Goal: Task Accomplishment & Management: Manage account settings

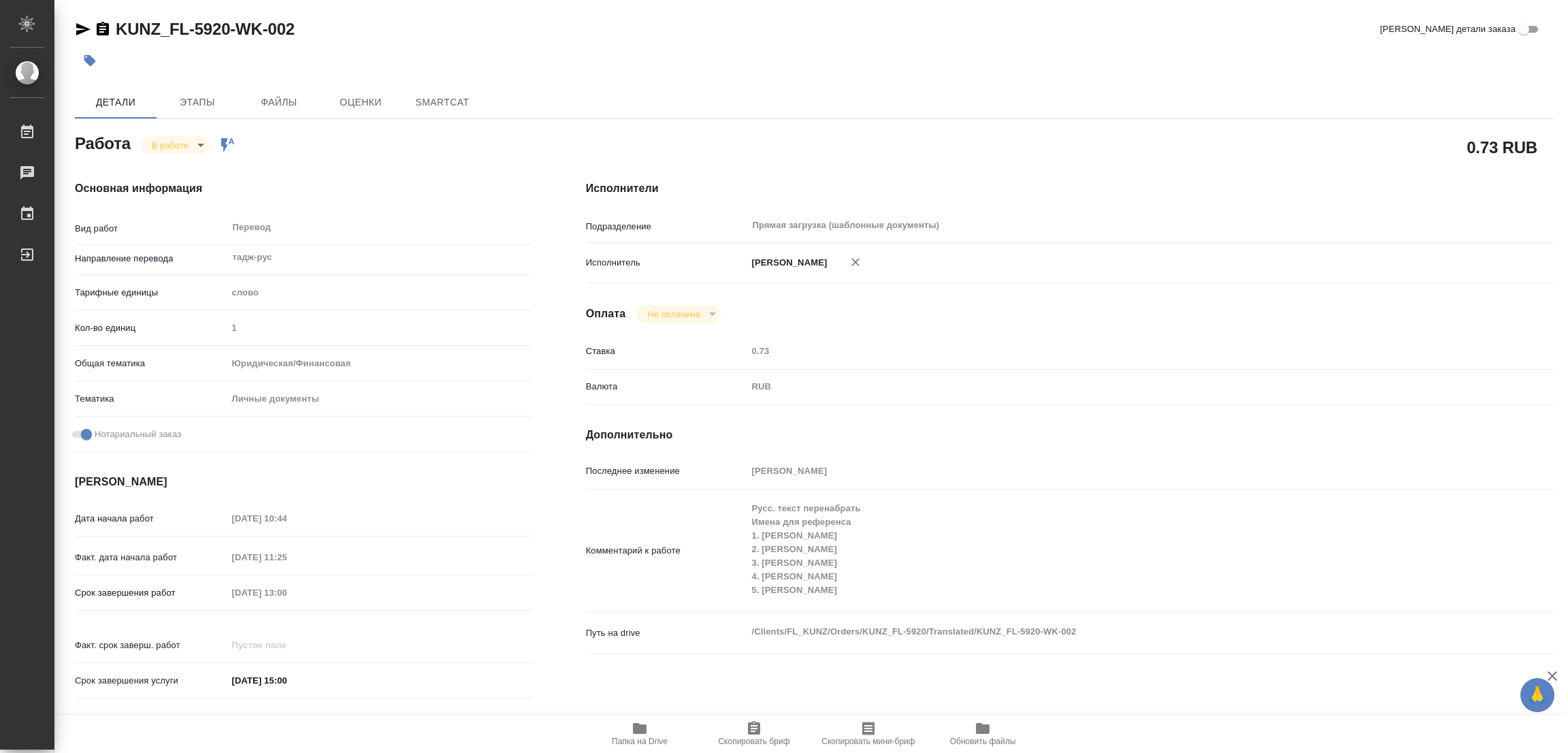
type textarea "x"
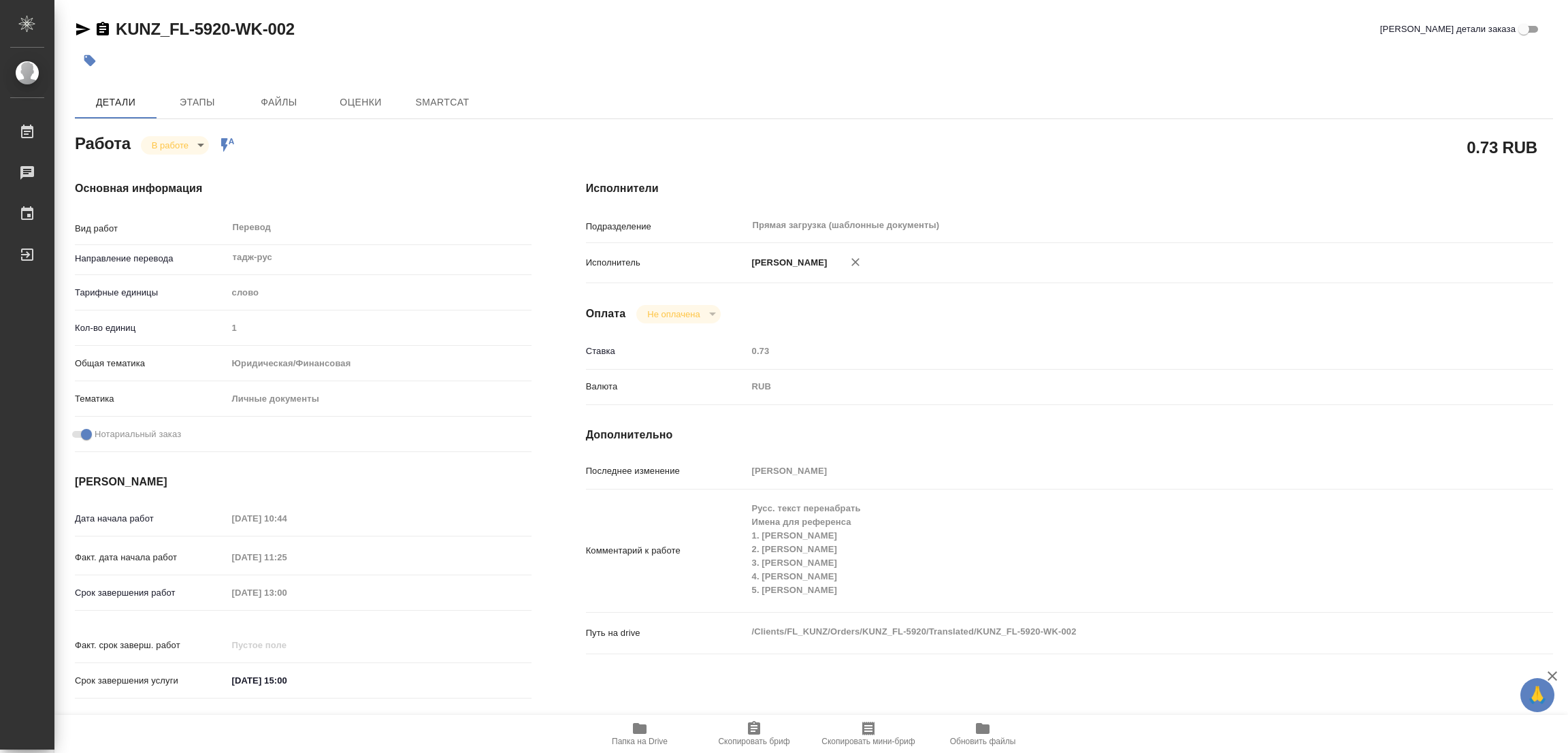
type textarea "x"
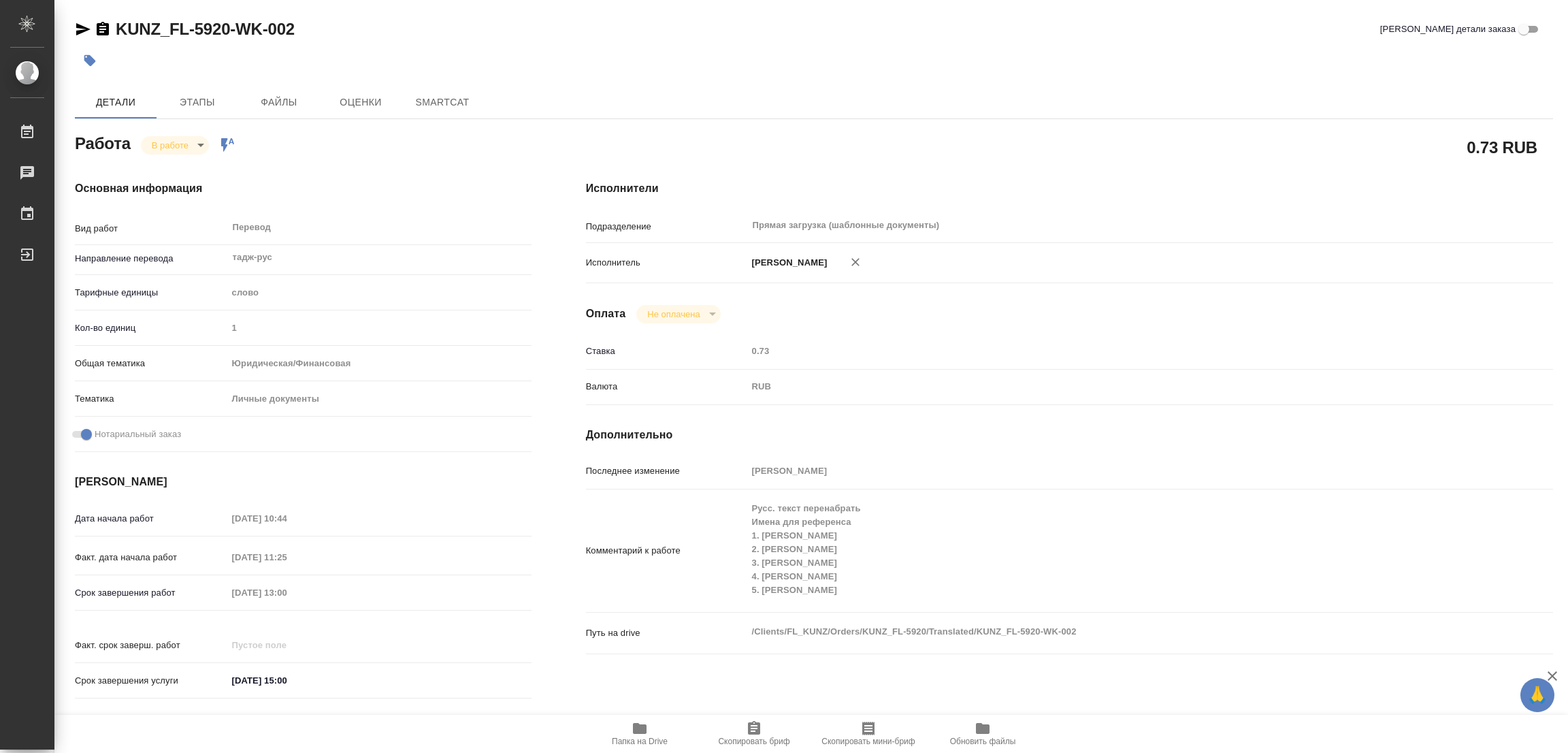
type textarea "x"
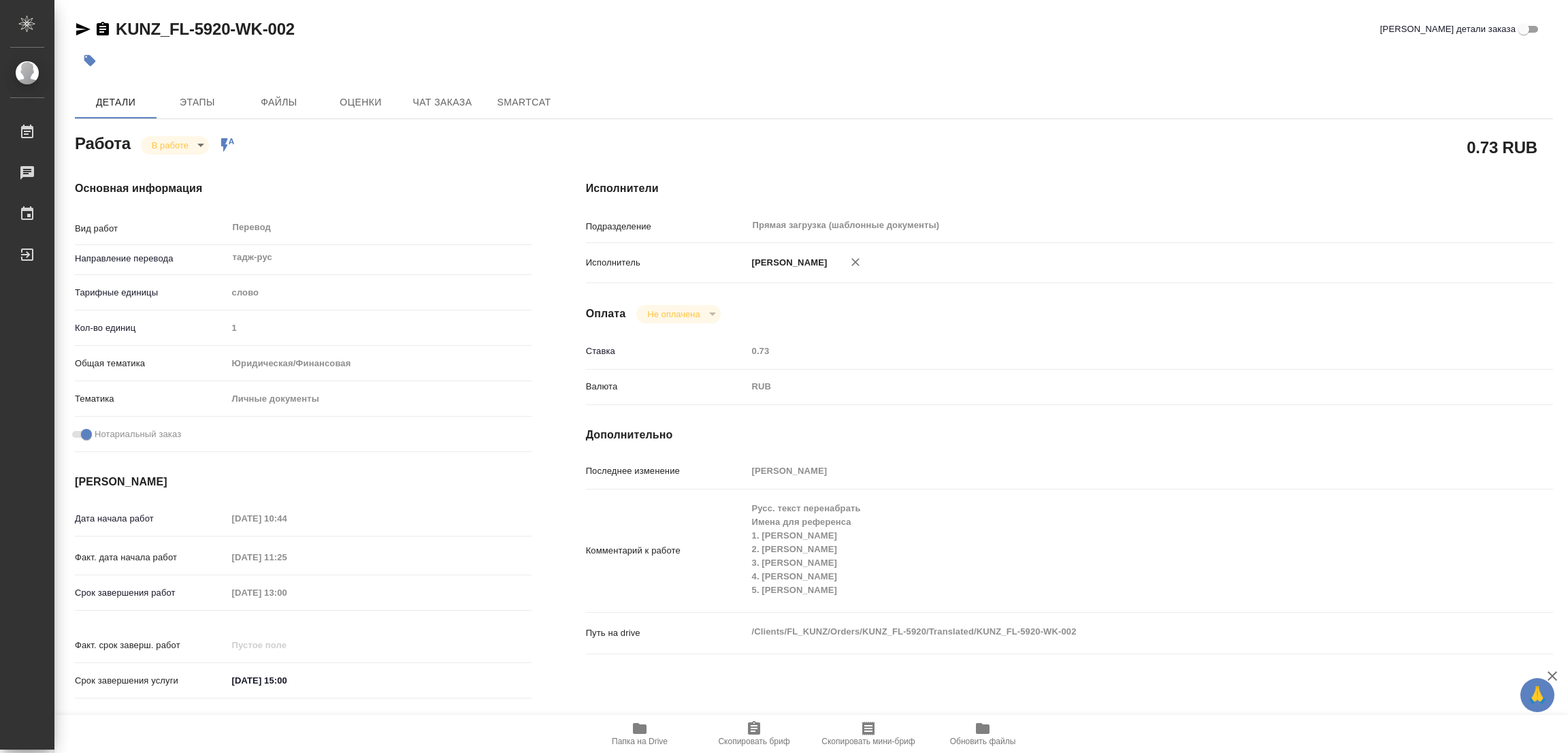
type textarea "x"
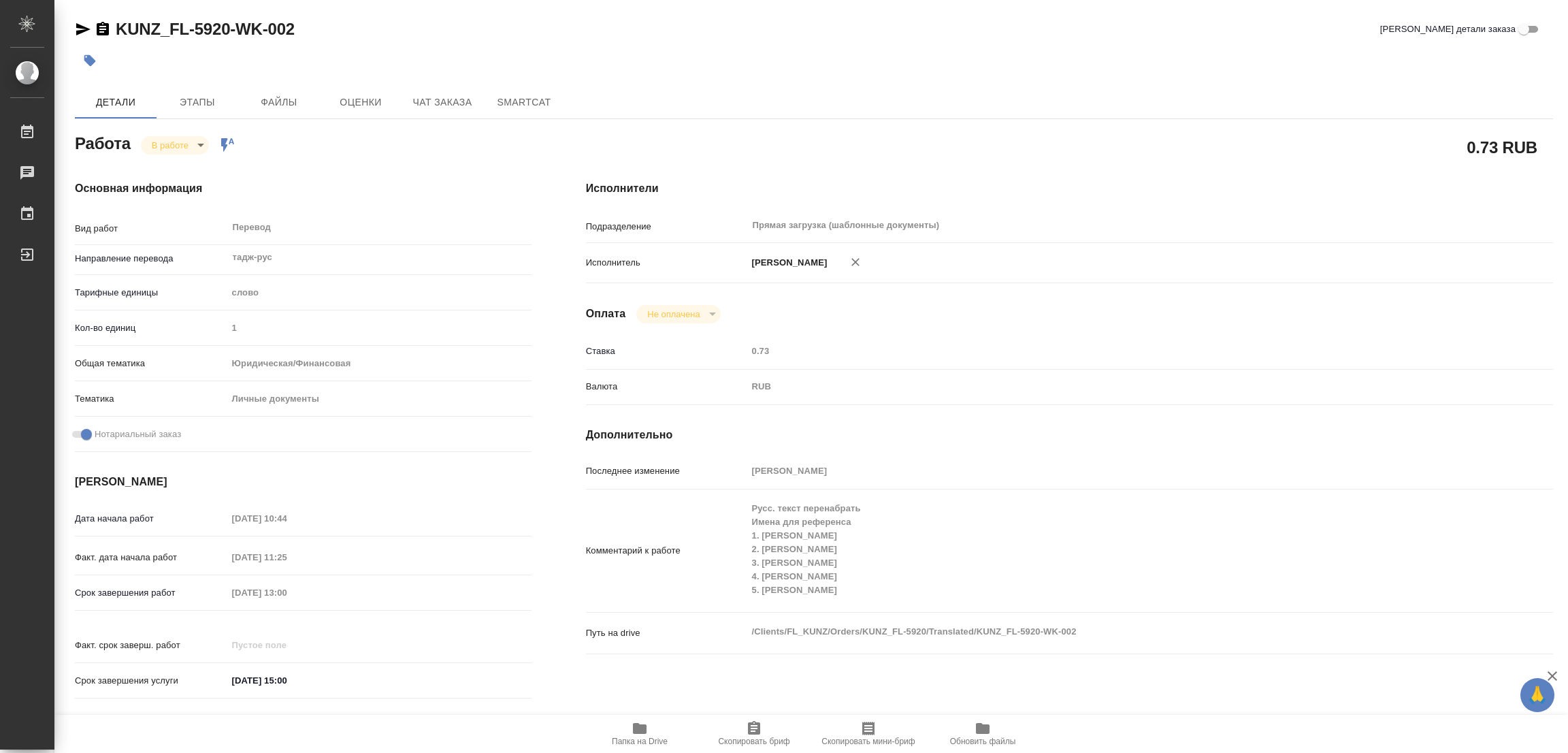
type textarea "x"
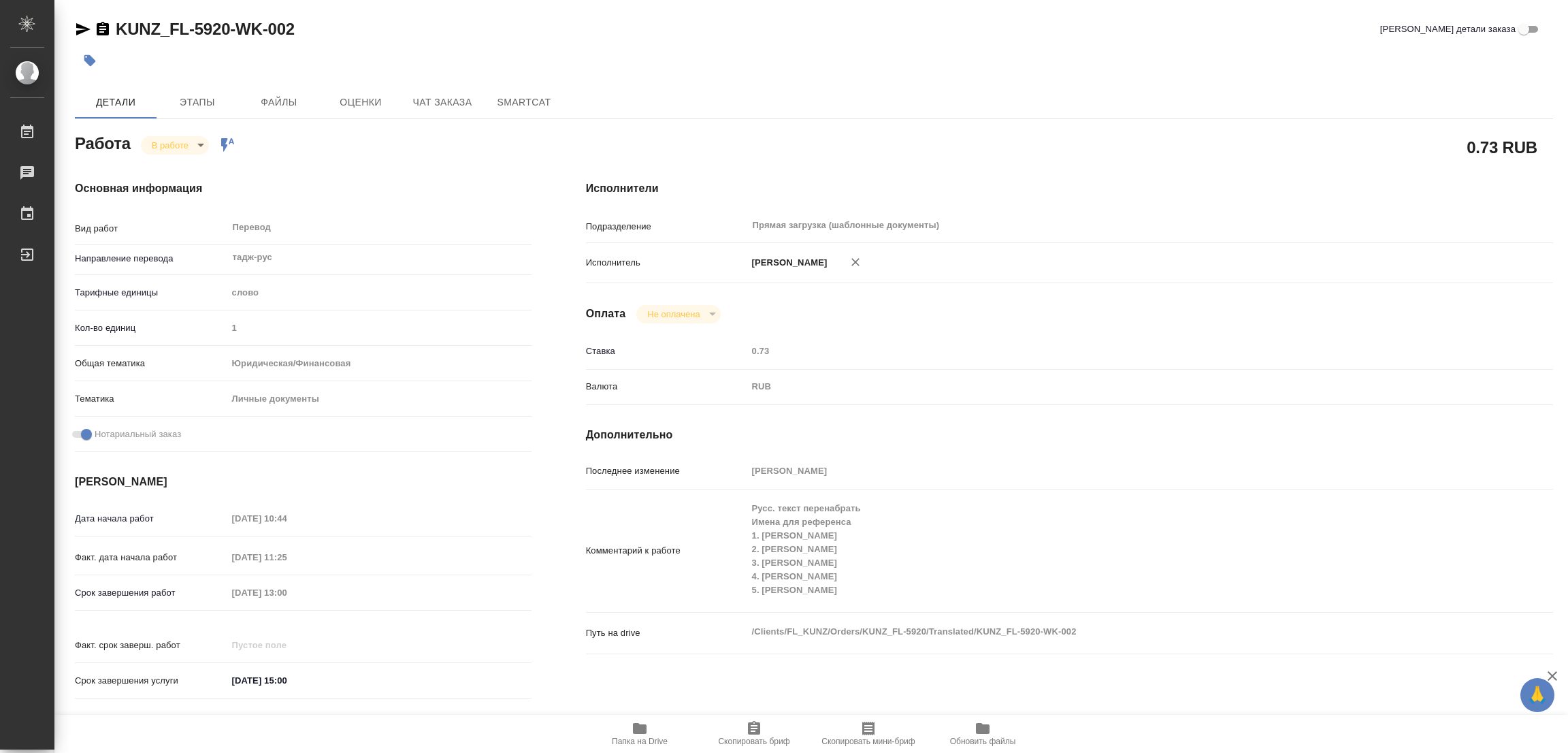
type textarea "x"
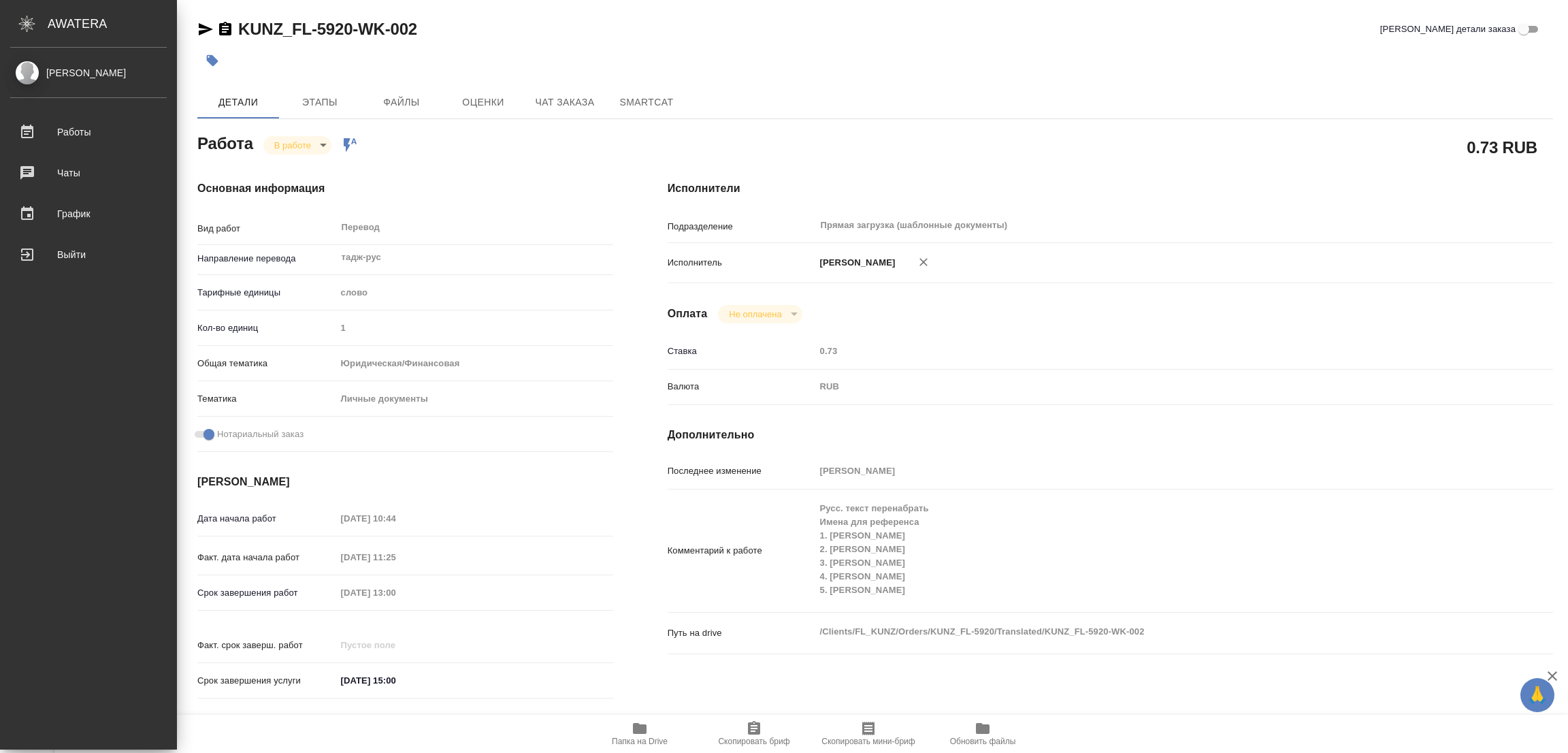
type textarea "x"
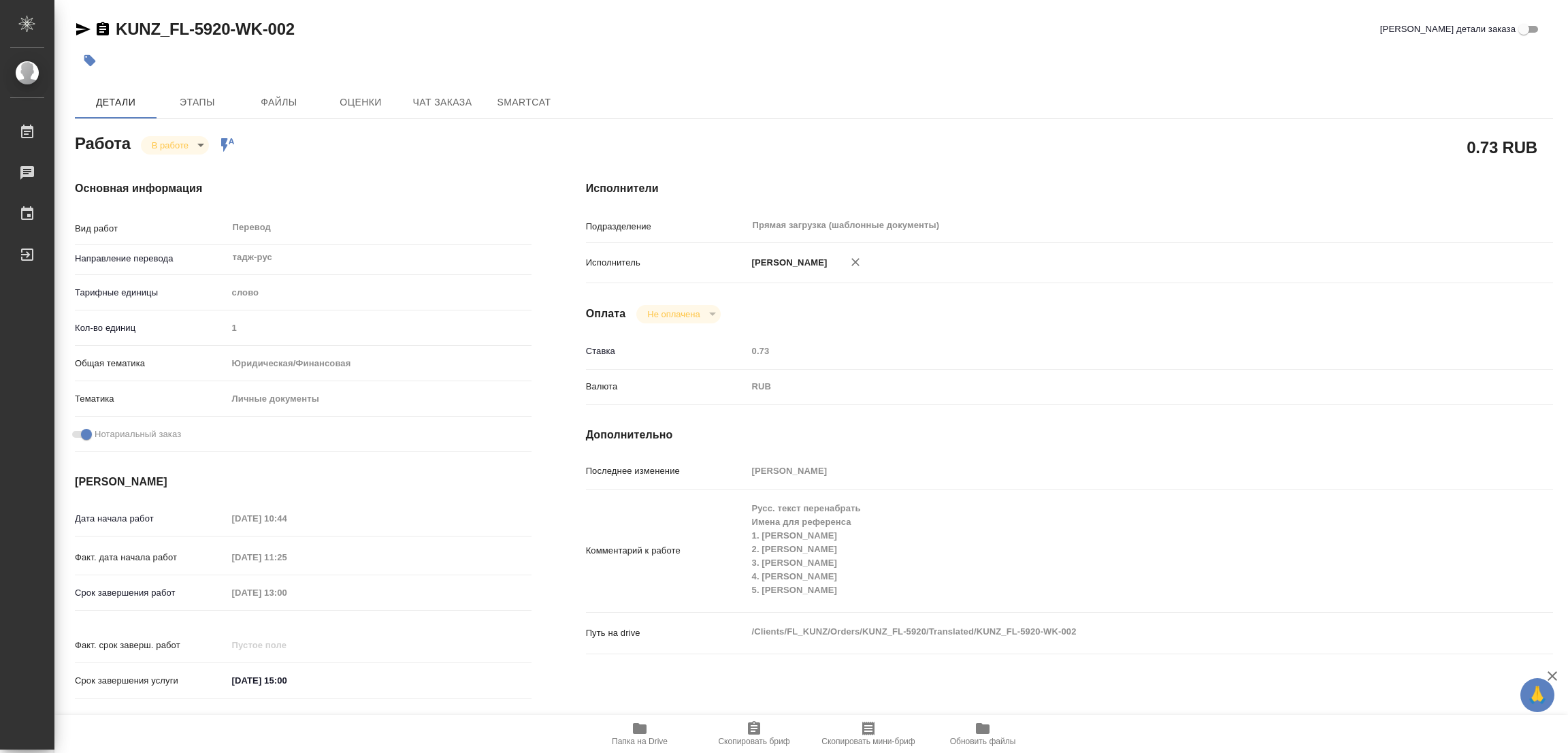
type textarea "x"
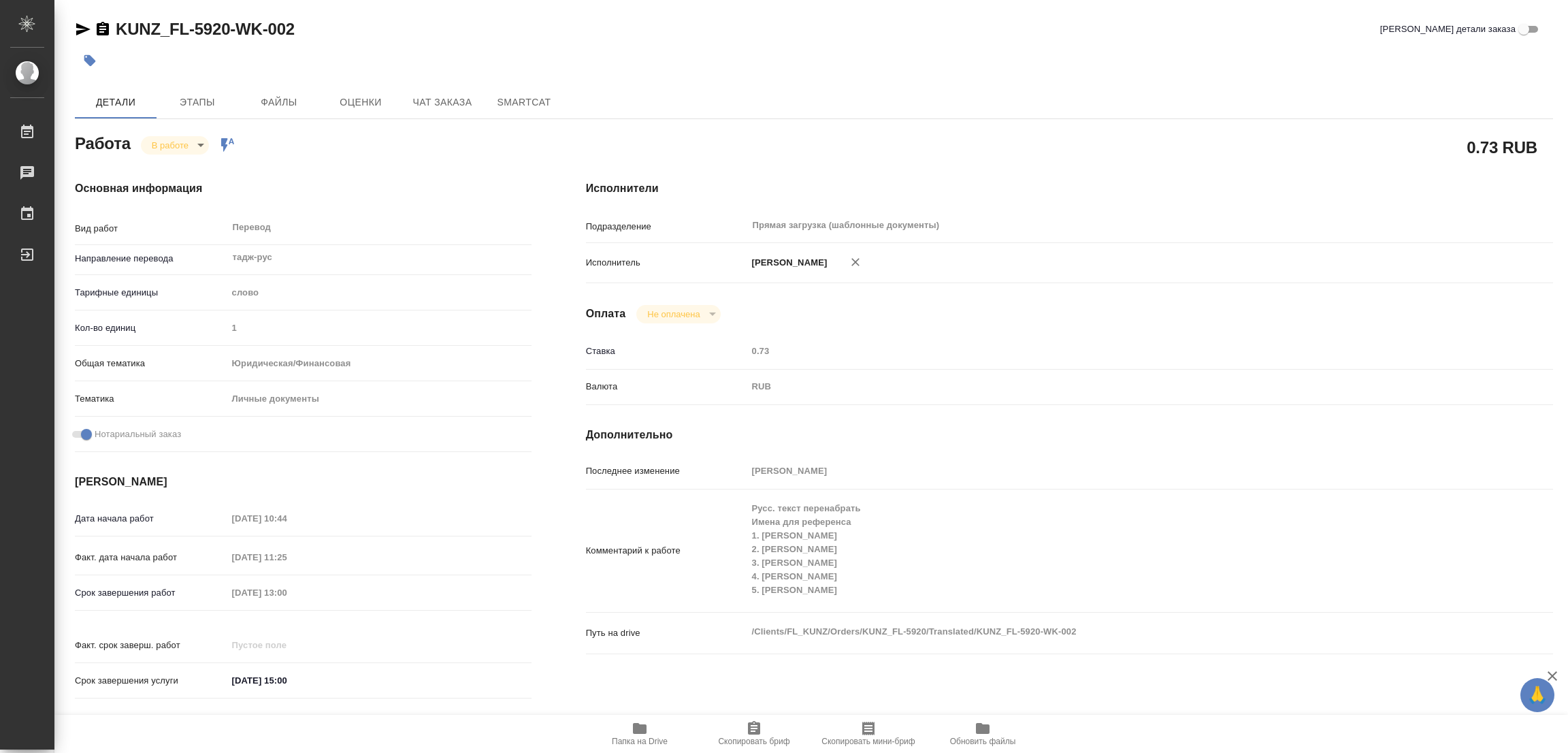
type textarea "x"
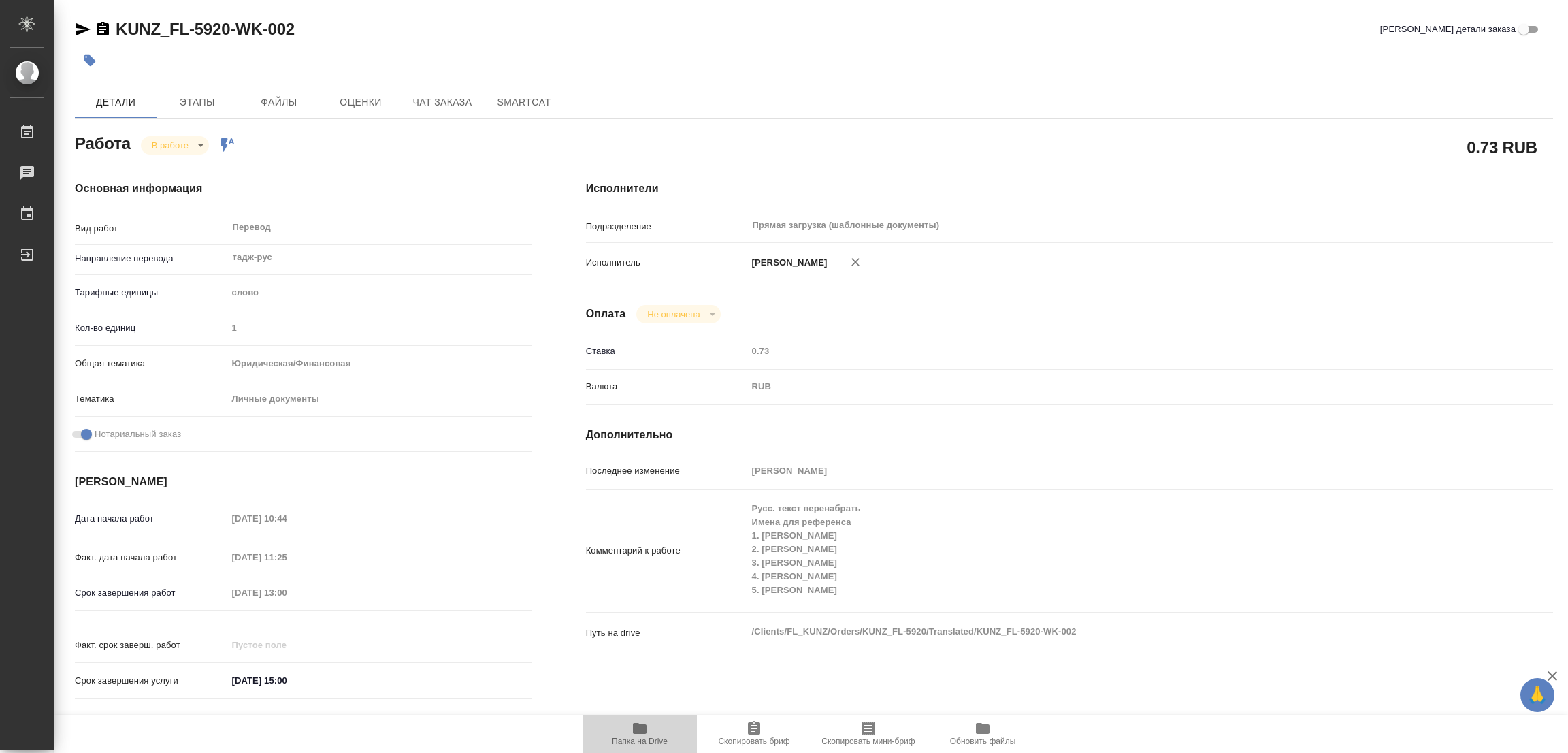
click at [636, 736] on icon "button" at bounding box center [639, 728] width 17 height 17
click at [199, 99] on span "Этапы" at bounding box center [197, 102] width 66 height 17
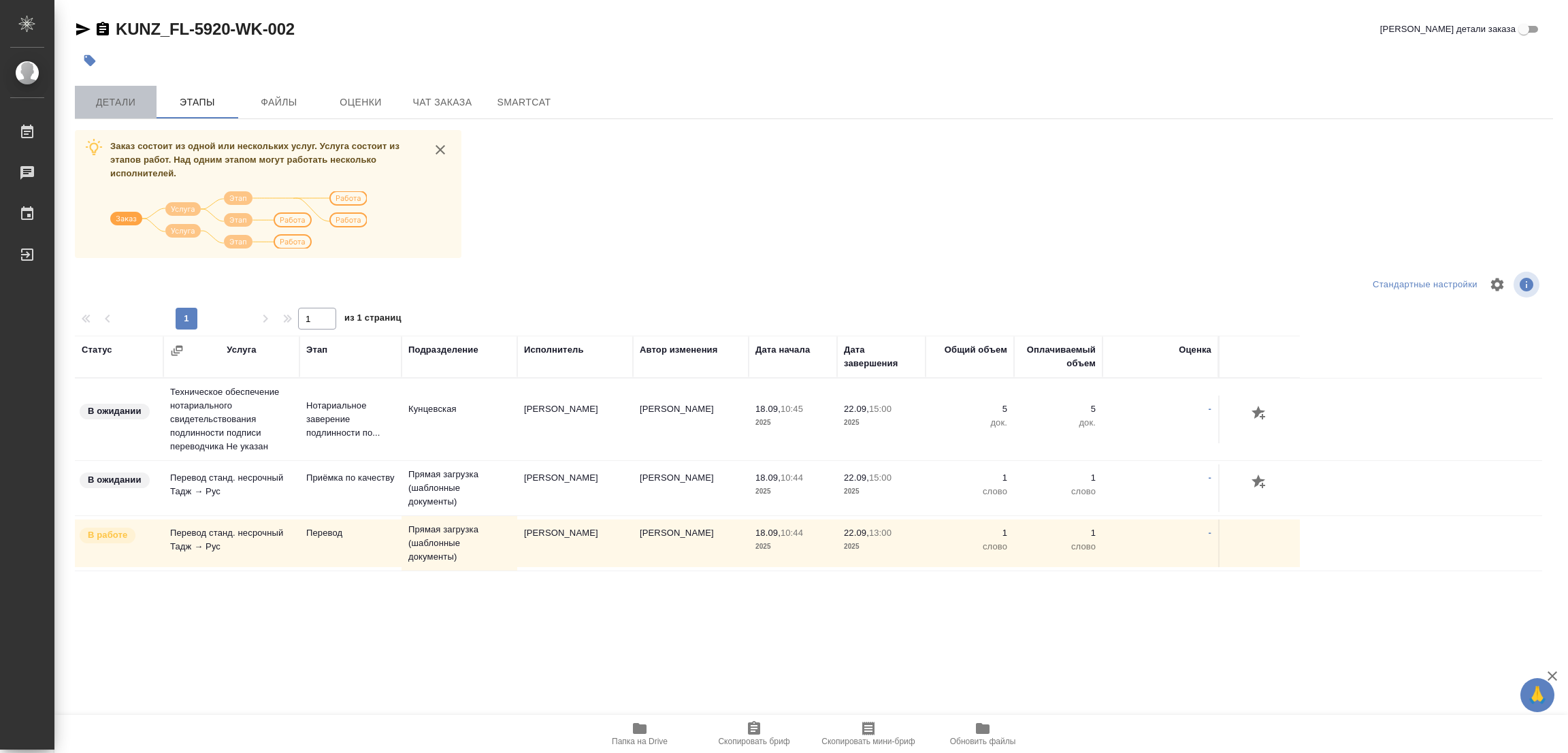
click at [122, 100] on span "Детали" at bounding box center [116, 102] width 66 height 17
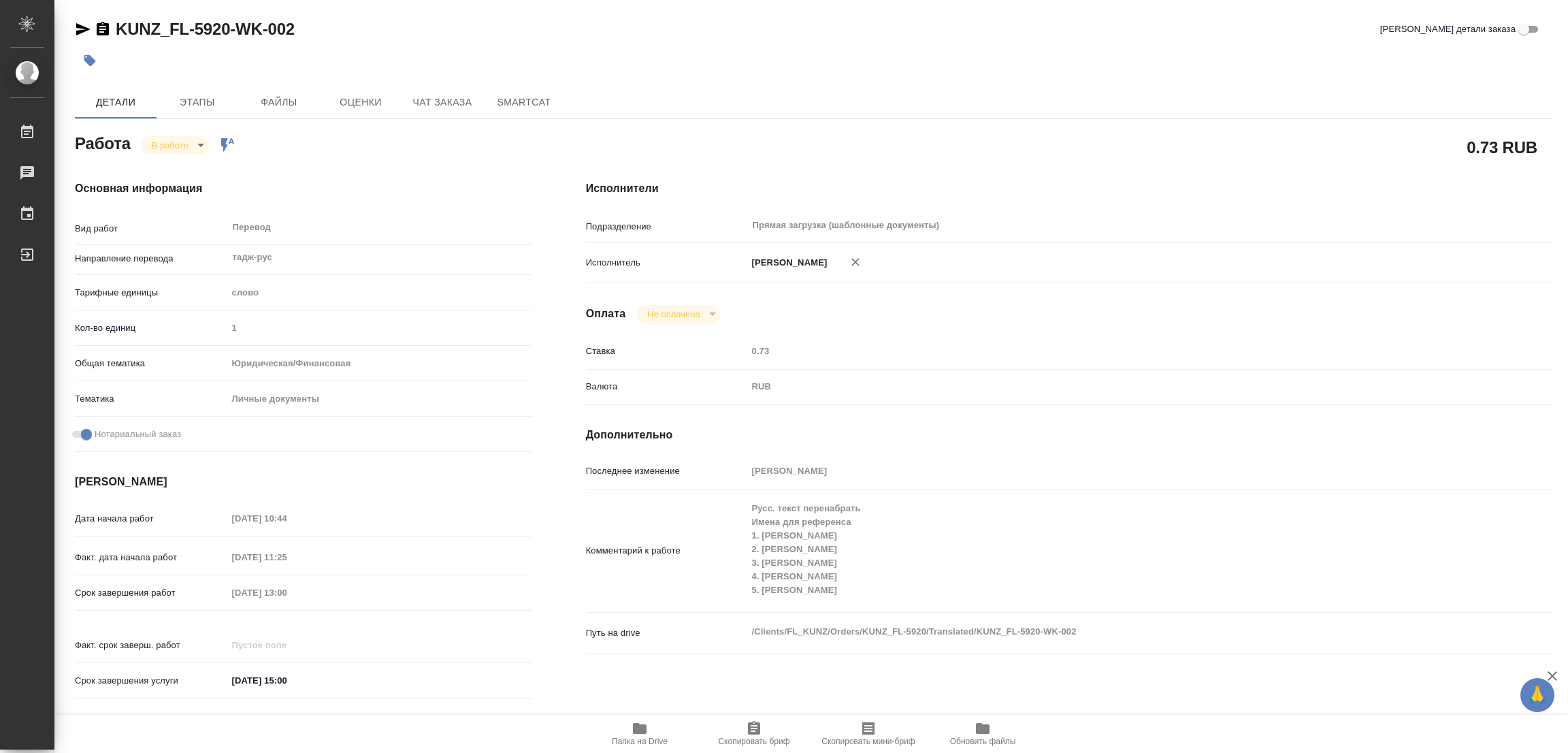
type textarea "x"
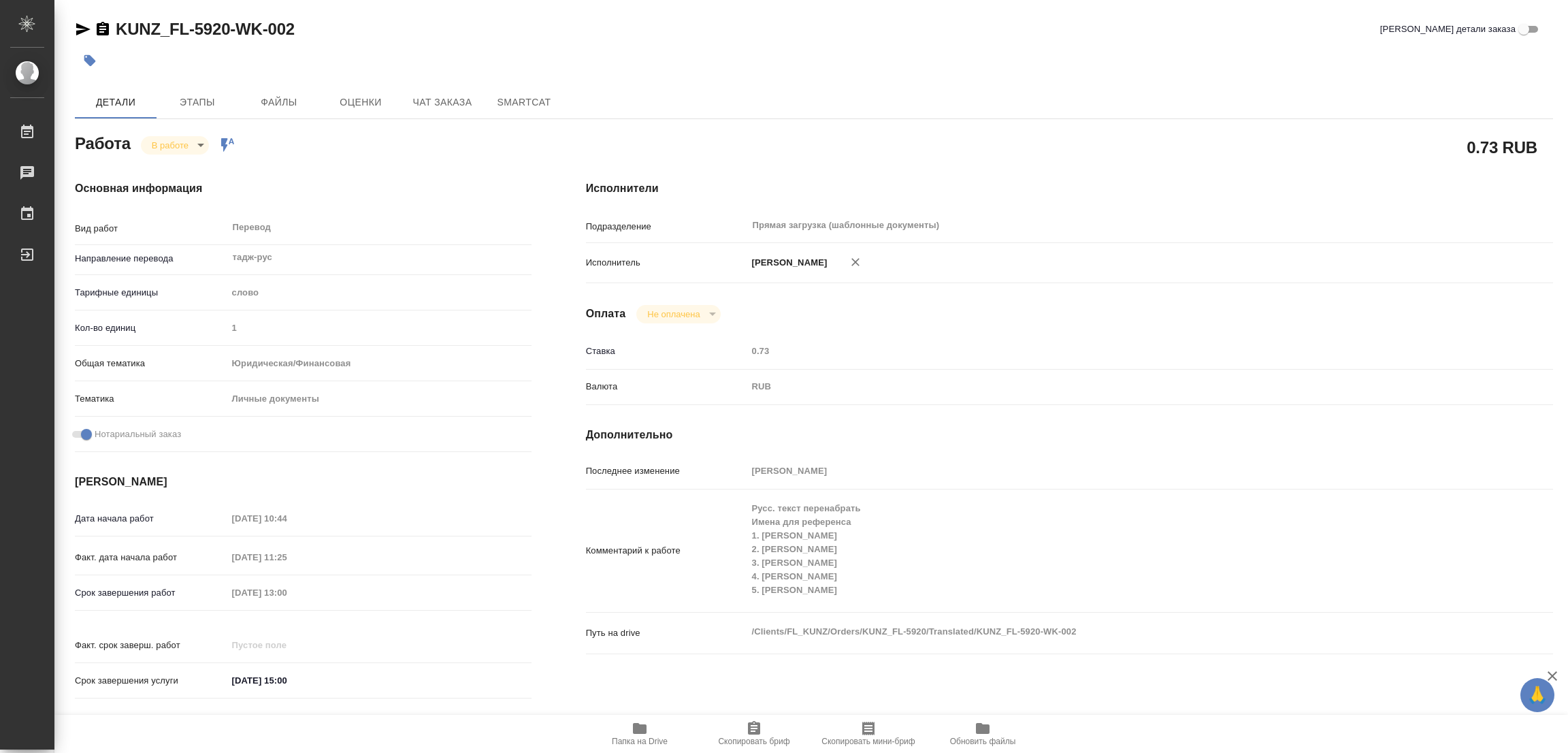
type textarea "x"
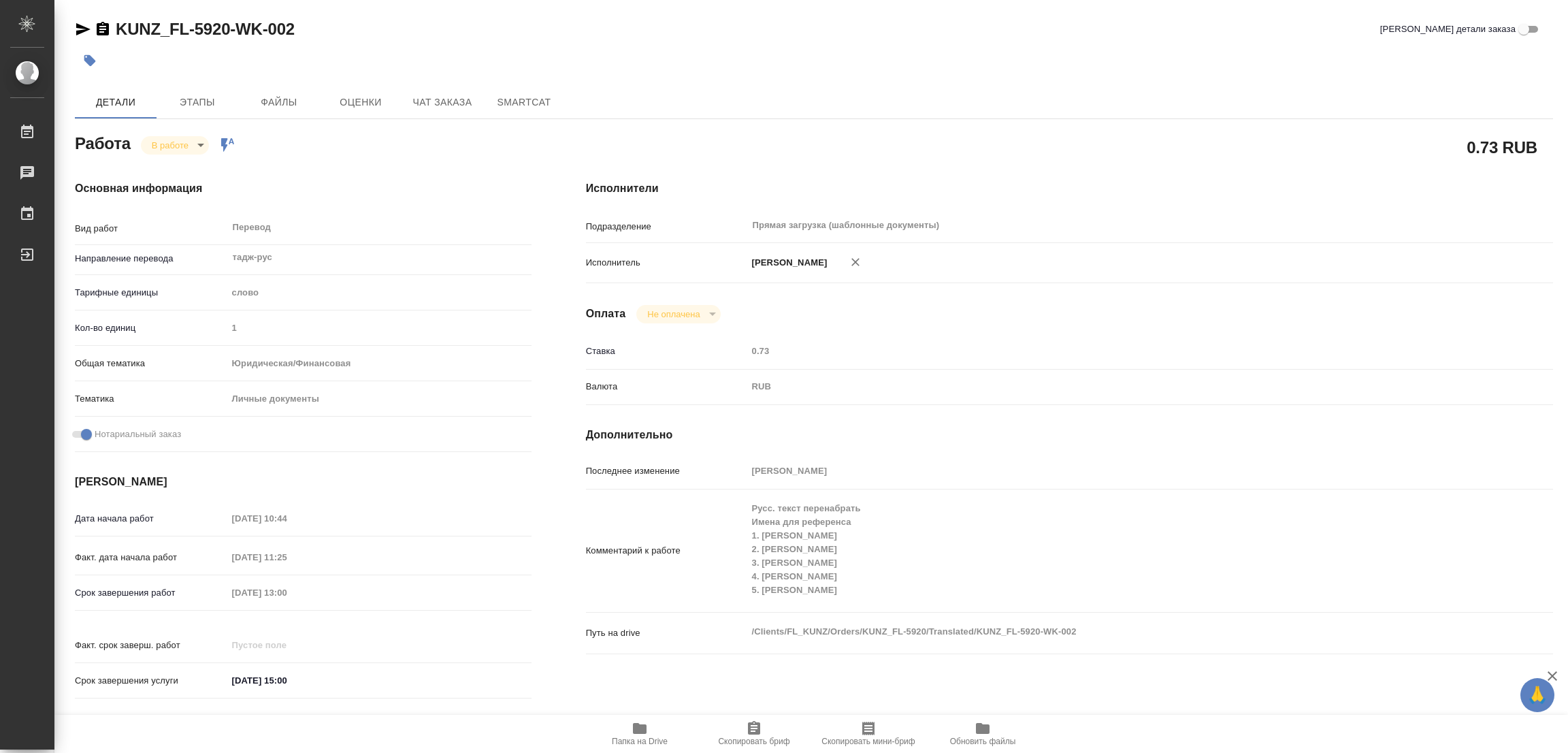
type textarea "x"
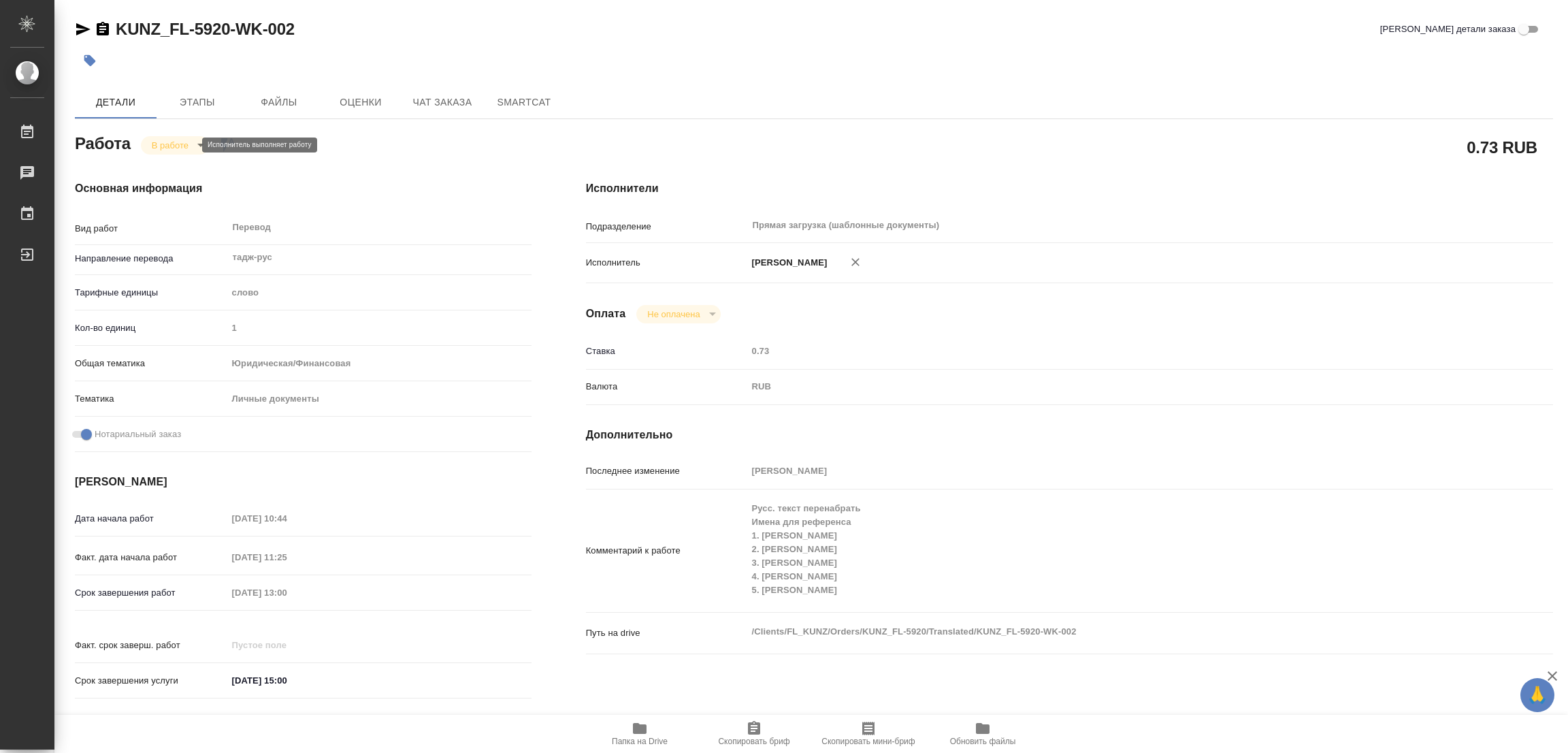
click at [162, 146] on body "🙏 .cls-1 fill:#fff; AWATERA Popova Galina Работы 0 Чаты График Выйти KUNZ_FL-59…" at bounding box center [784, 376] width 1568 height 753
click at [162, 167] on button "Выполнен" at bounding box center [176, 168] width 50 height 15
type textarea "x"
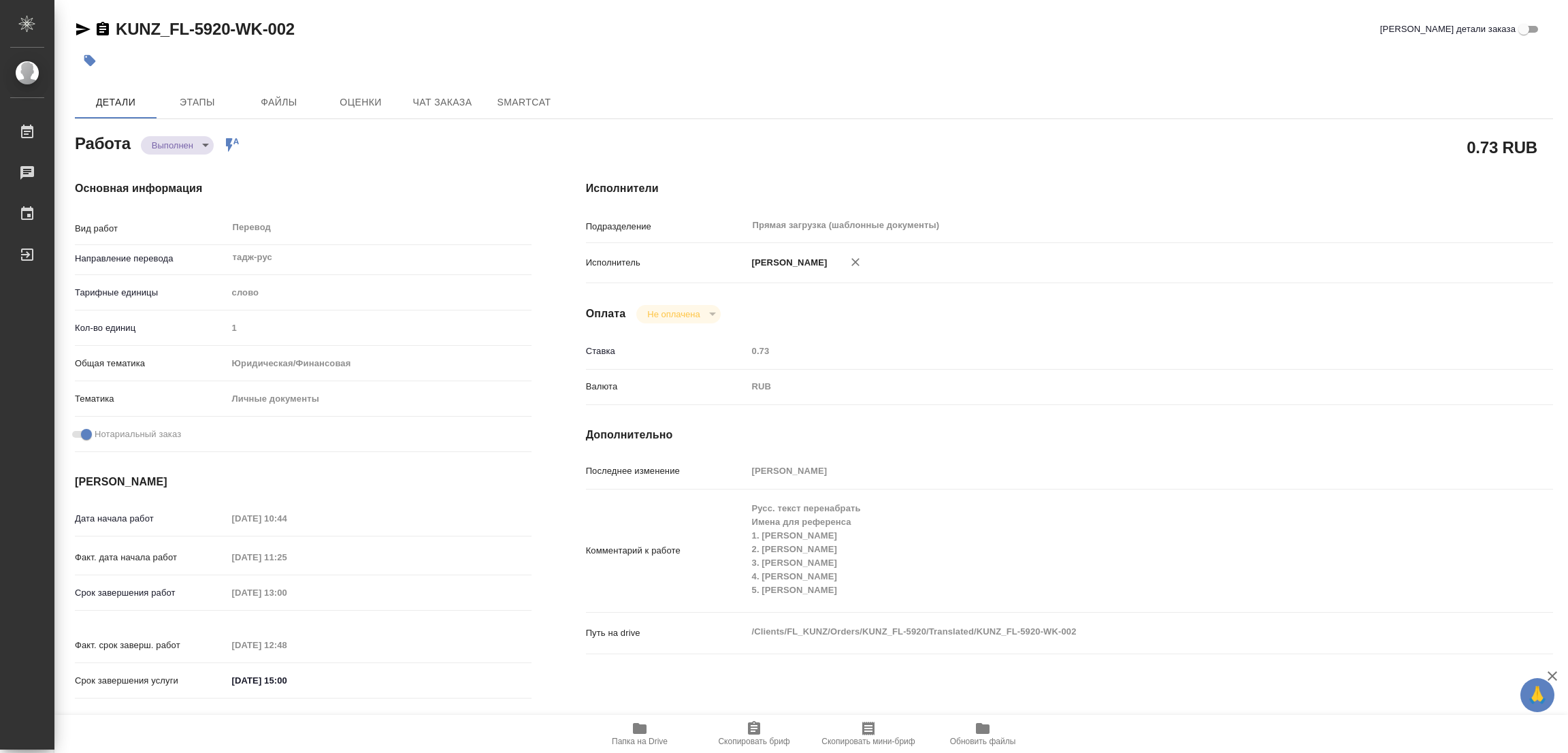
type textarea "x"
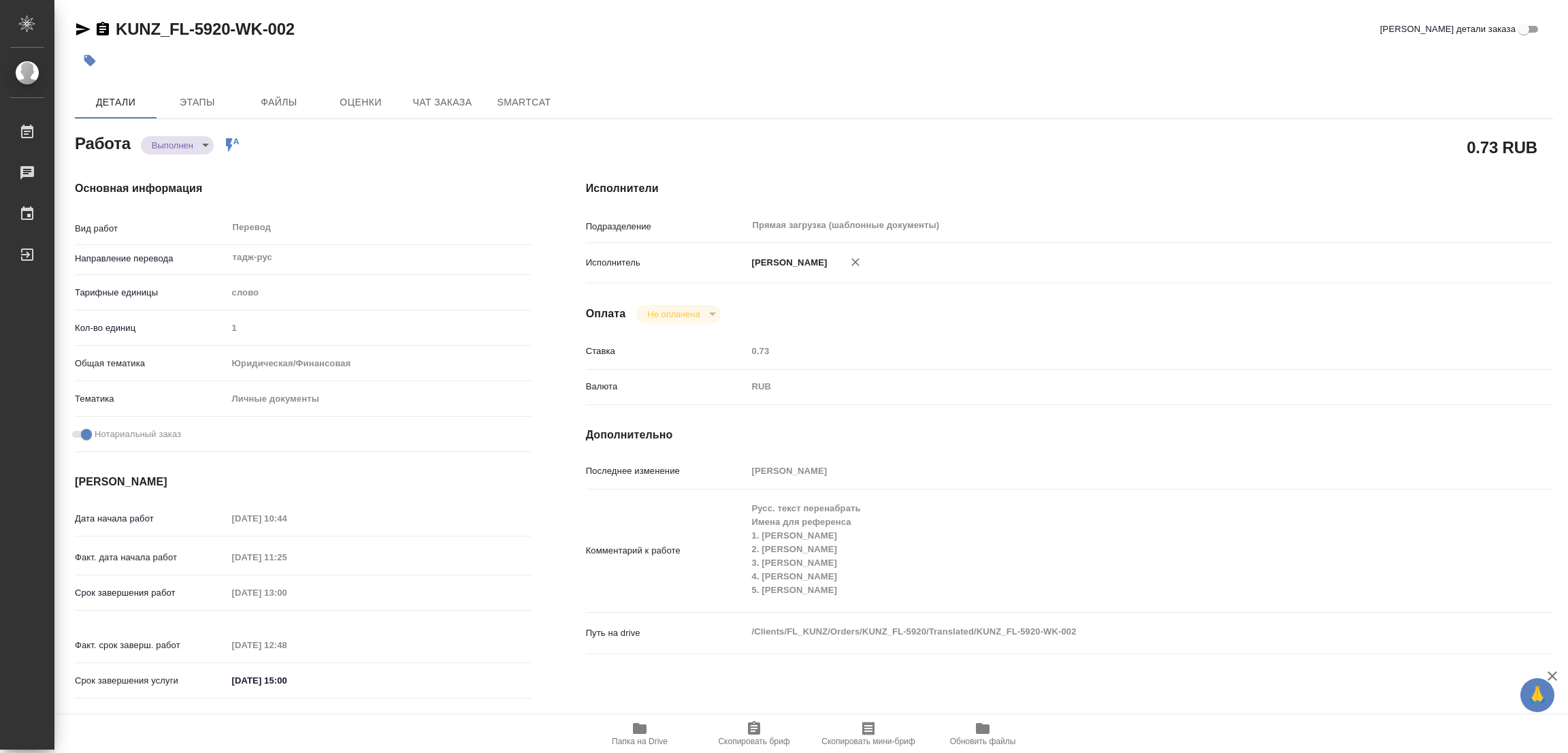
type textarea "x"
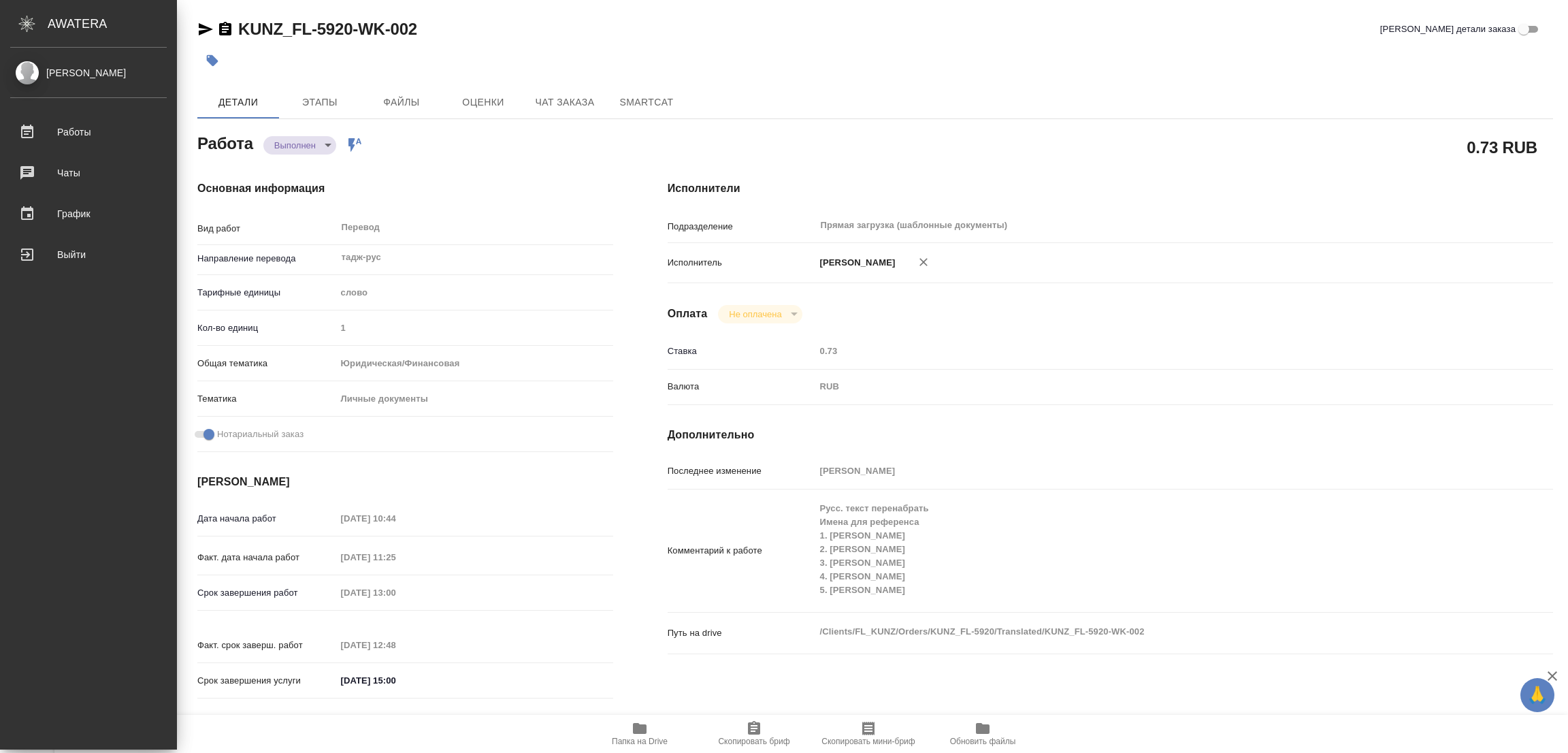
type textarea "x"
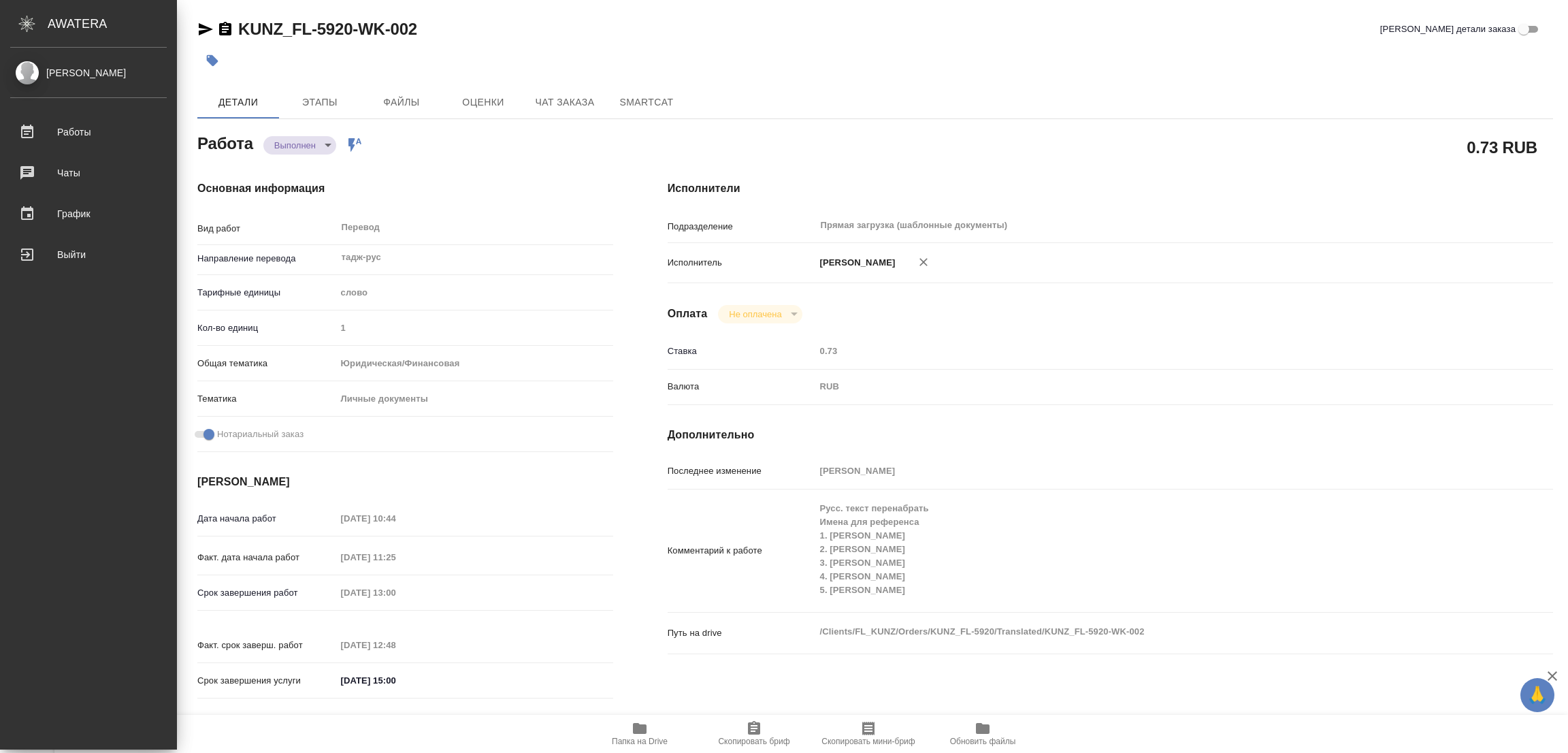
type textarea "x"
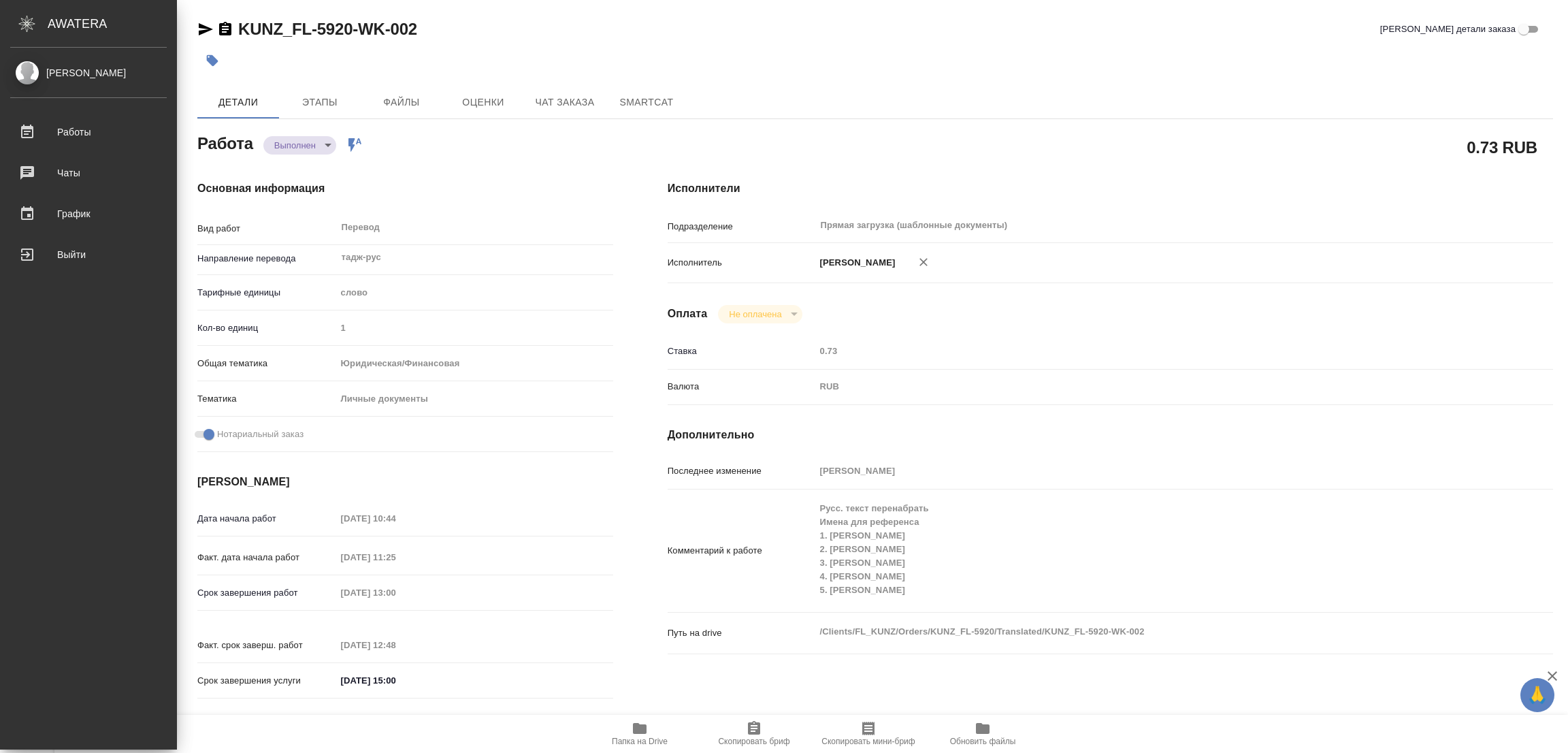
type textarea "x"
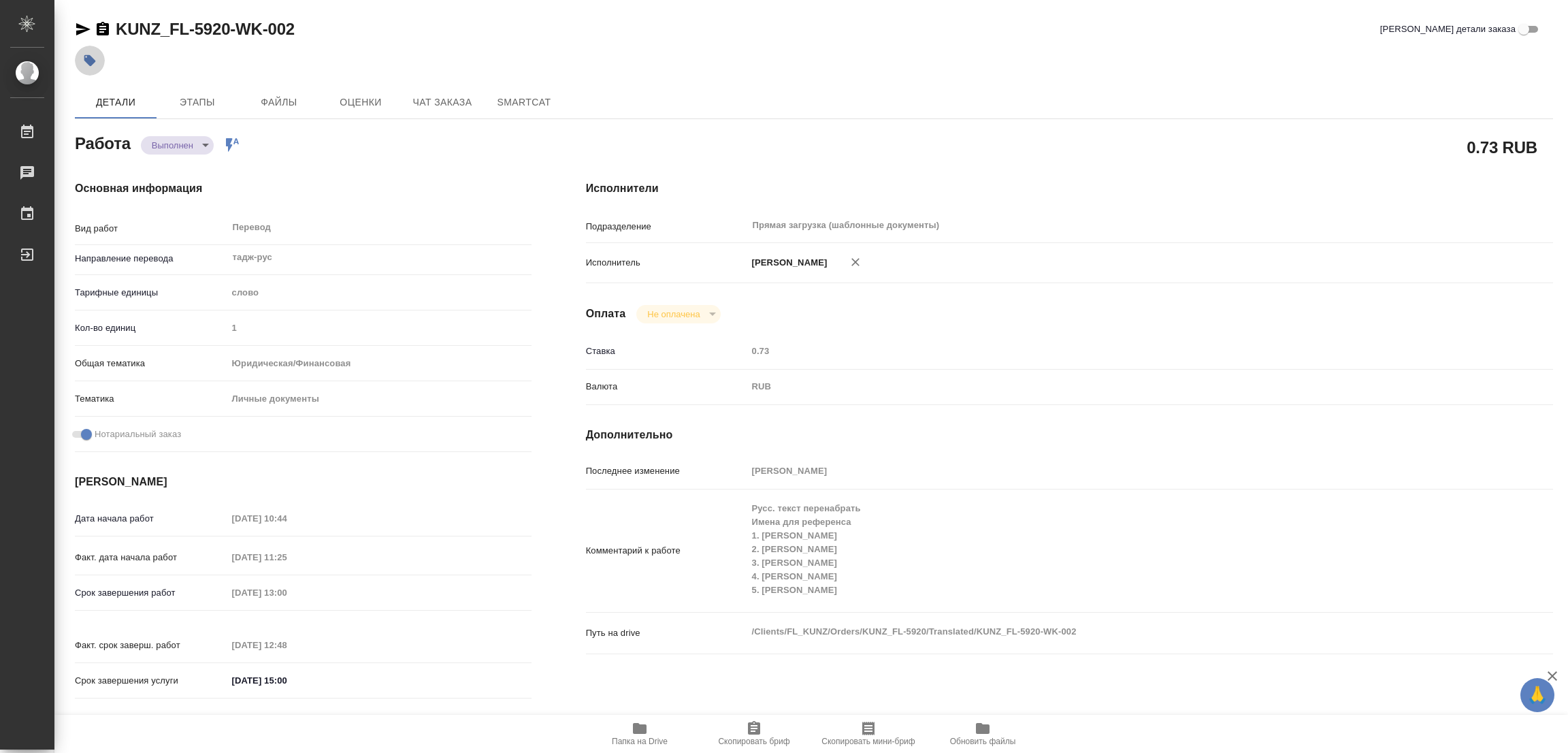
click at [90, 62] on icon "button" at bounding box center [90, 61] width 12 height 12
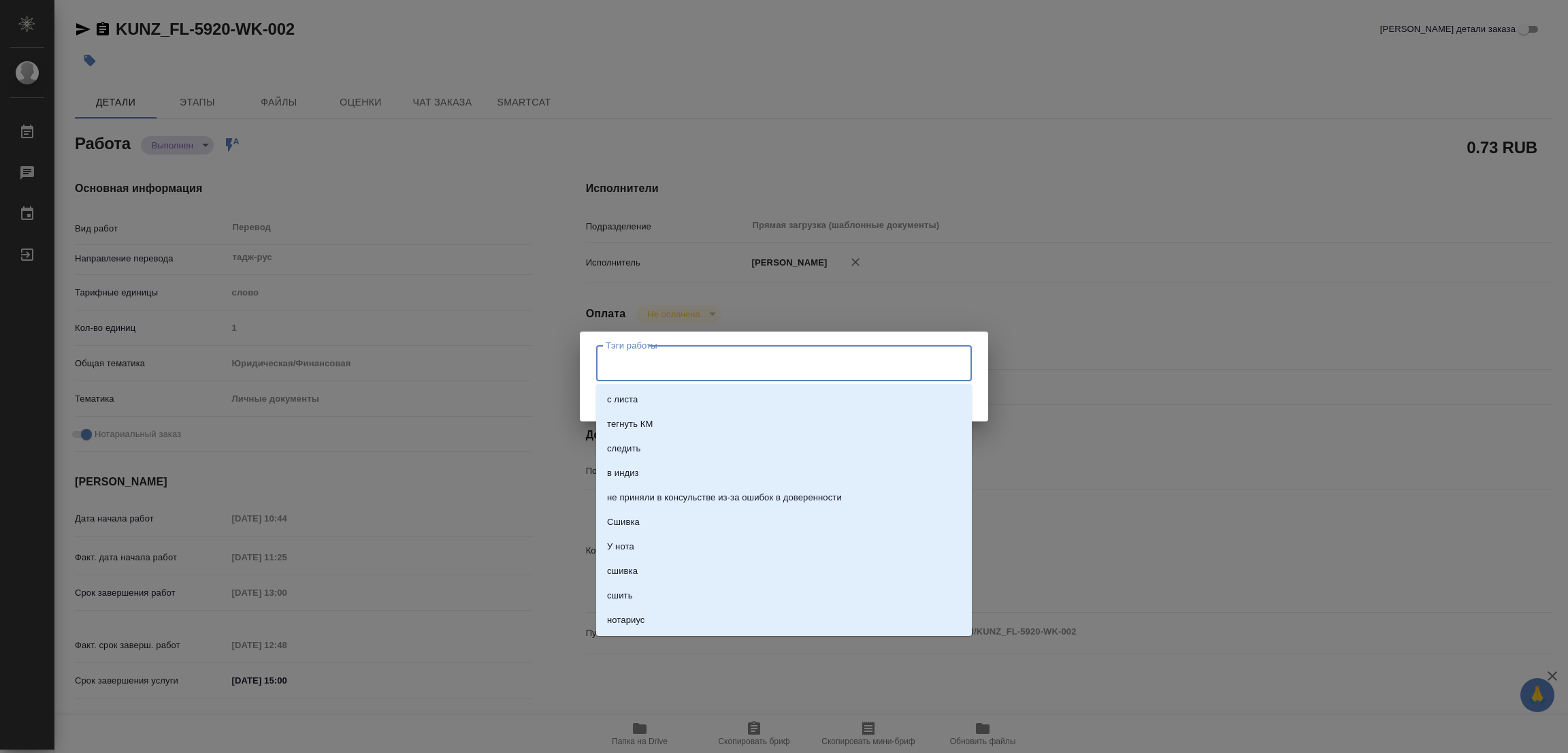
click at [626, 355] on input "Тэги работы" at bounding box center [771, 363] width 337 height 24
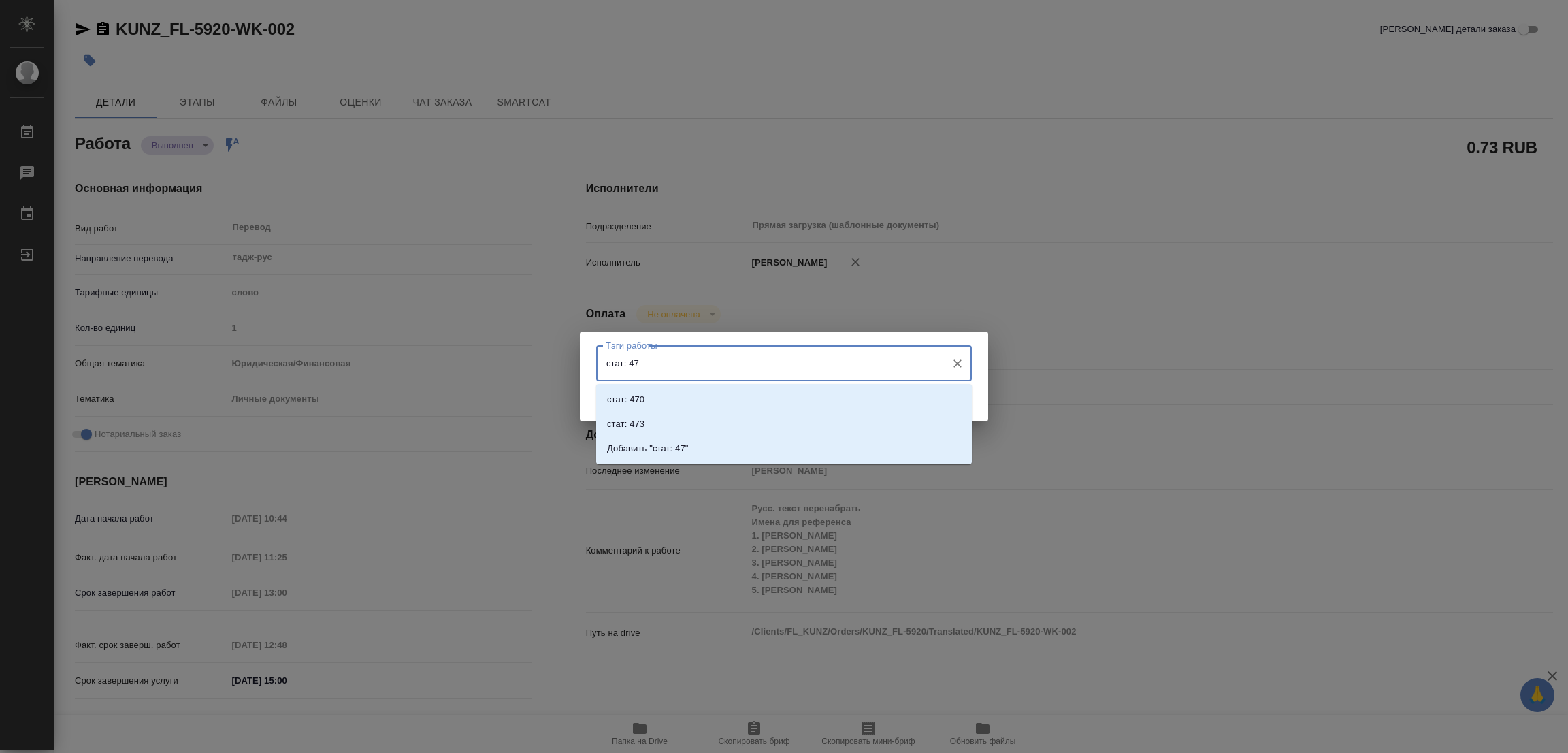
type input "стат: 475"
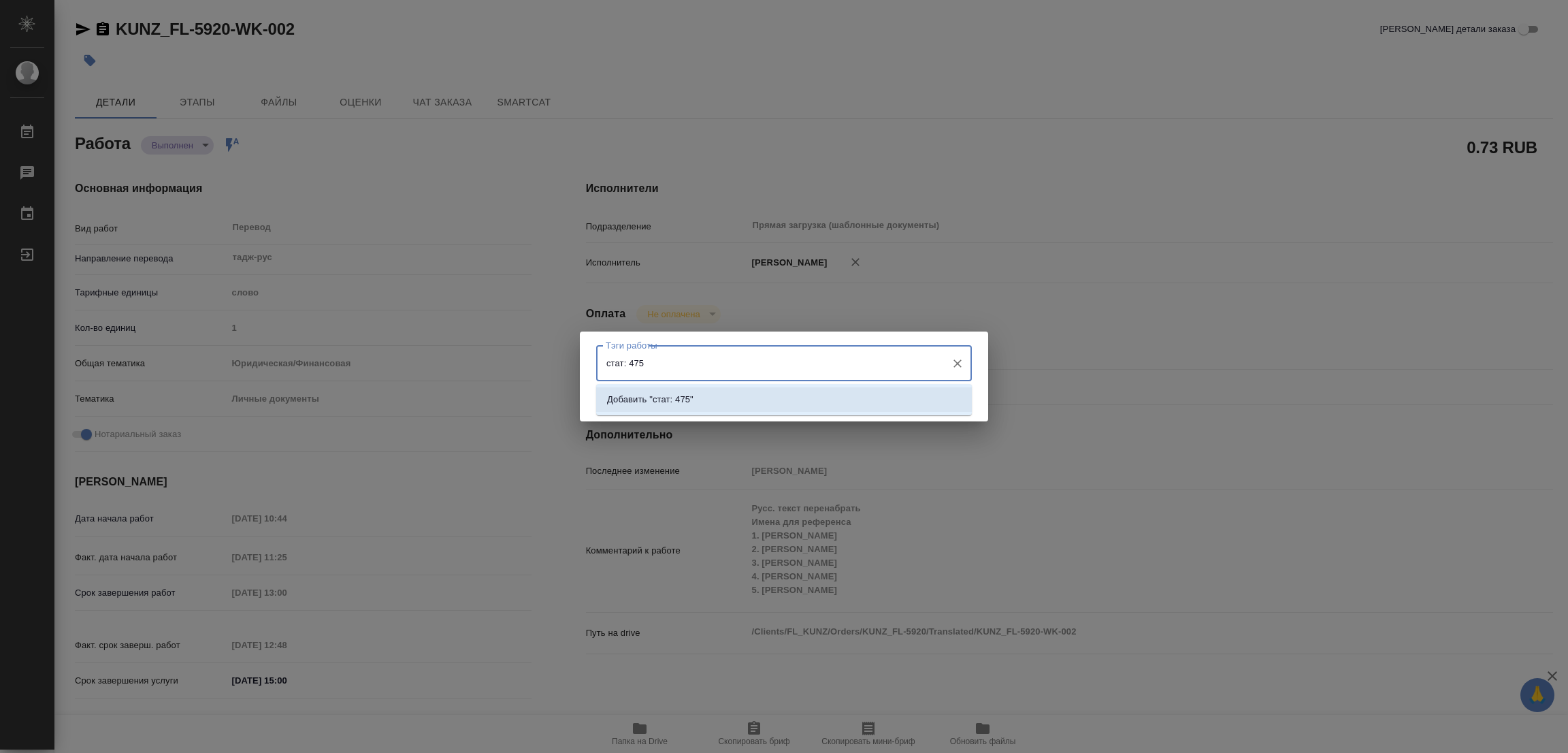
click at [684, 395] on p "Добавить "стат: 475"" at bounding box center [650, 400] width 86 height 14
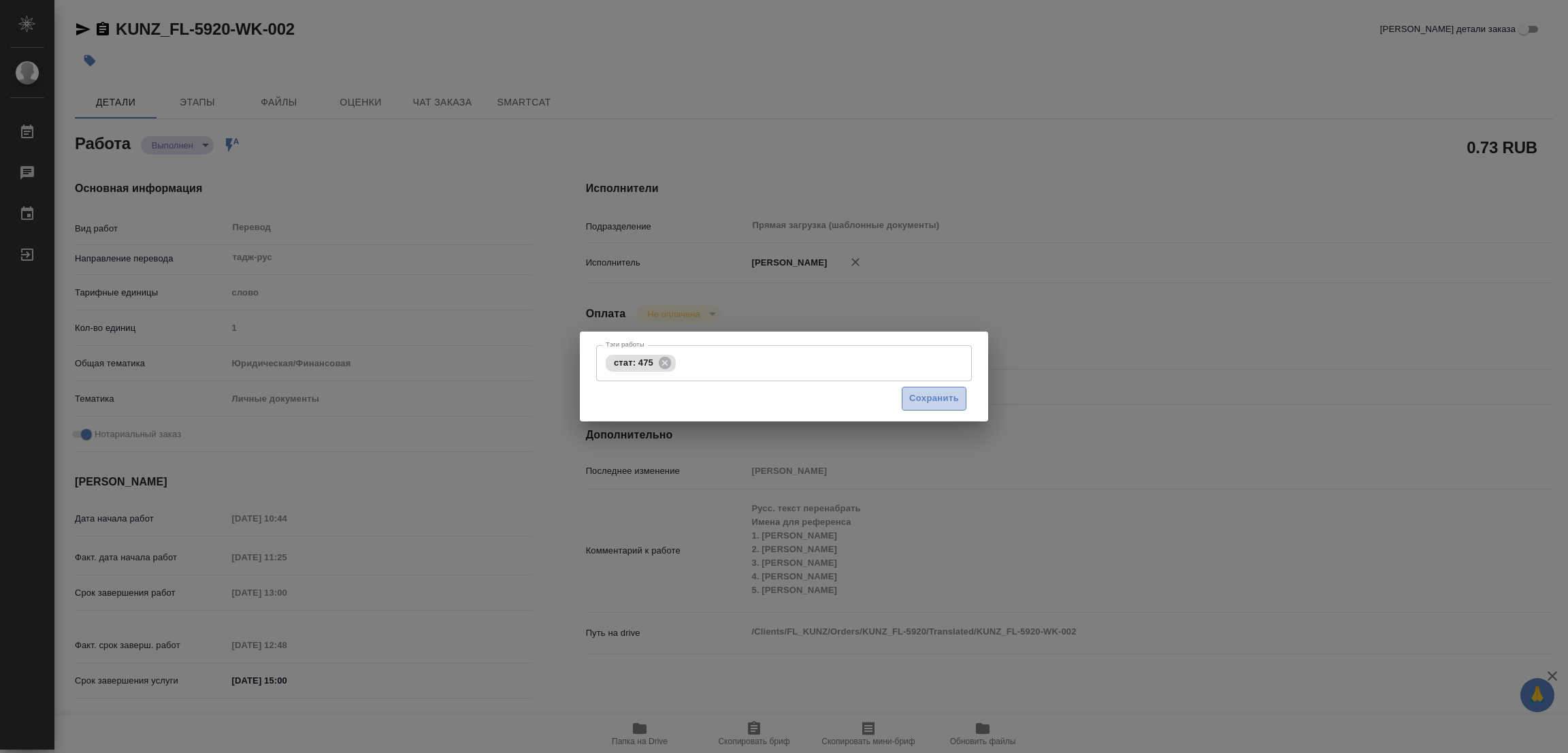
click at [938, 397] on span "Сохранить" at bounding box center [934, 399] width 50 height 16
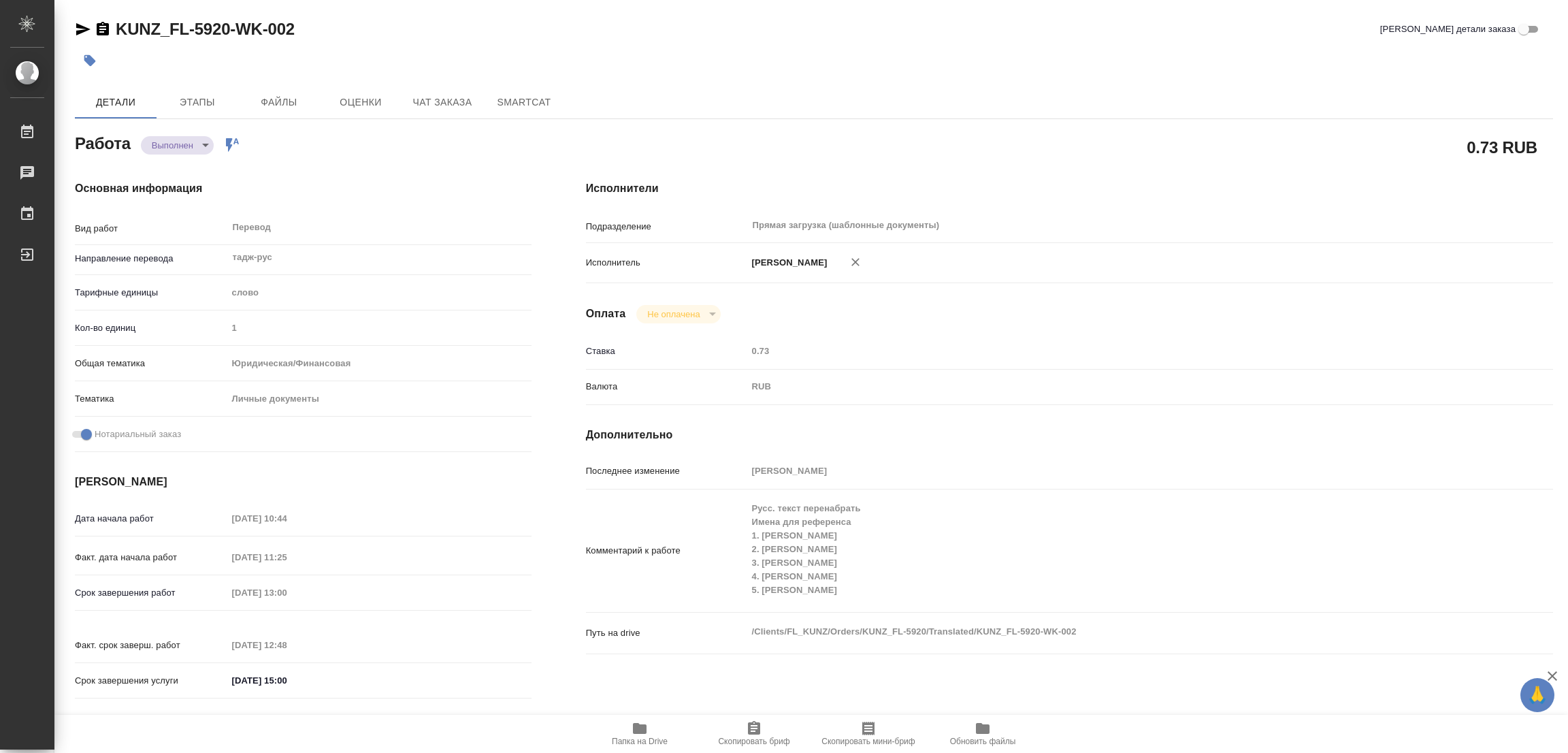
type input "completed"
type textarea "Перевод"
type textarea "x"
type input "тадж-рус"
type input "5a8b1489cc6b4906c91bfd90"
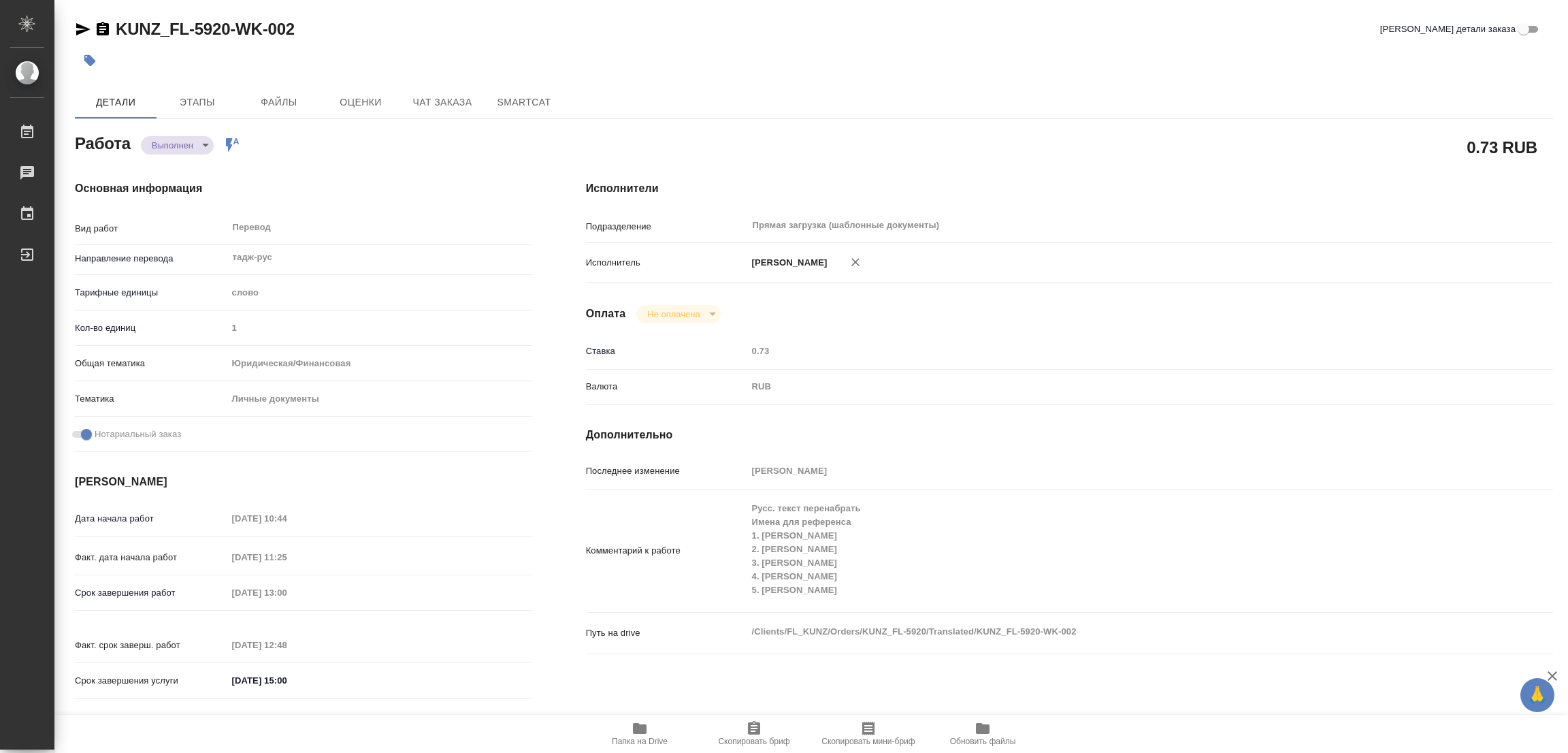
type input "1"
type input "yr-fn"
type input "5a8b8b956a9677013d343cfe"
checkbox input "true"
type input "18.09.2025 10:44"
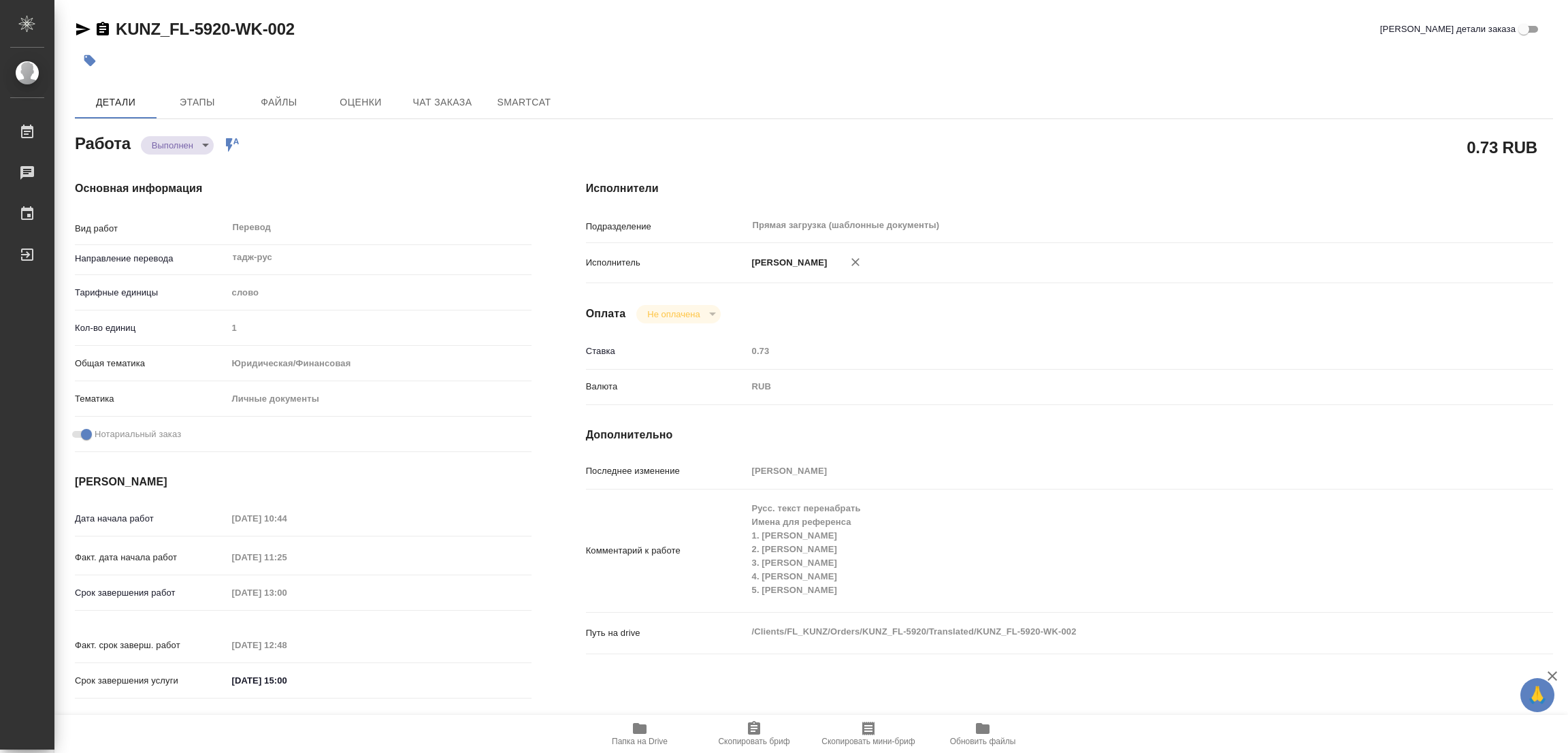
type input "18.09.2025 11:25"
type input "22.09.2025 13:00"
type input "22.09.2025 12:48"
type input "[DATE] 15:00"
type input "Прямая загрузка (шаблонные документы)"
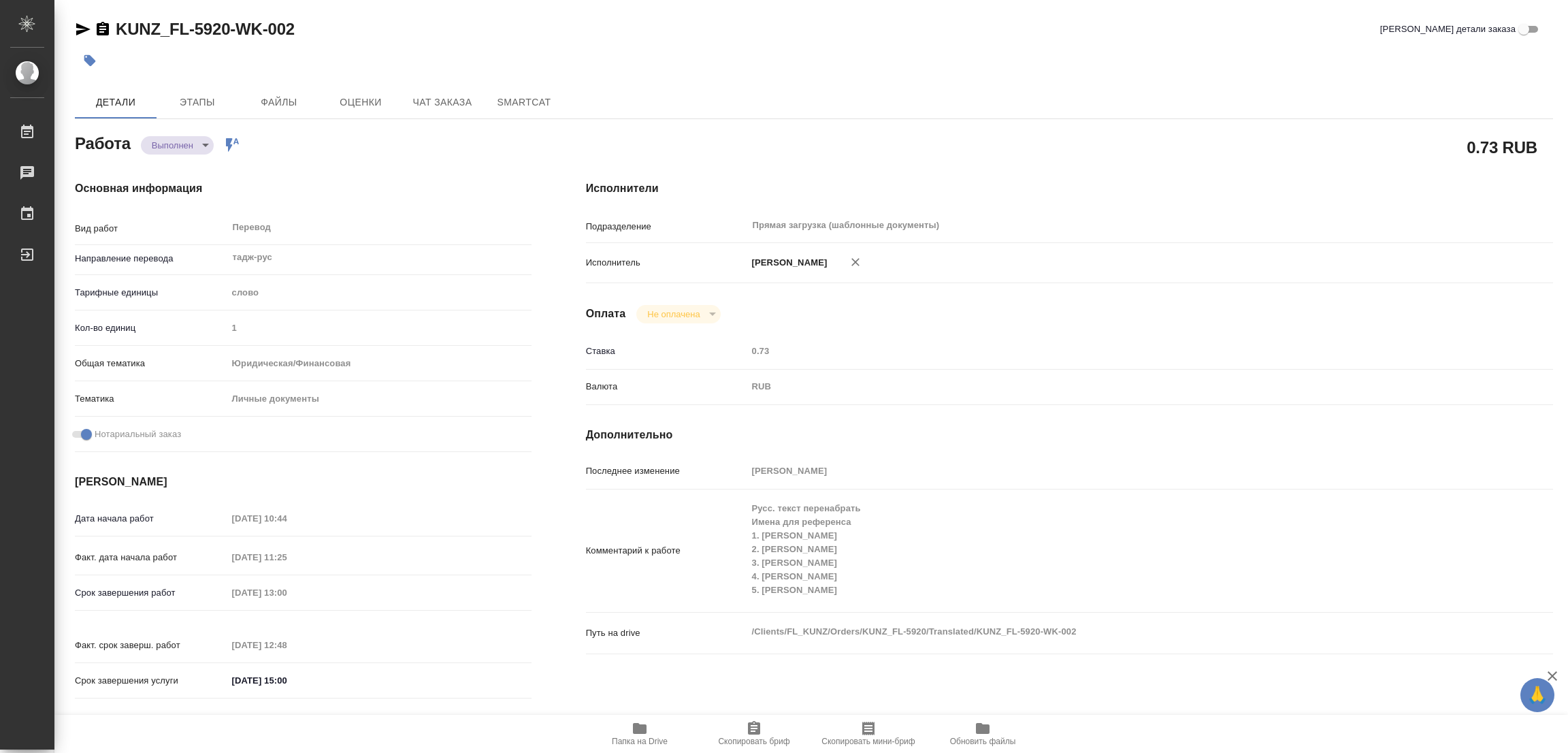
type input "notPayed"
type input "0.73"
type input "RUB"
type input "[PERSON_NAME]"
type textarea "Русс. текст перенабрать Имена для референса 1. Расулова Шаходатмо Сабуровна 2. …"
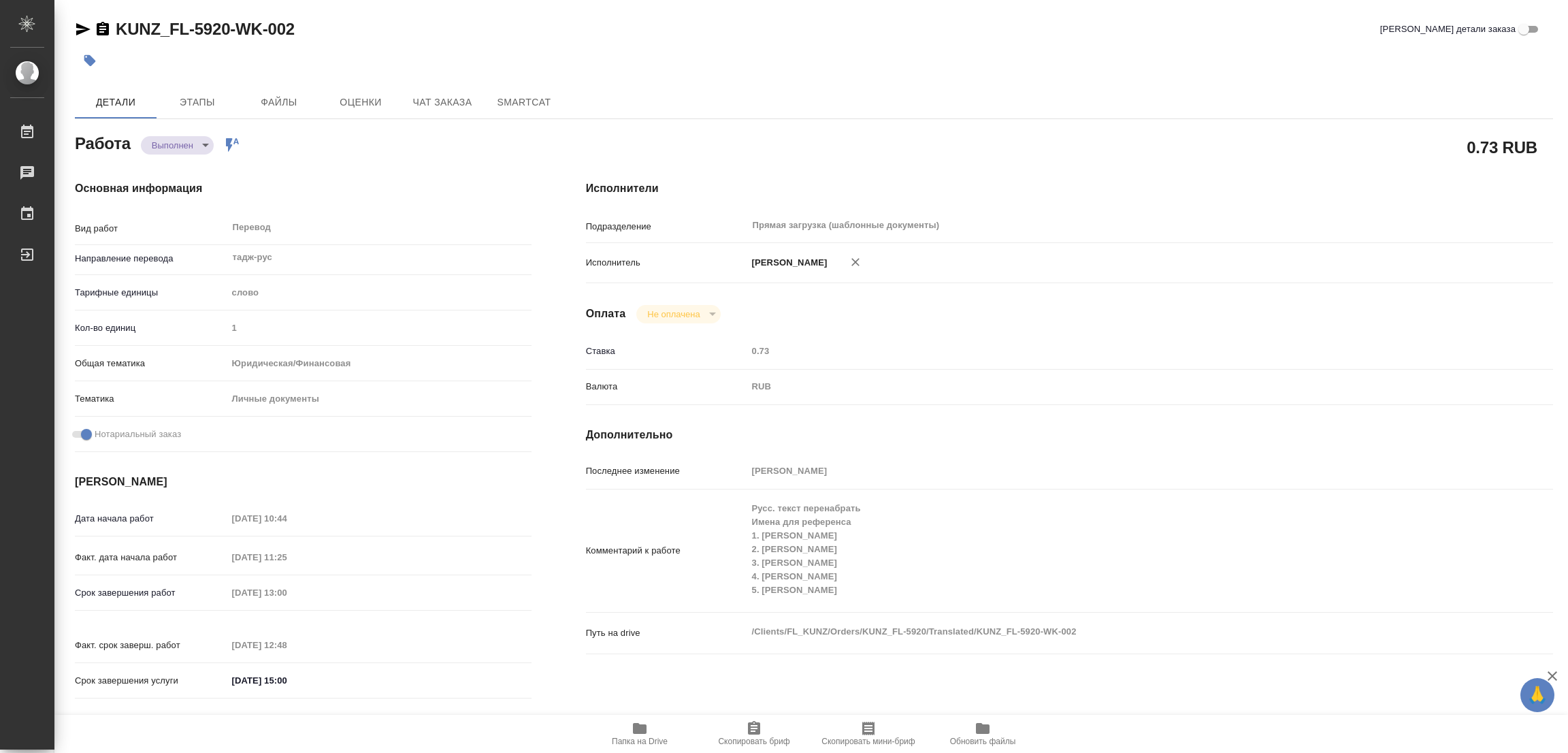
type textarea "x"
type textarea "/Clients/FL_KUNZ/Orders/KUNZ_FL-5920/Translated/KUNZ_FL-5920-WK-002"
type textarea "x"
type input "KUNZ_FL-5920"
type input "Перевод станд. несрочный"
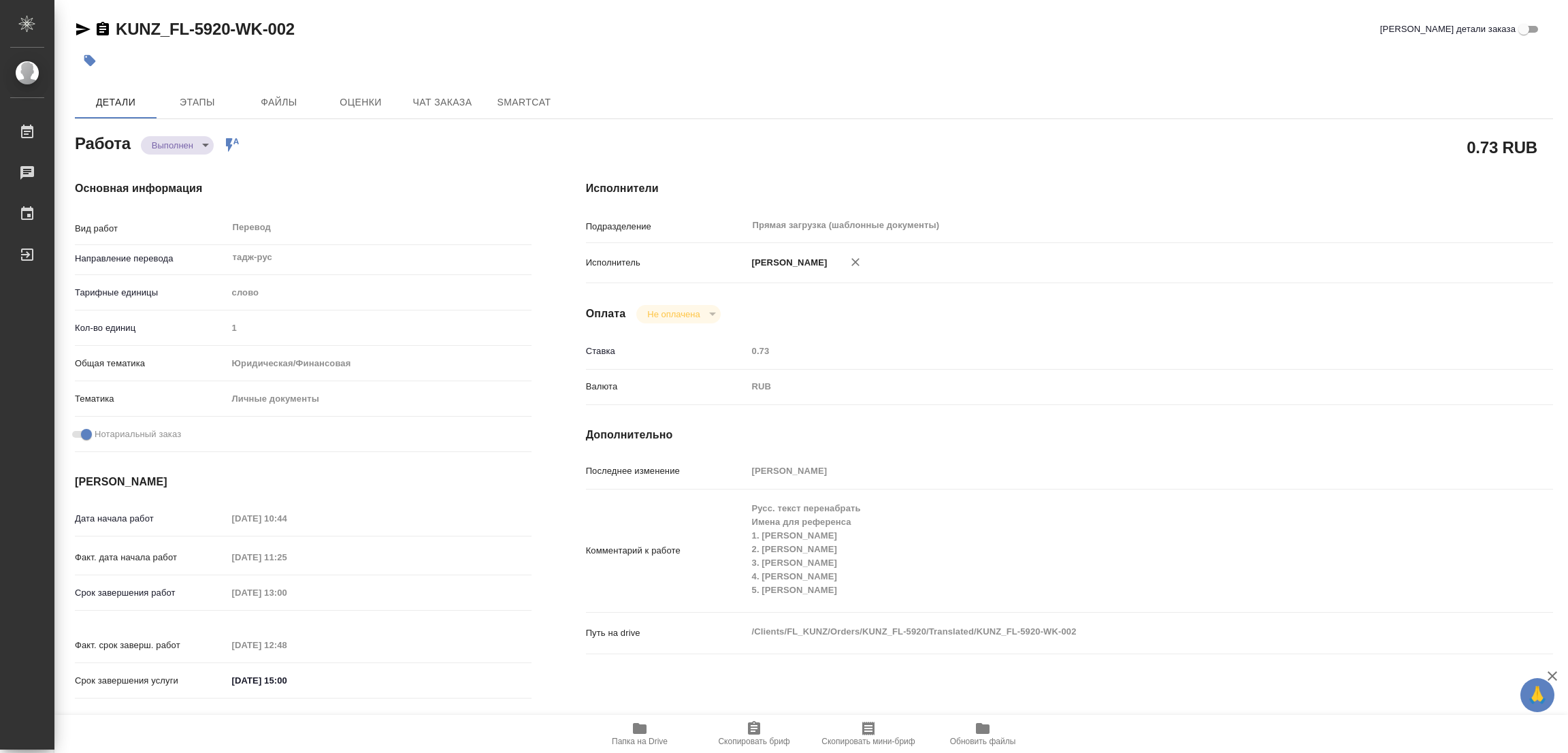
type input "Корректура, Редактура, Приёмка по качеству, Постредактура машинного перевода, П…"
type input "Зотова Екатерина"
type input "/Clients/FL_KUNZ/Orders/KUNZ_FL-5920"
type textarea "x"
type textarea "ин. паспорт, 1 СОБ 3 СОР под нот. Русс. текст в СОРах перенабрать"
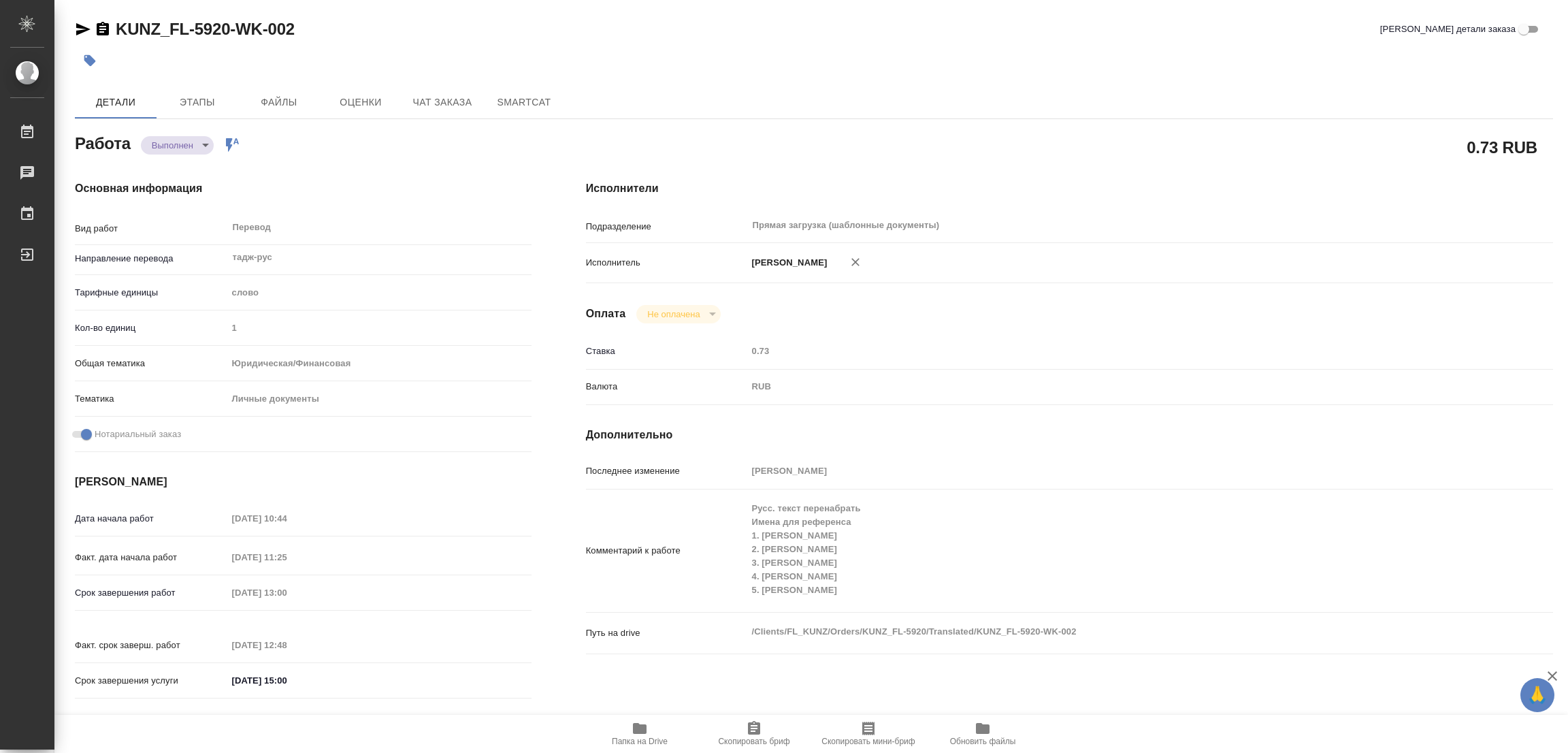
type textarea "x"
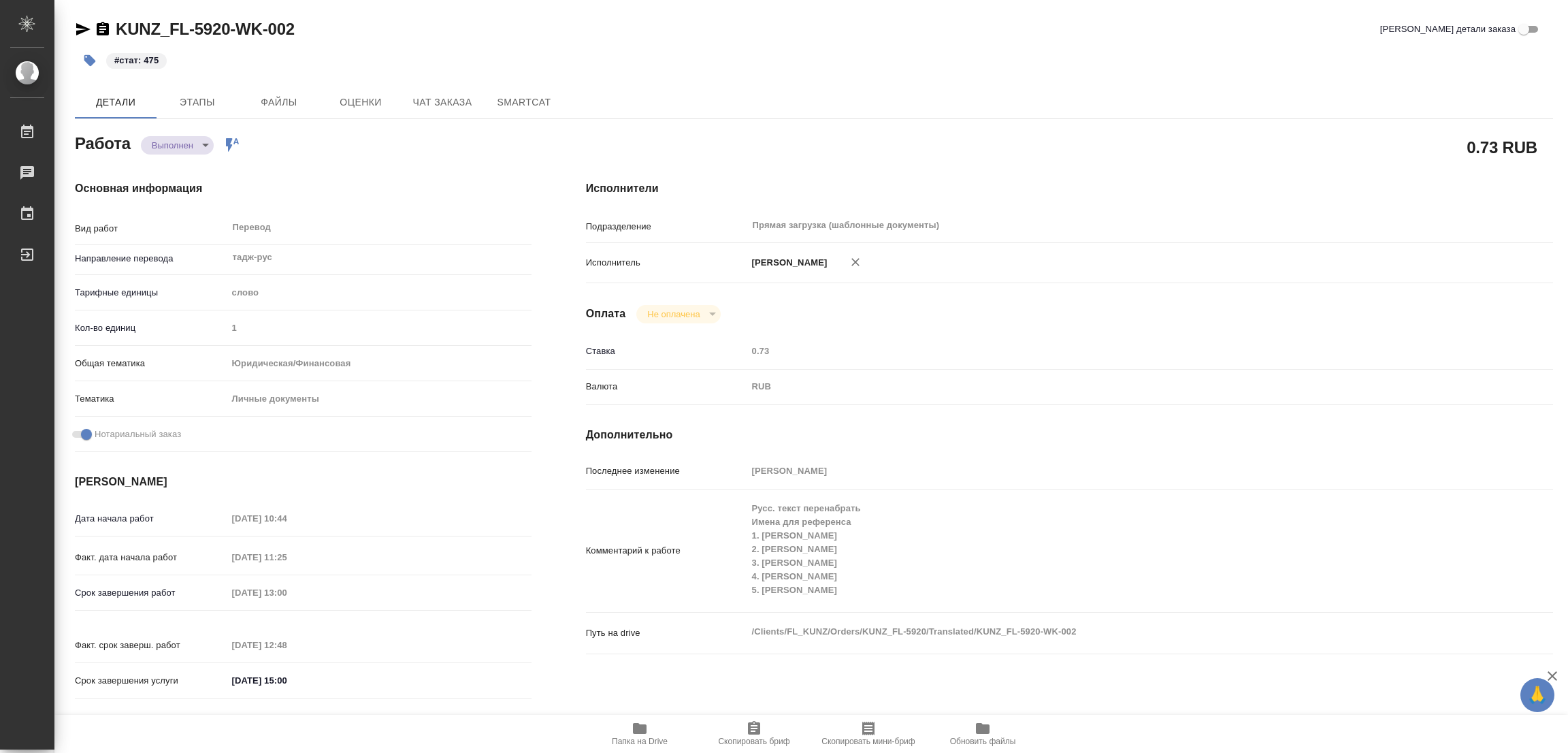
type textarea "x"
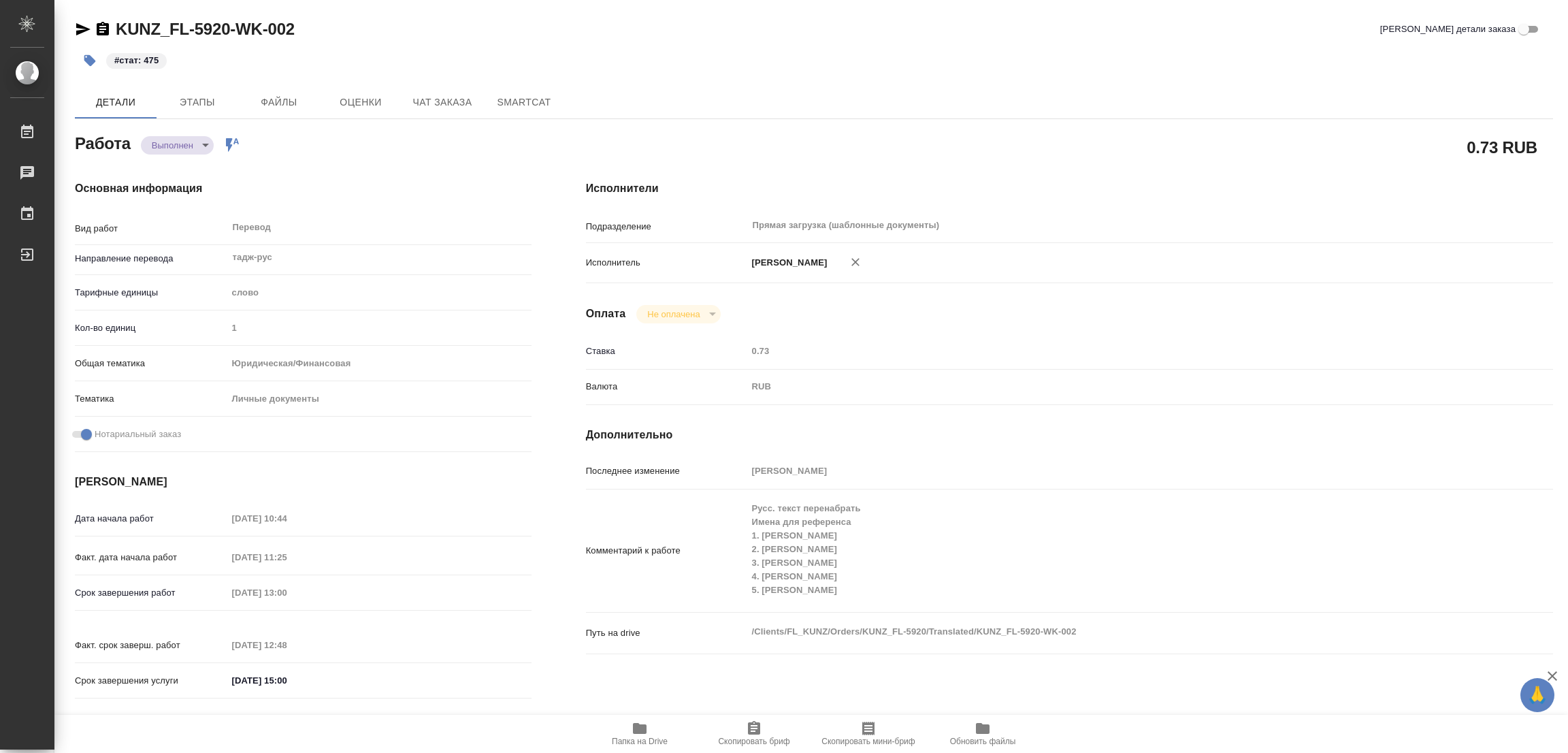
type textarea "x"
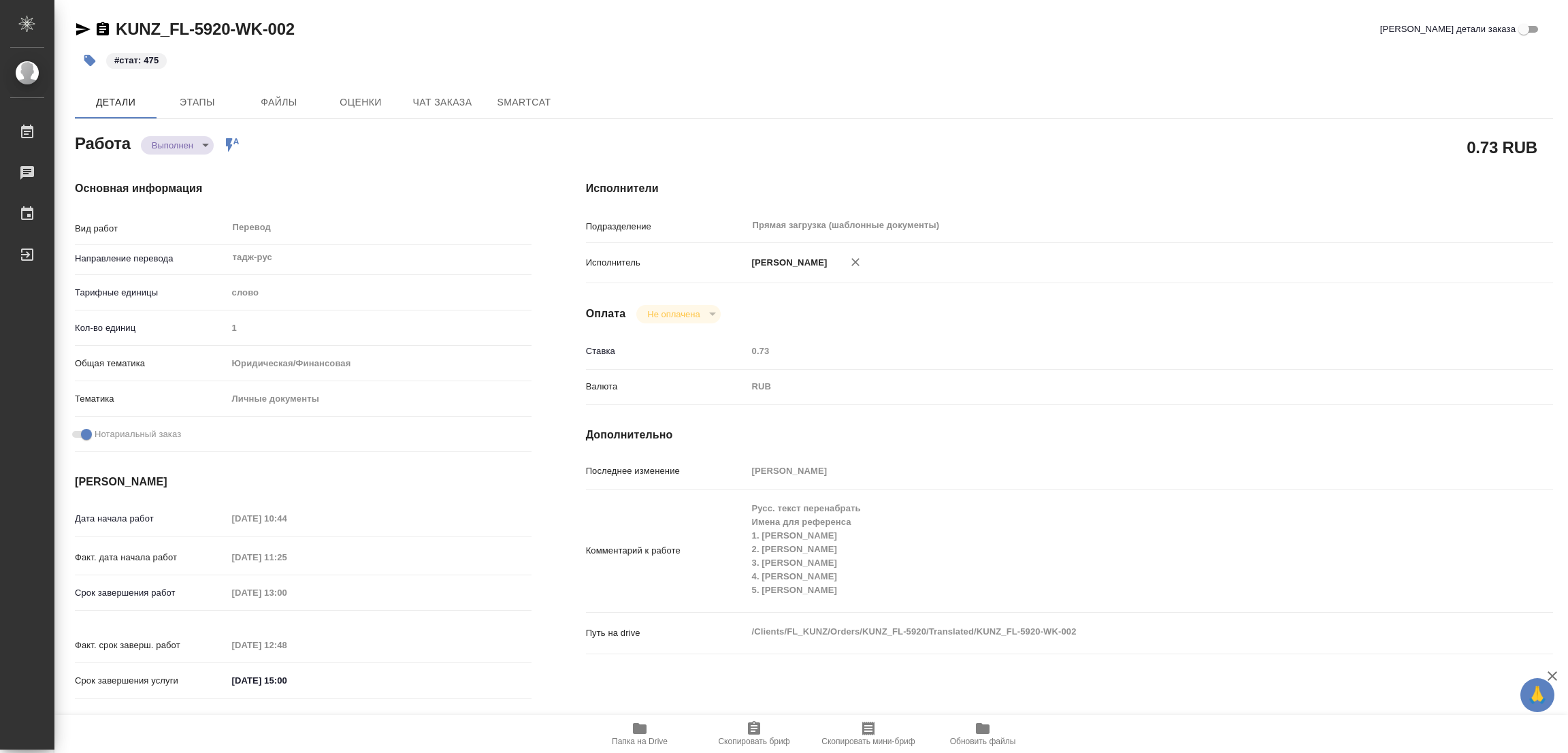
type textarea "x"
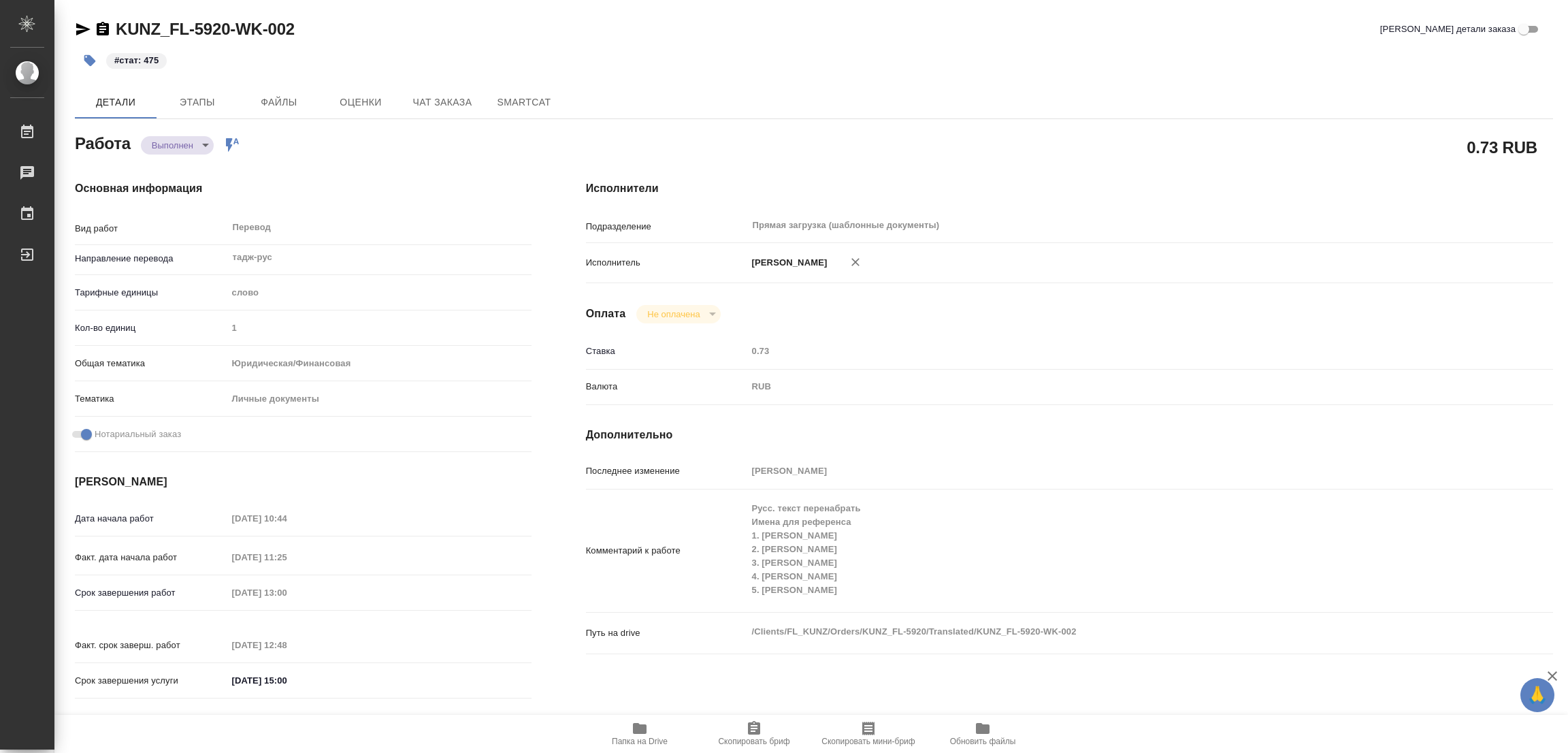
type textarea "x"
drag, startPoint x: 932, startPoint y: 59, endPoint x: 787, endPoint y: 61, distance: 145.0
click at [930, 59] on div "#стат: 475" at bounding box center [566, 61] width 985 height 30
click at [1383, 50] on div "#стат: 475" at bounding box center [813, 61] width 1478 height 30
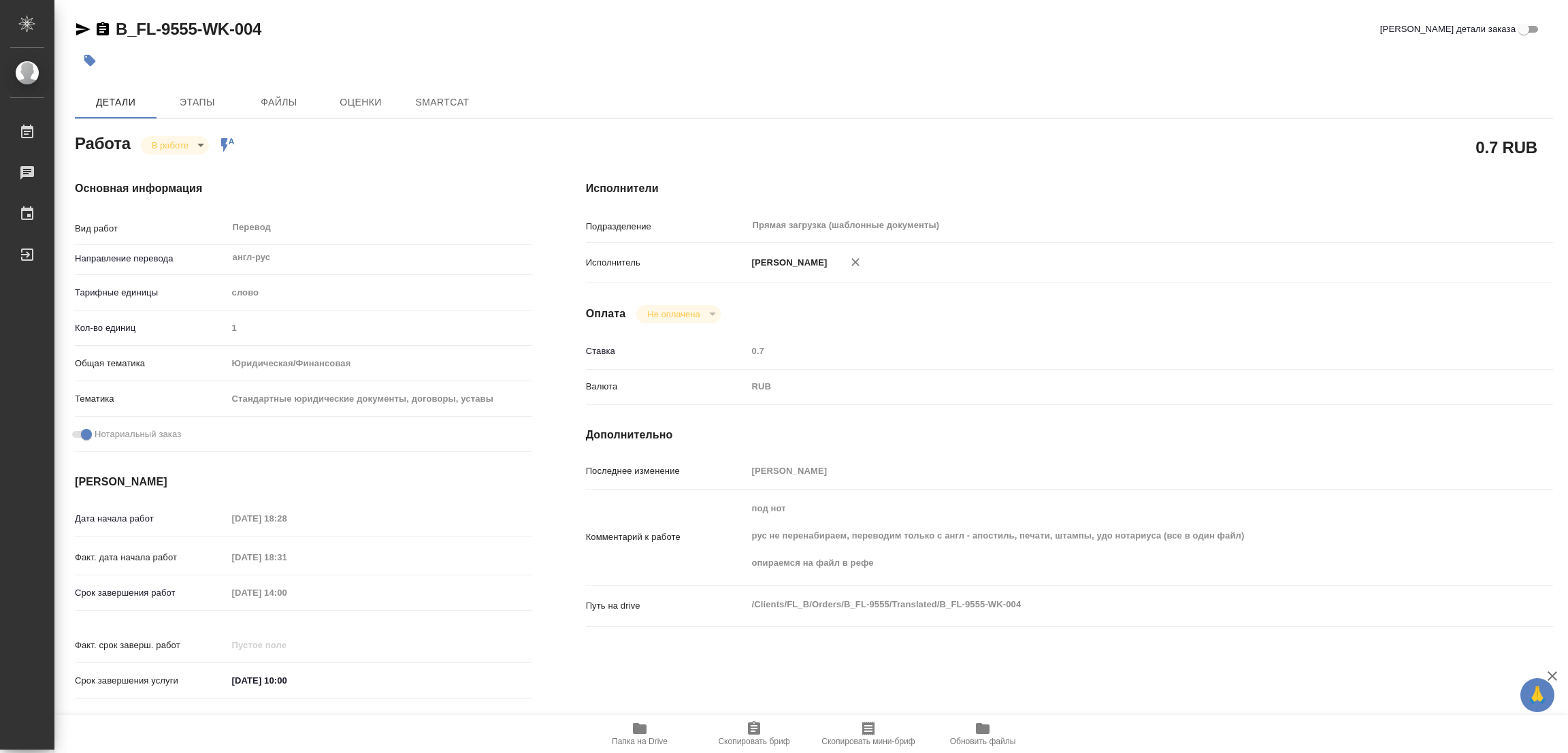
type textarea "x"
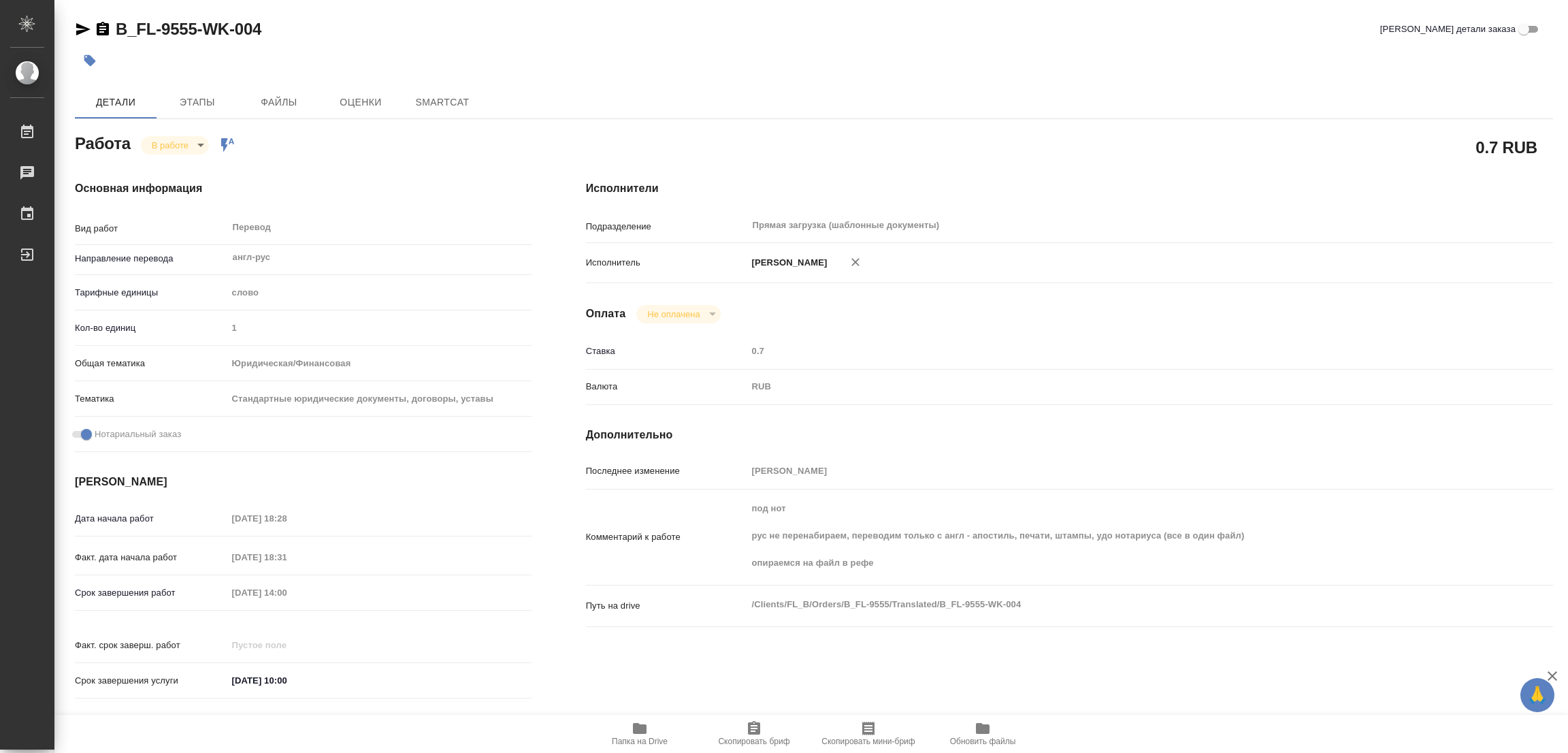
type textarea "x"
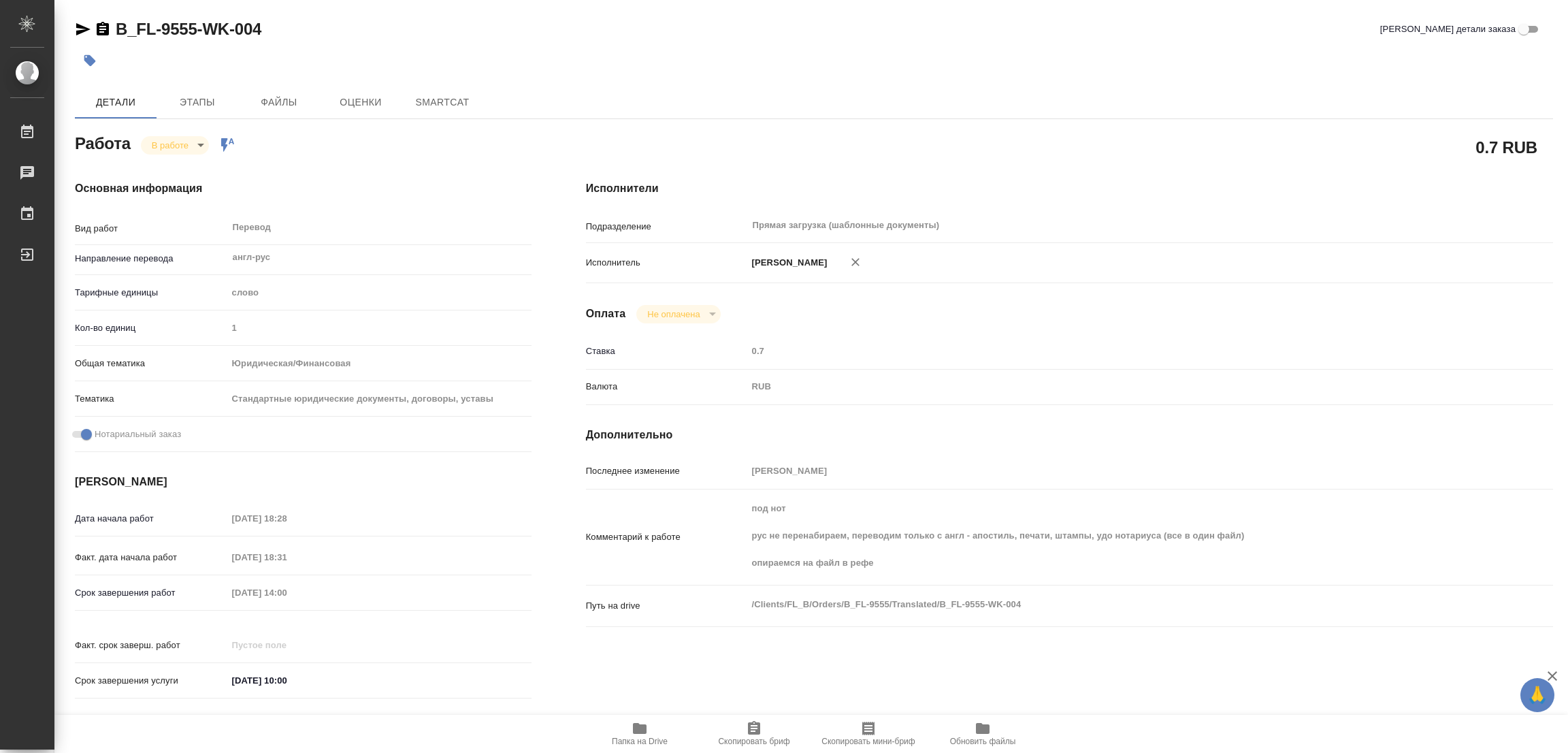
type textarea "x"
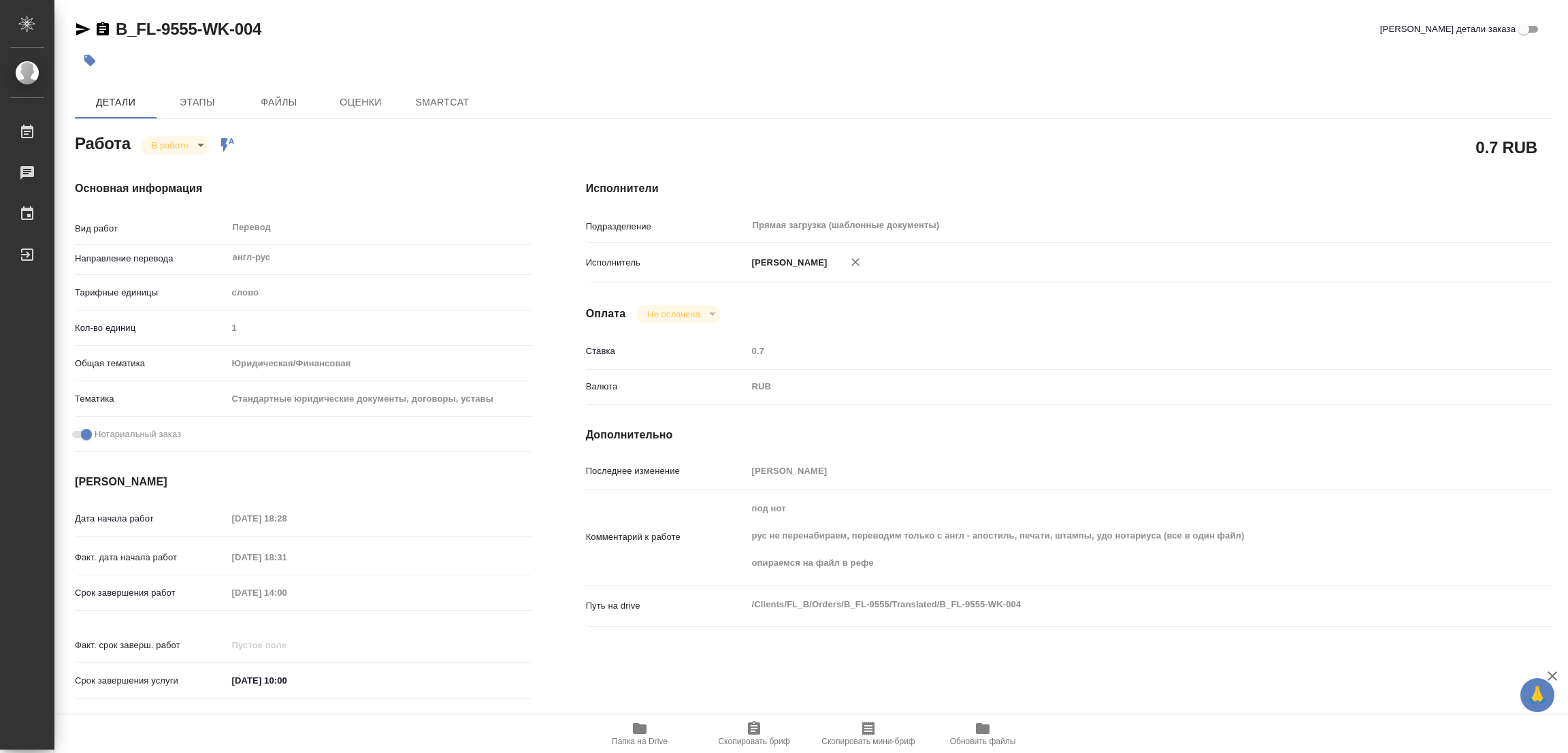
type textarea "x"
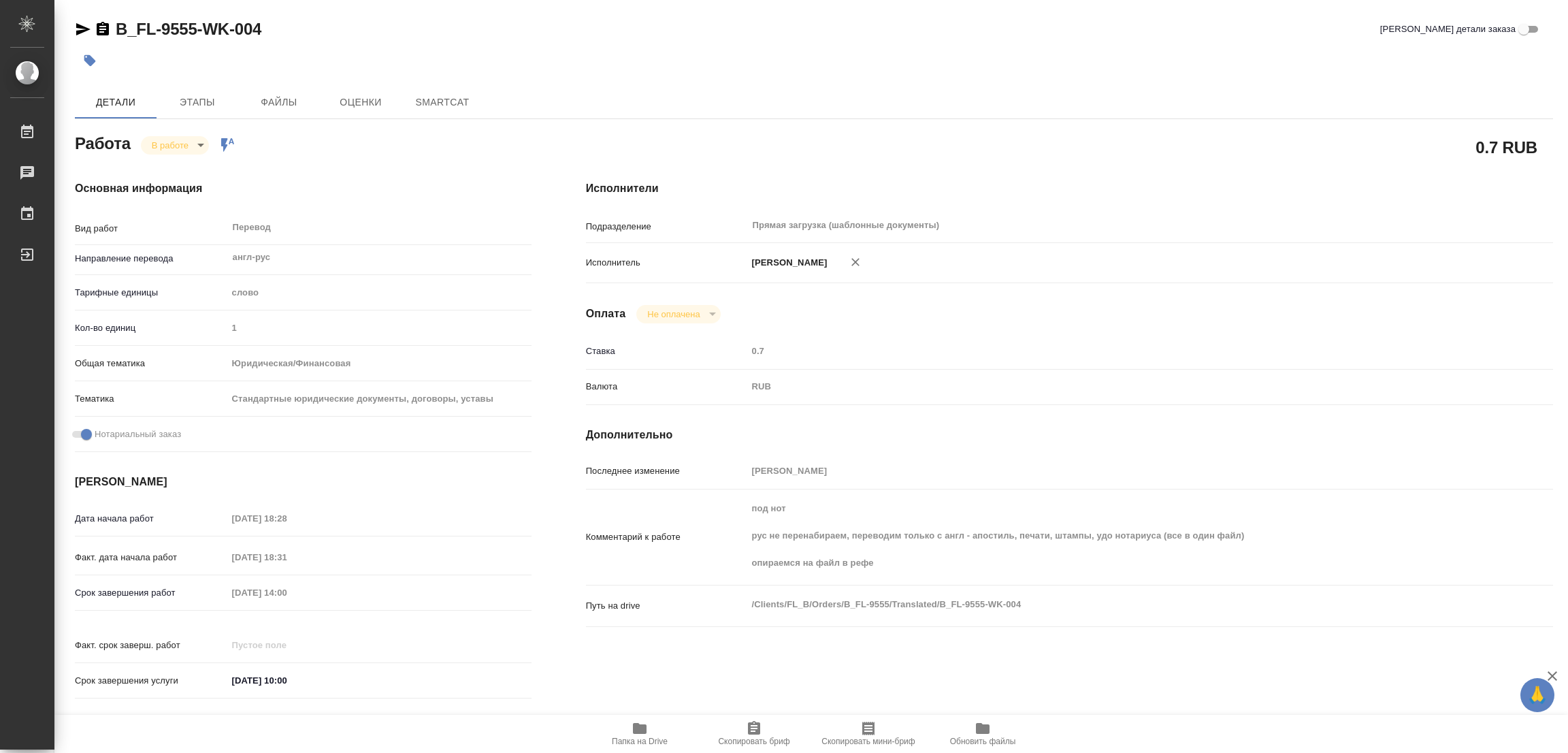
type textarea "x"
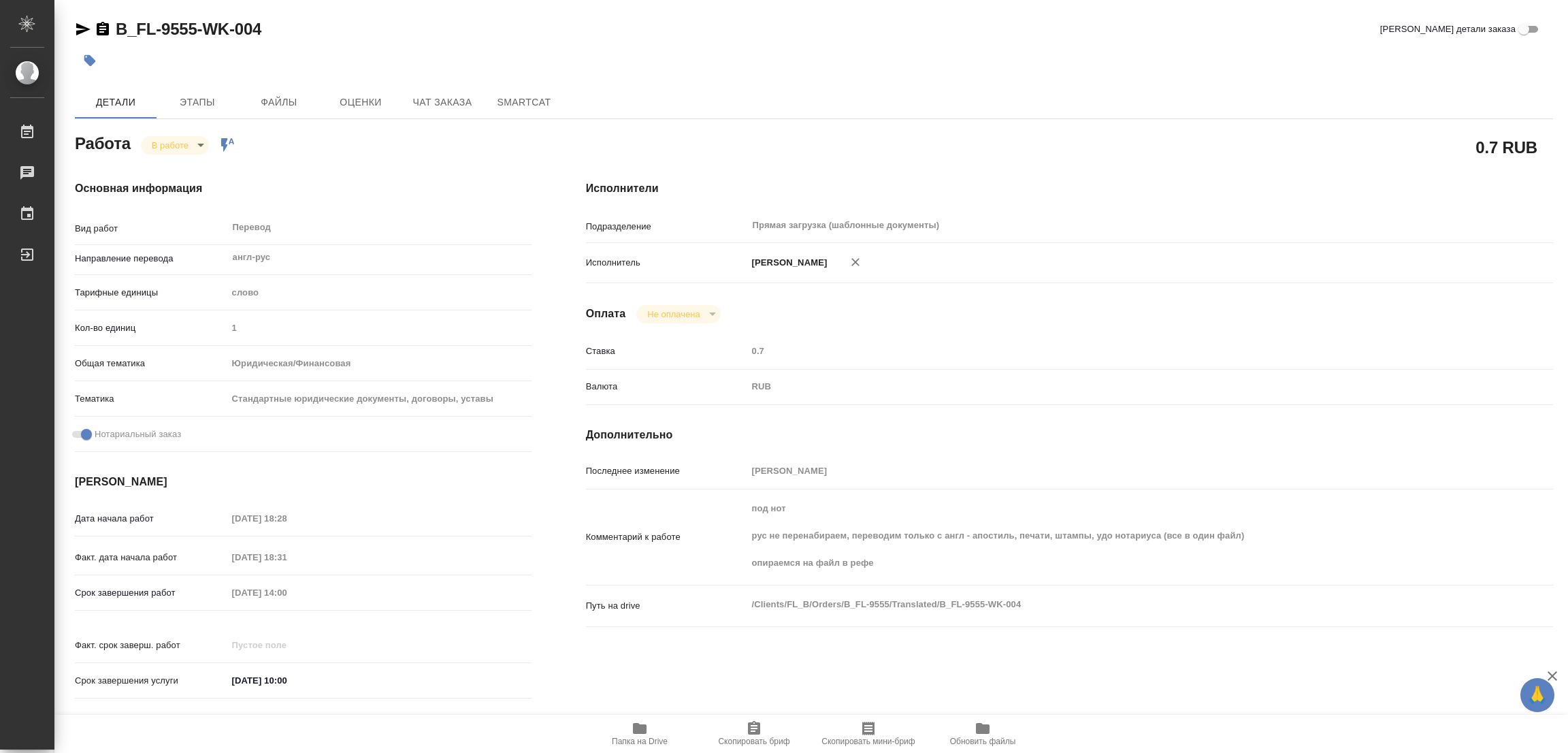
type textarea "x"
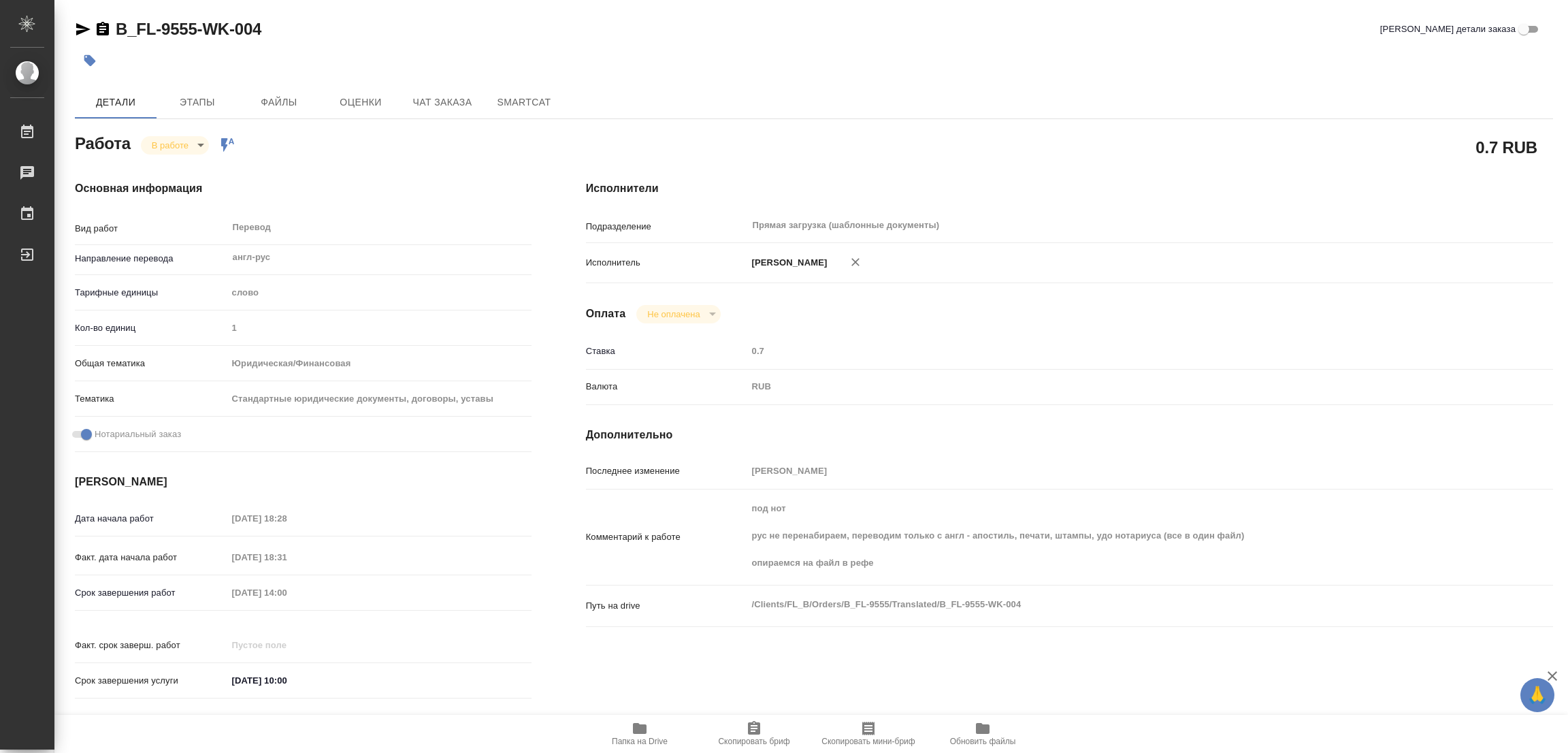
type textarea "x"
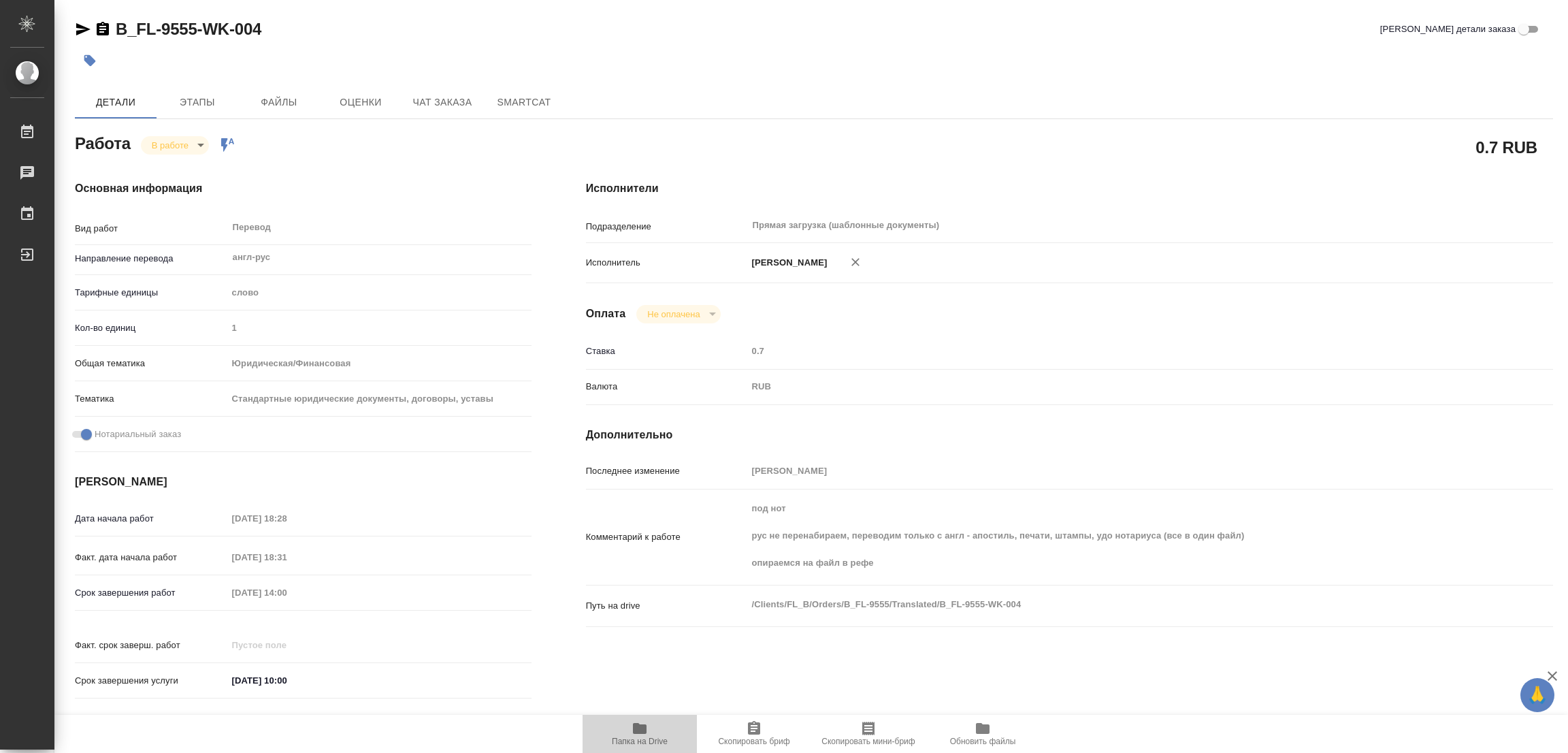
click at [642, 728] on icon "button" at bounding box center [640, 728] width 14 height 11
click at [123, 102] on span "Детали" at bounding box center [116, 102] width 66 height 17
click at [190, 98] on span "Этапы" at bounding box center [197, 102] width 66 height 17
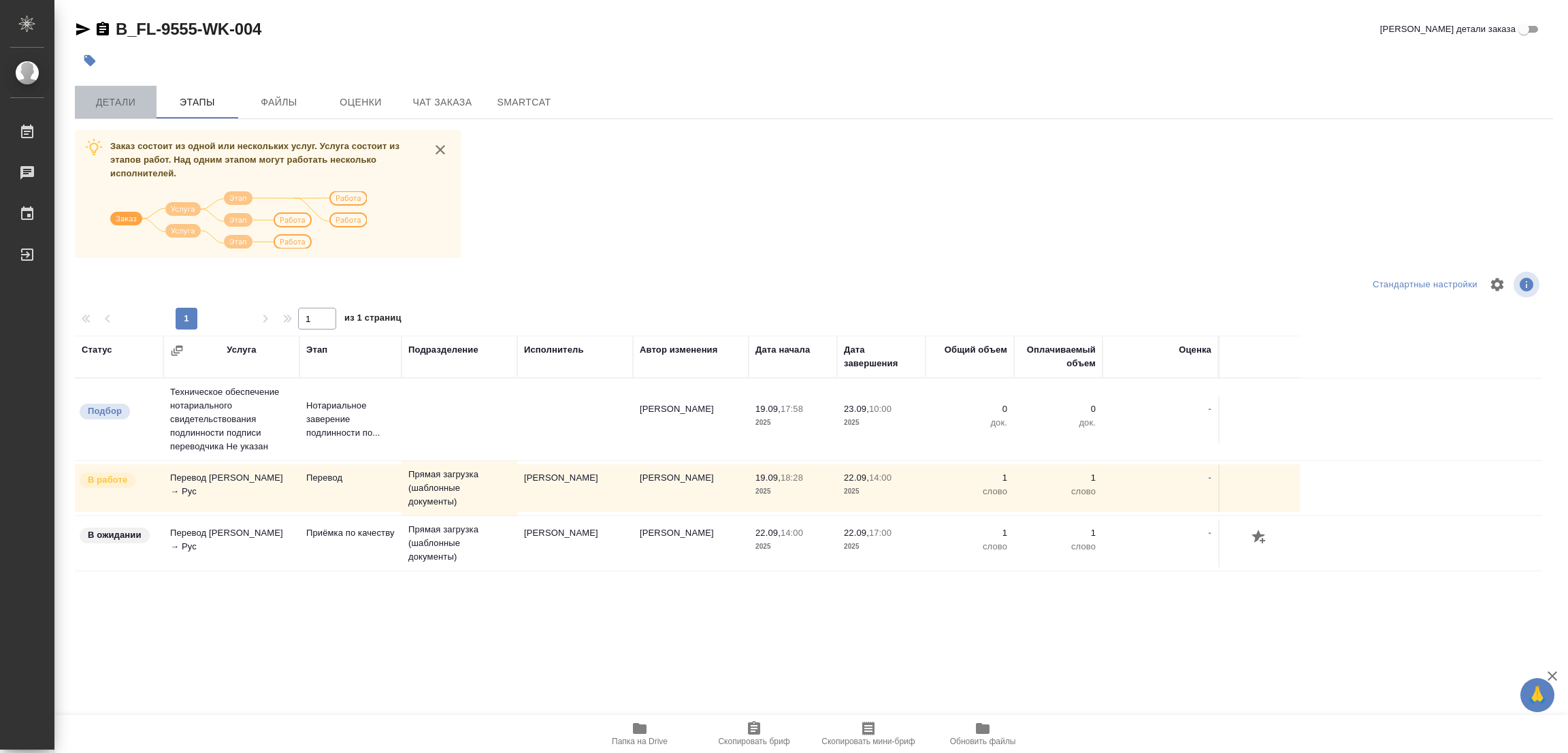
click at [110, 101] on span "Детали" at bounding box center [116, 102] width 66 height 17
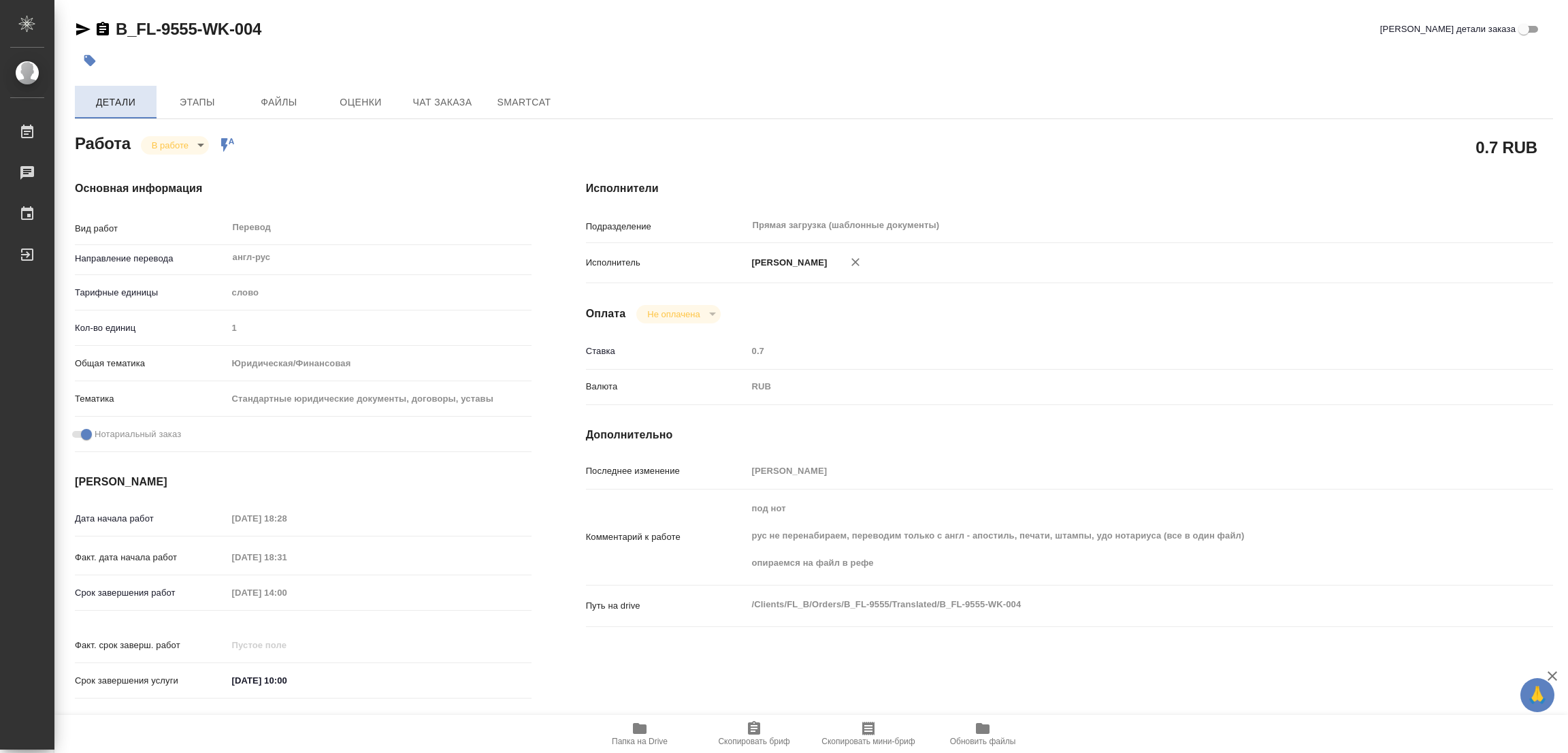
type textarea "x"
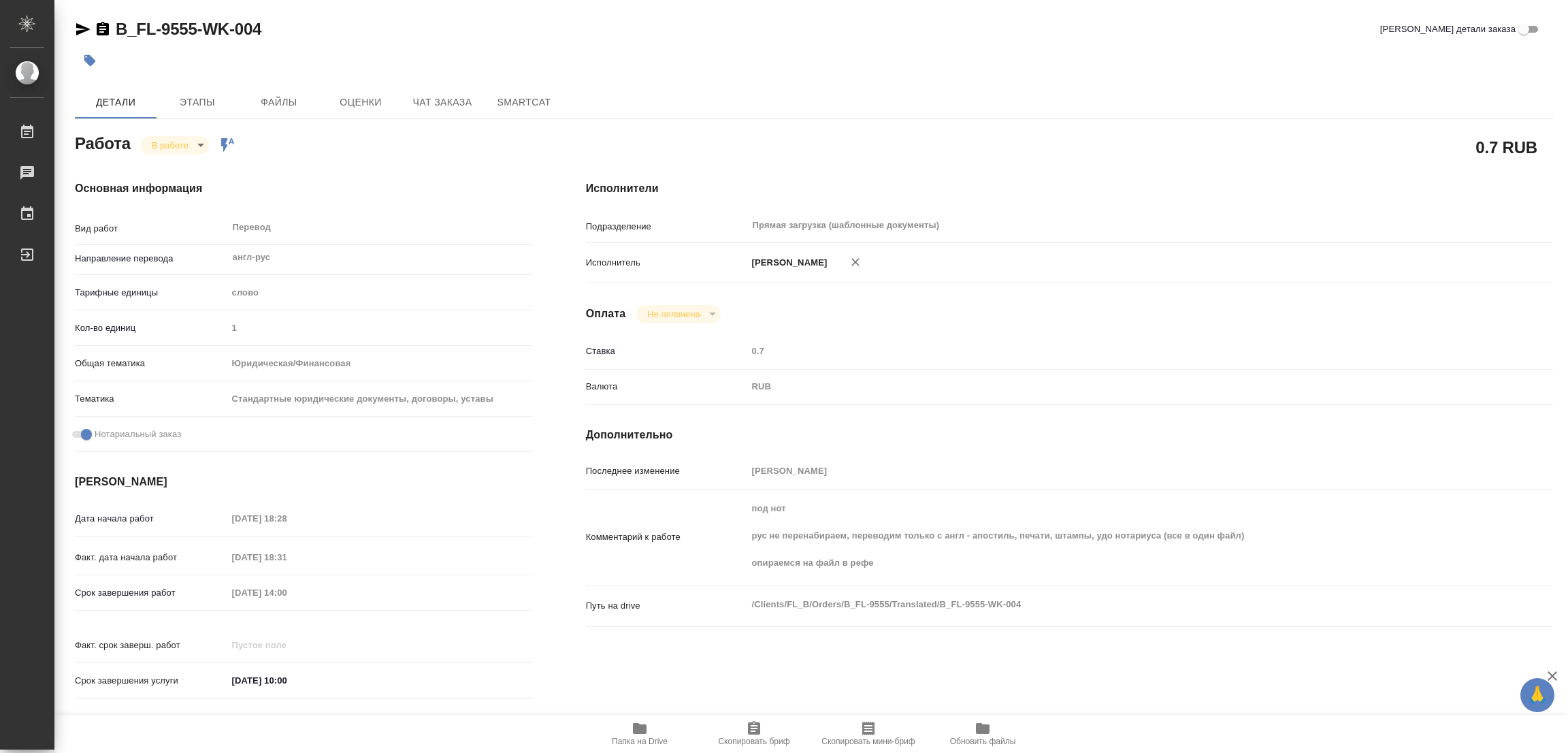
type textarea "x"
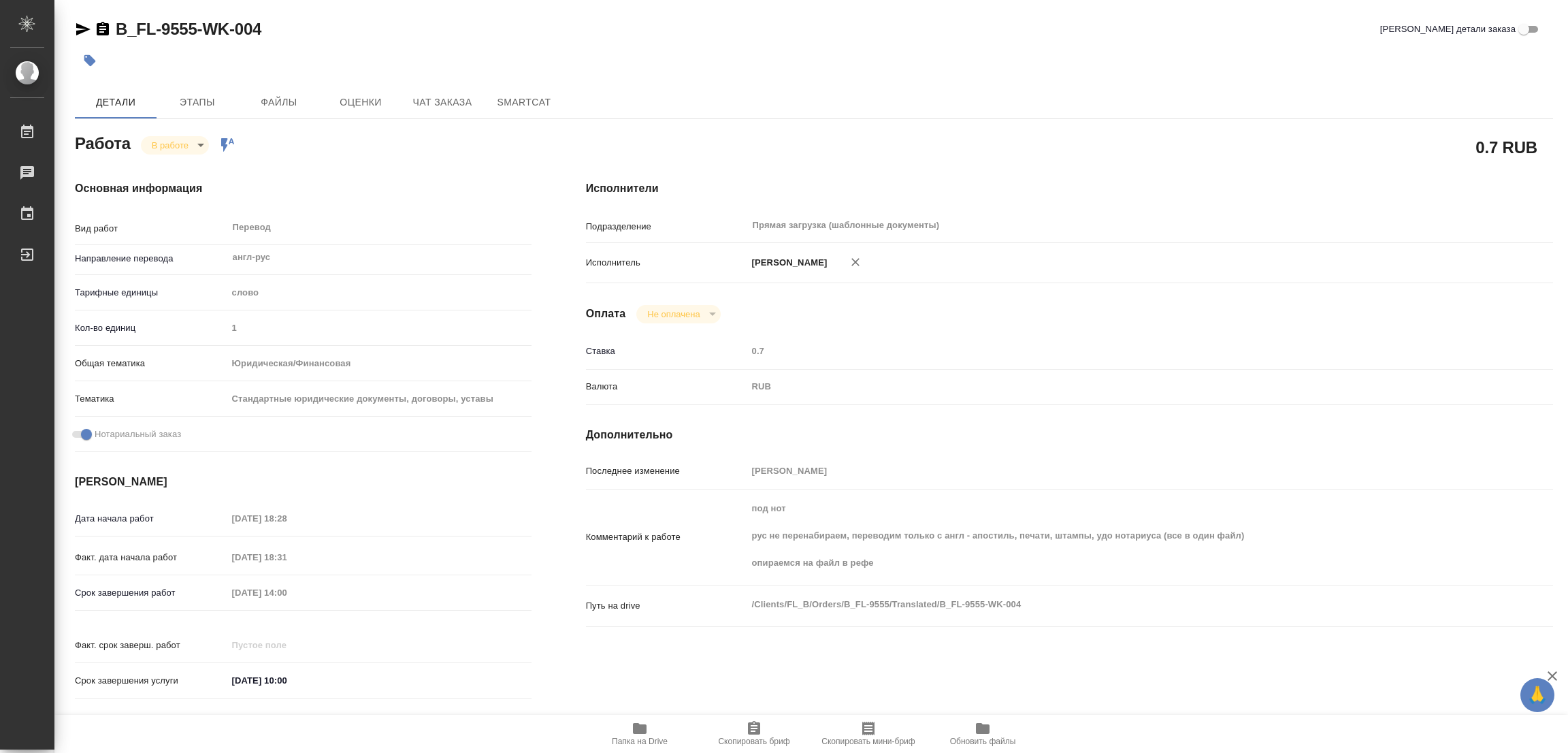
type textarea "x"
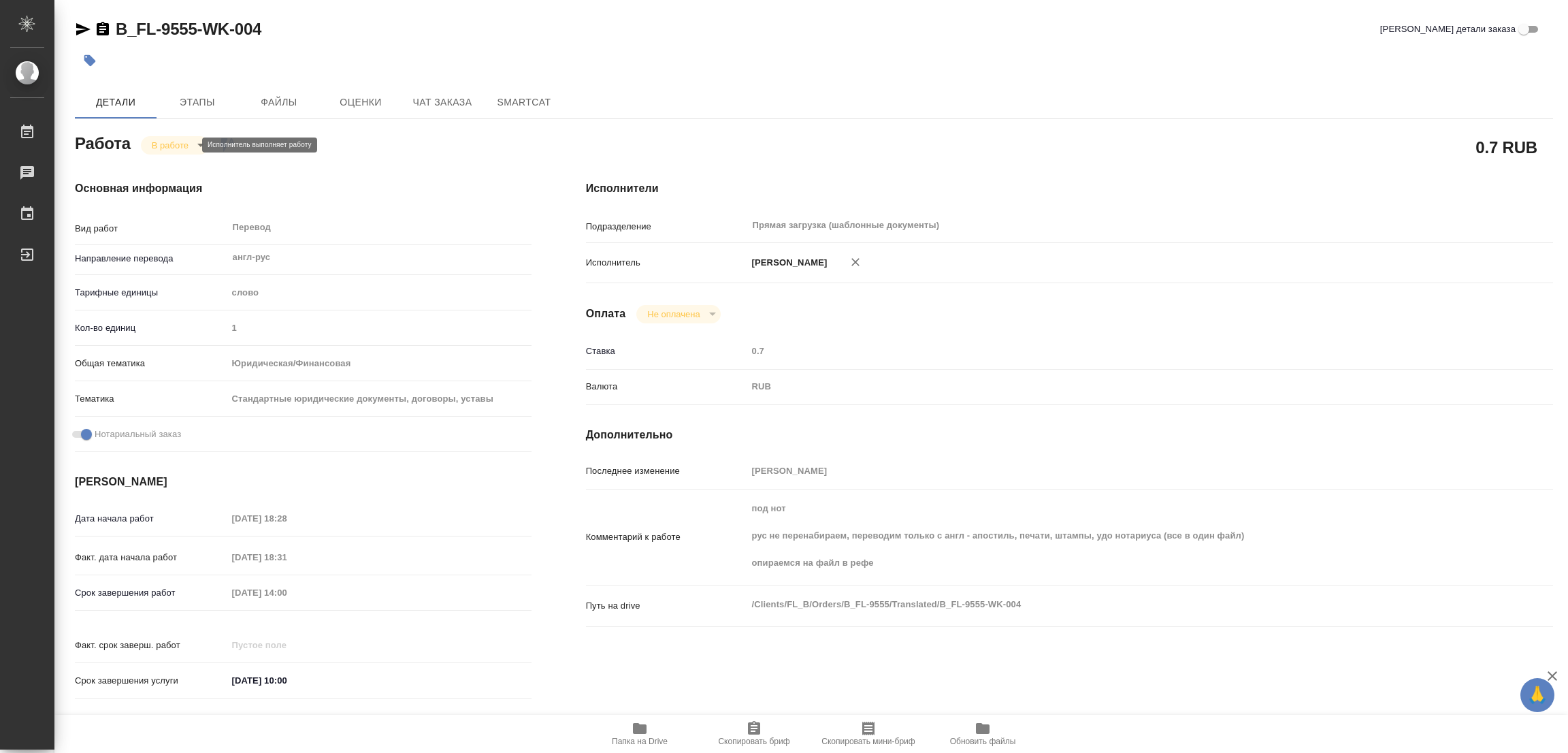
click at [158, 144] on body "🙏 .cls-1 fill:#fff; AWATERA Popova Galina Работы 0 Чаты График Выйти B_FL-9555-…" at bounding box center [784, 376] width 1568 height 753
click at [193, 166] on button "Выполнен" at bounding box center [176, 168] width 50 height 15
type textarea "x"
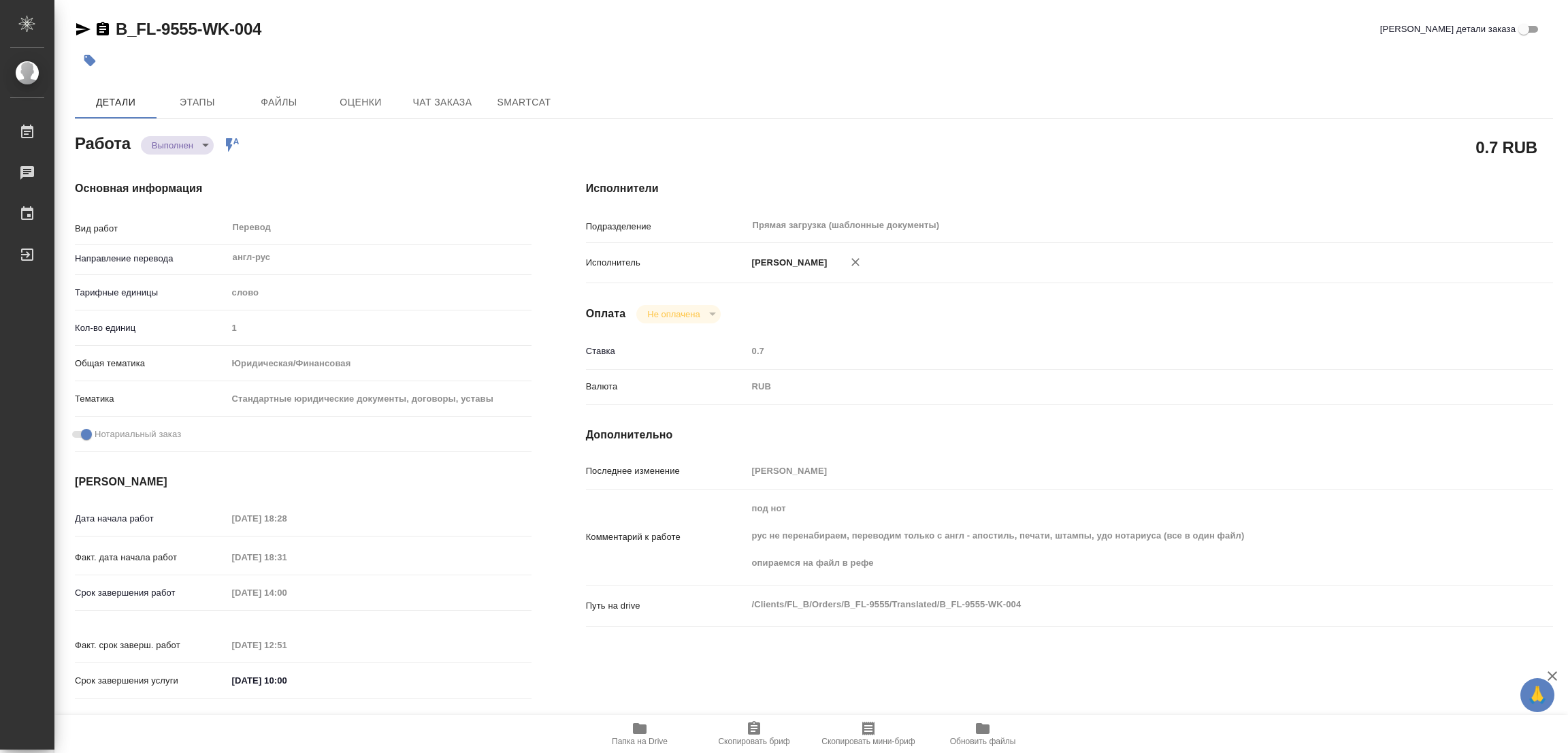
type textarea "x"
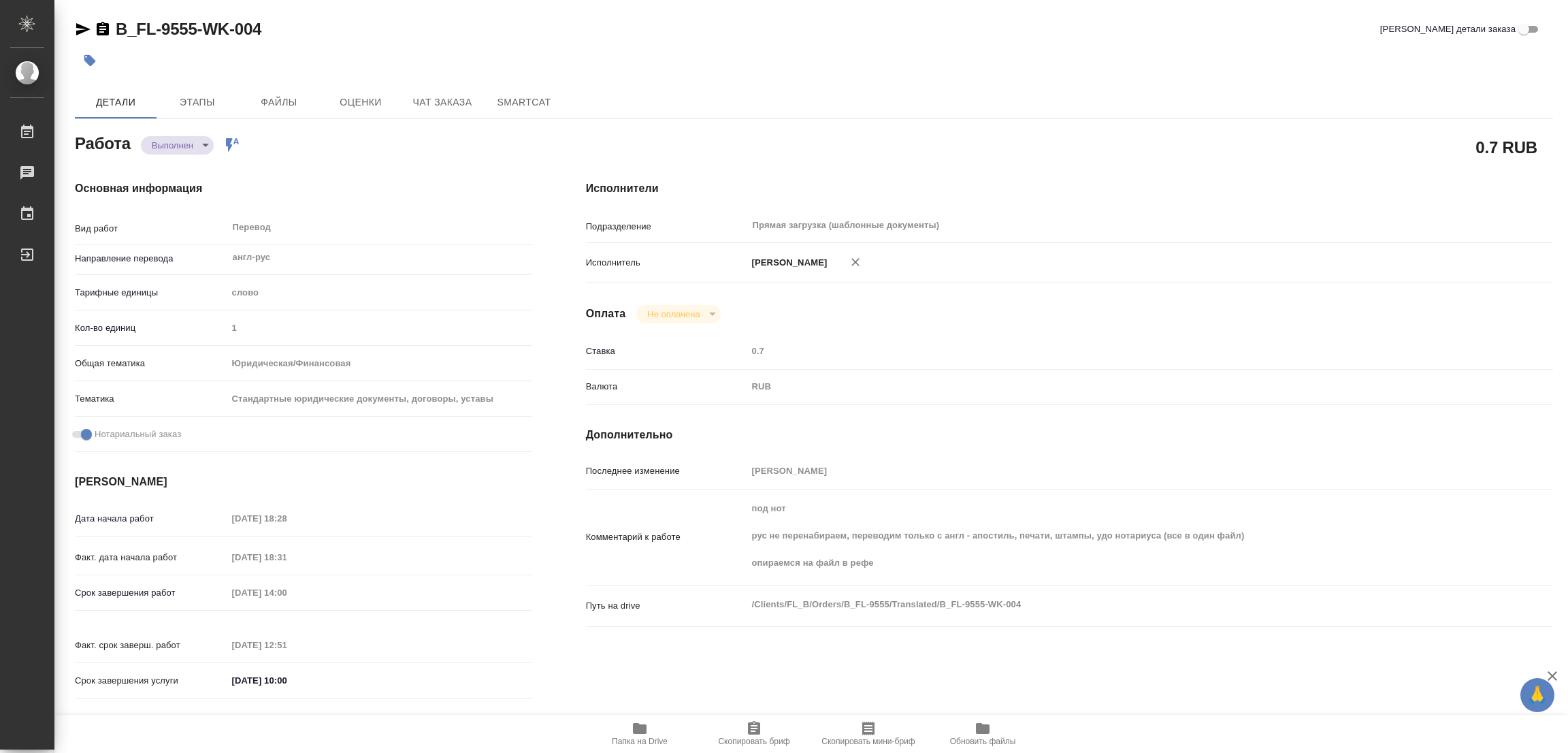
type textarea "x"
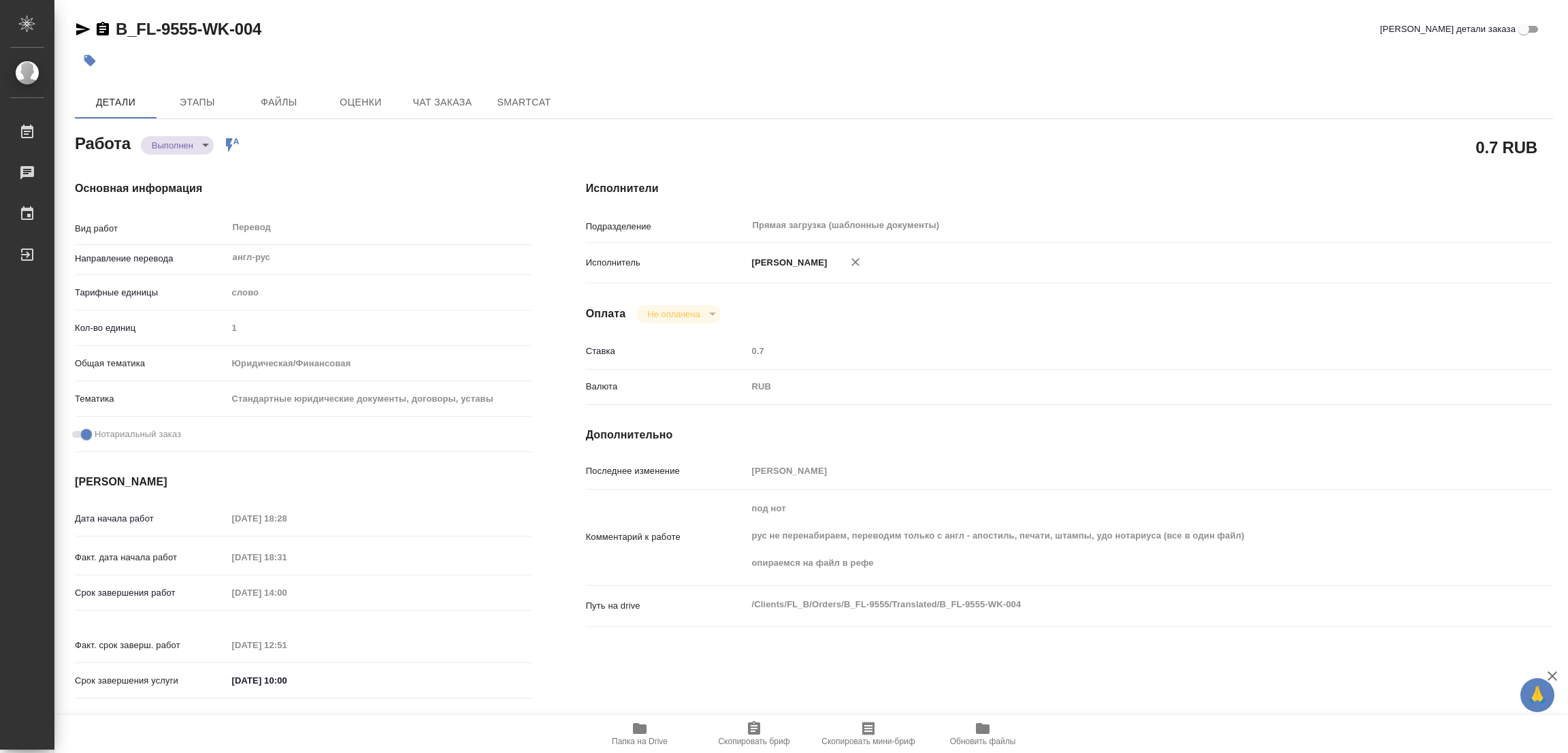
type textarea "x"
click at [88, 58] on icon "button" at bounding box center [90, 61] width 12 height 12
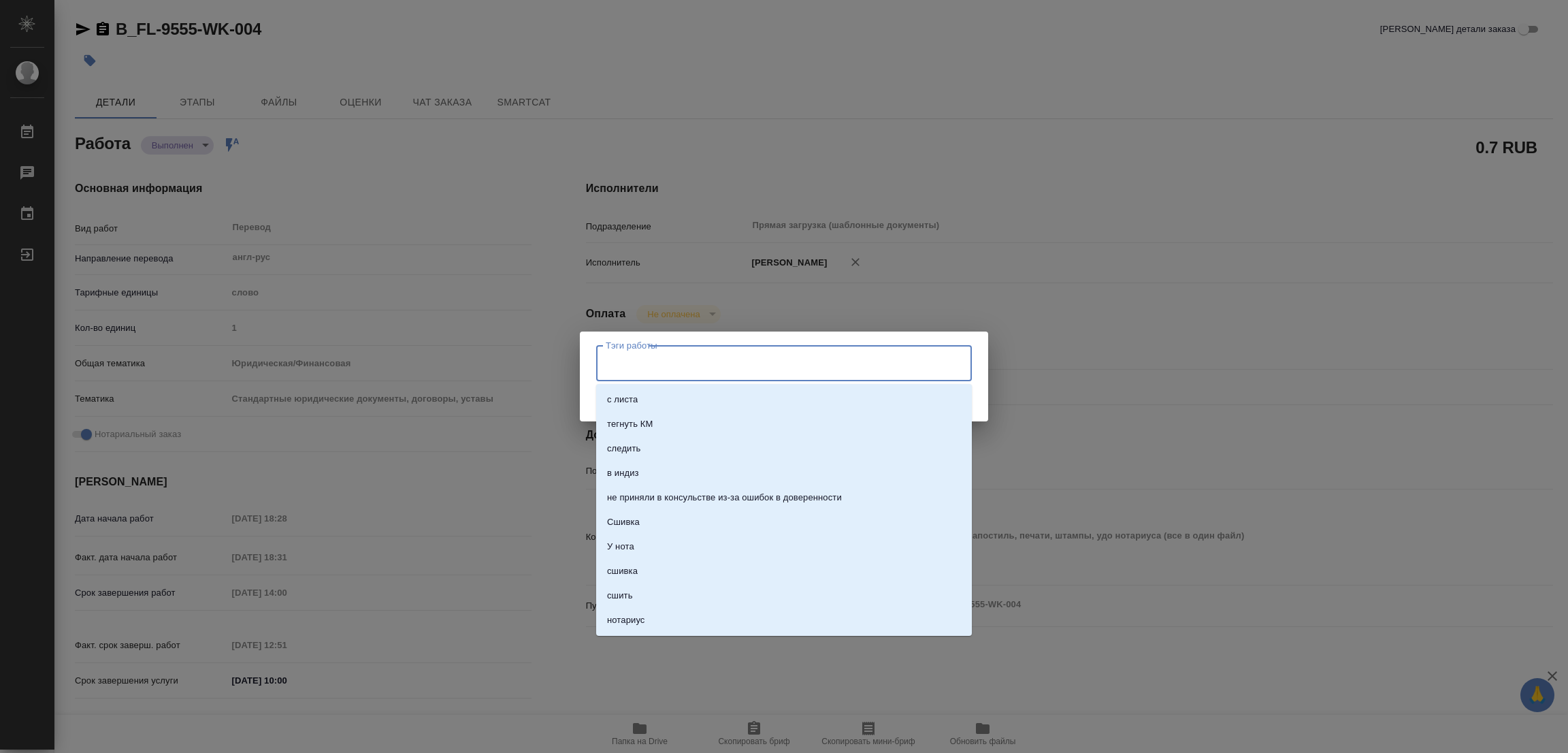
click at [634, 358] on input "Тэги работы" at bounding box center [771, 363] width 337 height 24
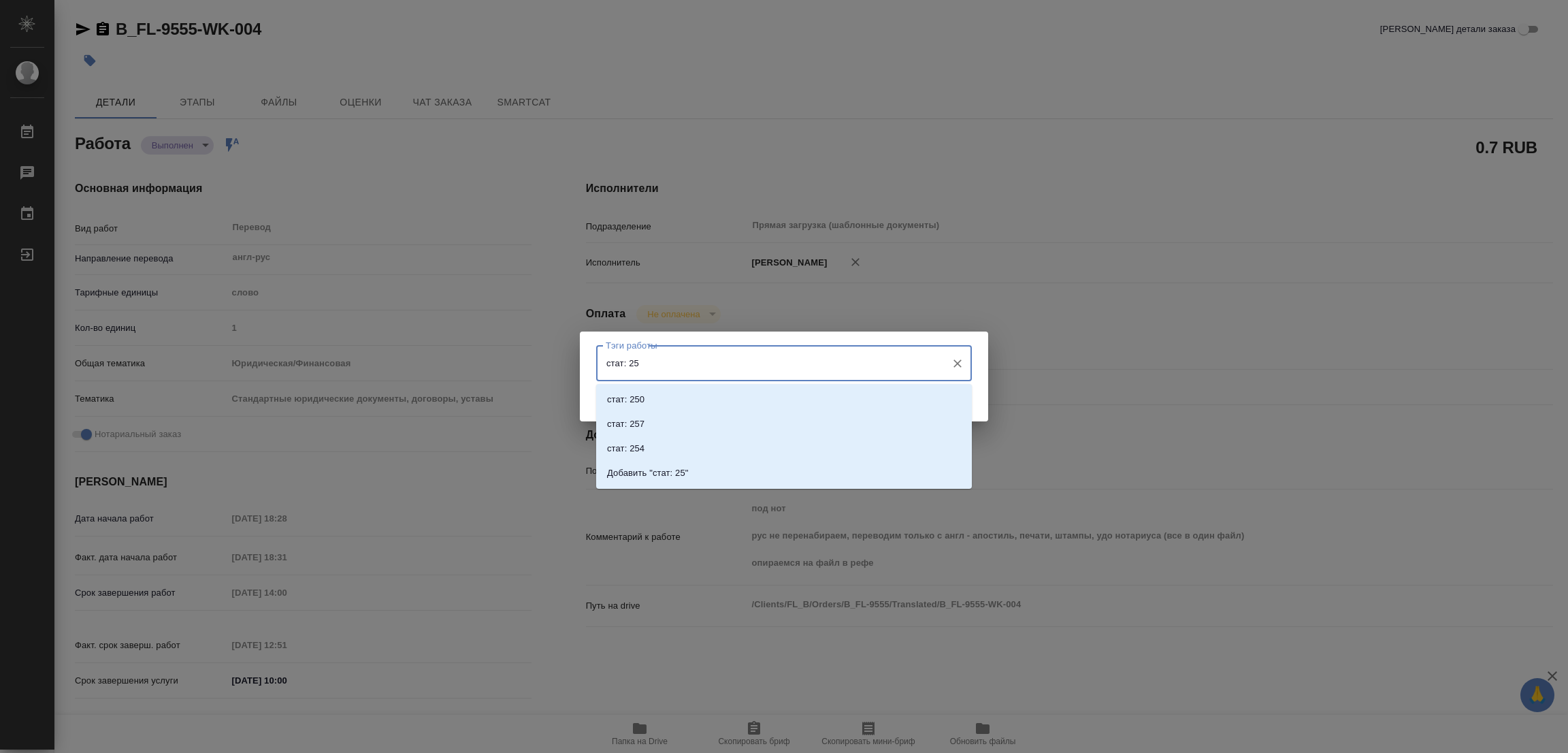
type input "стат: 250"
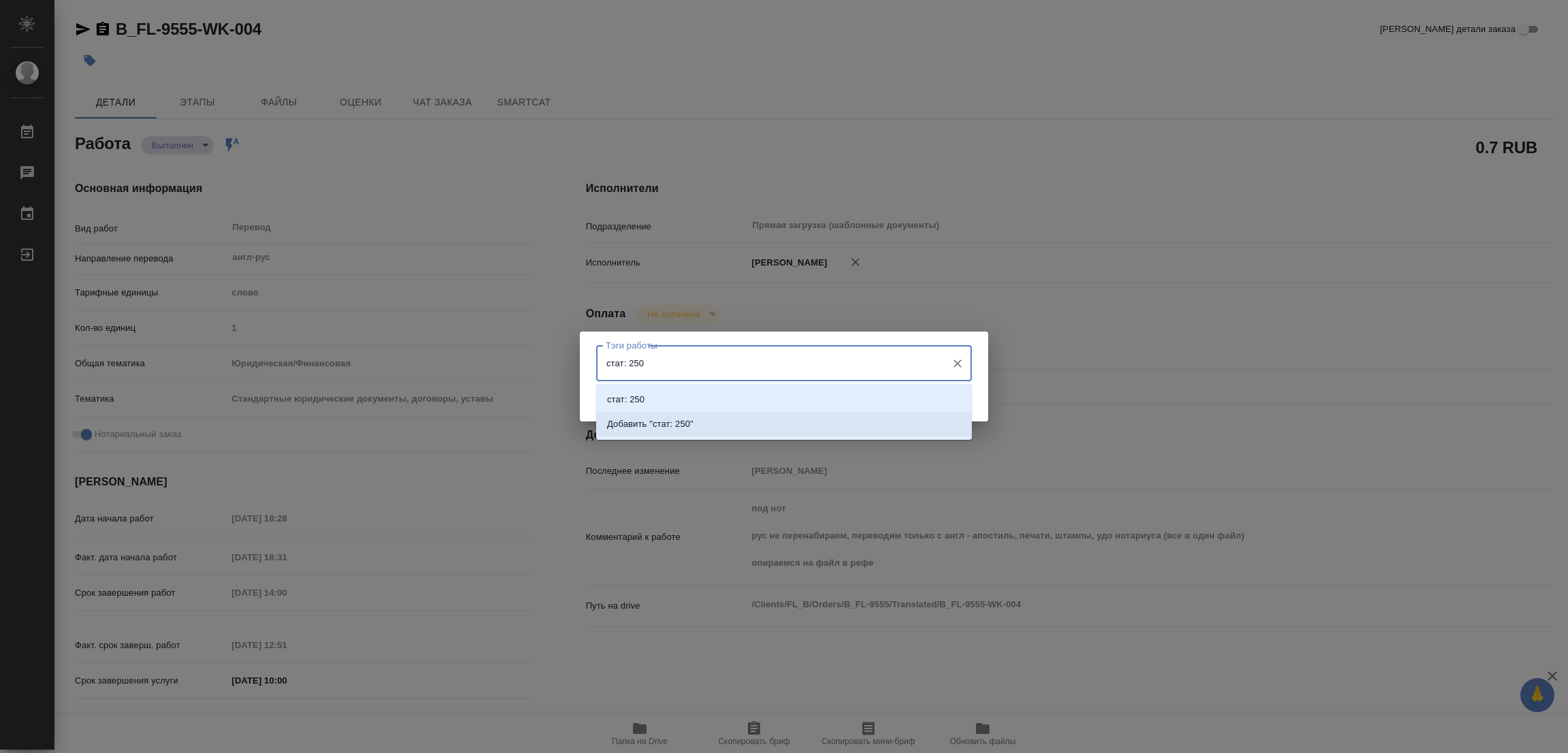
click at [673, 420] on p "Добавить "стат: 250"" at bounding box center [650, 425] width 86 height 14
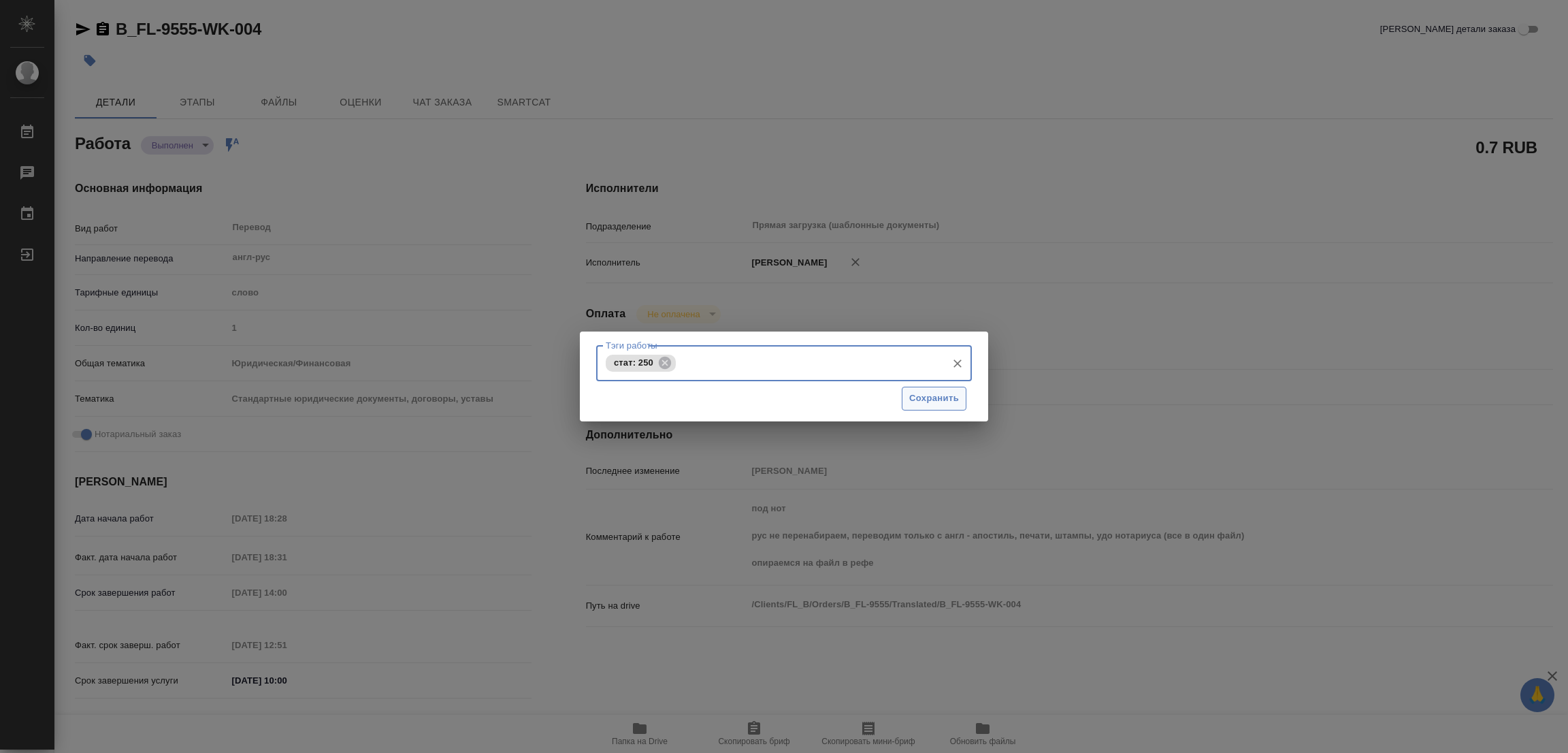
click at [933, 398] on span "Сохранить" at bounding box center [934, 399] width 50 height 16
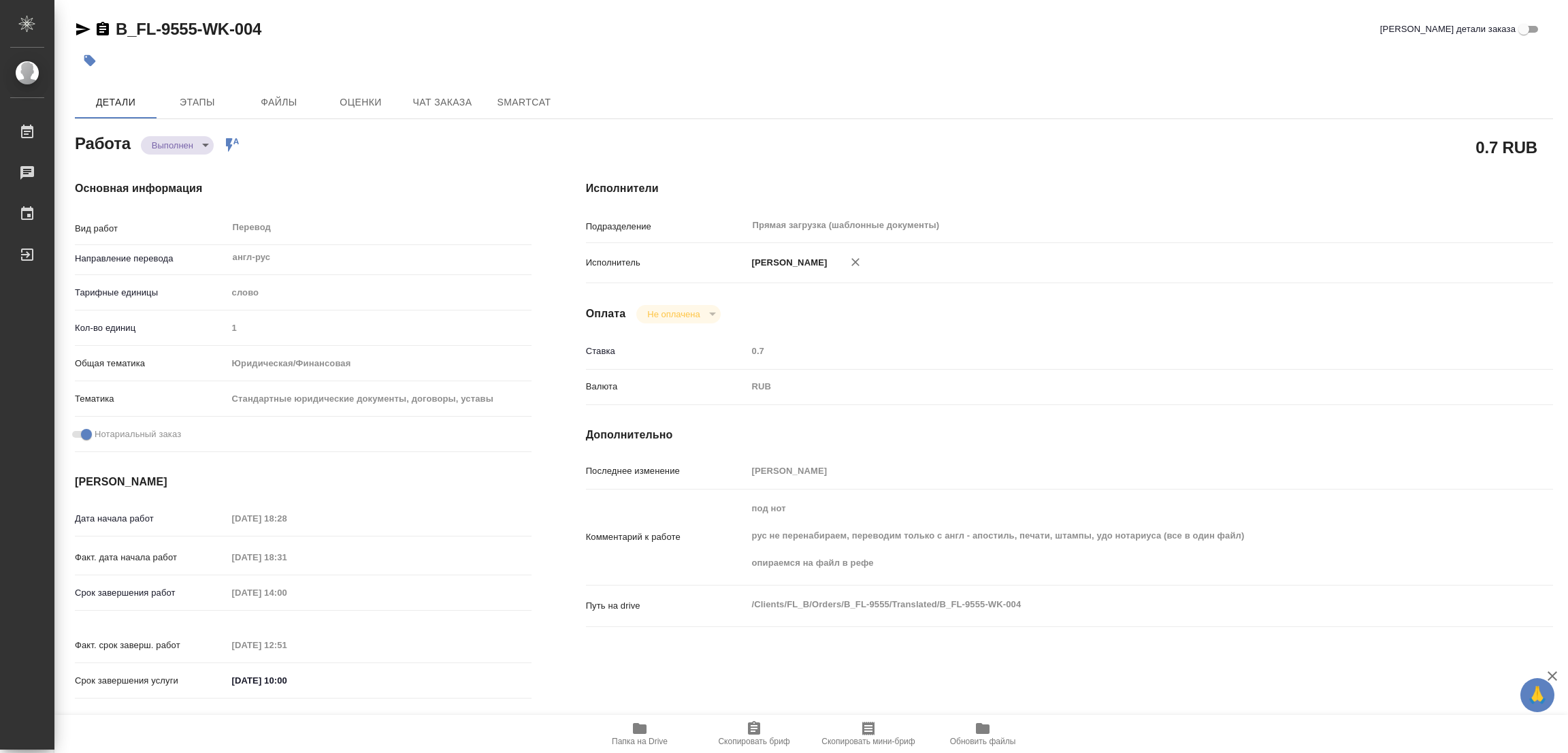
type input "completed"
type textarea "Перевод"
type textarea "x"
type input "англ-рус"
type input "5a8b1489cc6b4906c91bfd90"
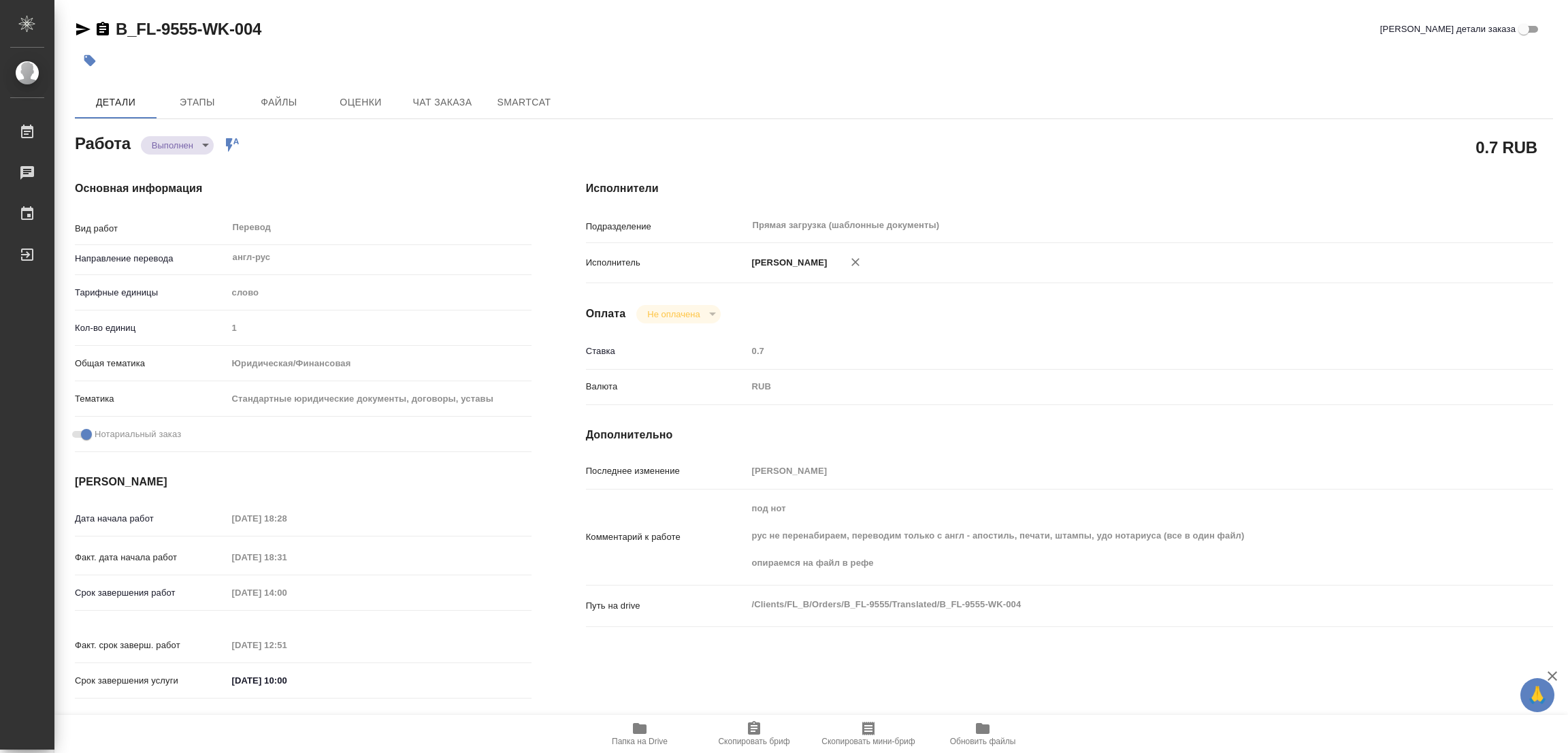
type input "1"
type input "yr-fn"
type input "5f647205b73bc97568ca66bf"
checkbox input "true"
type input "19.09.2025 18:28"
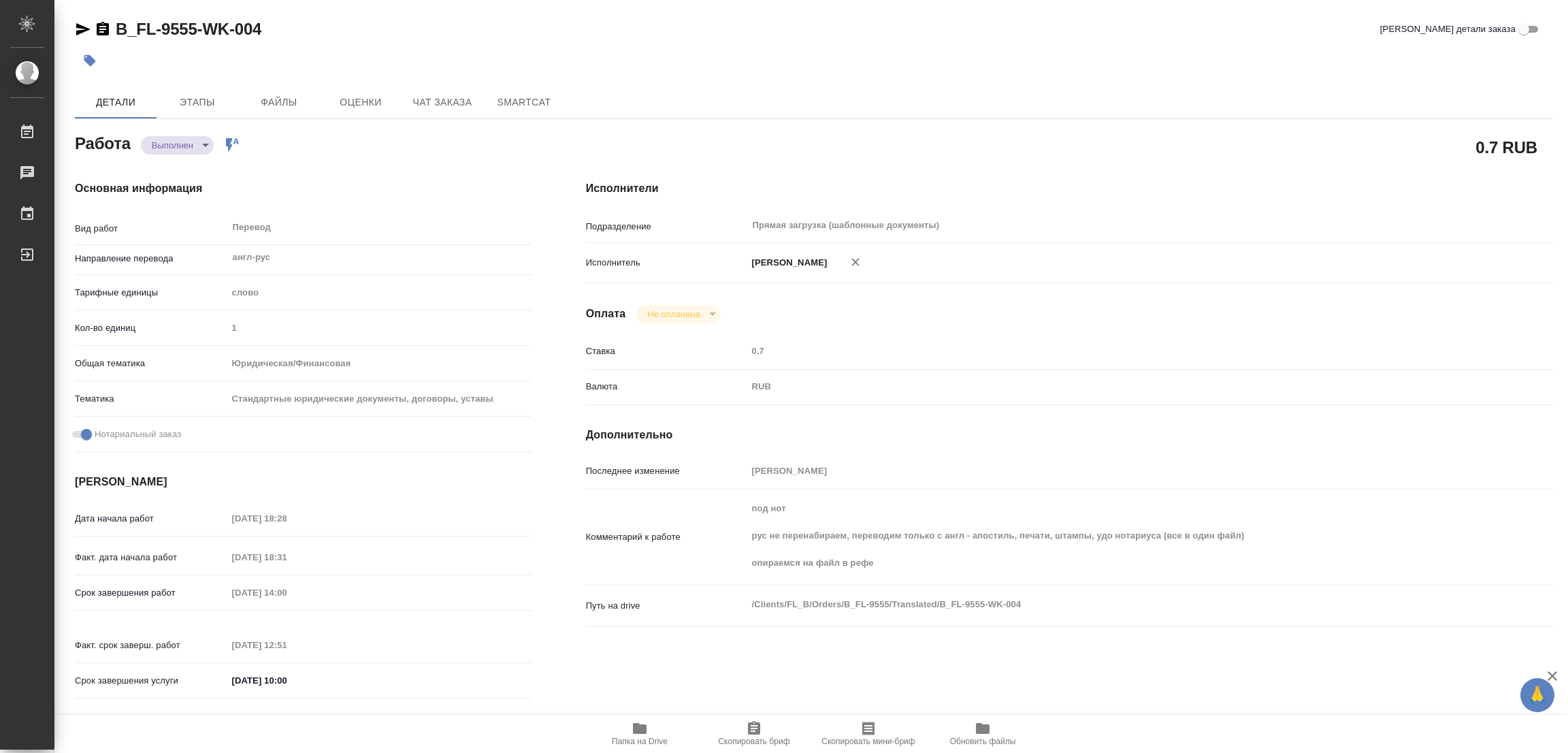
type input "19.09.2025 18:31"
type input "[DATE] 14:00"
type input "22.09.2025 12:51"
type input "23.09.2025 10:00"
type input "Прямая загрузка (шаблонные документы)"
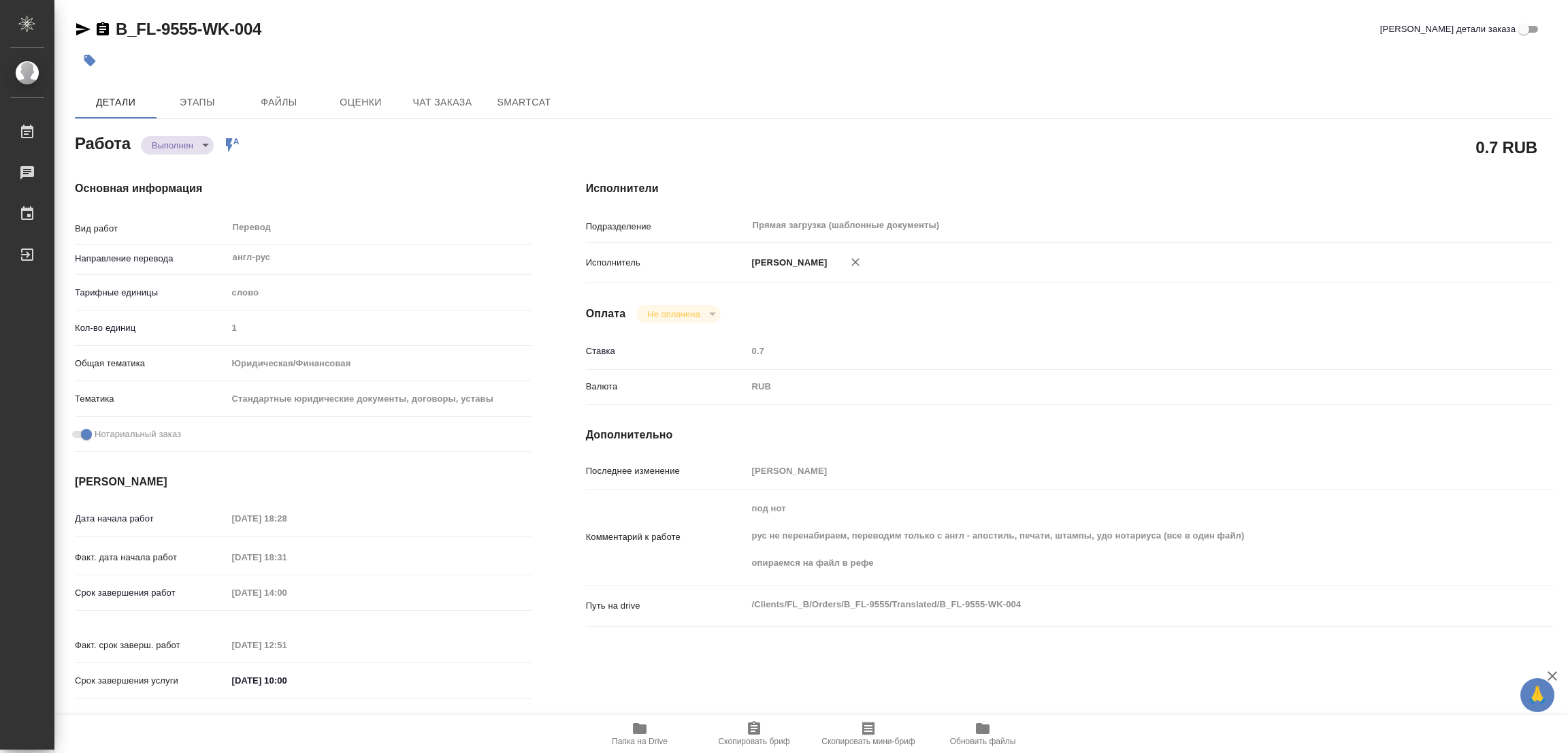
type input "notPayed"
type input "0.7"
type input "RUB"
type input "[PERSON_NAME]"
type textarea "под нот рус не перенабираем, переводим только с англ - апостиль, печати, штампы…"
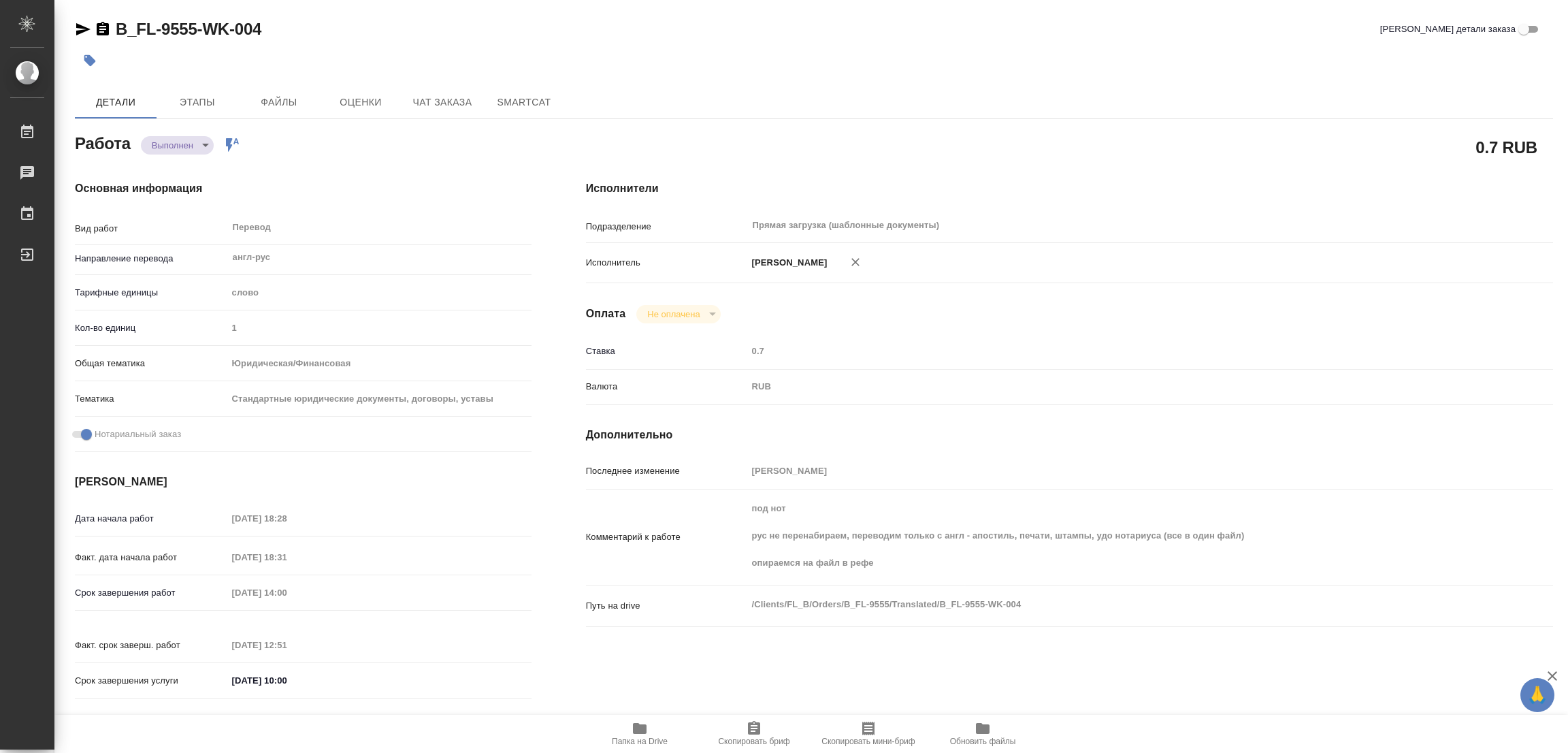
type textarea "x"
type textarea "/Clients/FL_B/Orders/B_FL-9555/Translated/B_FL-9555-WK-004"
type textarea "x"
type input "B_FL-9555"
type input "Перевод Стандарт"
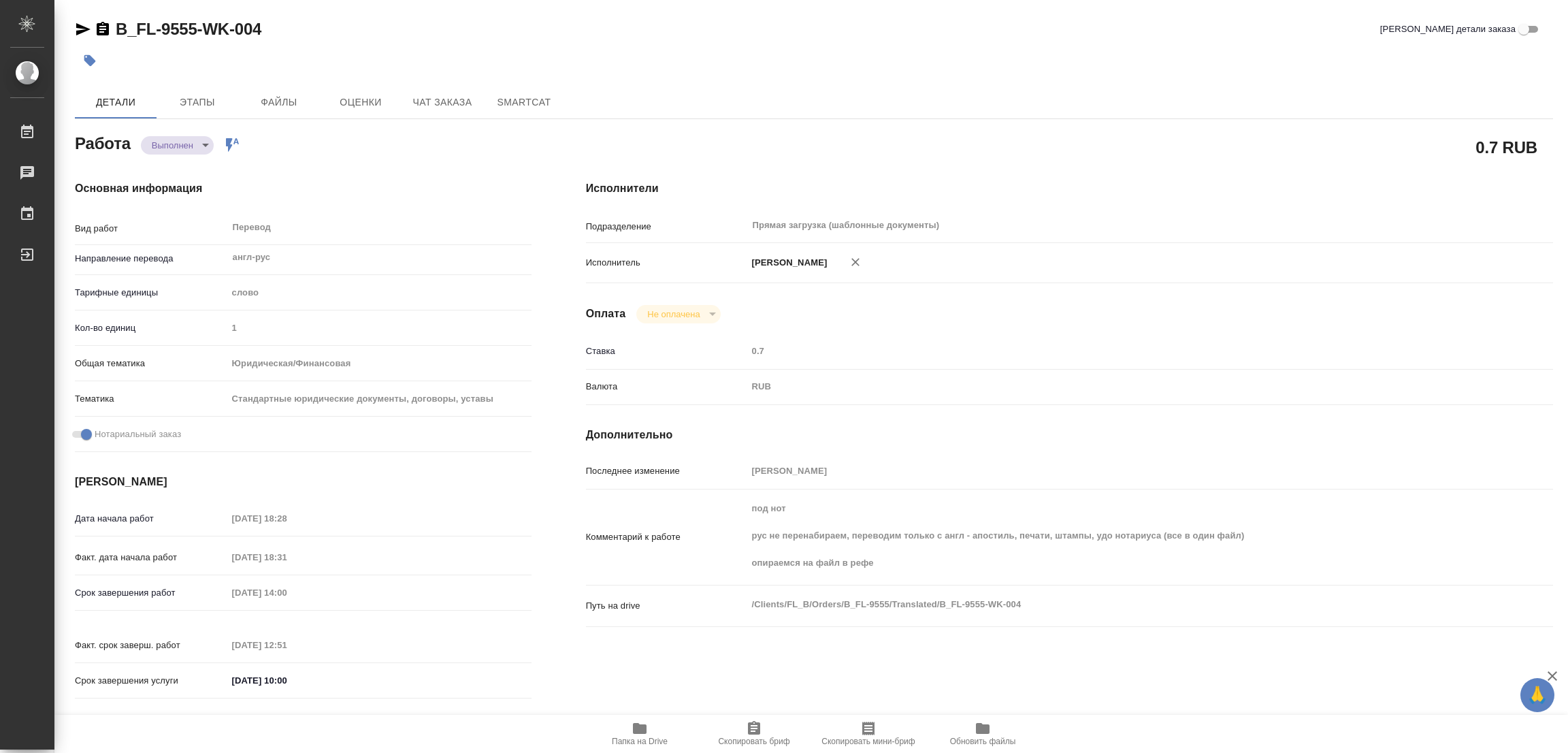
type input "Корректура, Редактура, Приёмка по качеству, Постредактура машинного перевода, П…"
type input "Богомолова Анастасия"
type input "Малофеева Екатерина"
type input "/Clients/FL_B/Orders/B_FL-9555"
type textarea "x"
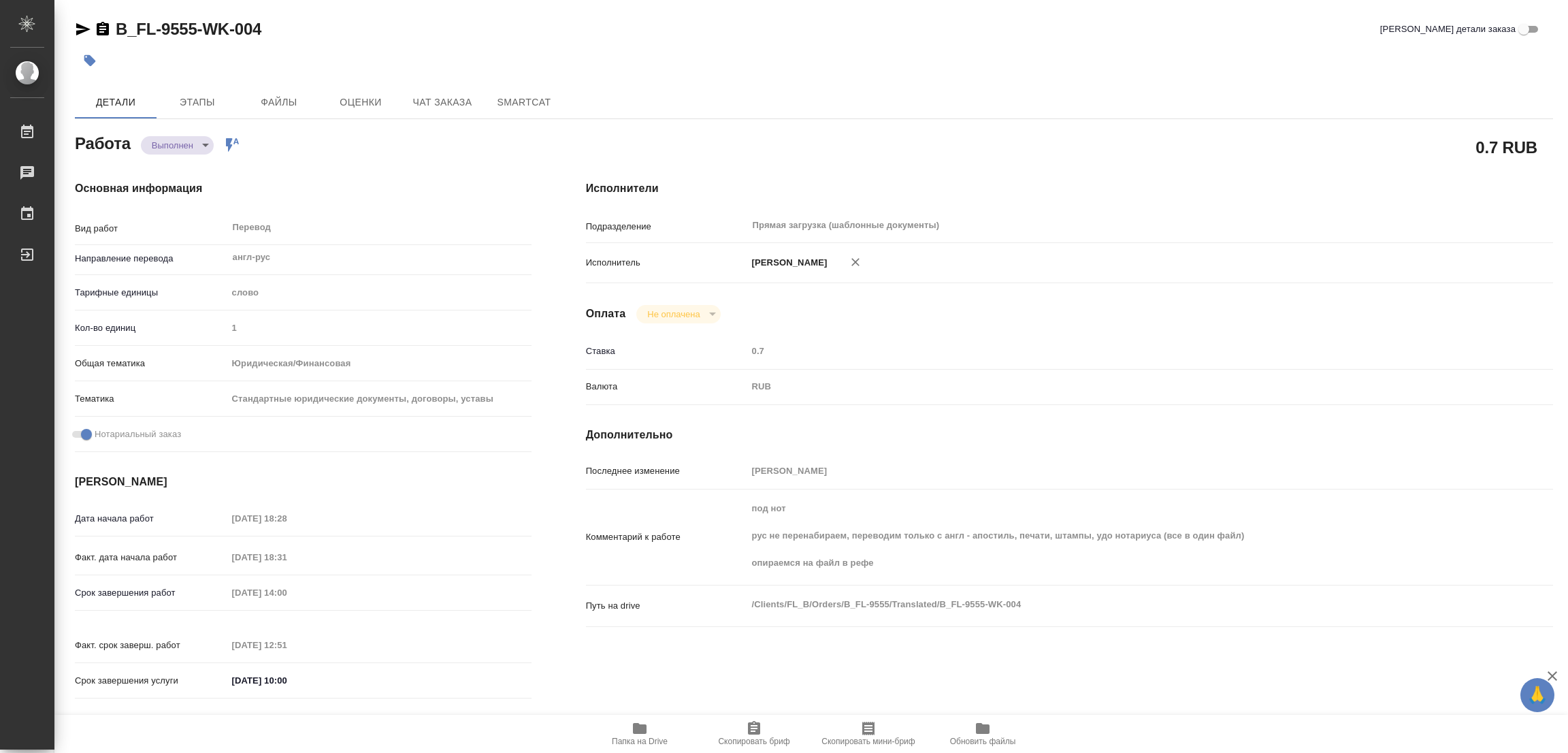
type textarea "переводим англ текст, все в один док на выходе"
type textarea "x"
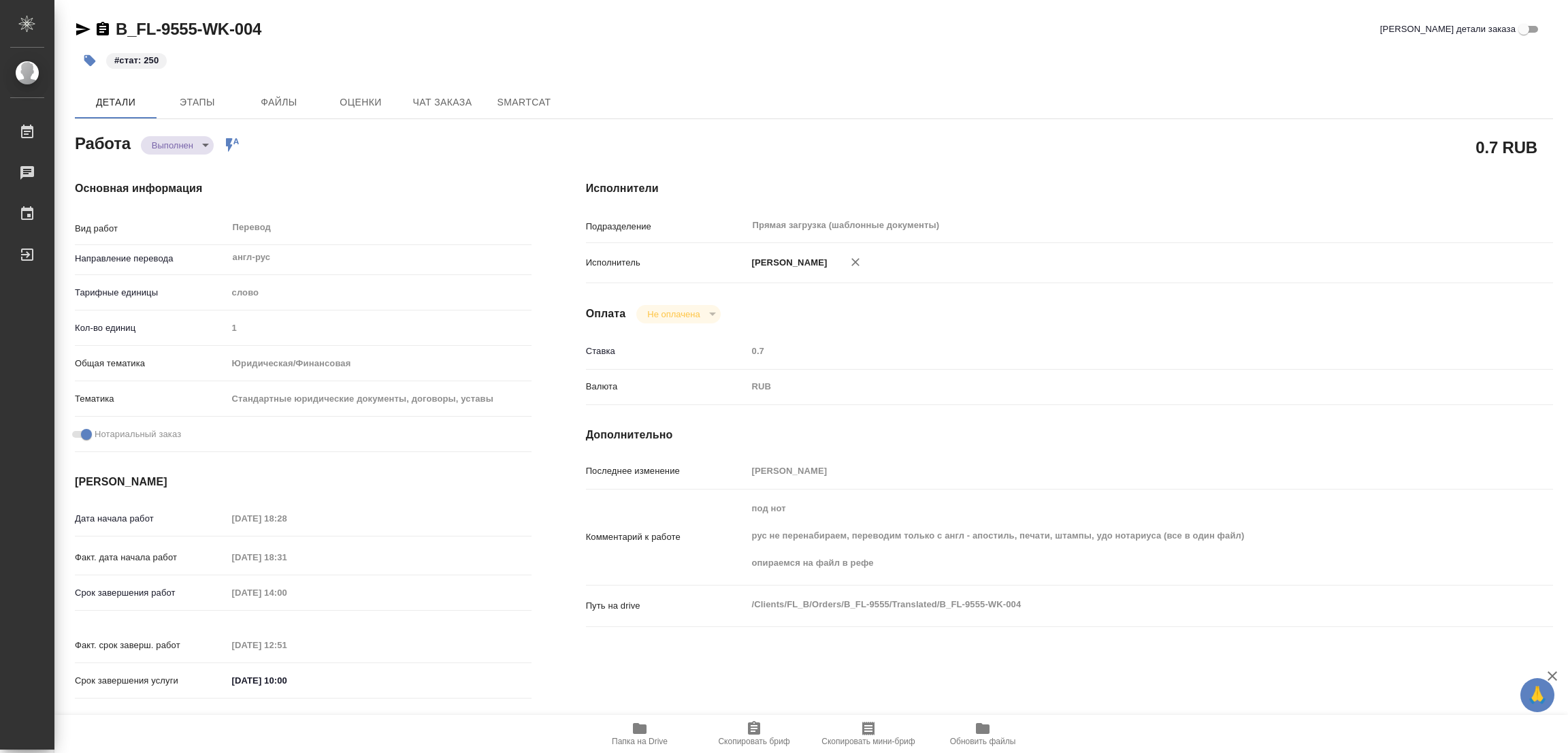
type textarea "x"
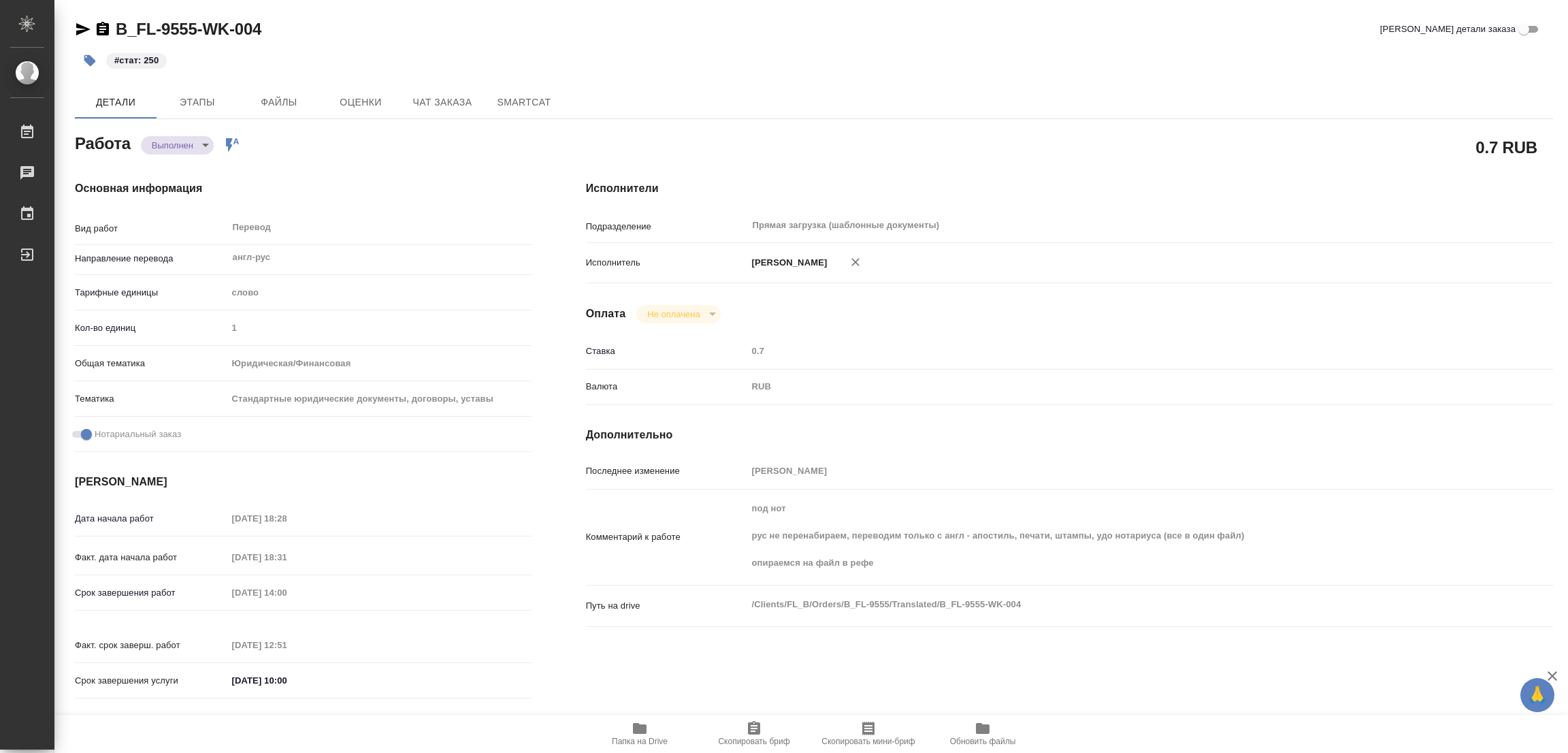
type textarea "x"
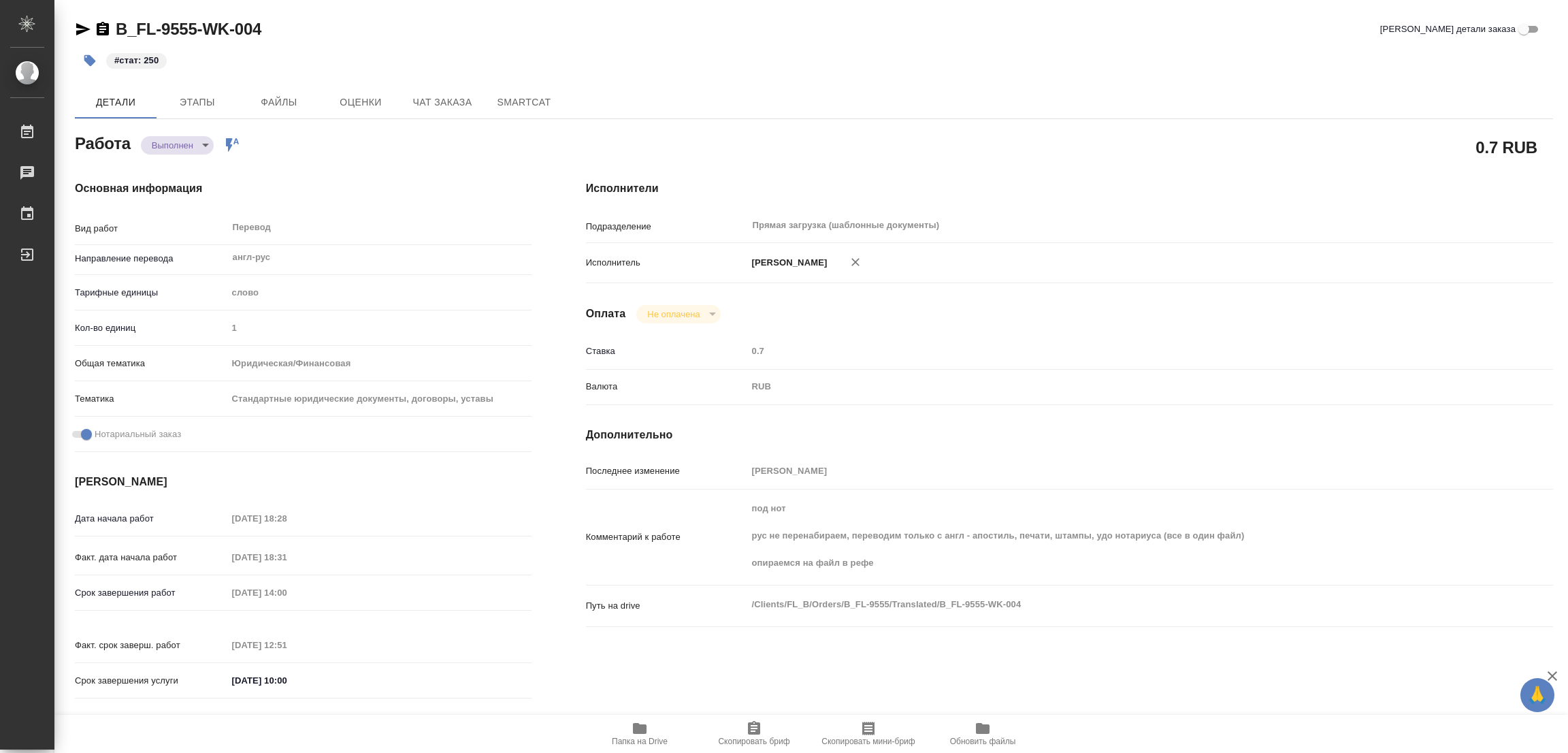
type textarea "x"
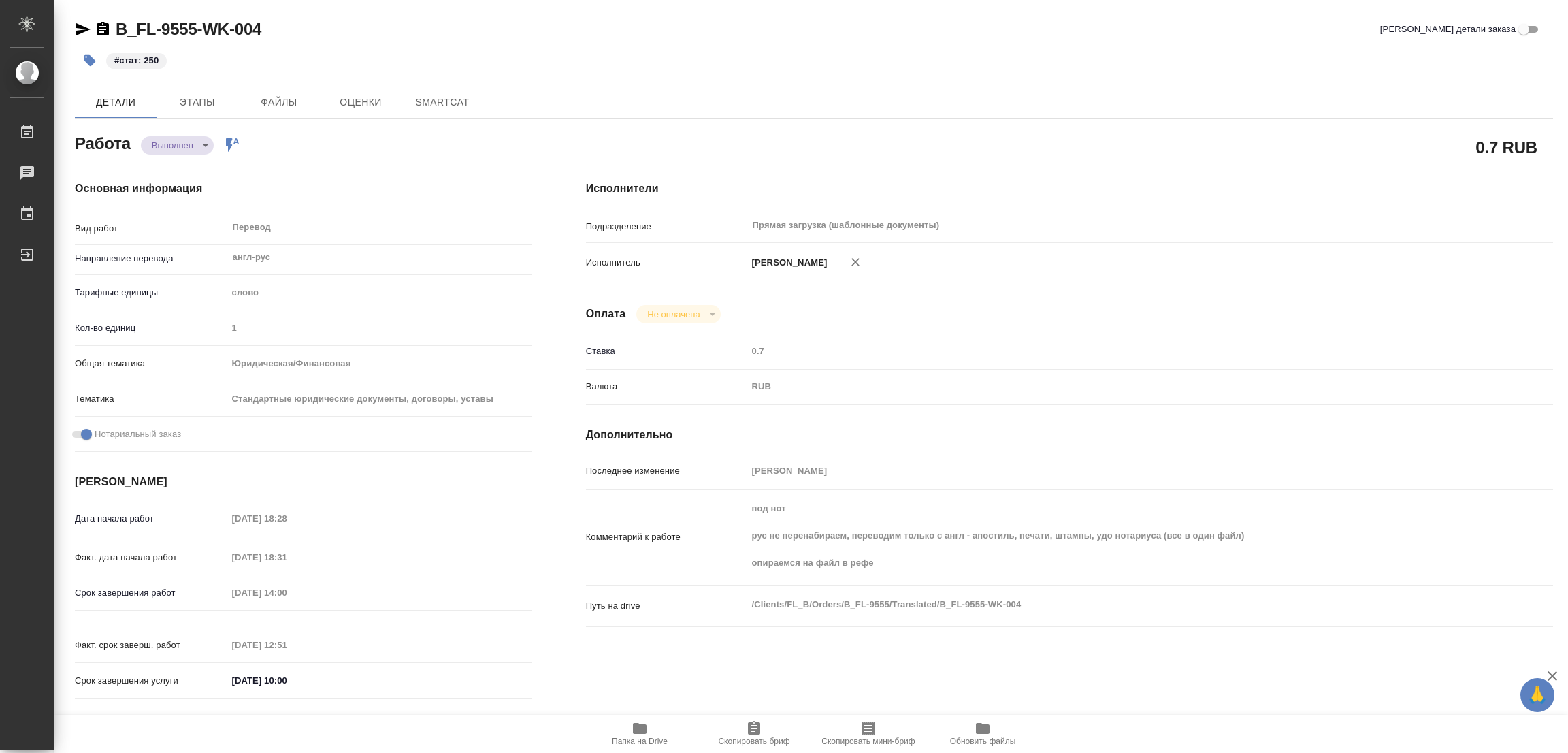
type textarea "x"
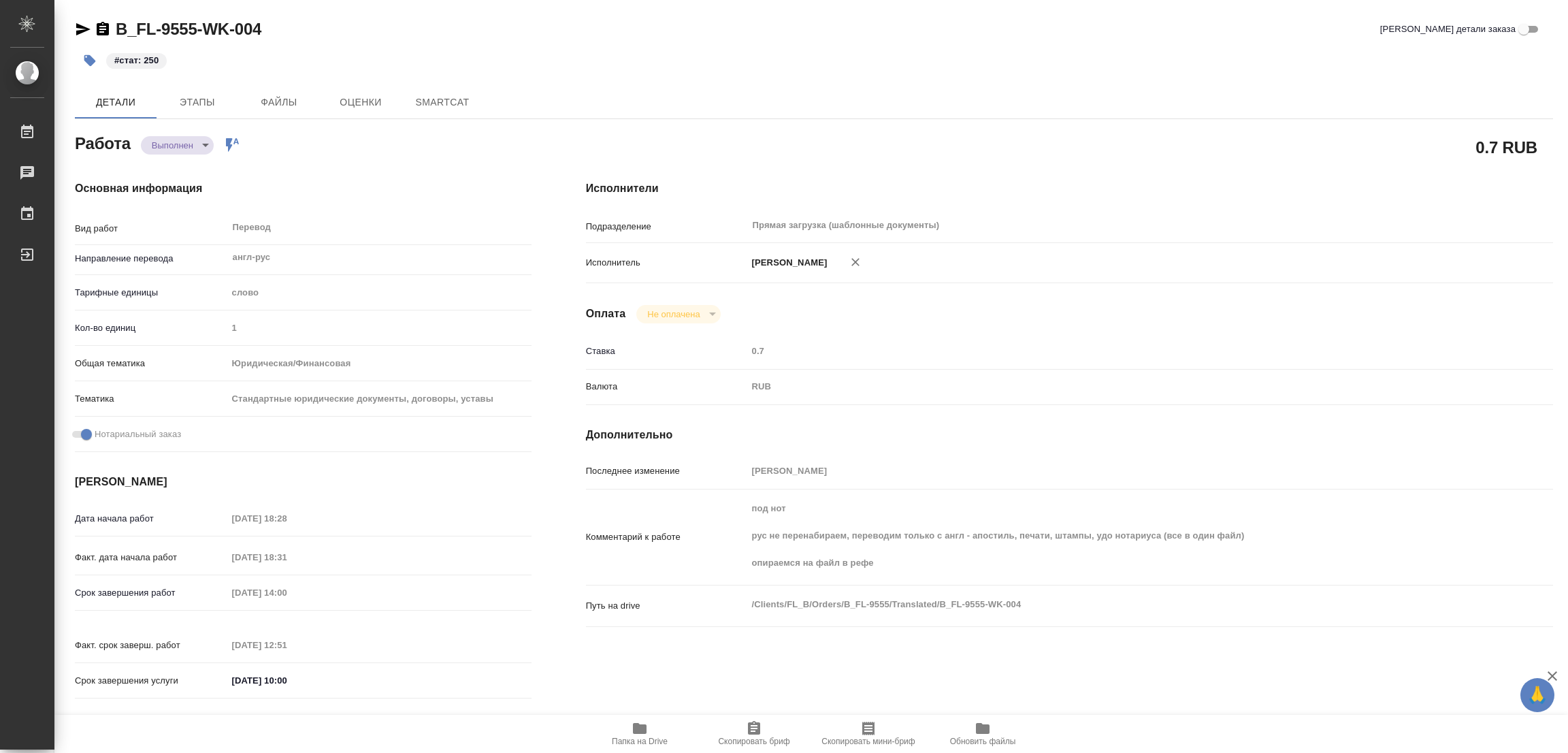
type textarea "x"
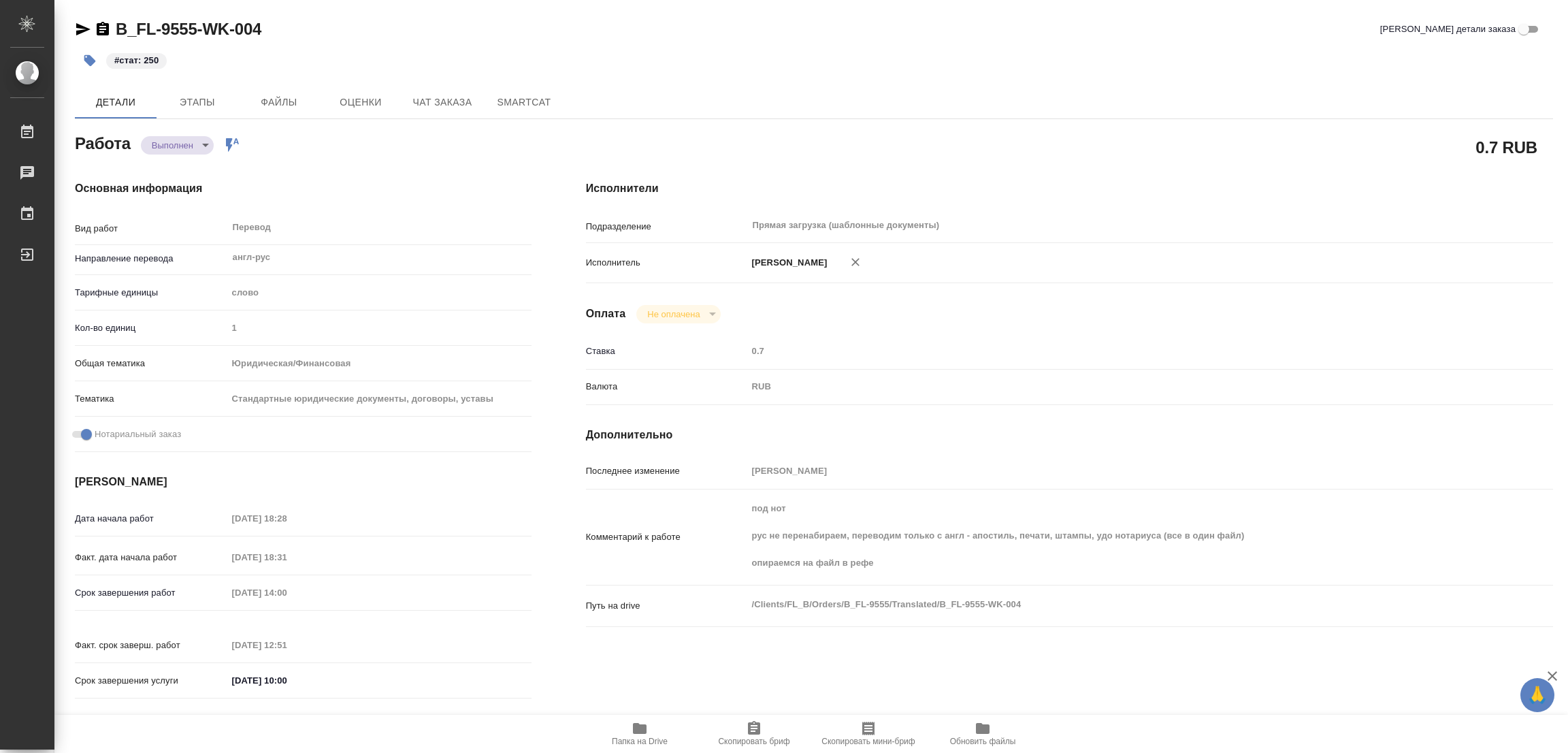
type textarea "x"
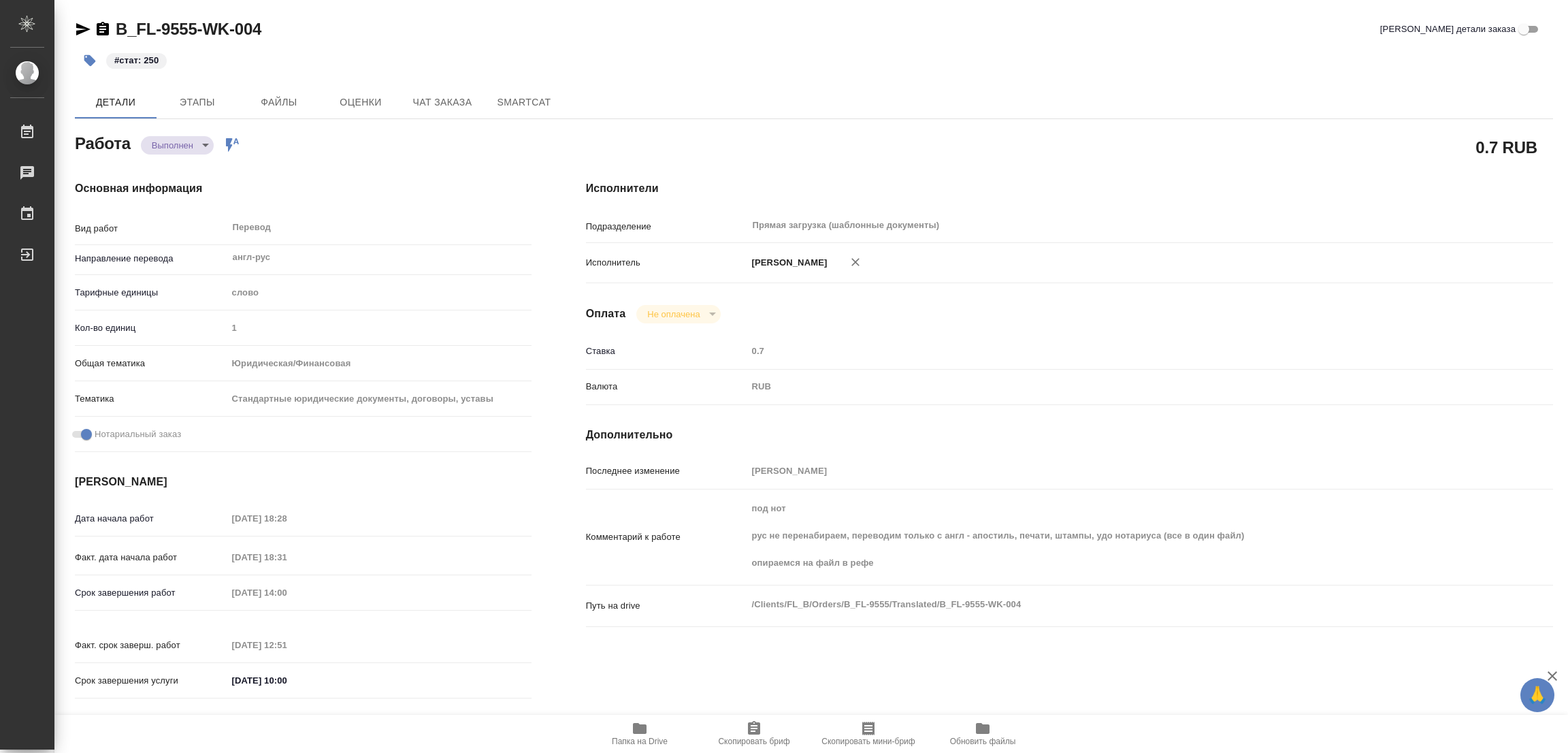
type textarea "x"
click at [734, 72] on div "#стат: 250" at bounding box center [566, 61] width 985 height 30
type textarea "x"
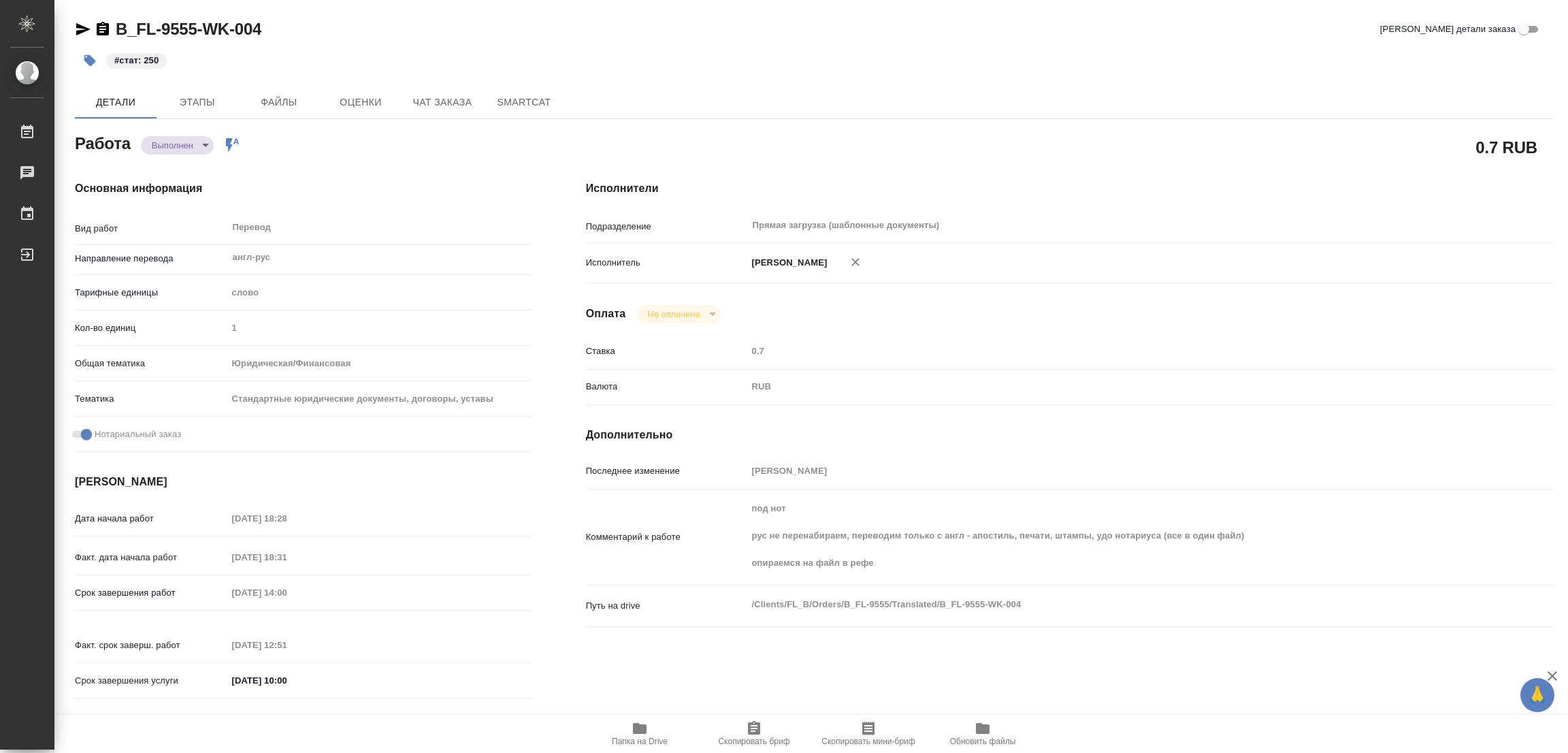
type textarea "x"
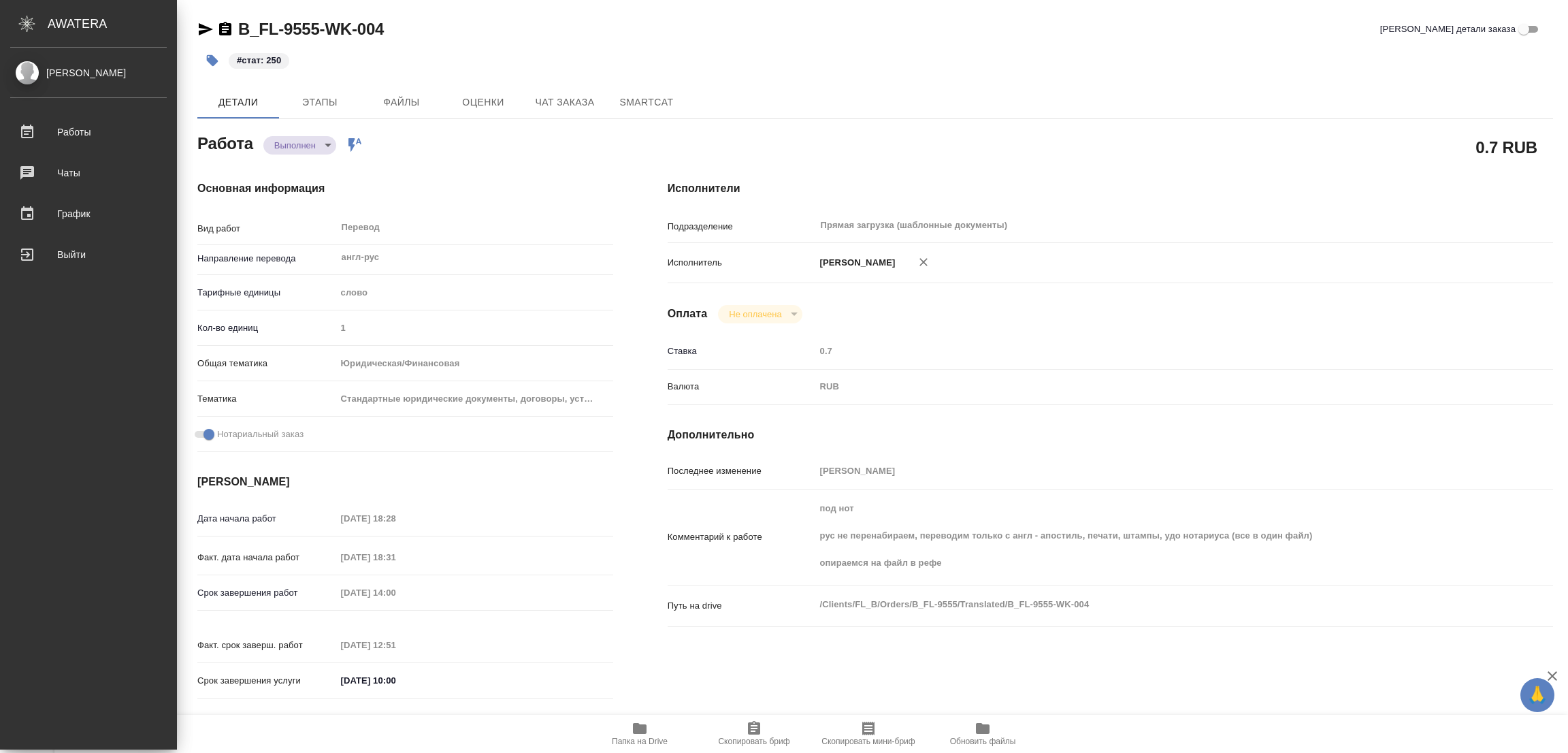
type textarea "x"
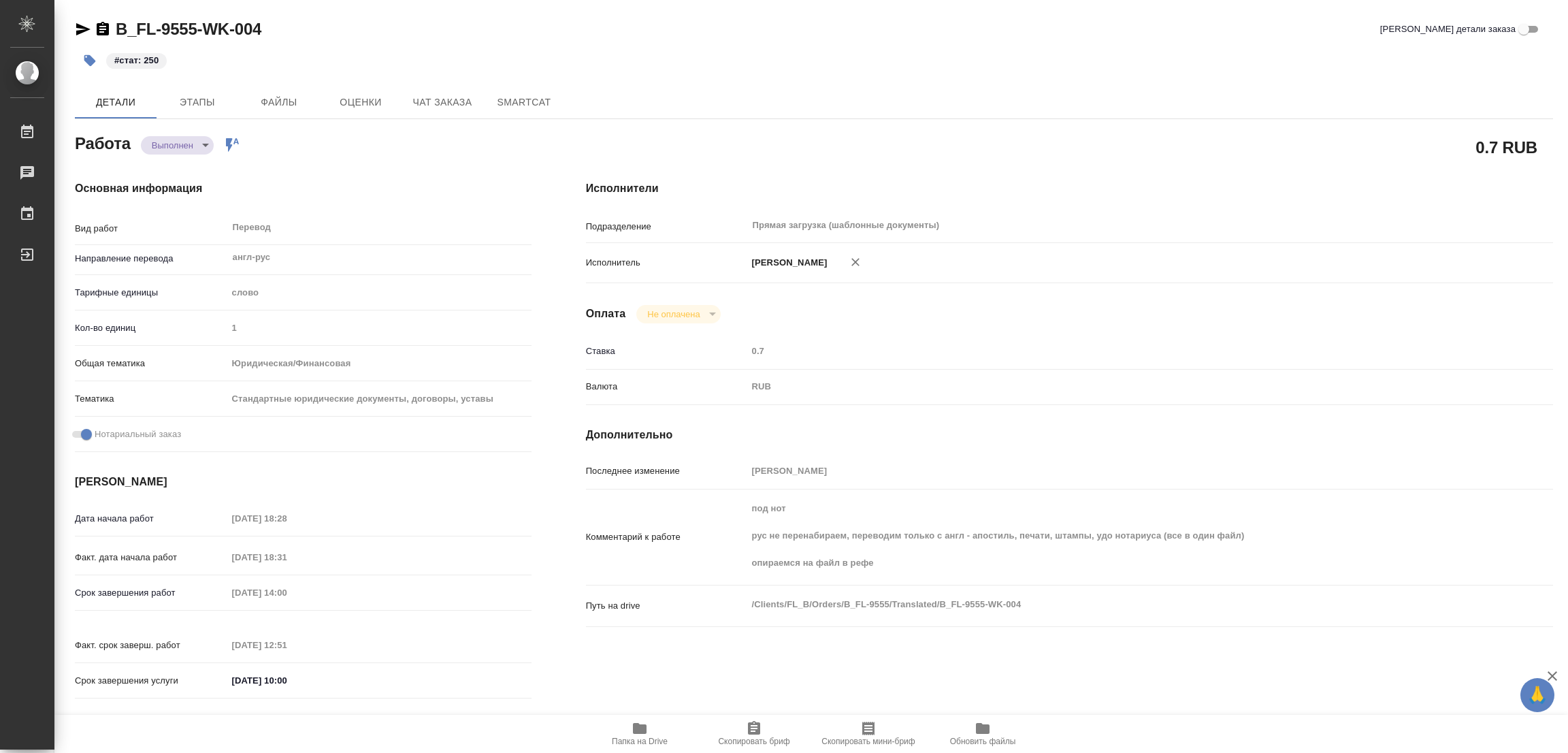
type textarea "x"
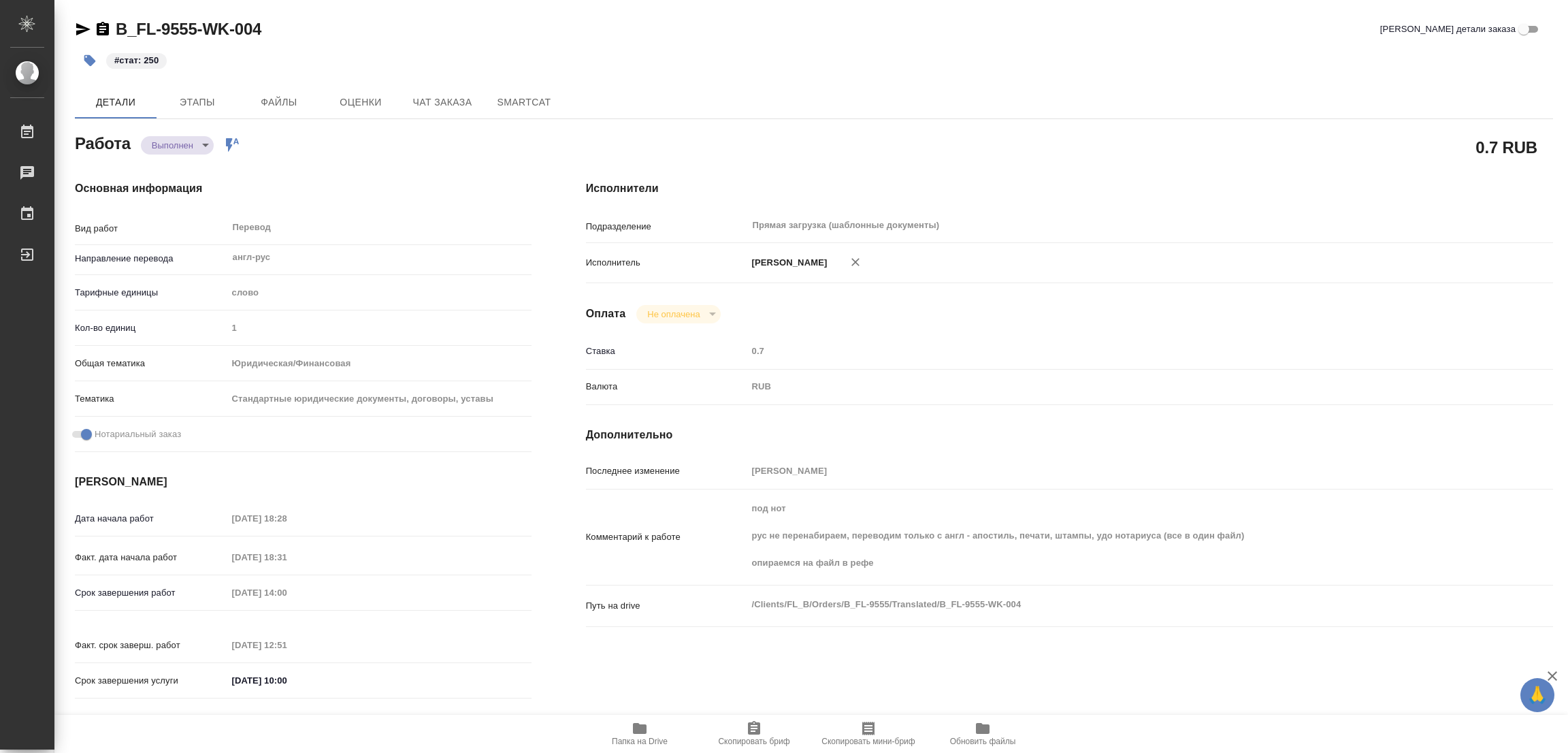
type textarea "x"
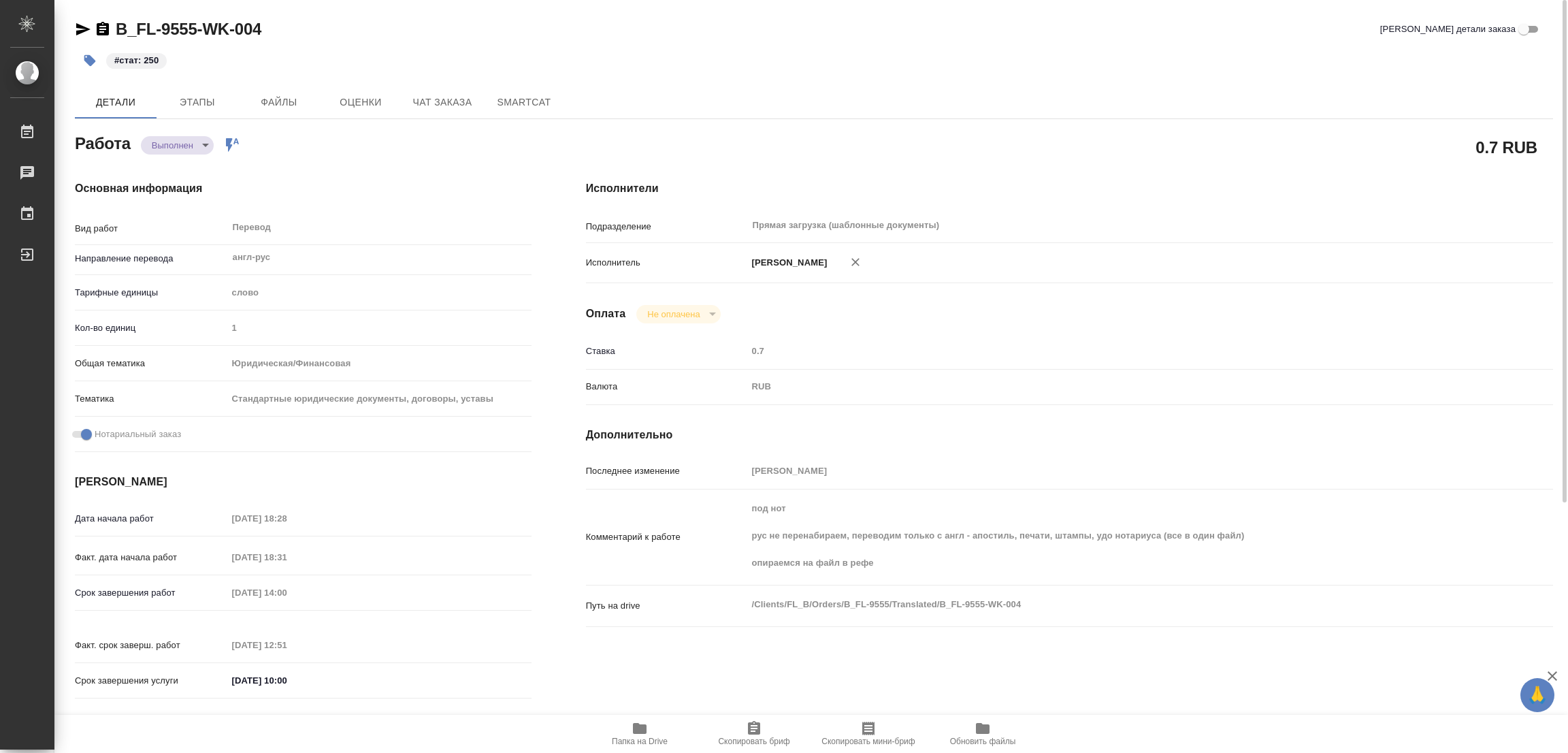
type textarea "x"
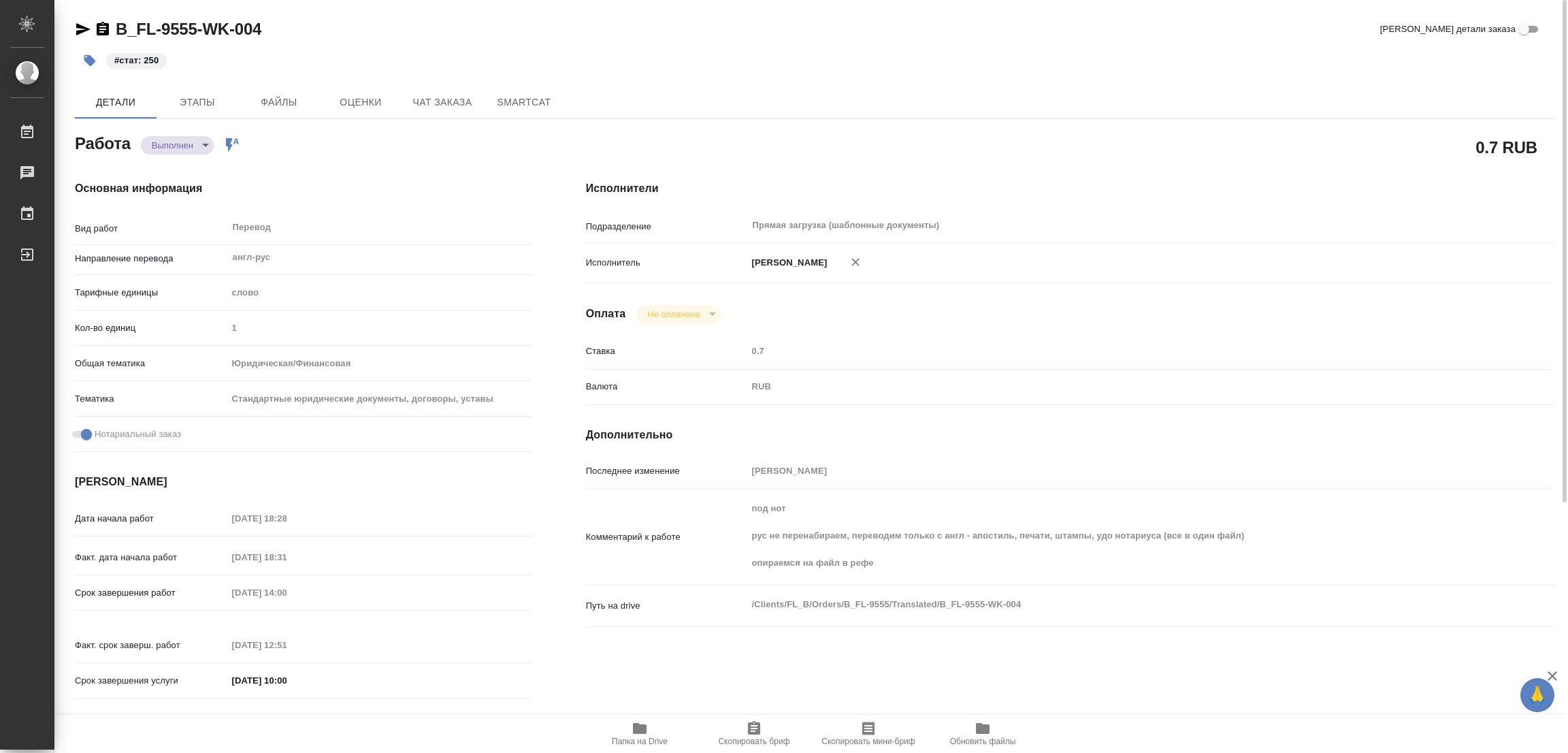
type textarea "x"
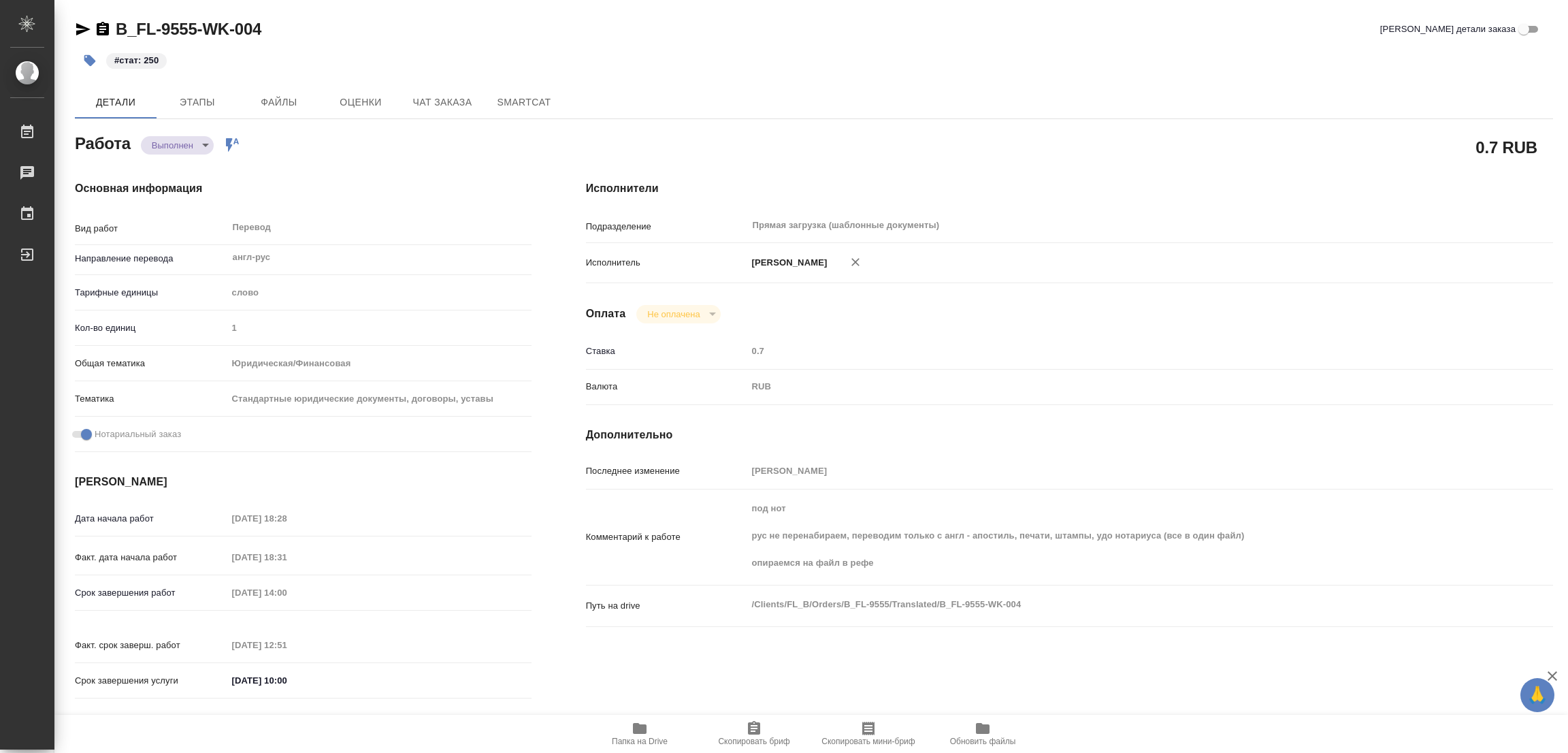
type textarea "x"
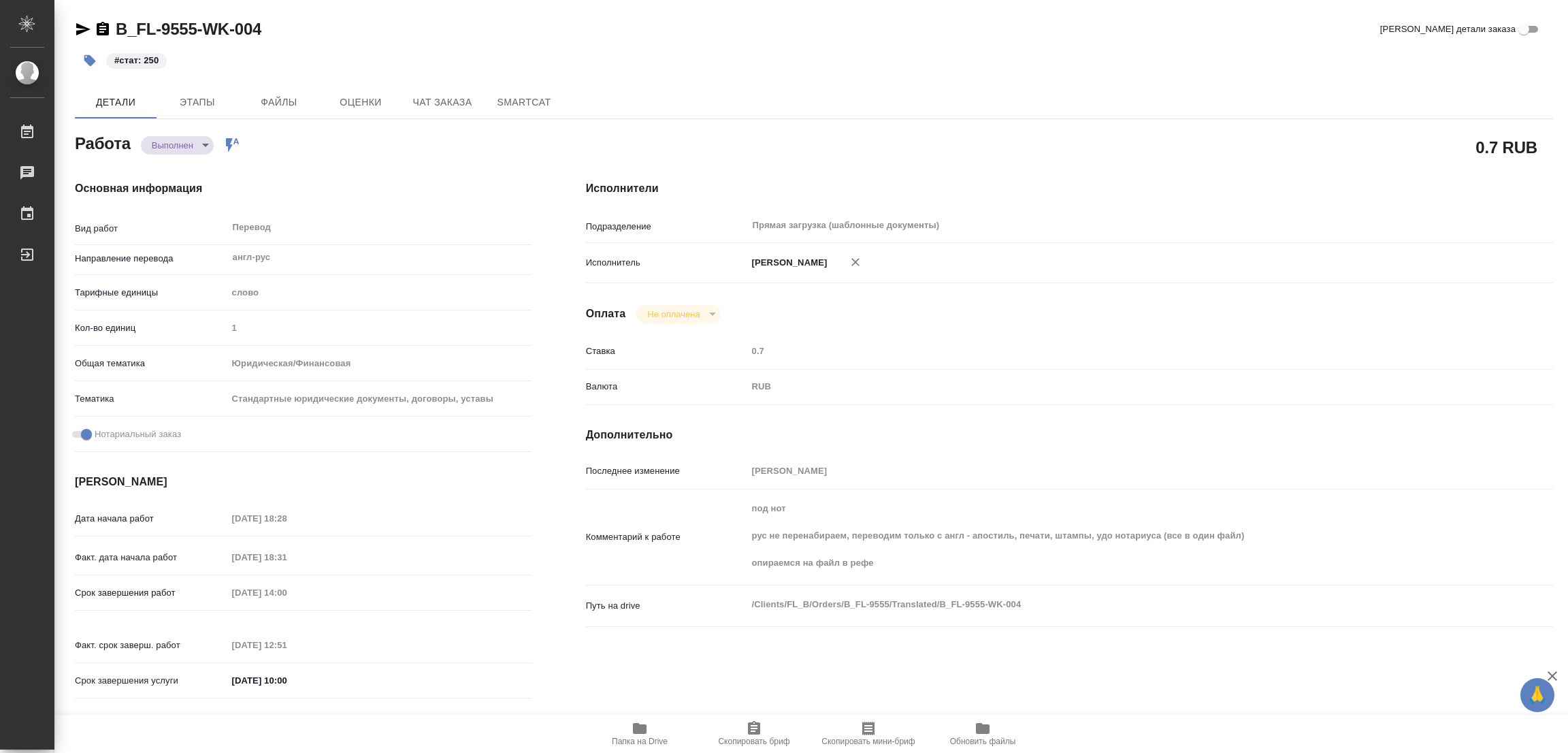
type textarea "x"
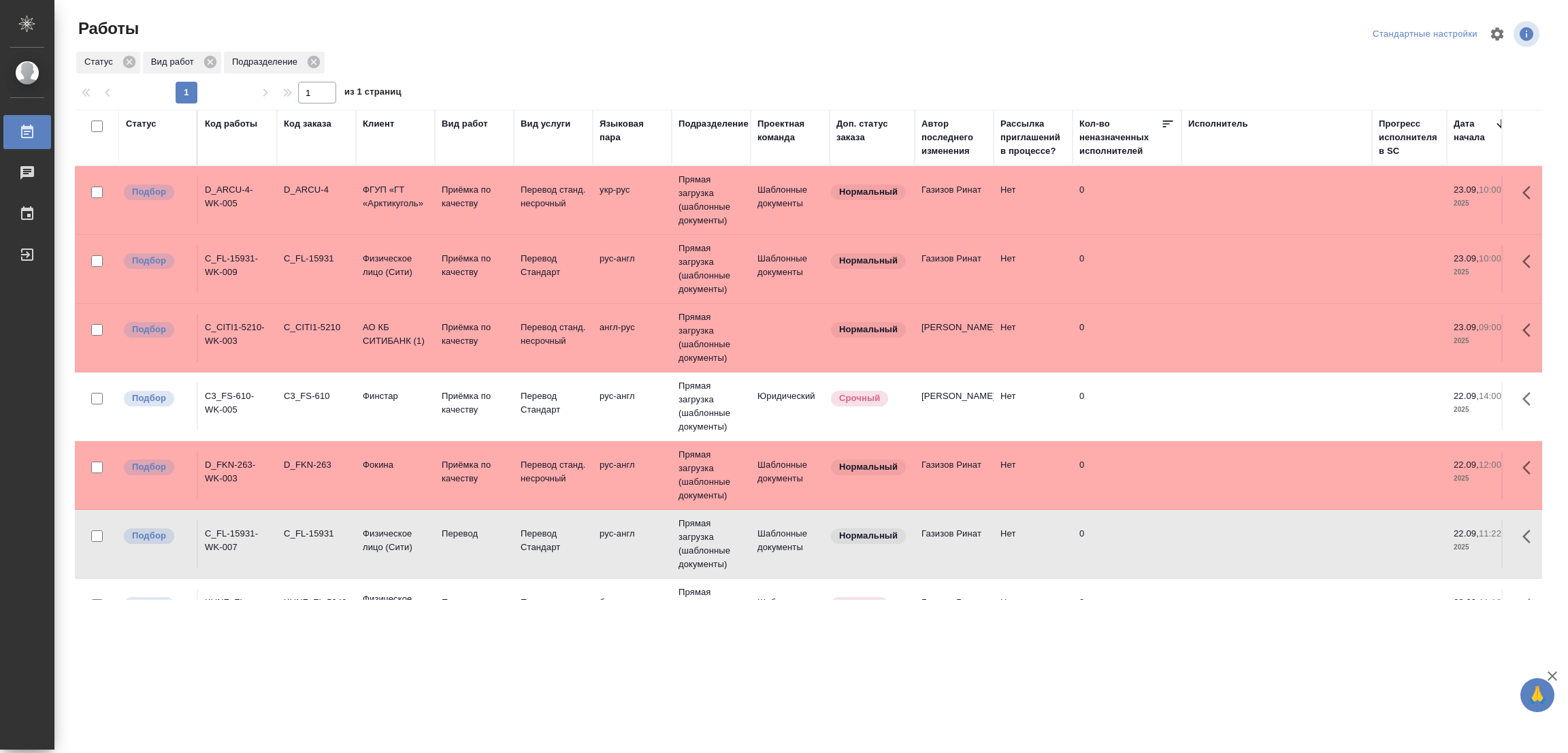
scroll to position [284, 0]
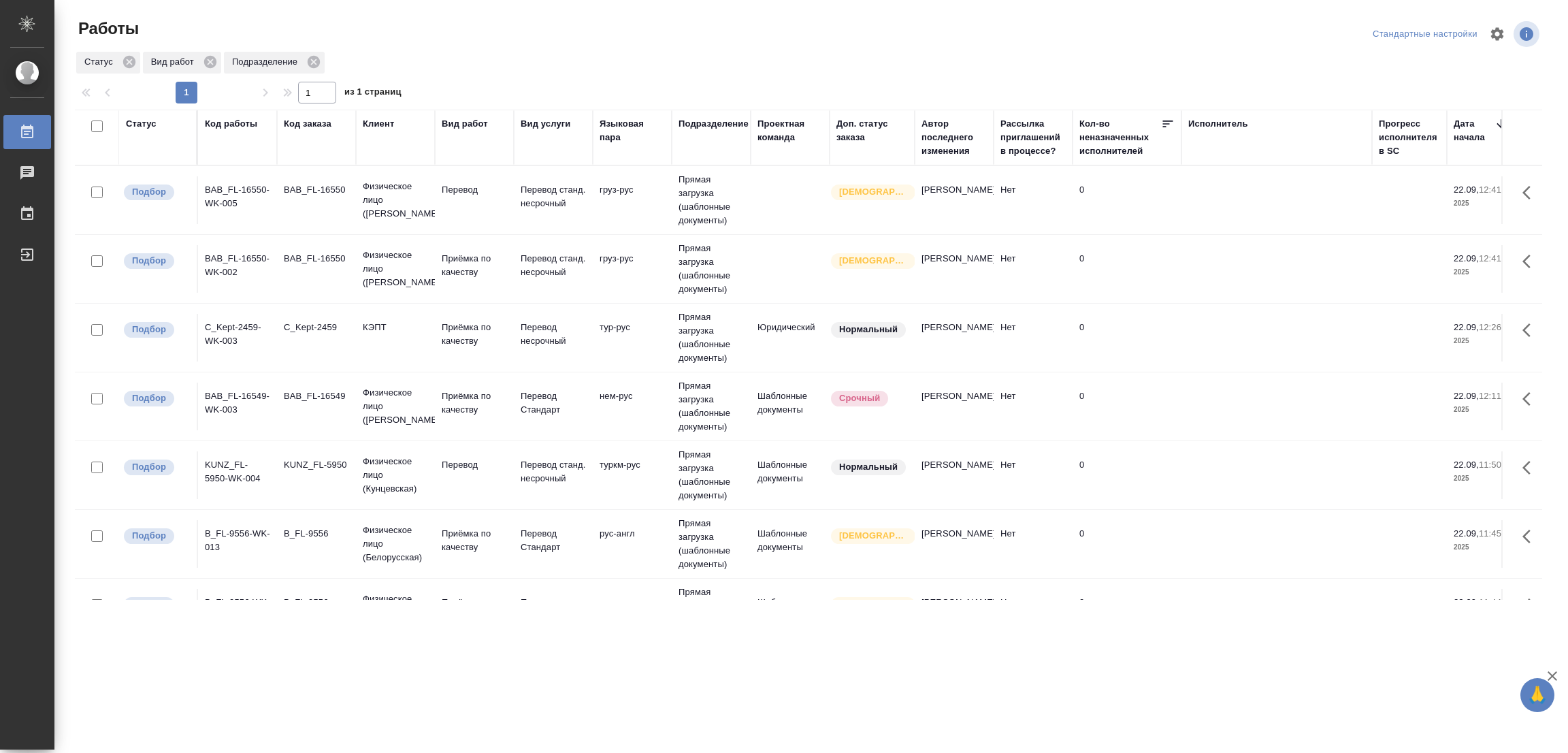
click at [456, 456] on td "Перевод" at bounding box center [474, 475] width 79 height 48
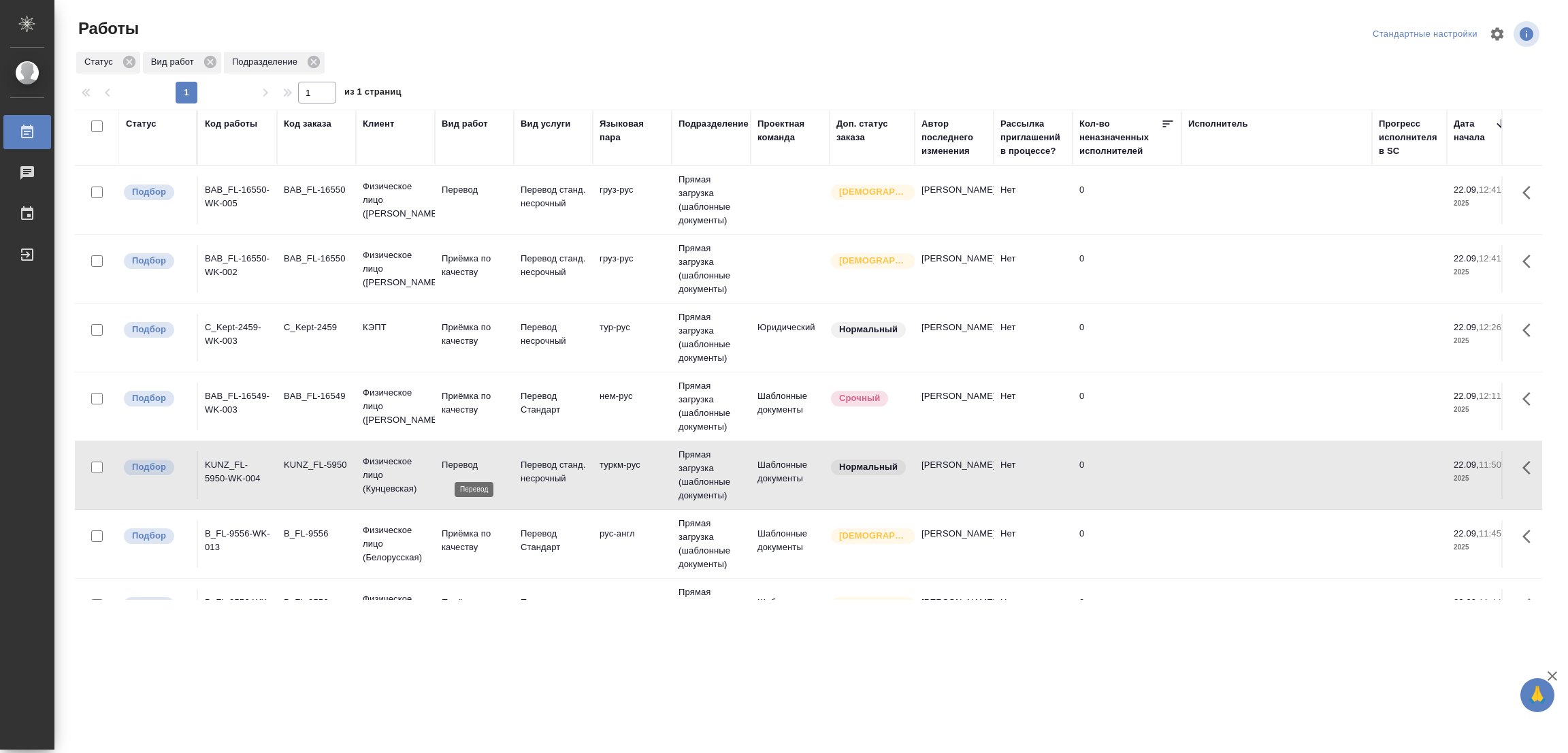
click at [456, 462] on p "Перевод" at bounding box center [474, 465] width 66 height 14
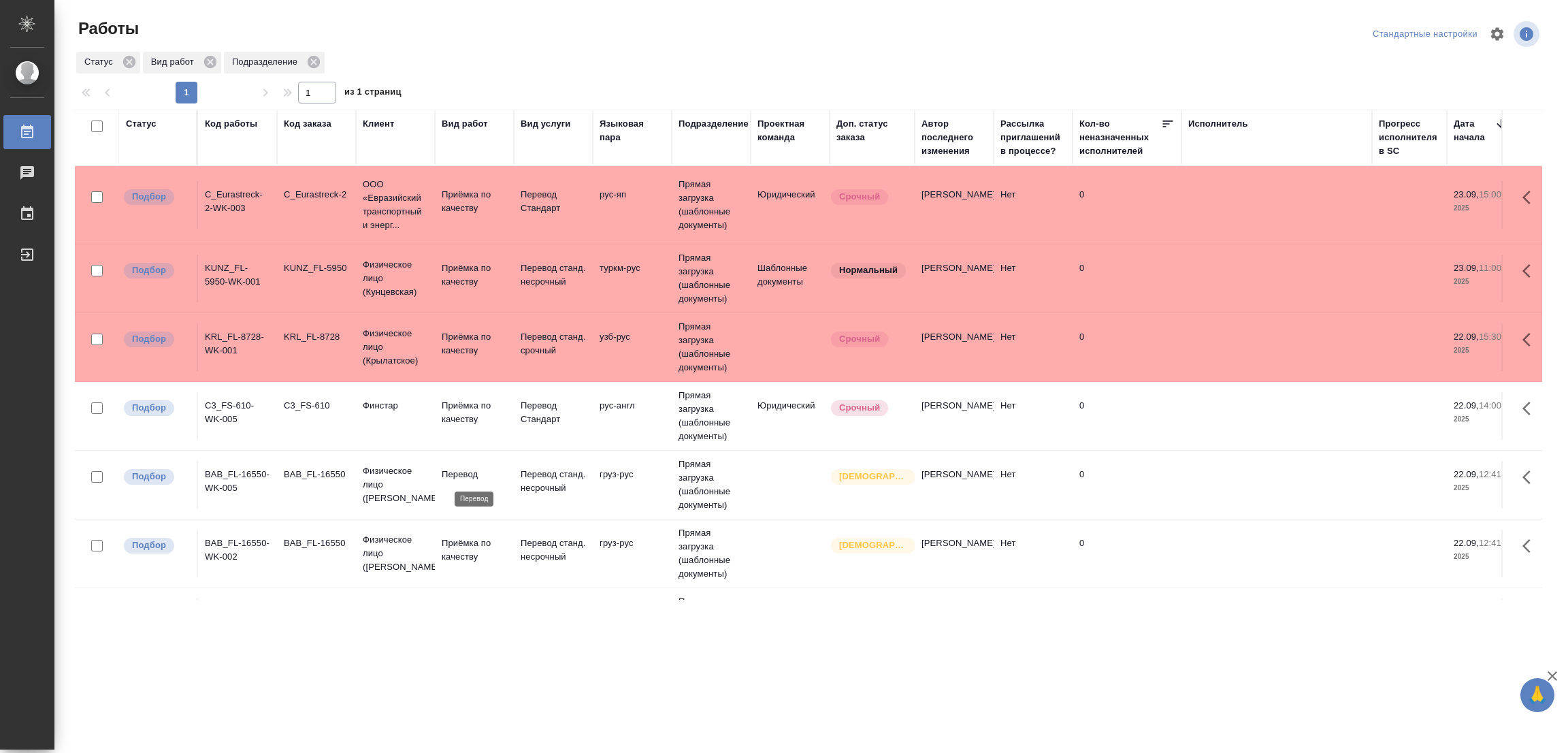
click at [459, 474] on p "Перевод" at bounding box center [474, 475] width 66 height 14
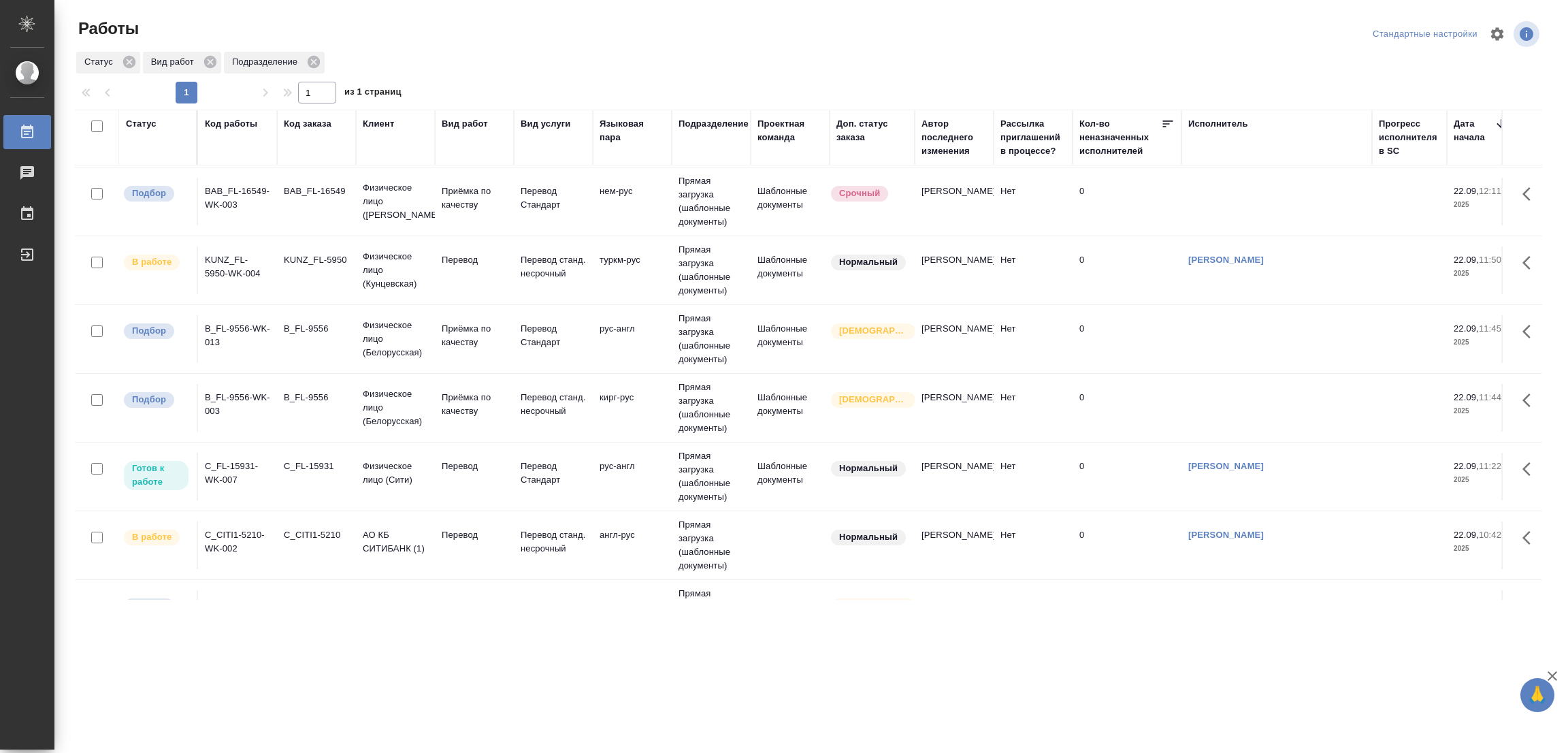
scroll to position [219, 0]
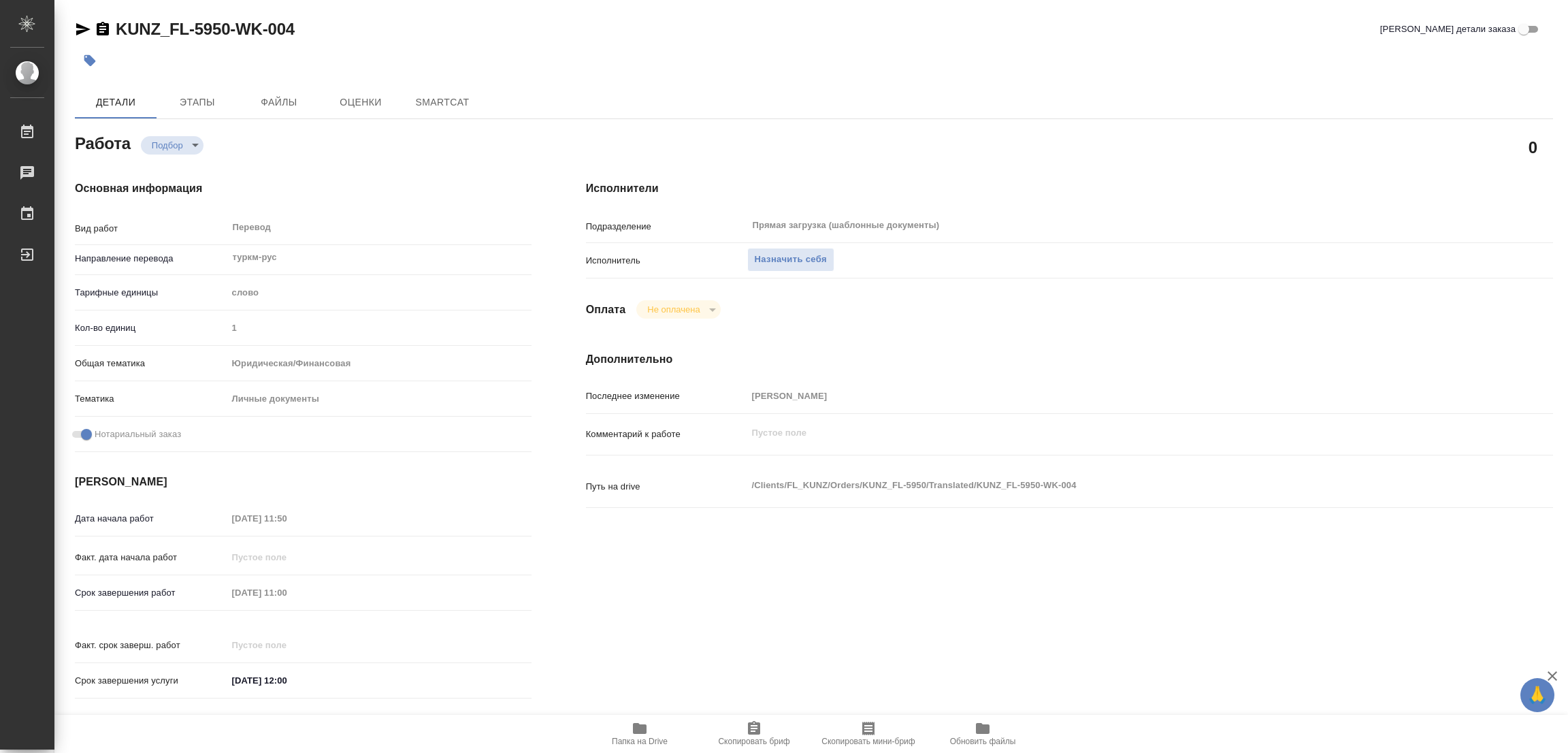
type textarea "x"
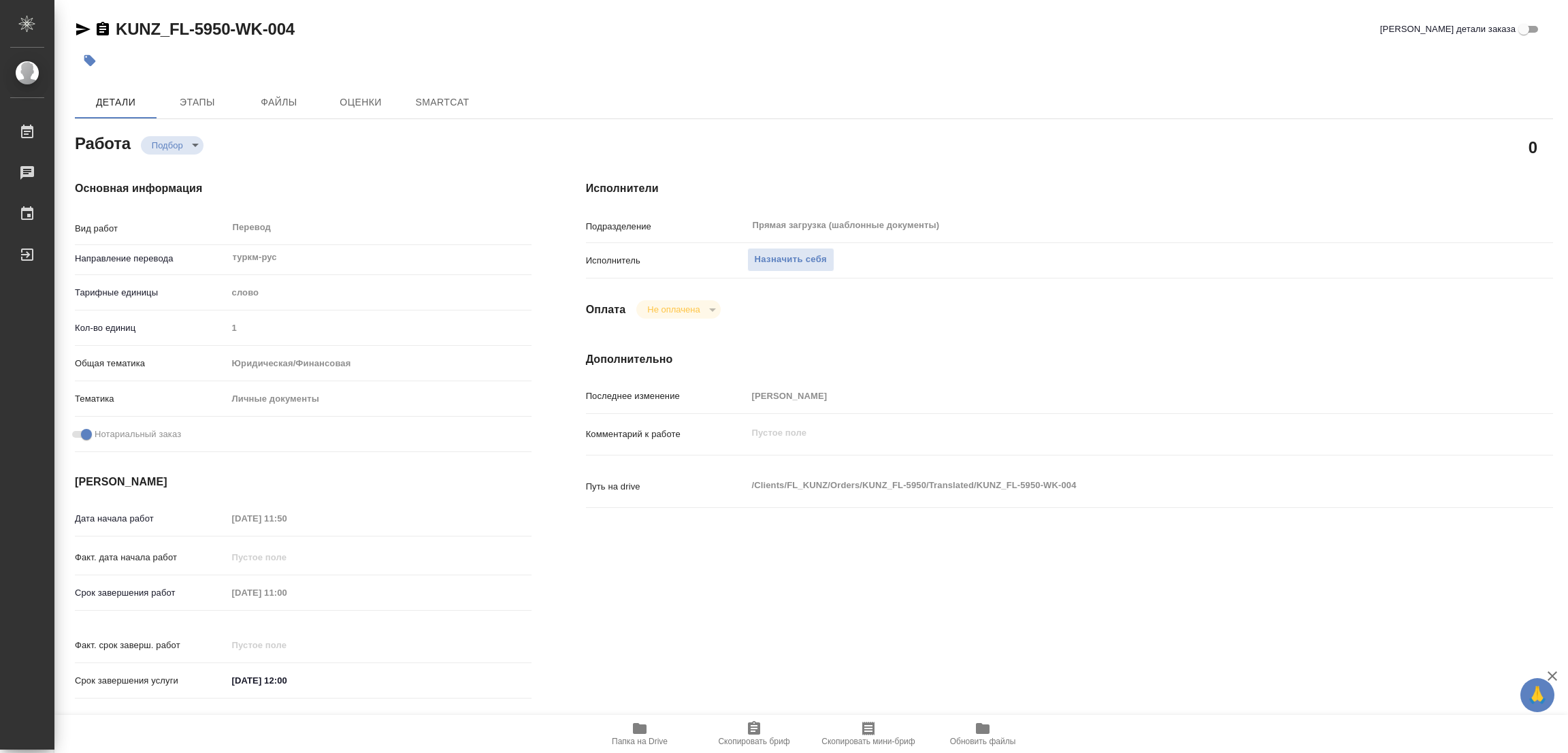
type textarea "x"
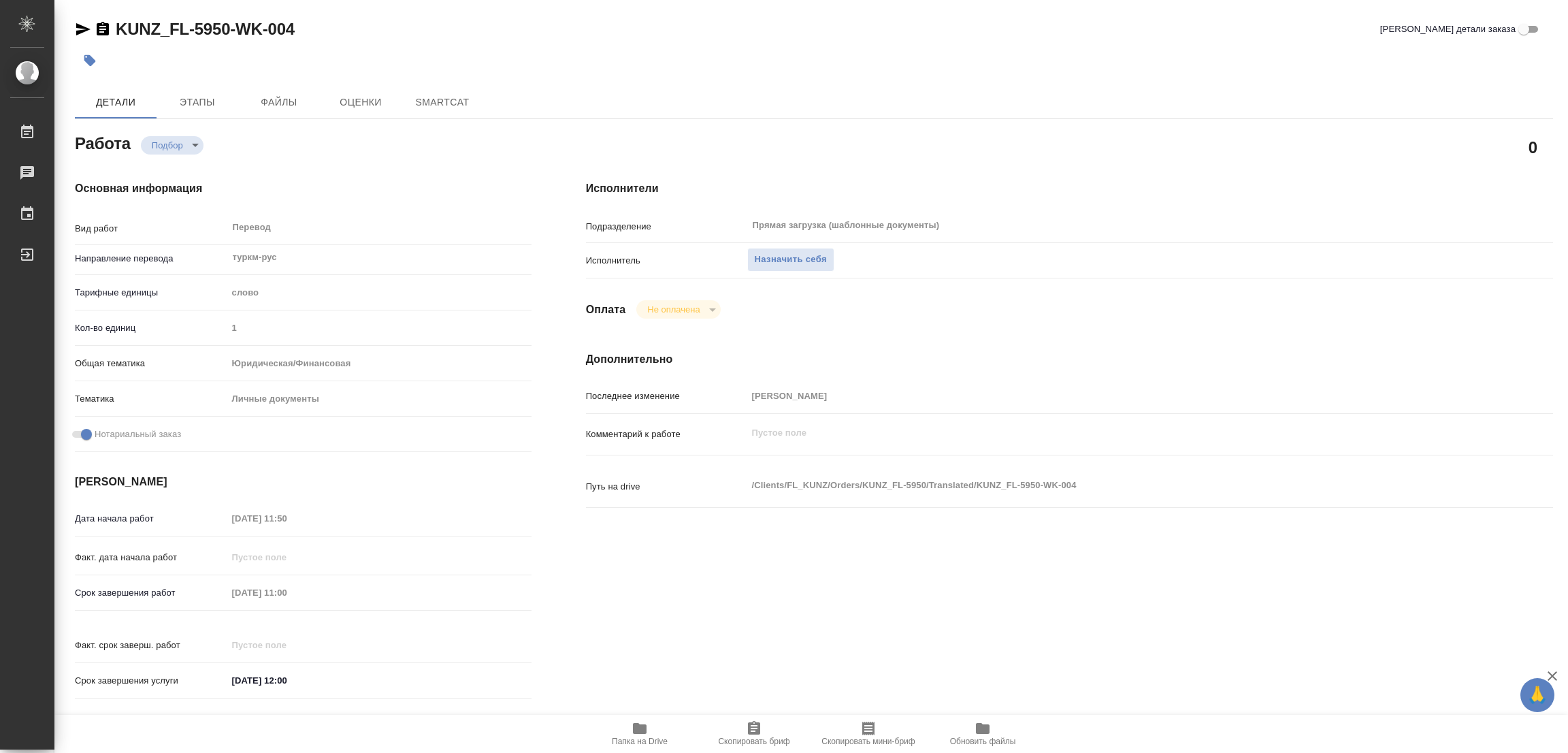
type textarea "x"
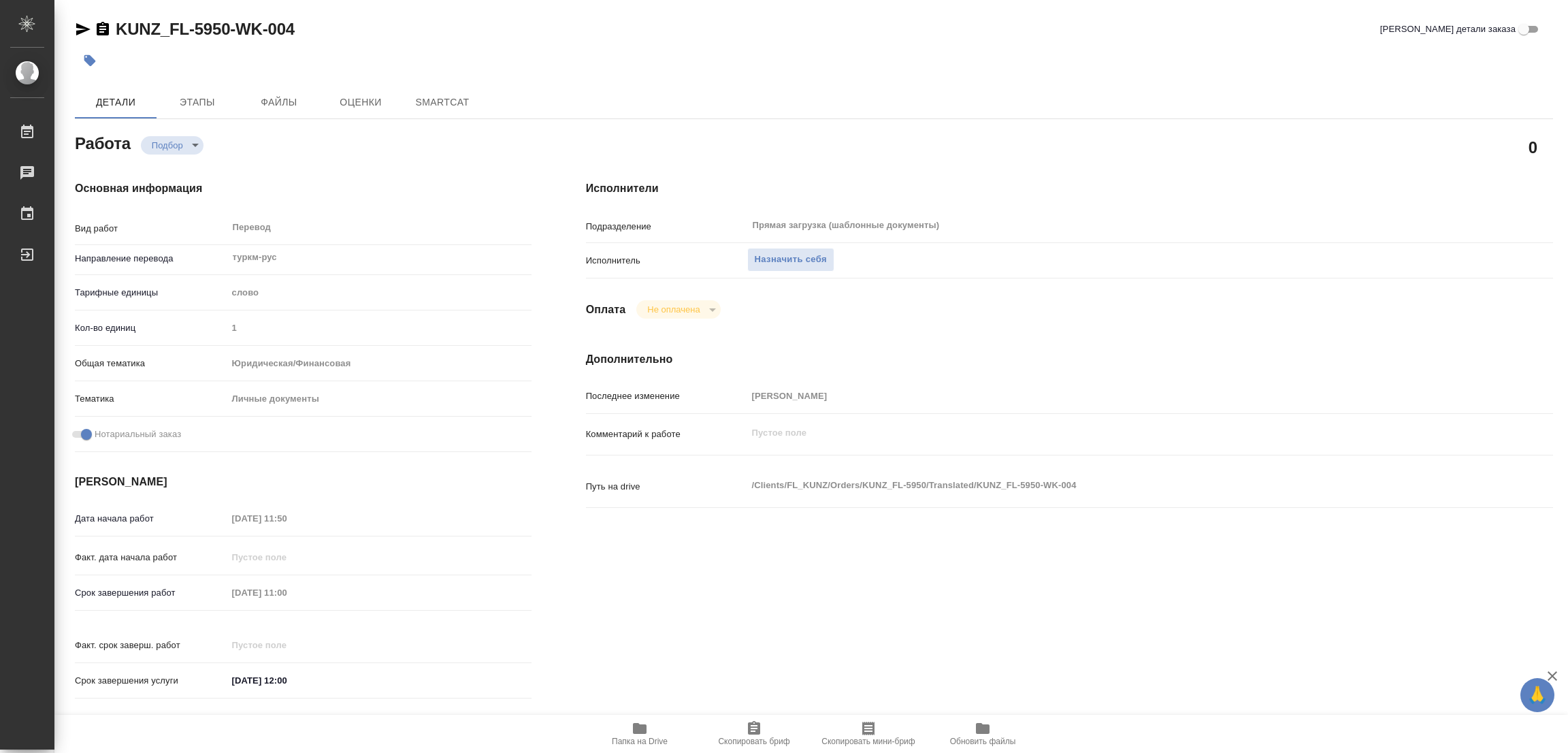
type textarea "x"
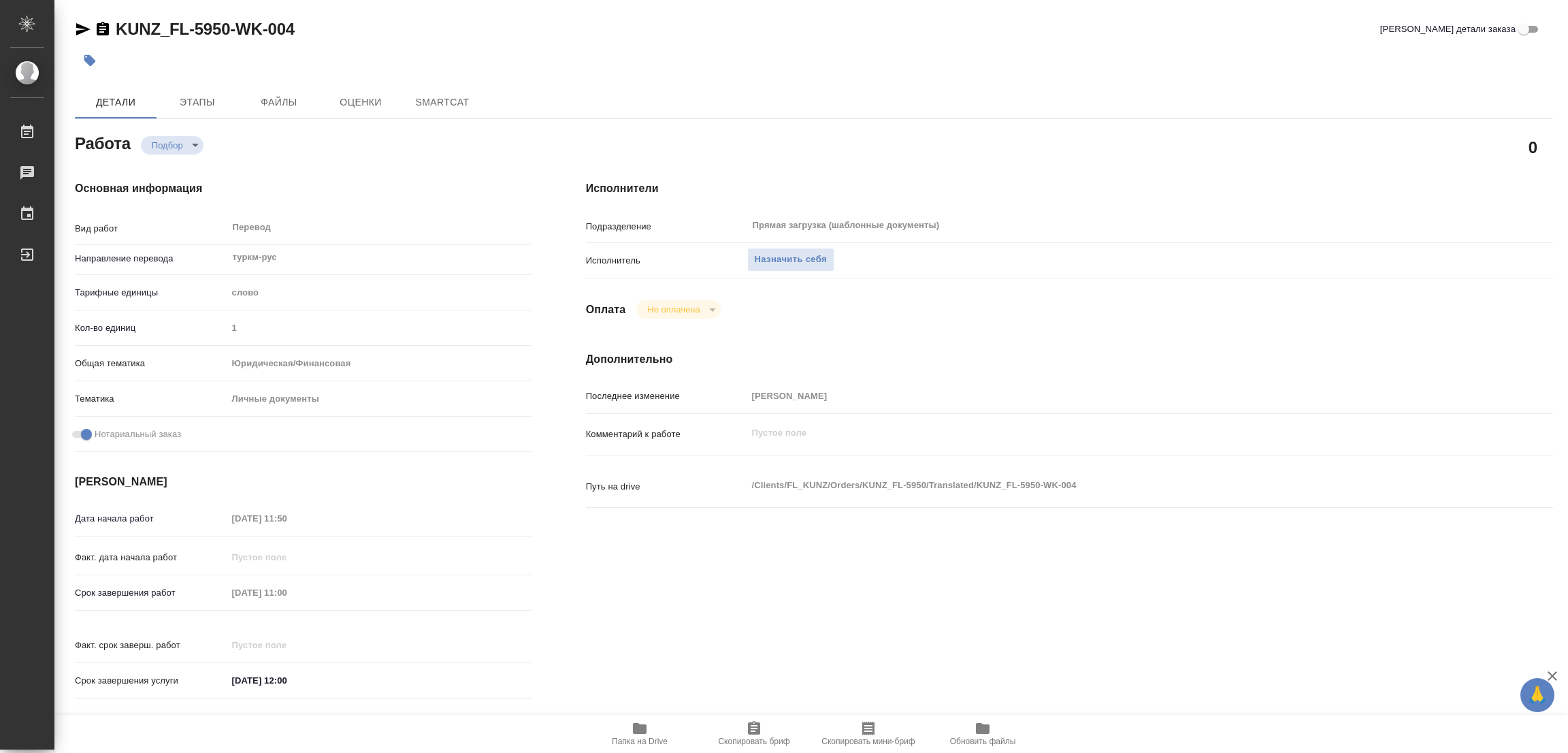
type textarea "x"
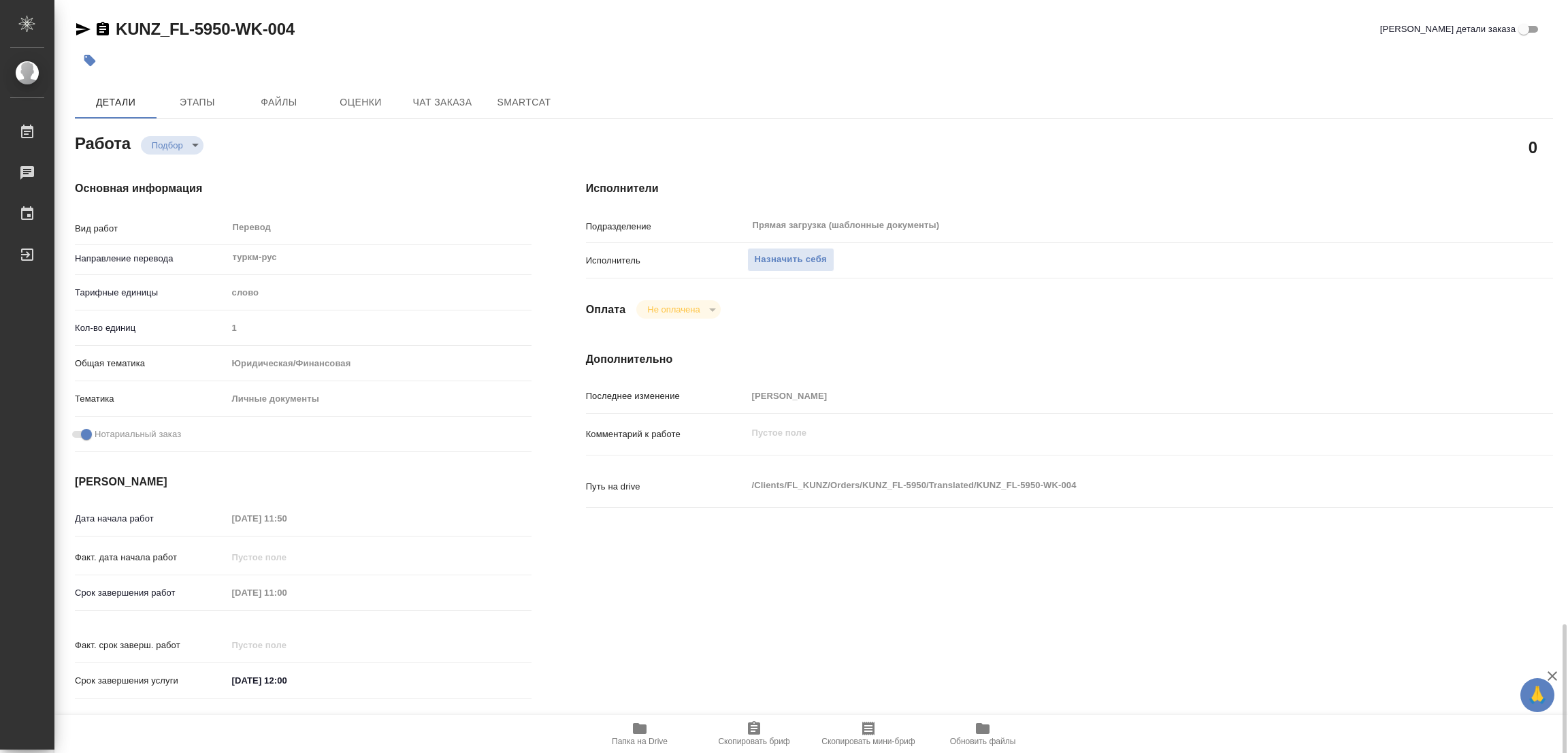
scroll to position [375, 0]
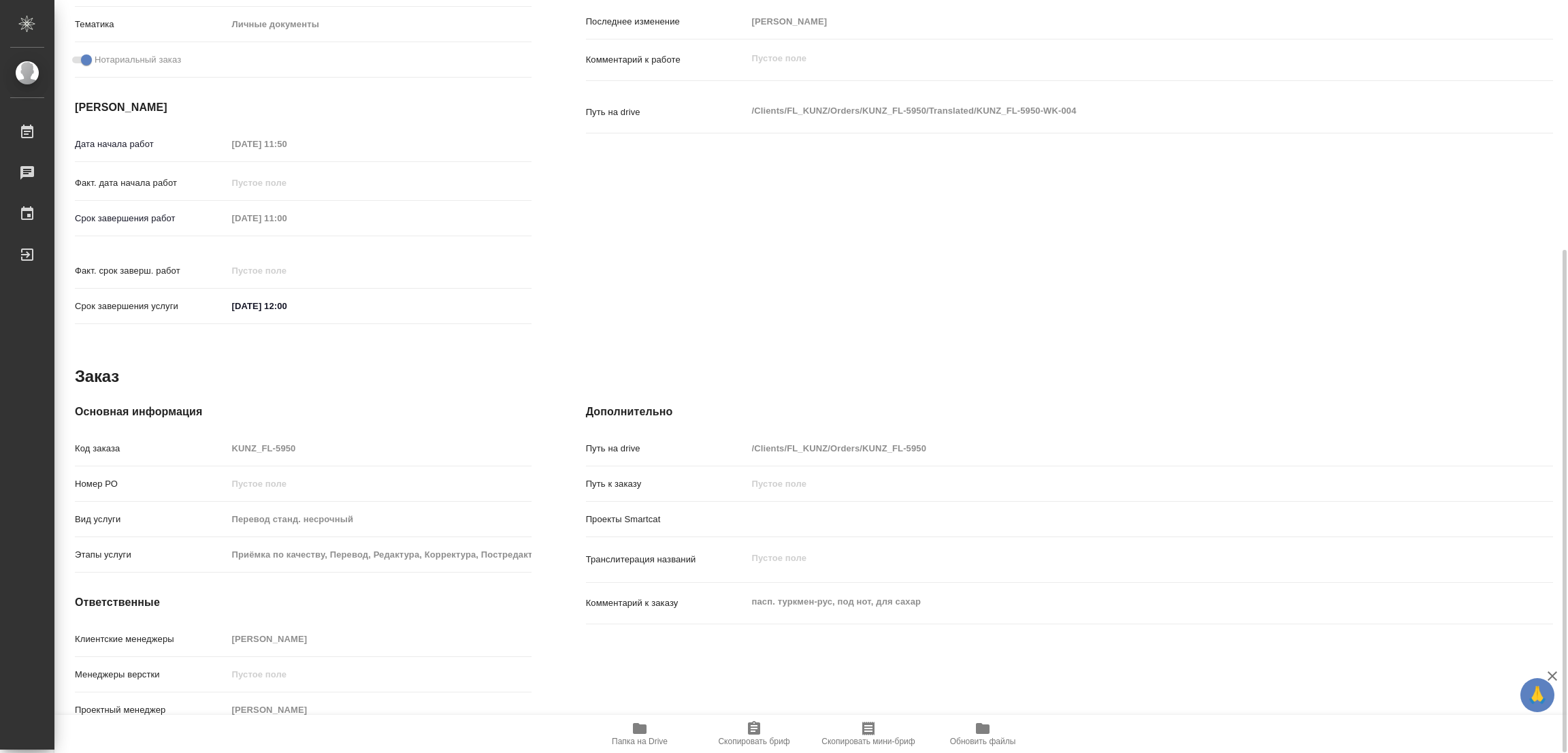
type textarea "x"
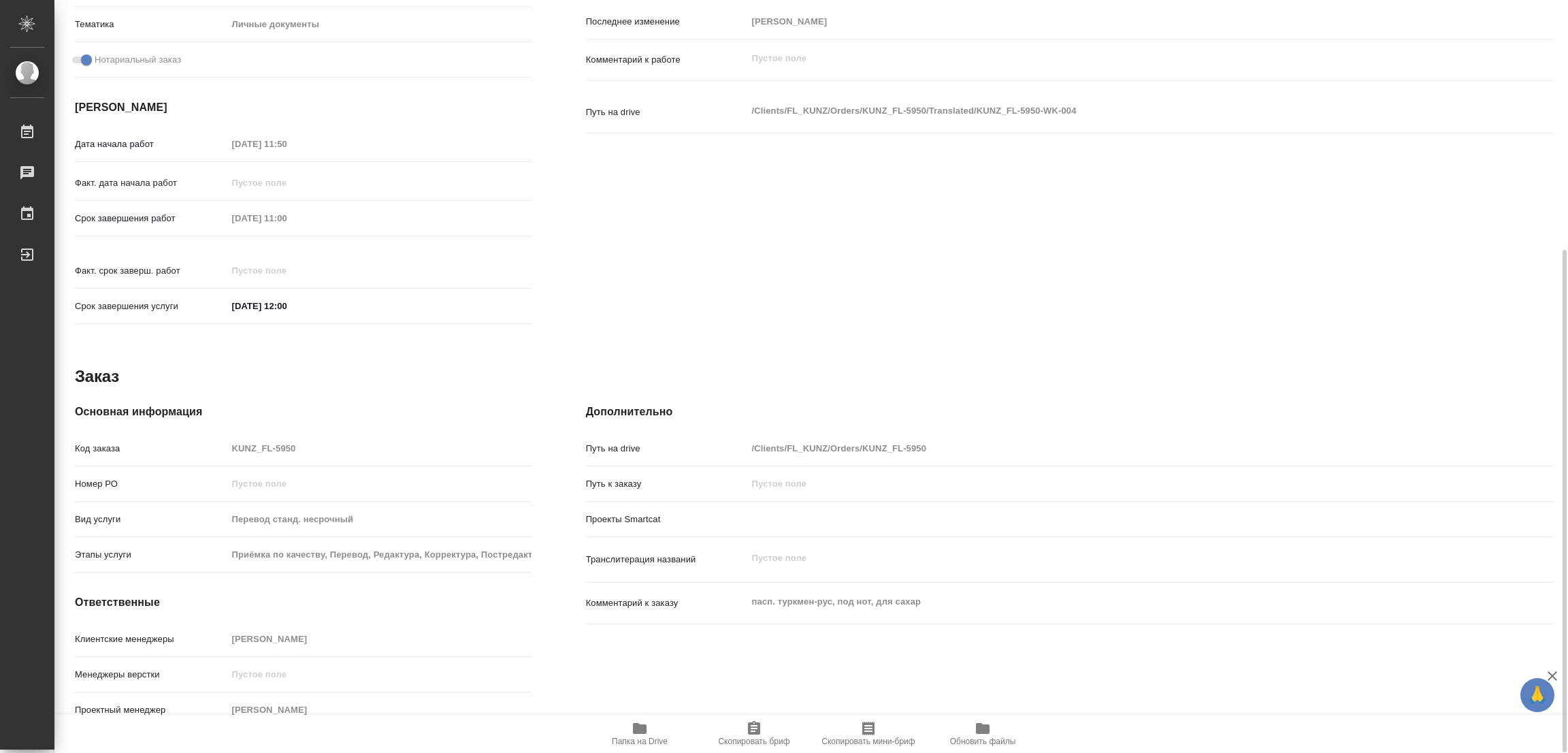
type textarea "x"
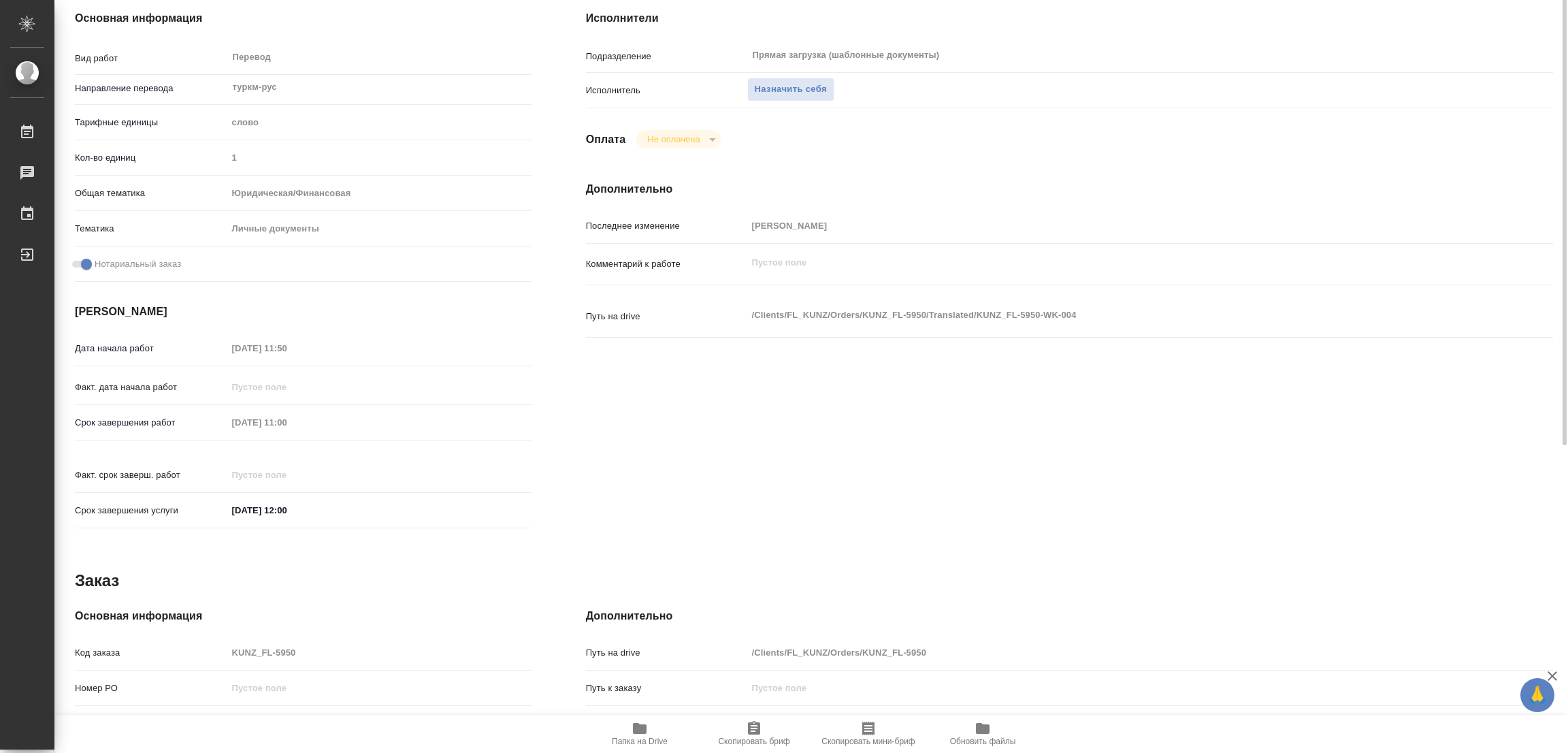
scroll to position [0, 0]
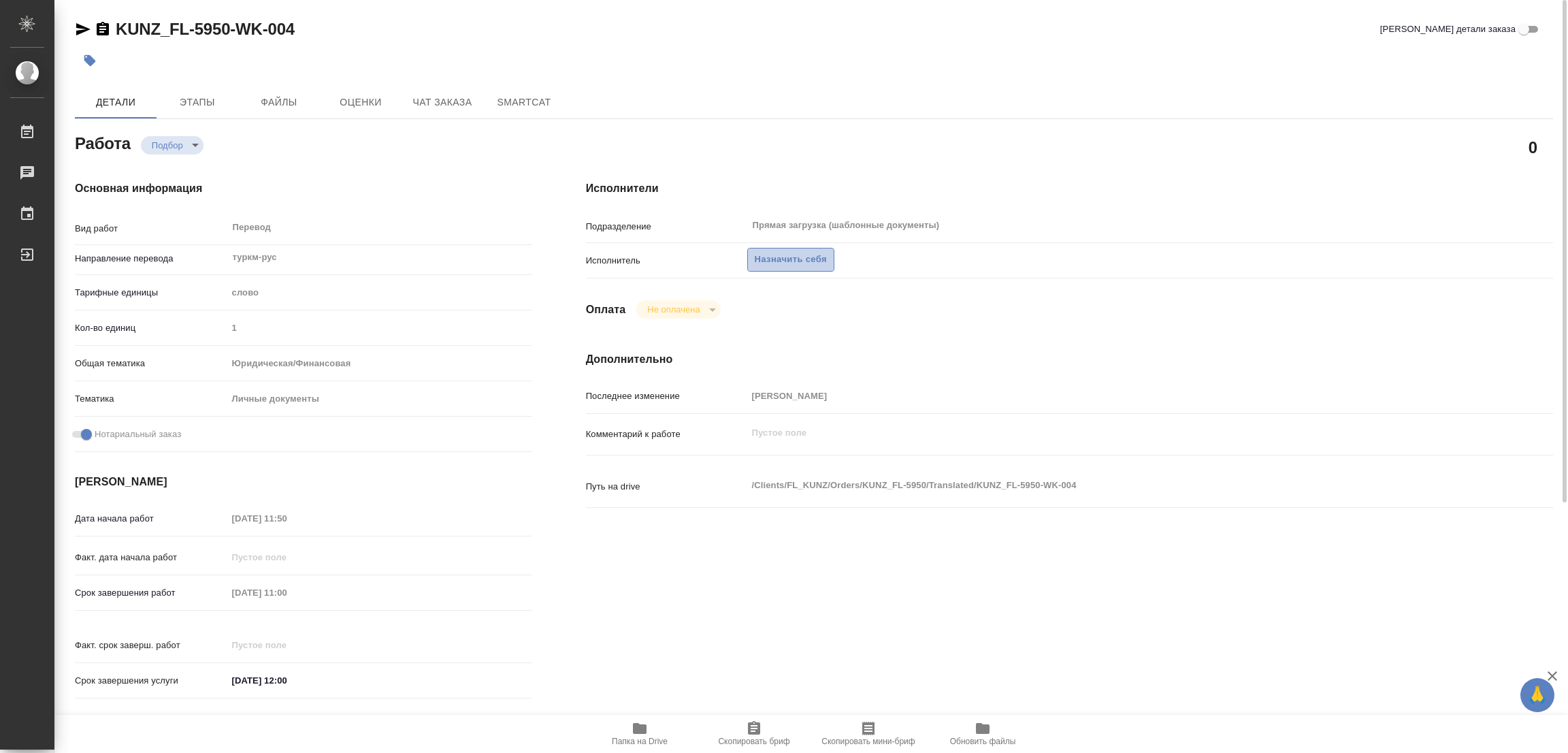
click at [791, 261] on span "Назначить себя" at bounding box center [791, 260] width 73 height 16
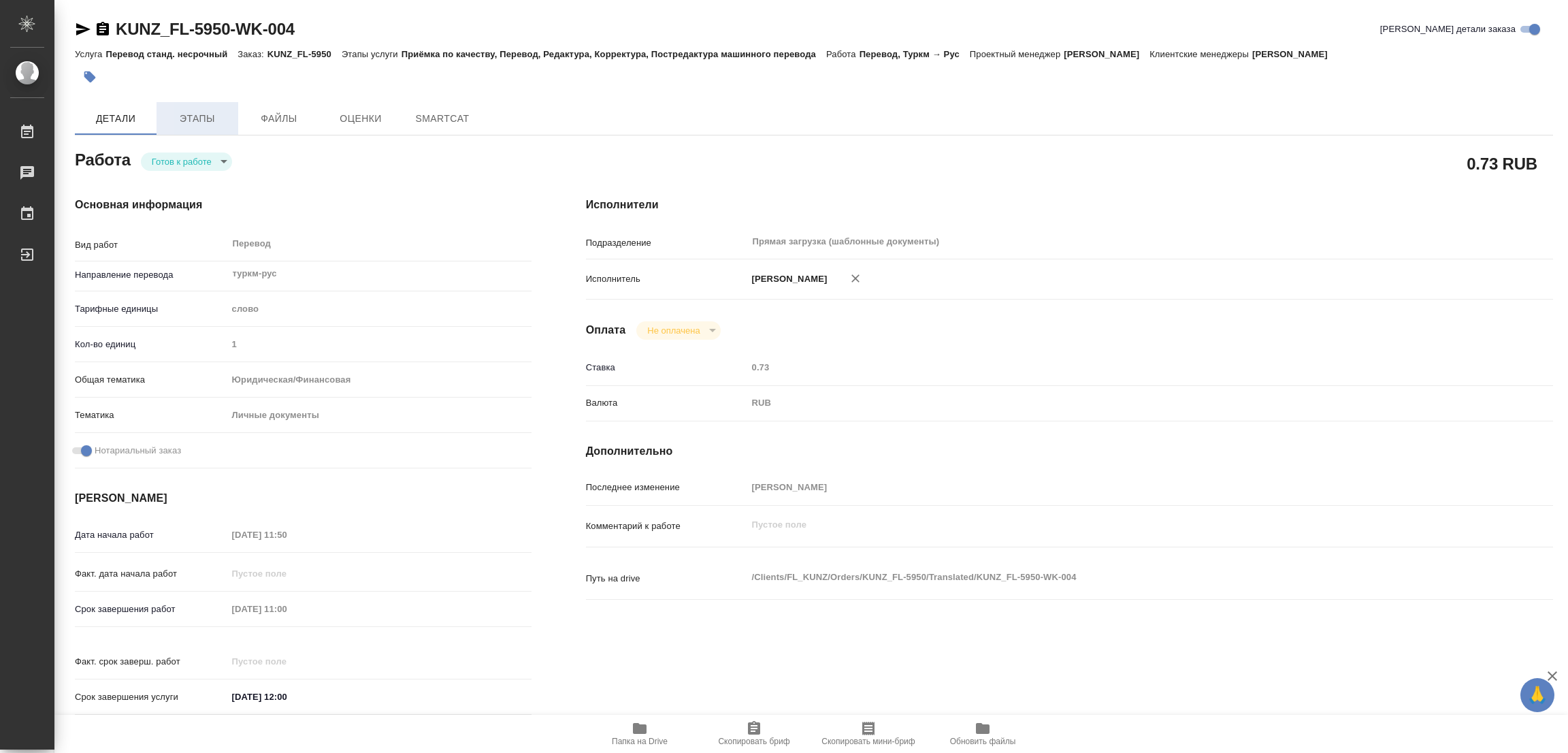
type textarea "x"
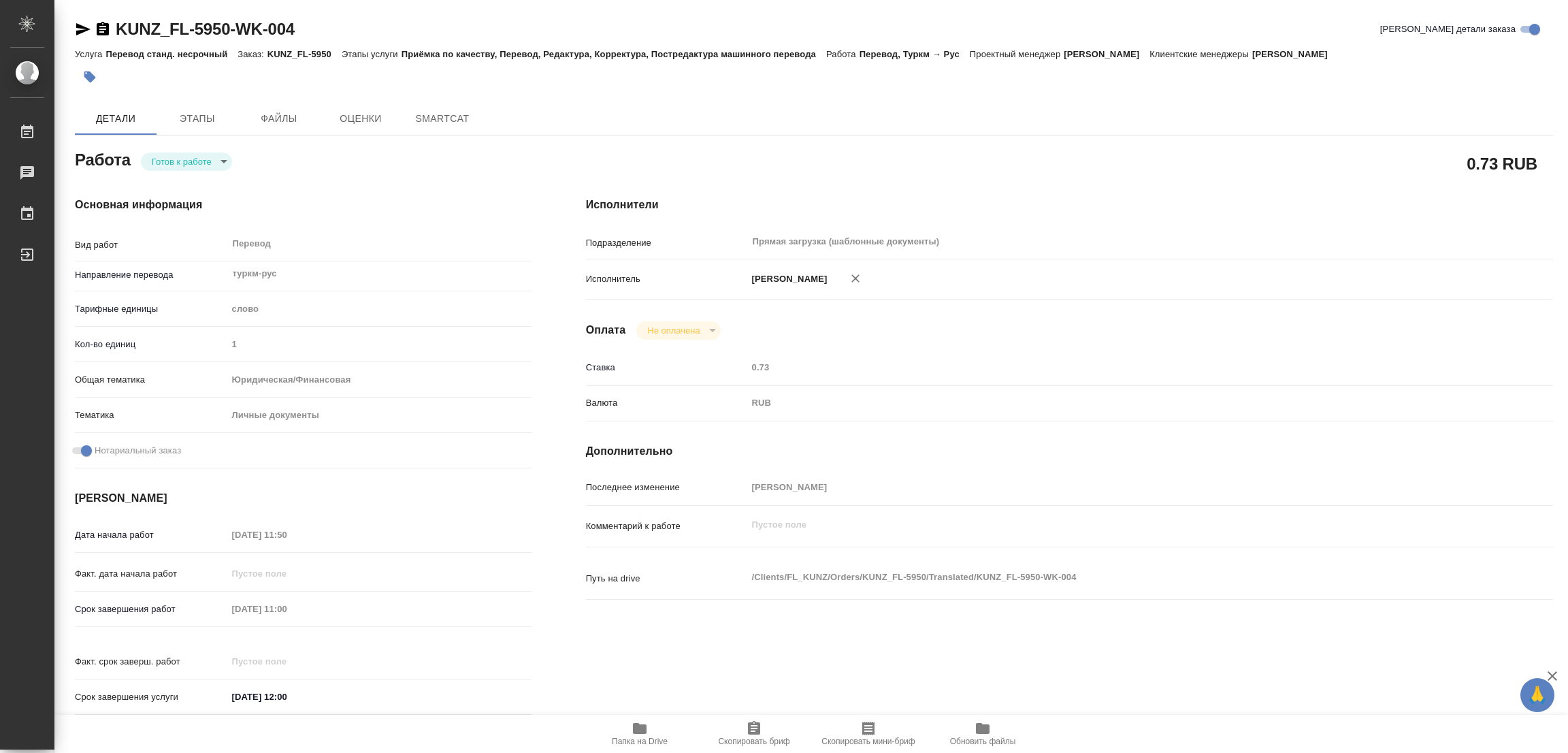
type textarea "x"
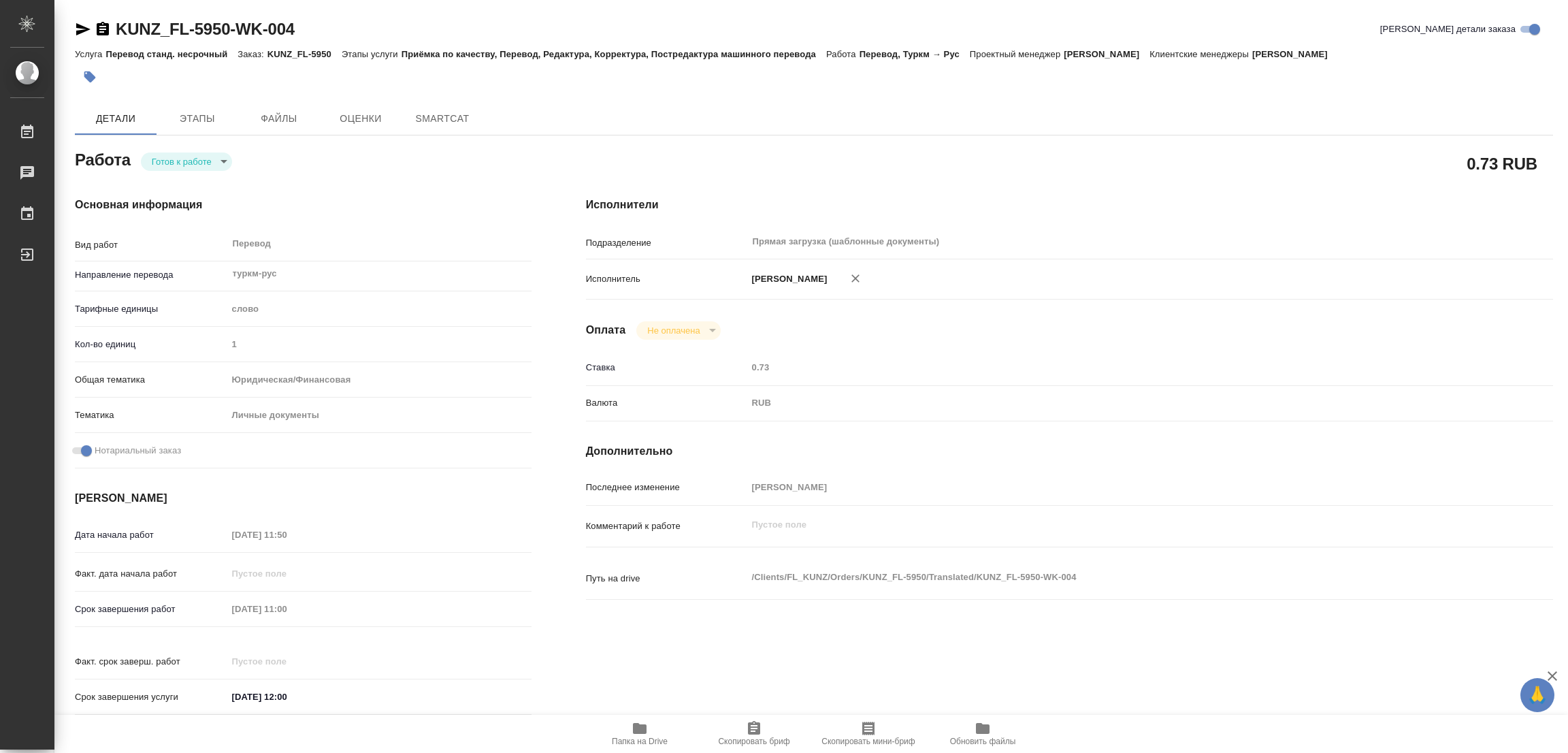
type textarea "x"
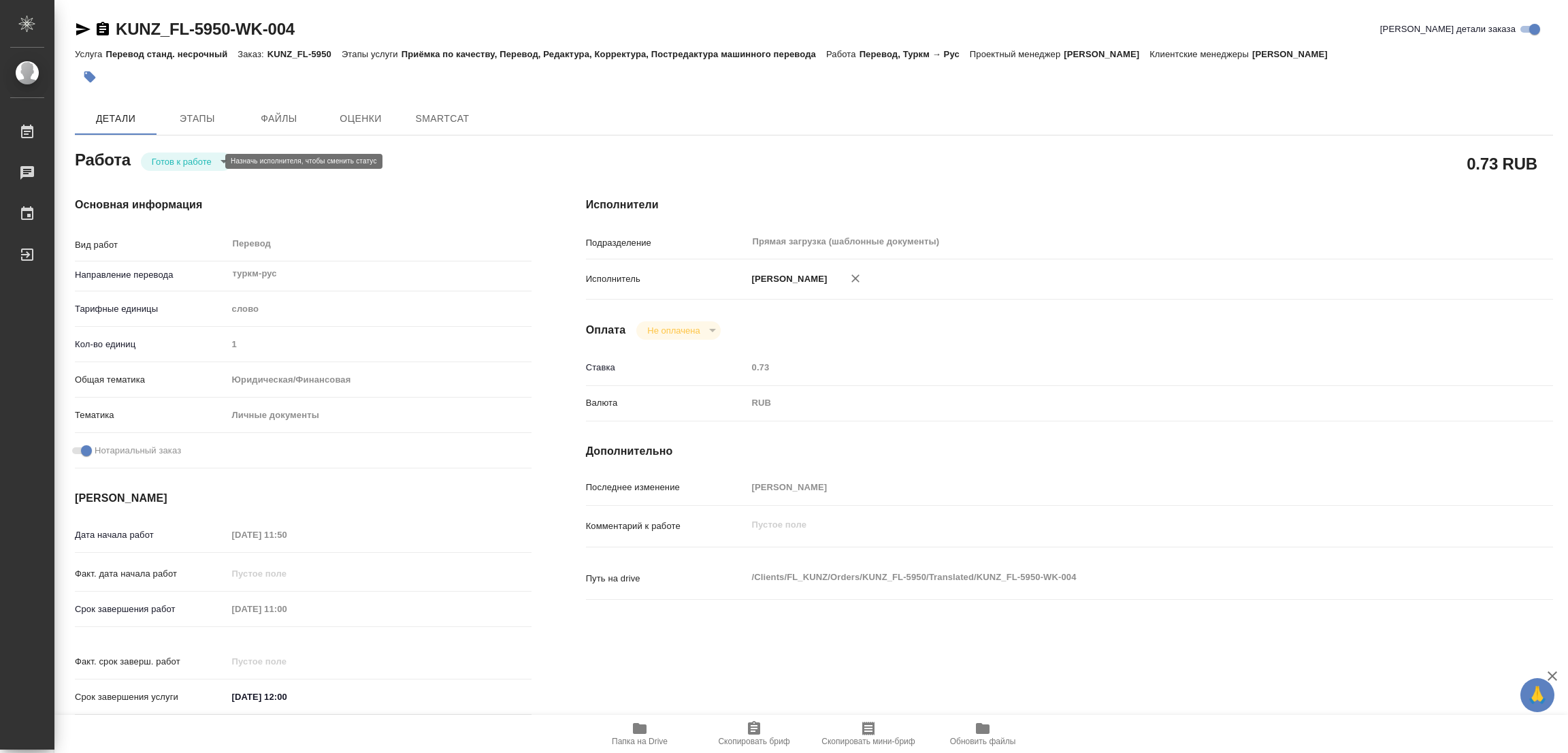
type textarea "x"
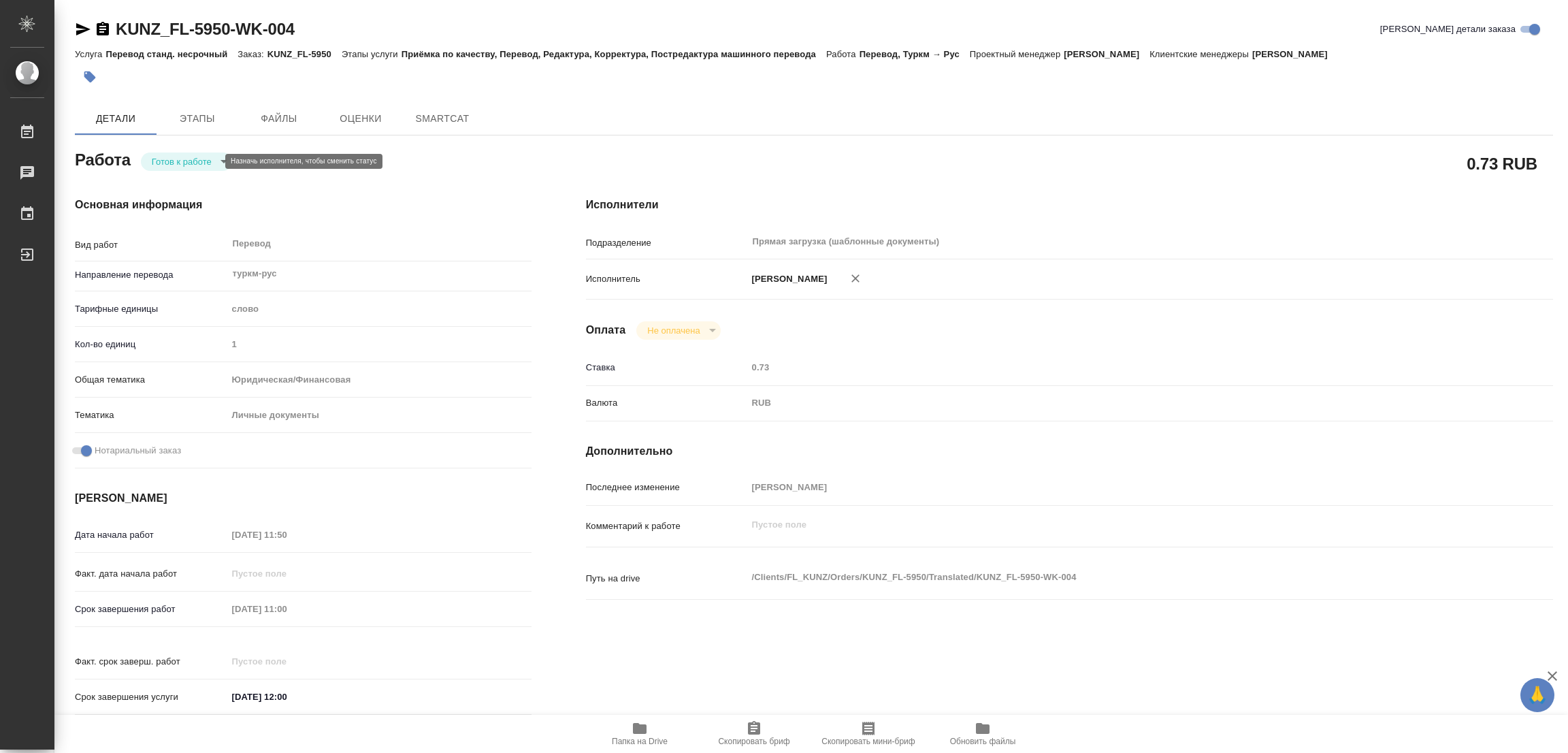
type textarea "x"
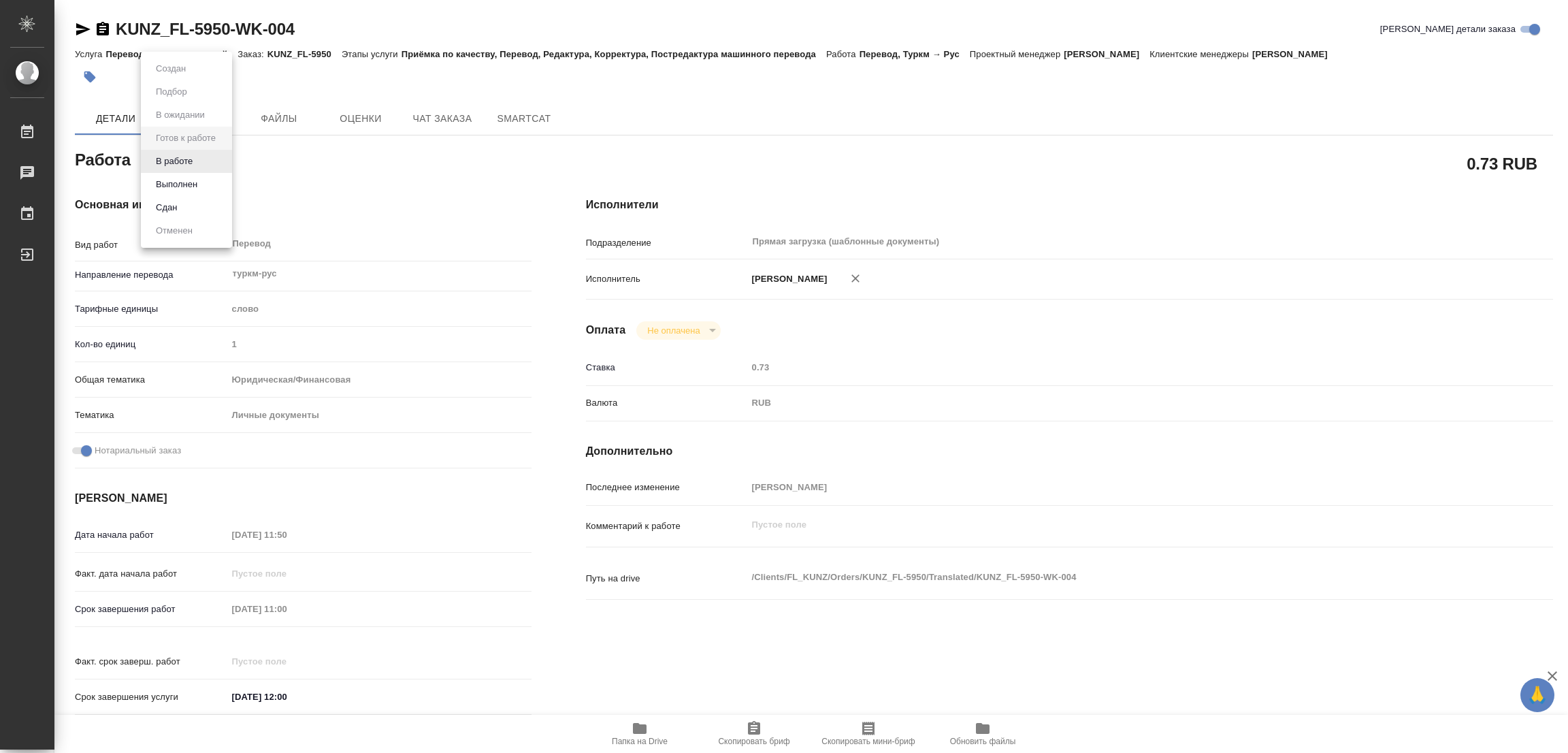
click at [189, 157] on body "🙏 .cls-1 fill:#fff; AWATERA Popova Galina Работы Чаты График Выйти KUNZ_FL-5950…" at bounding box center [784, 376] width 1568 height 753
click at [189, 157] on button "В работе" at bounding box center [174, 161] width 45 height 15
type textarea "x"
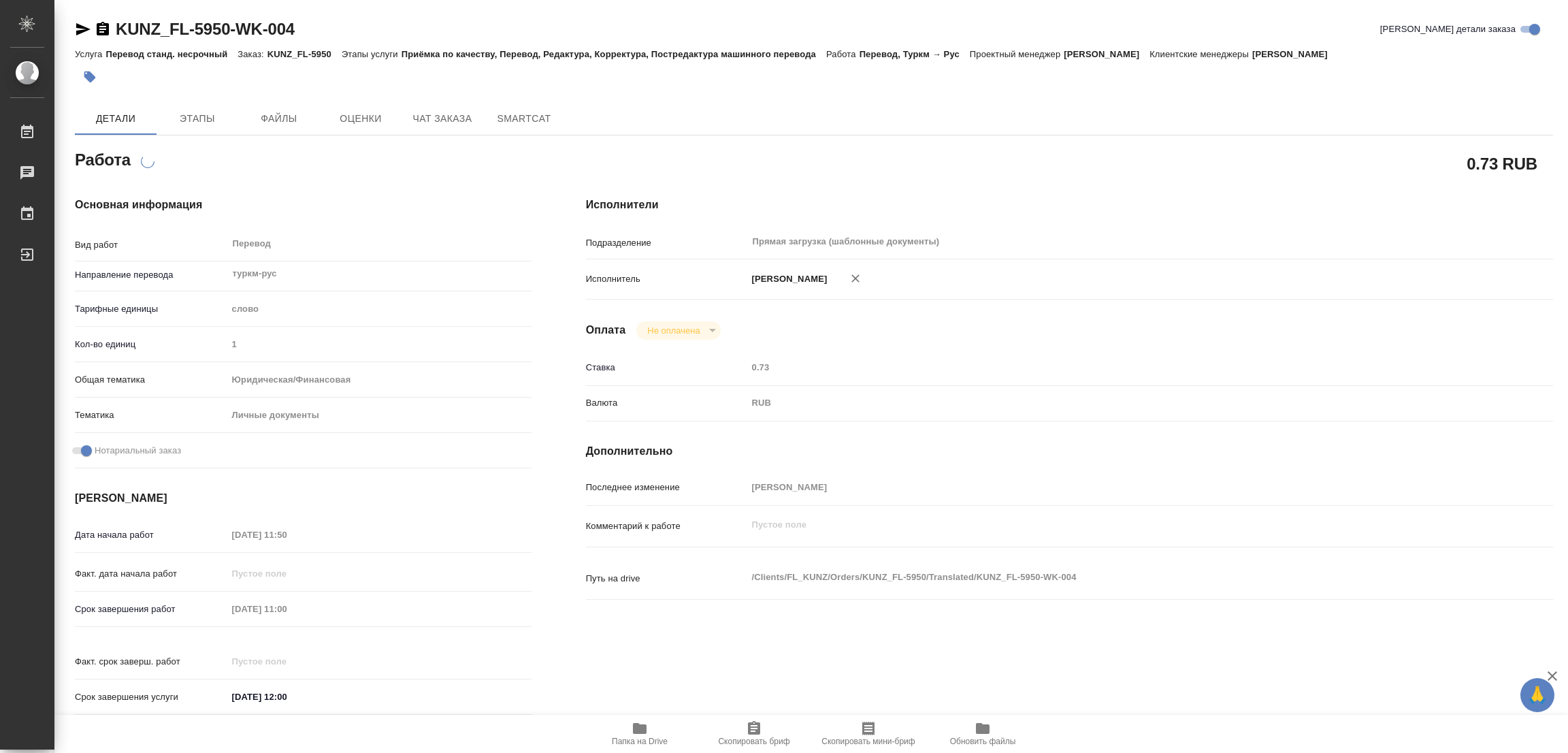
type textarea "x"
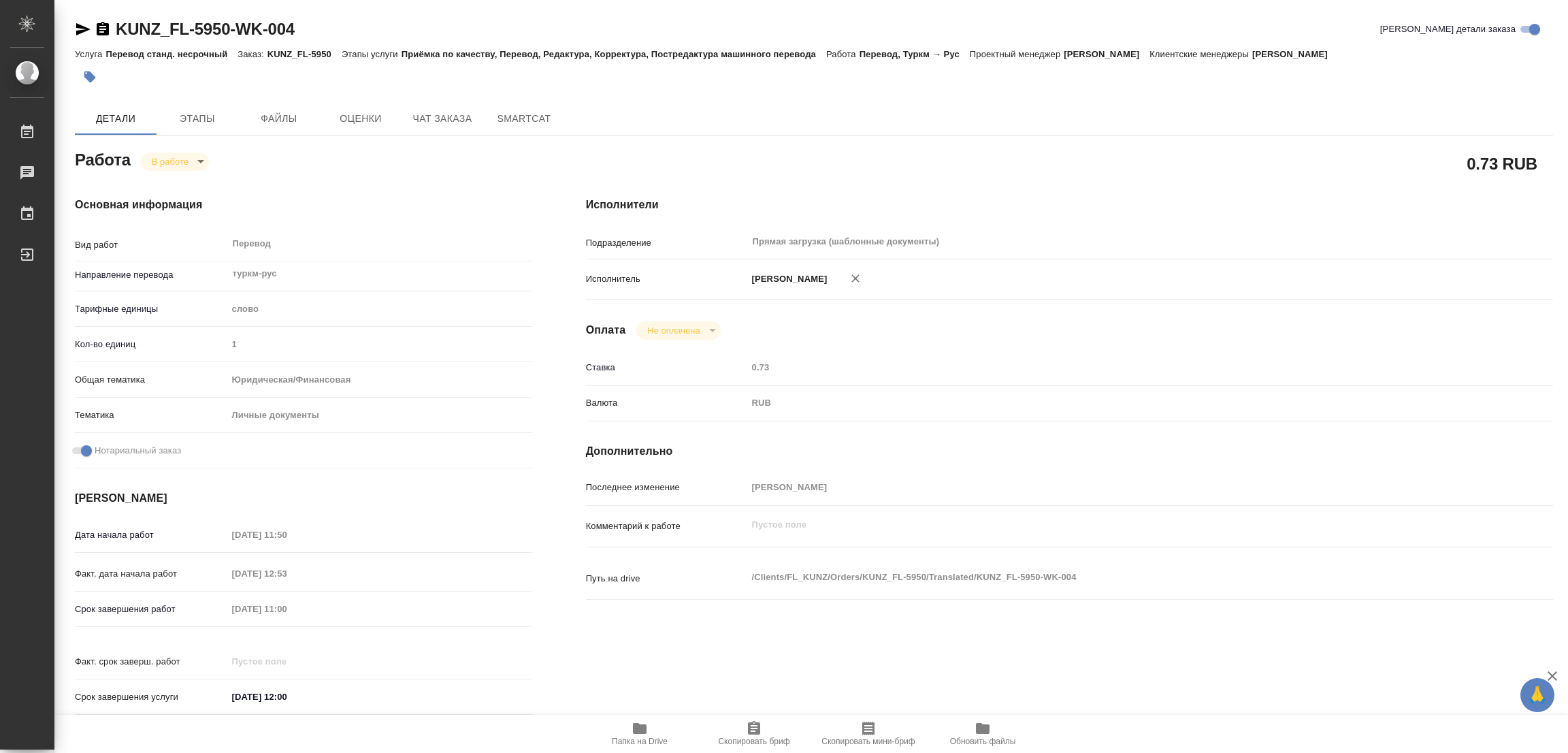
type textarea "x"
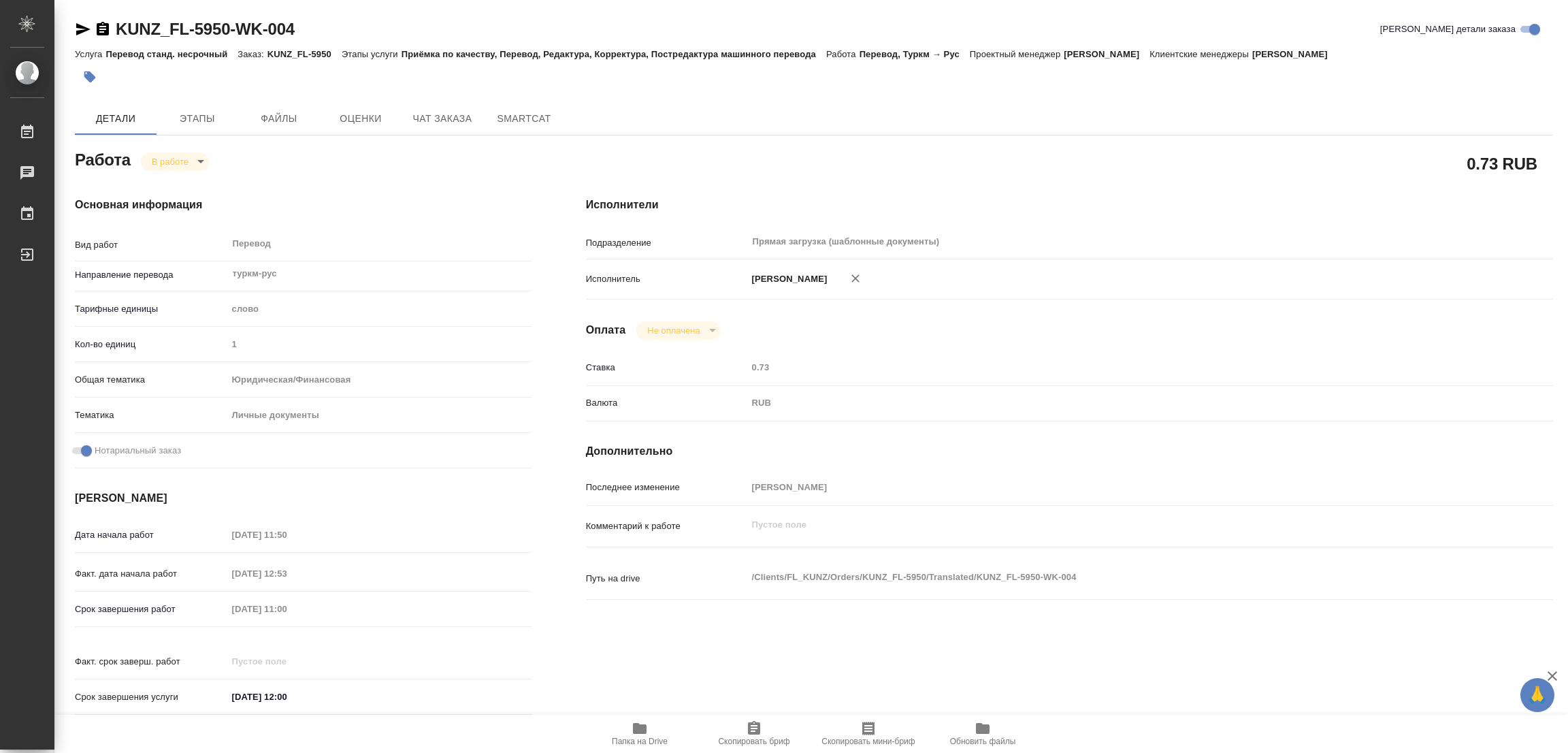
type textarea "x"
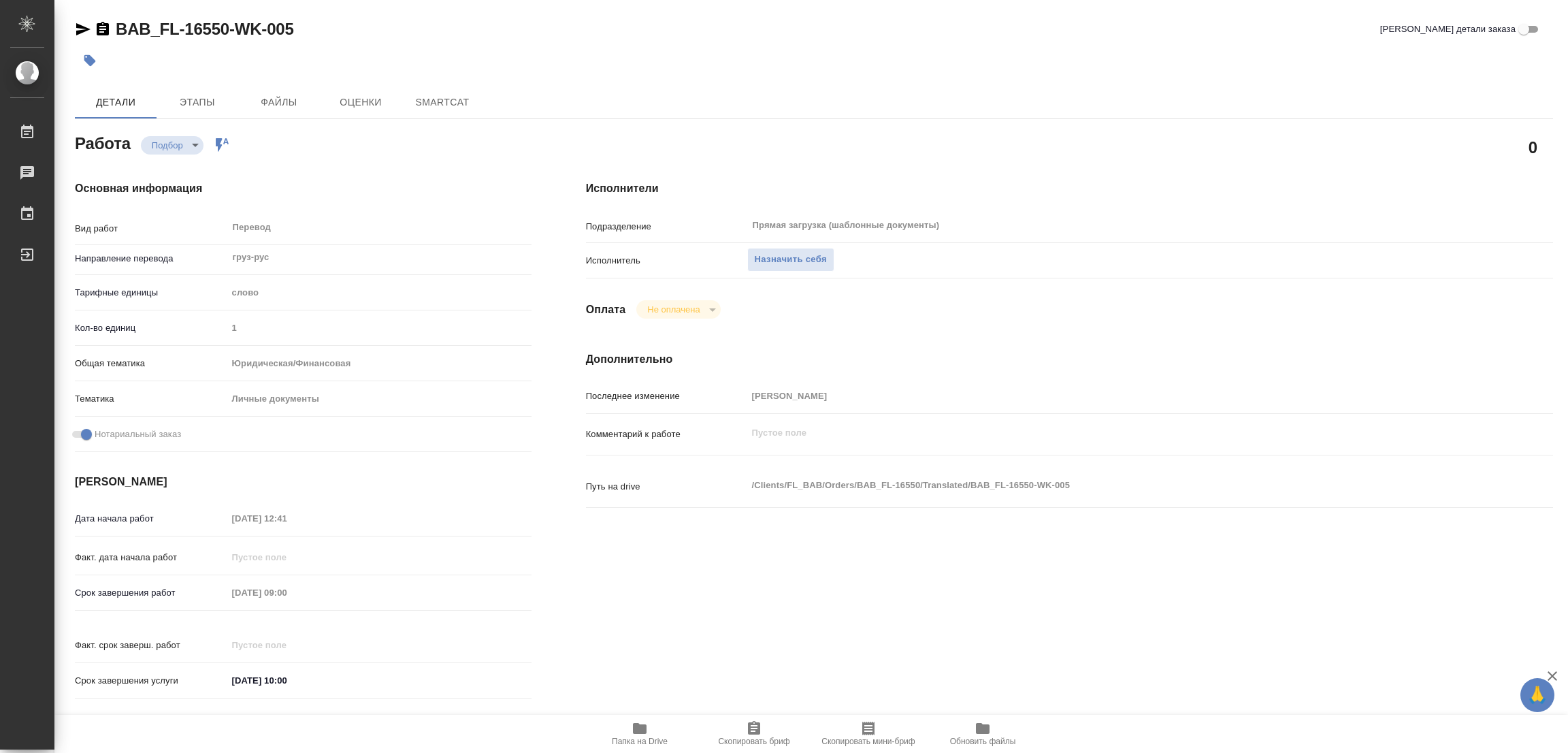
type textarea "x"
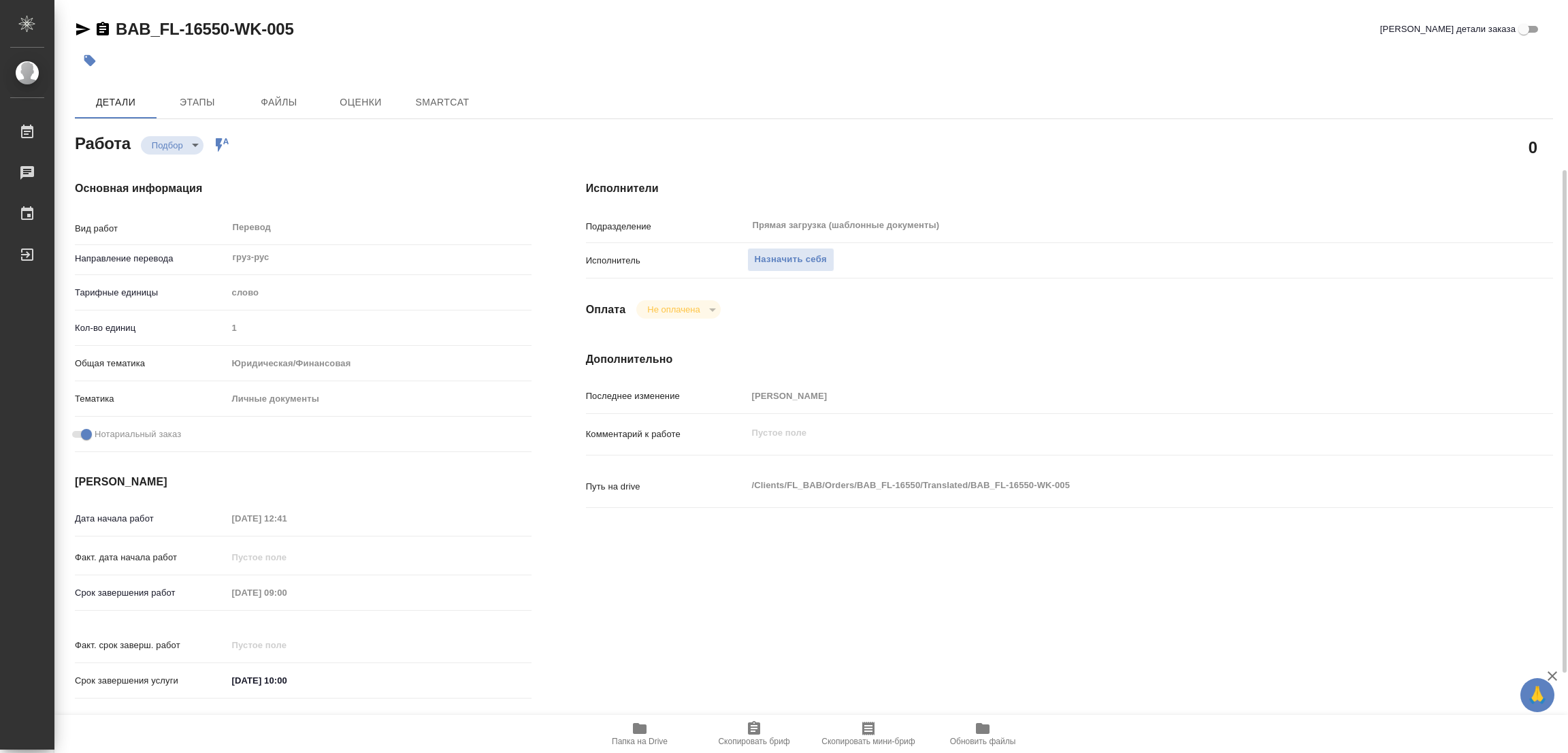
type textarea "x"
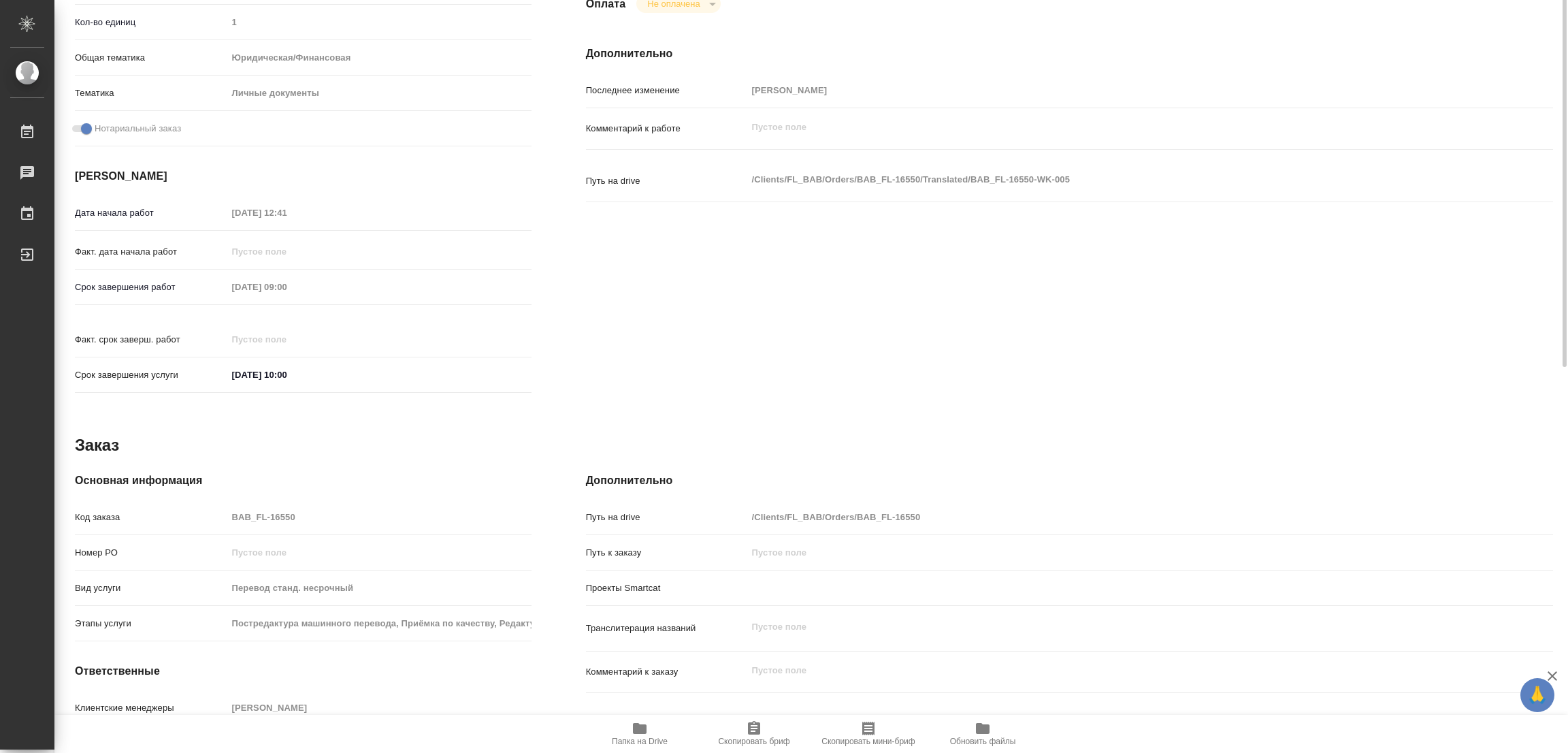
type textarea "x"
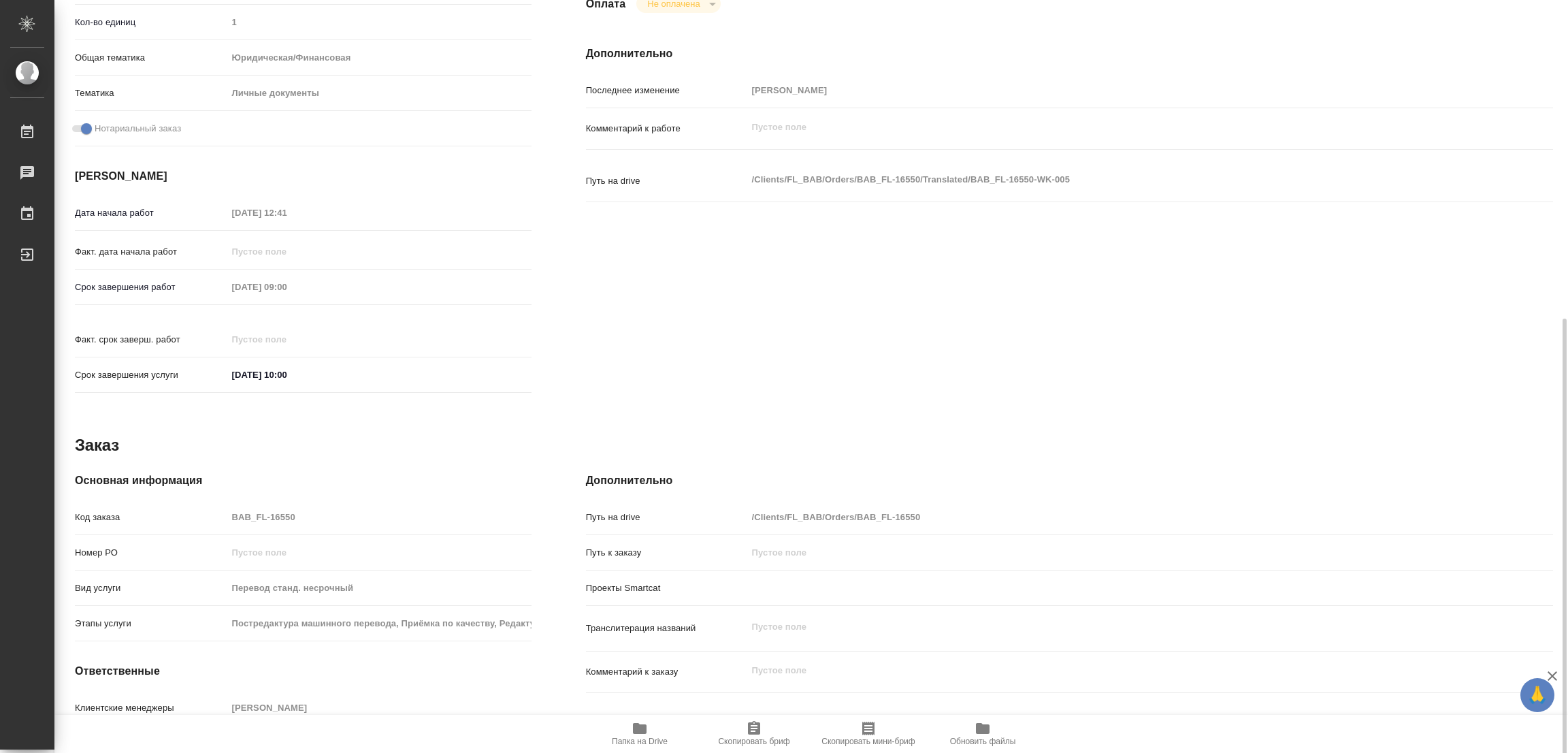
scroll to position [375, 0]
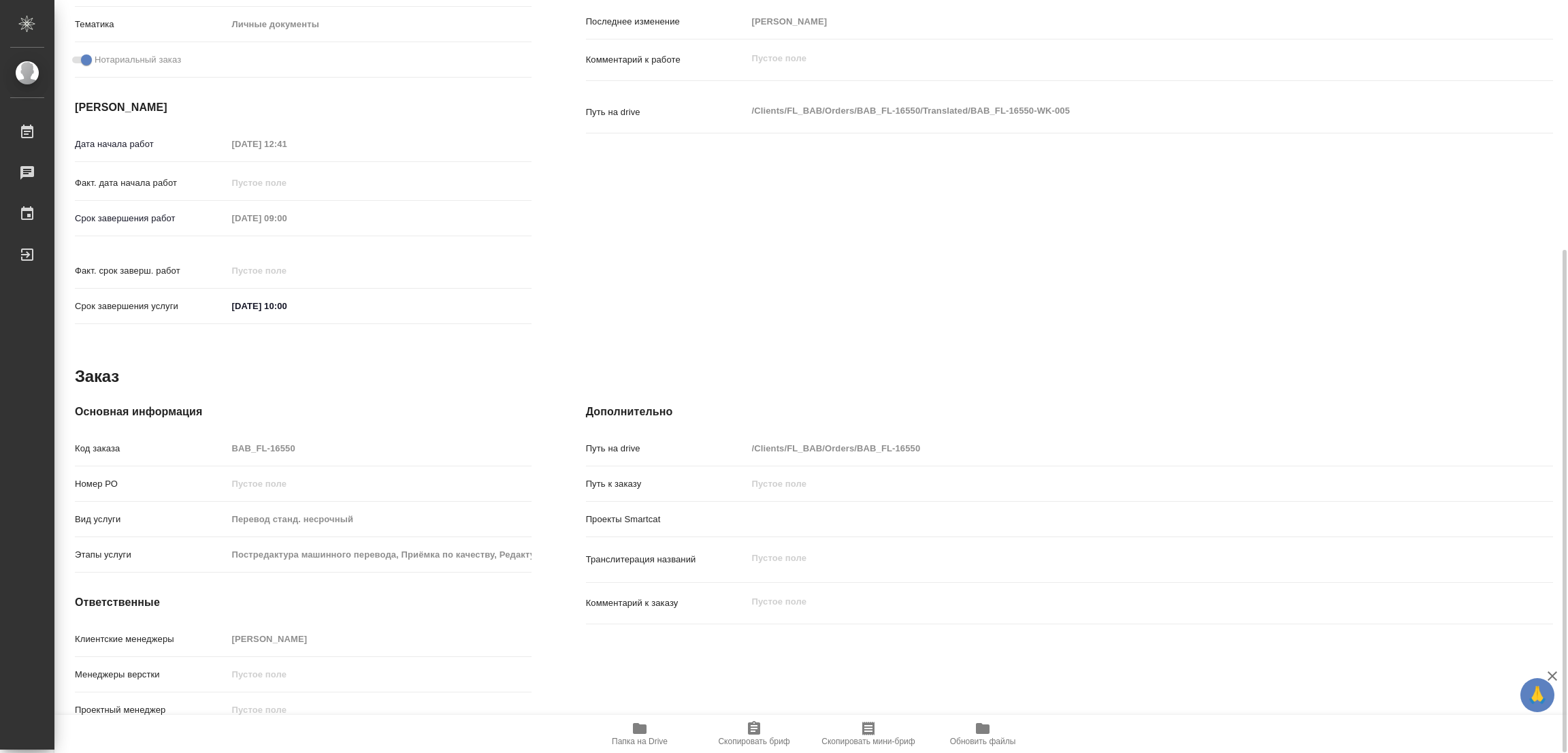
type textarea "x"
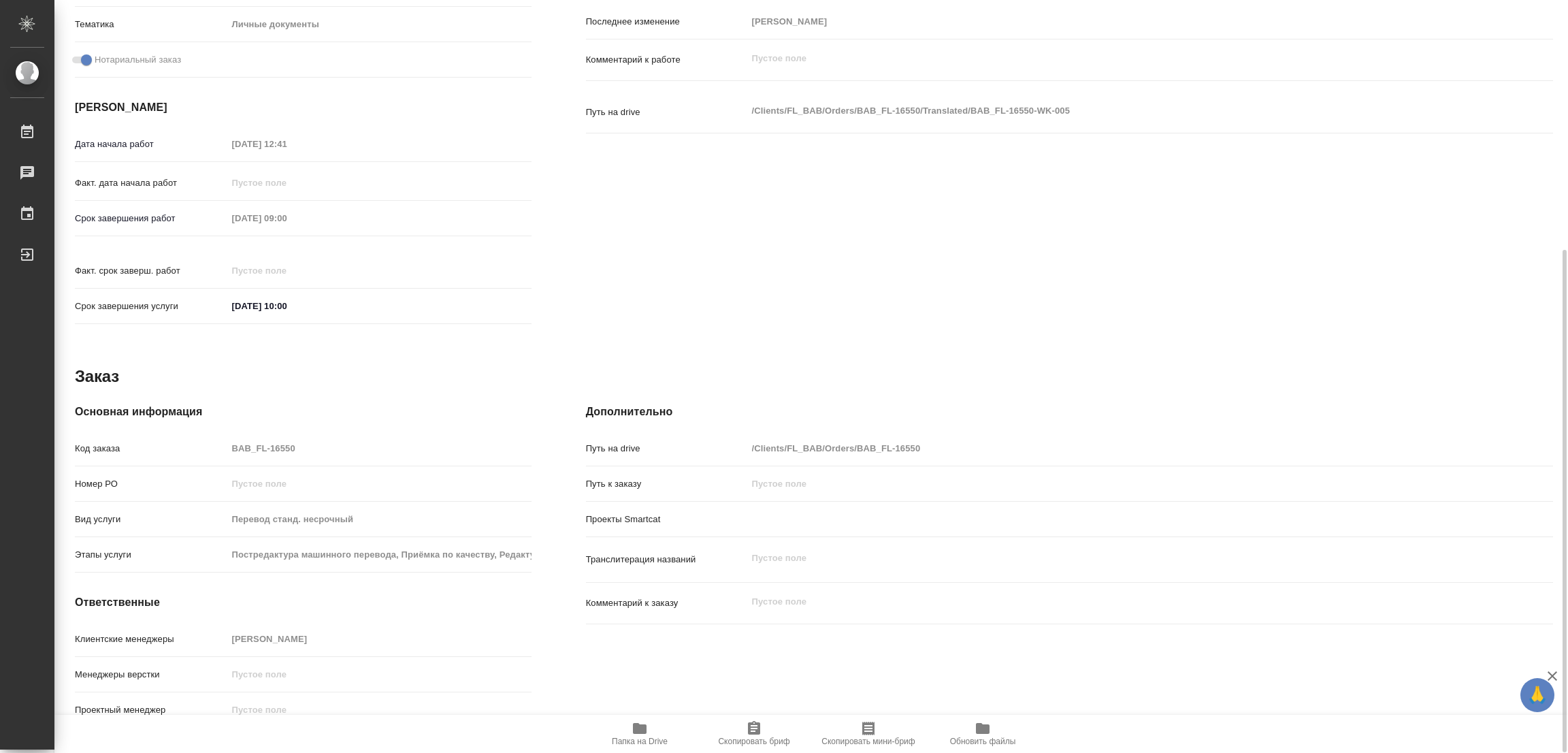
type textarea "x"
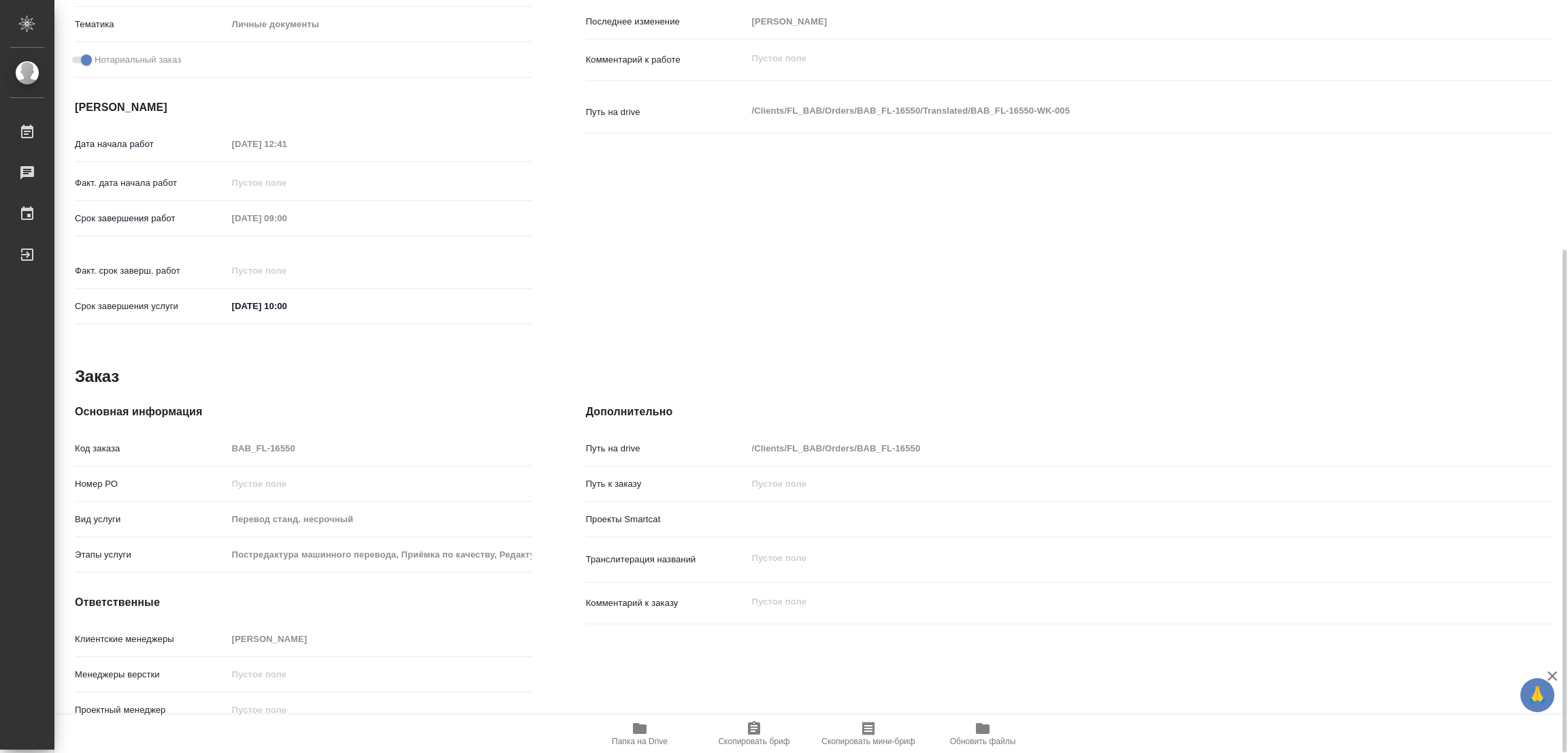
click at [643, 727] on icon "button" at bounding box center [640, 728] width 14 height 11
type textarea "x"
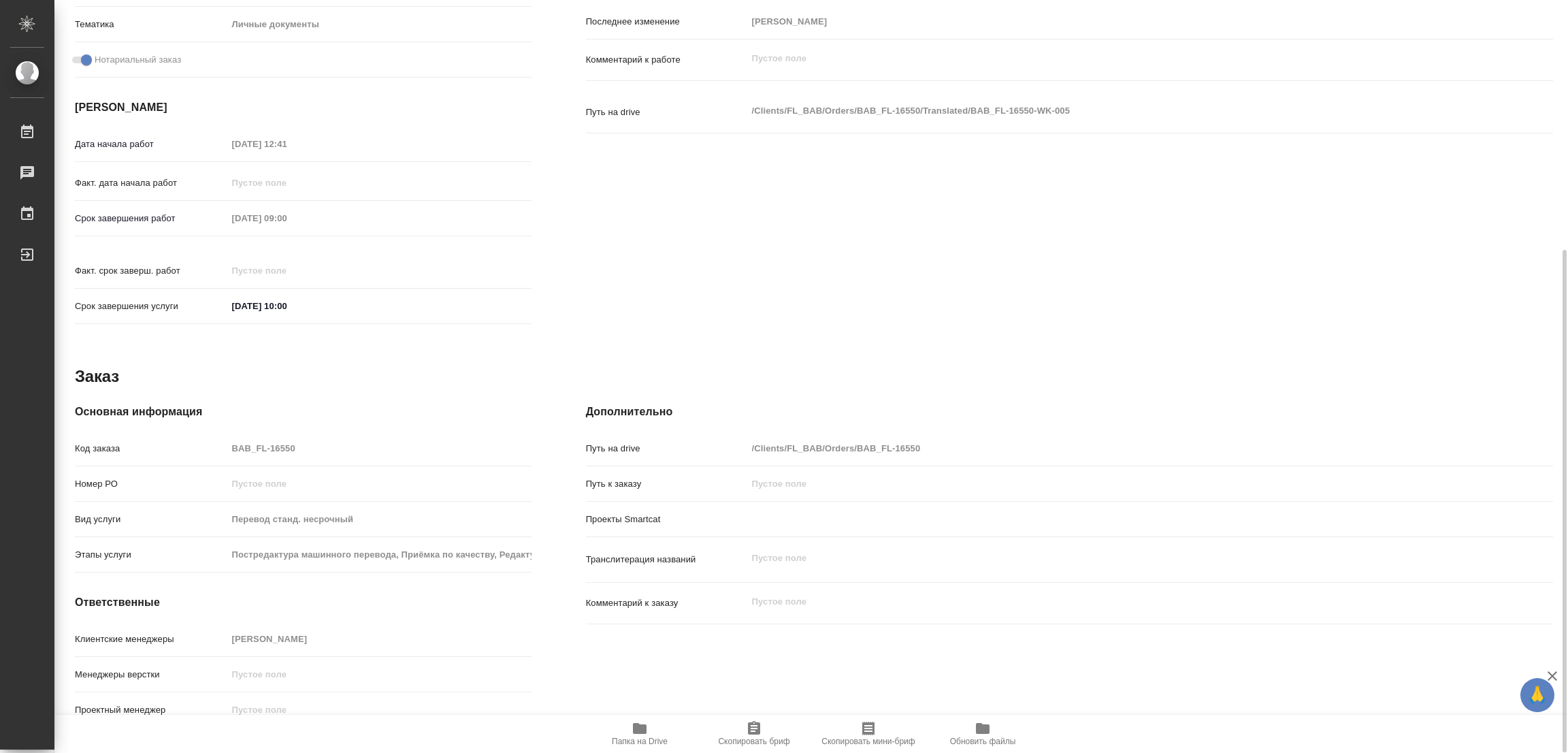
type textarea "x"
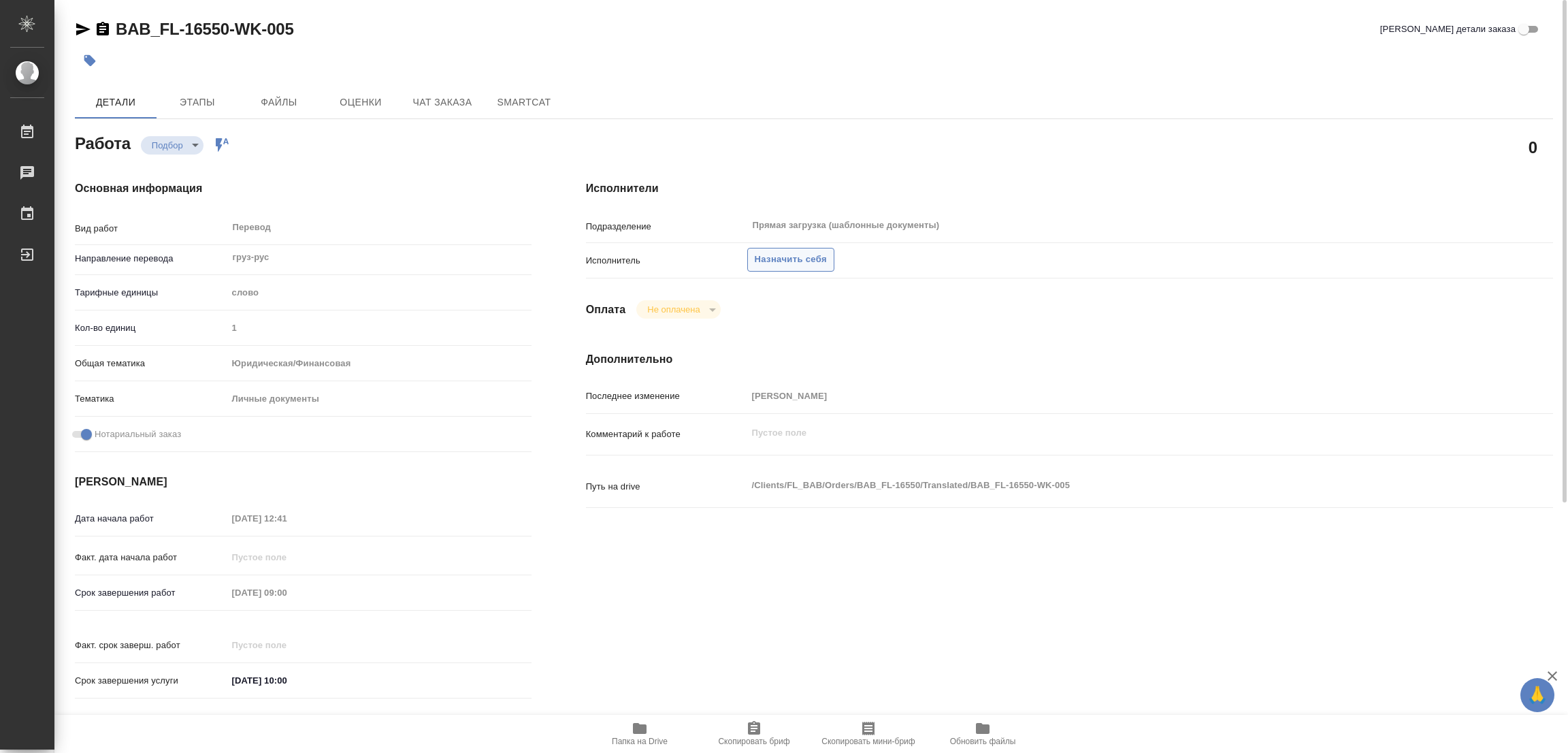
click at [778, 255] on span "Назначить себя" at bounding box center [791, 260] width 73 height 16
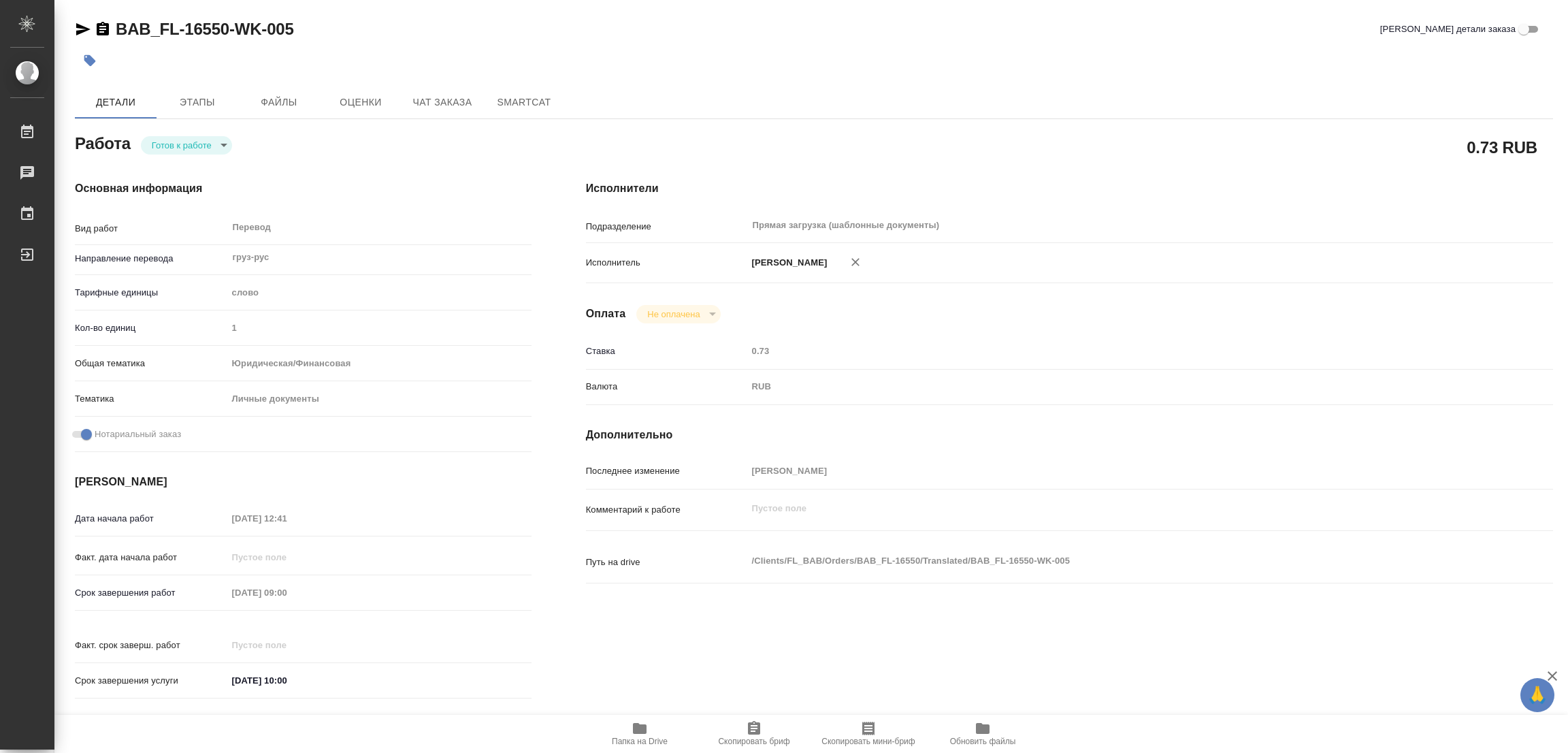
type textarea "x"
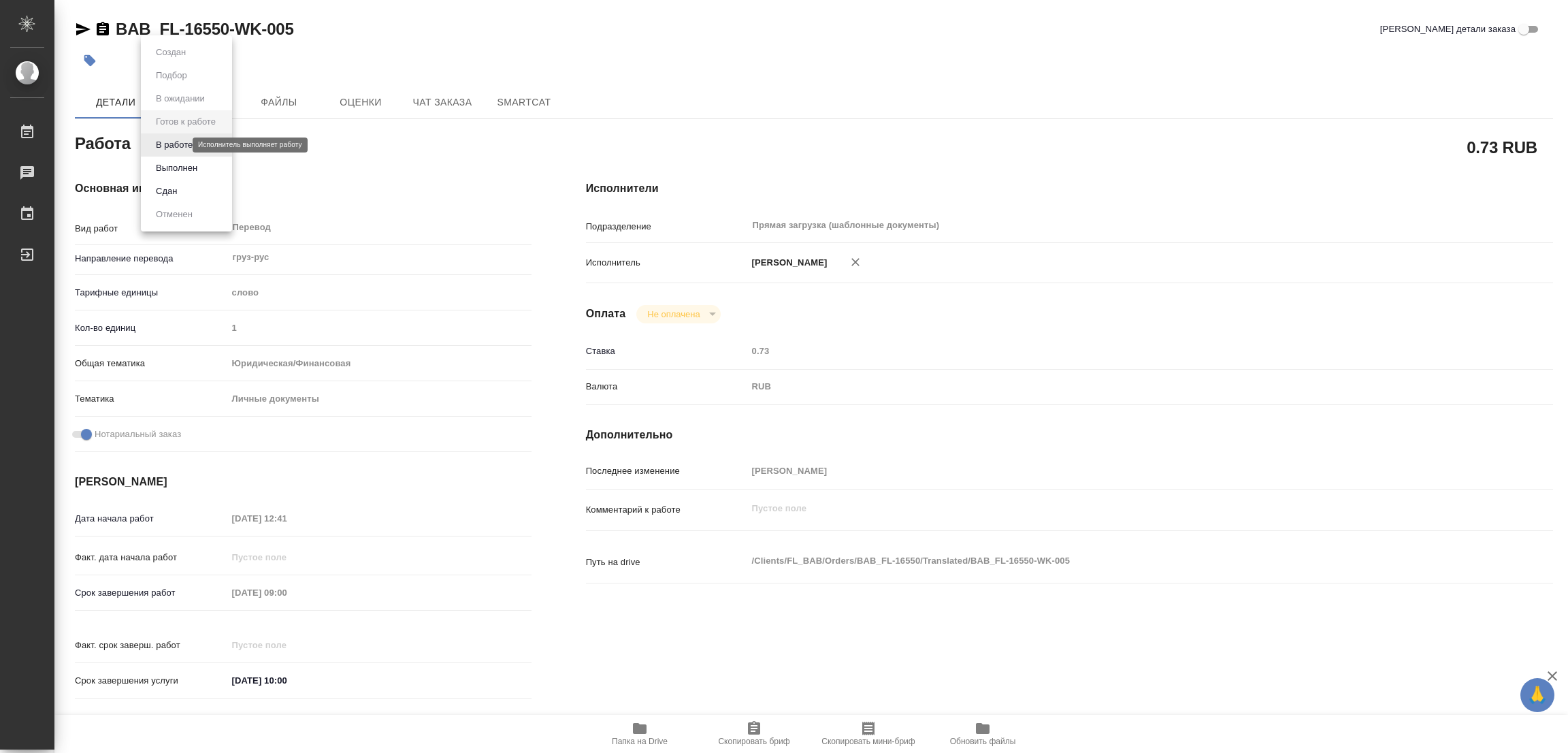
click at [158, 144] on body "🙏 .cls-1 fill:#fff; AWATERA Popova Galina Работы Чаты График Выйти BAB_FL-16550…" at bounding box center [784, 376] width 1568 height 753
type textarea "x"
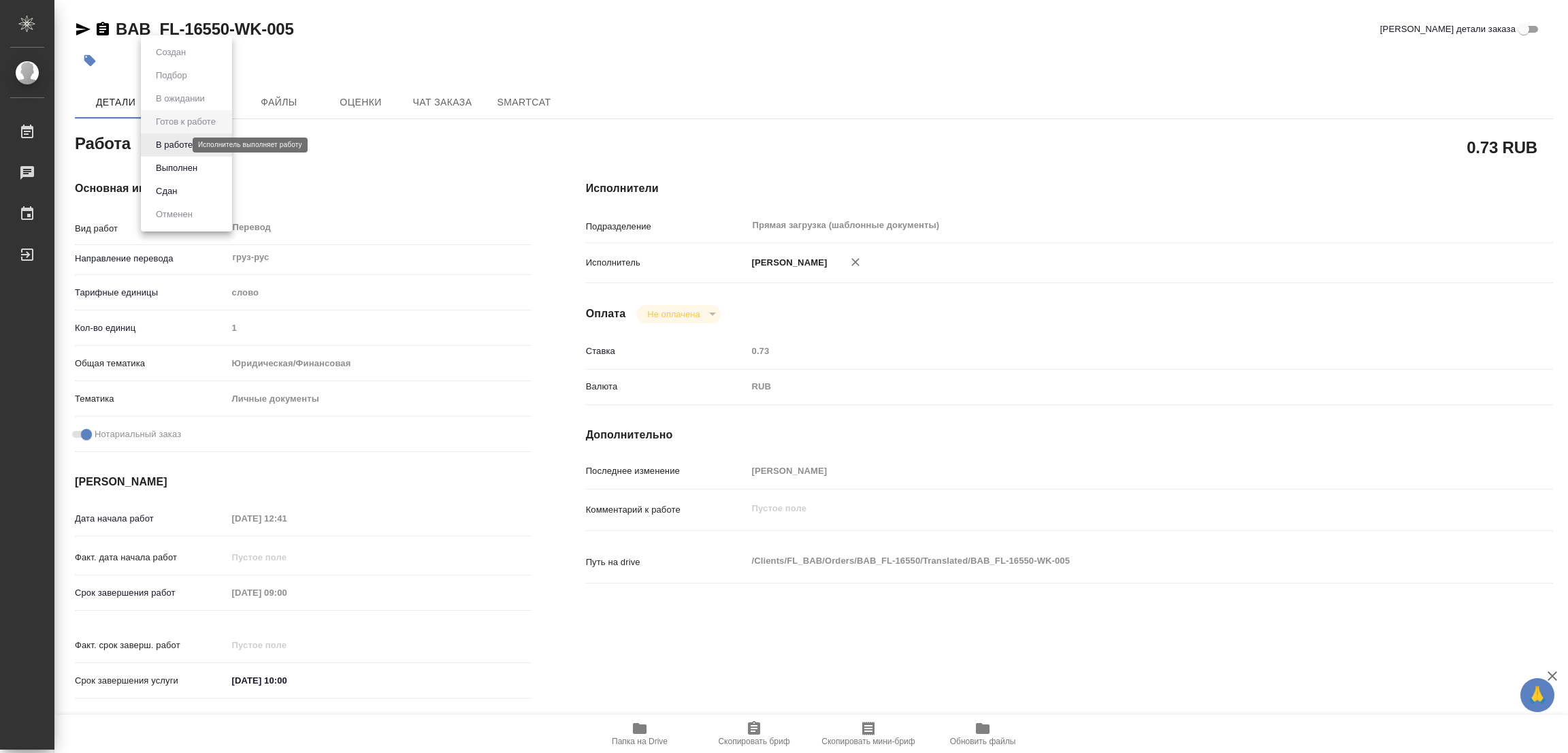
type textarea "x"
click at [158, 144] on button "В работе" at bounding box center [174, 144] width 45 height 15
type textarea "x"
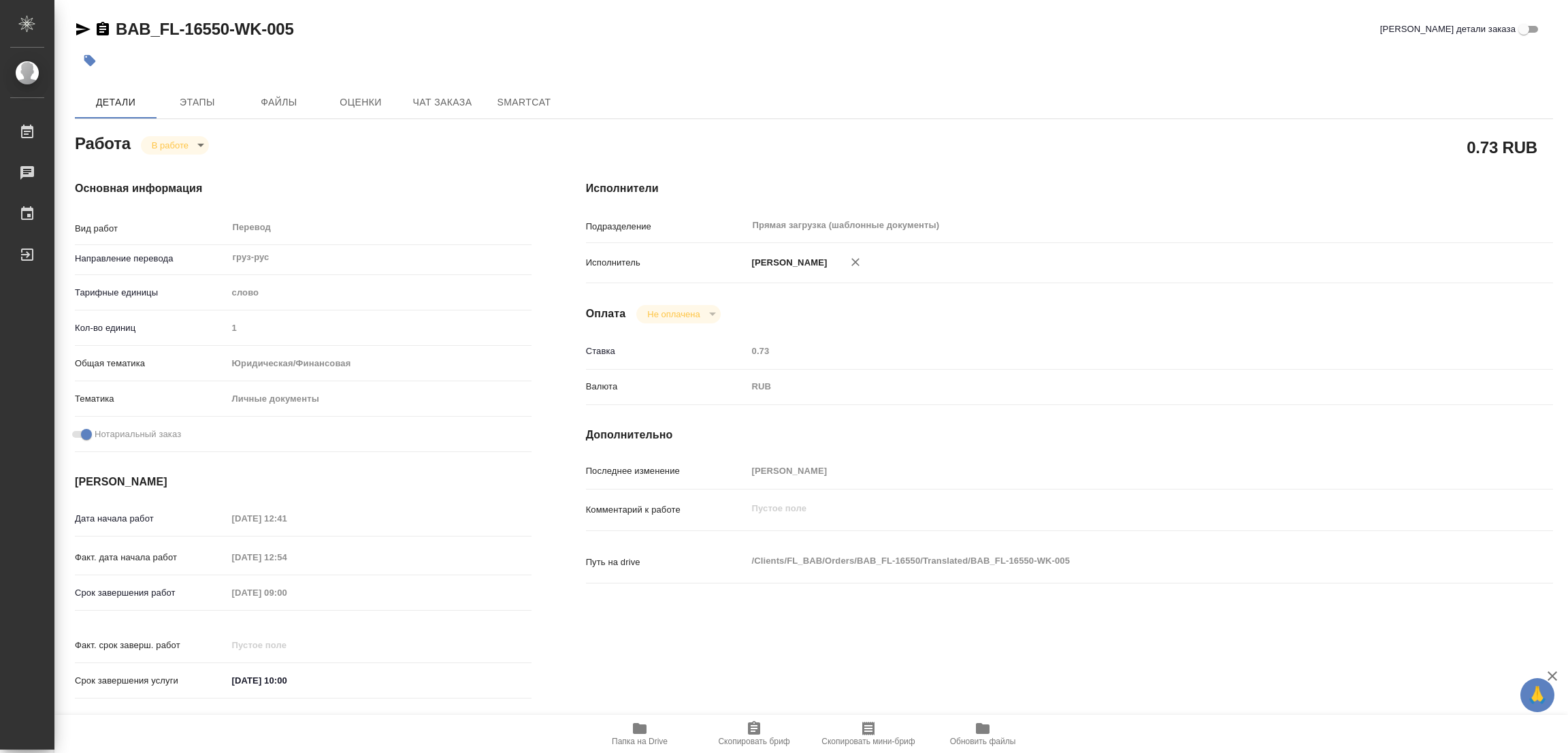
type textarea "x"
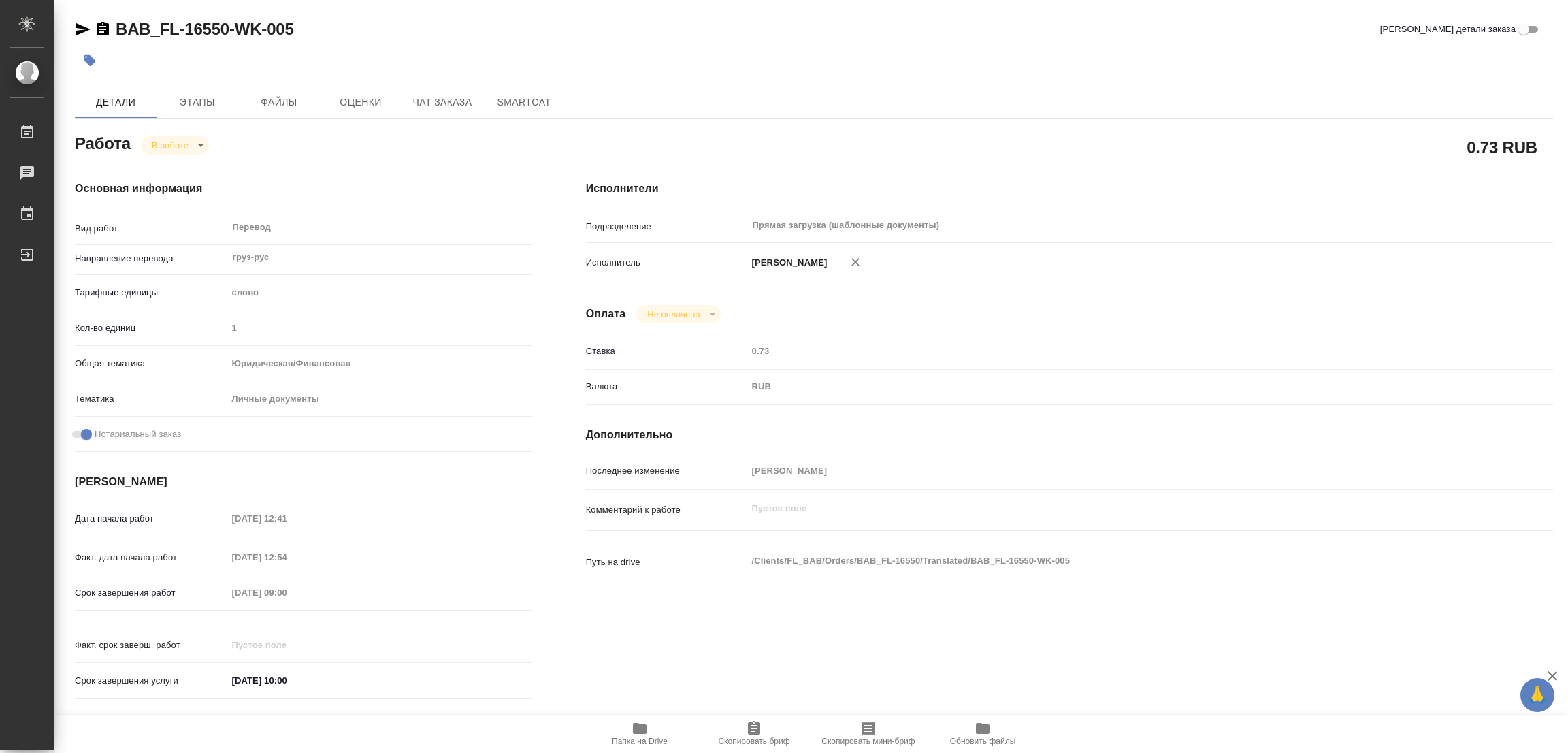
type textarea "x"
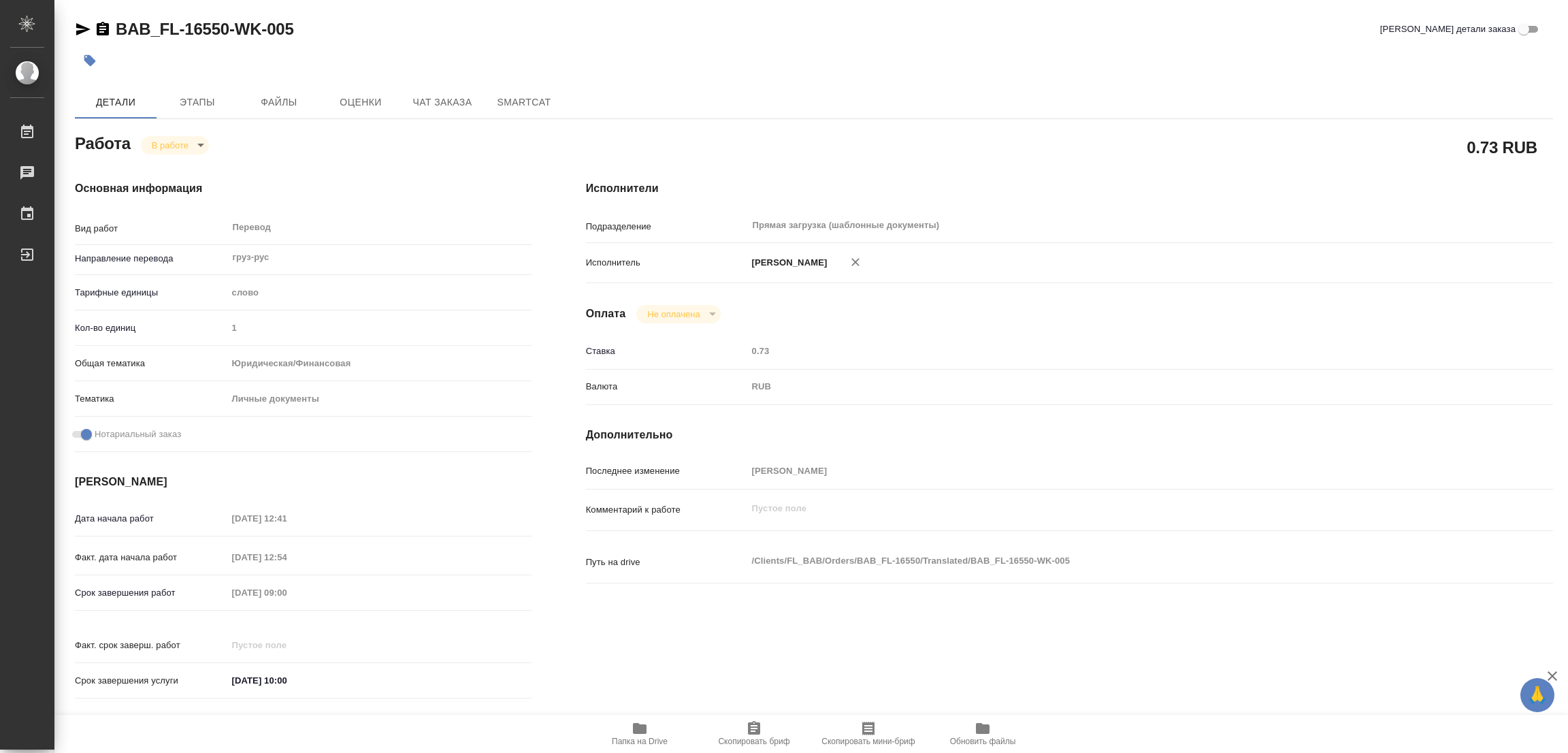
type textarea "x"
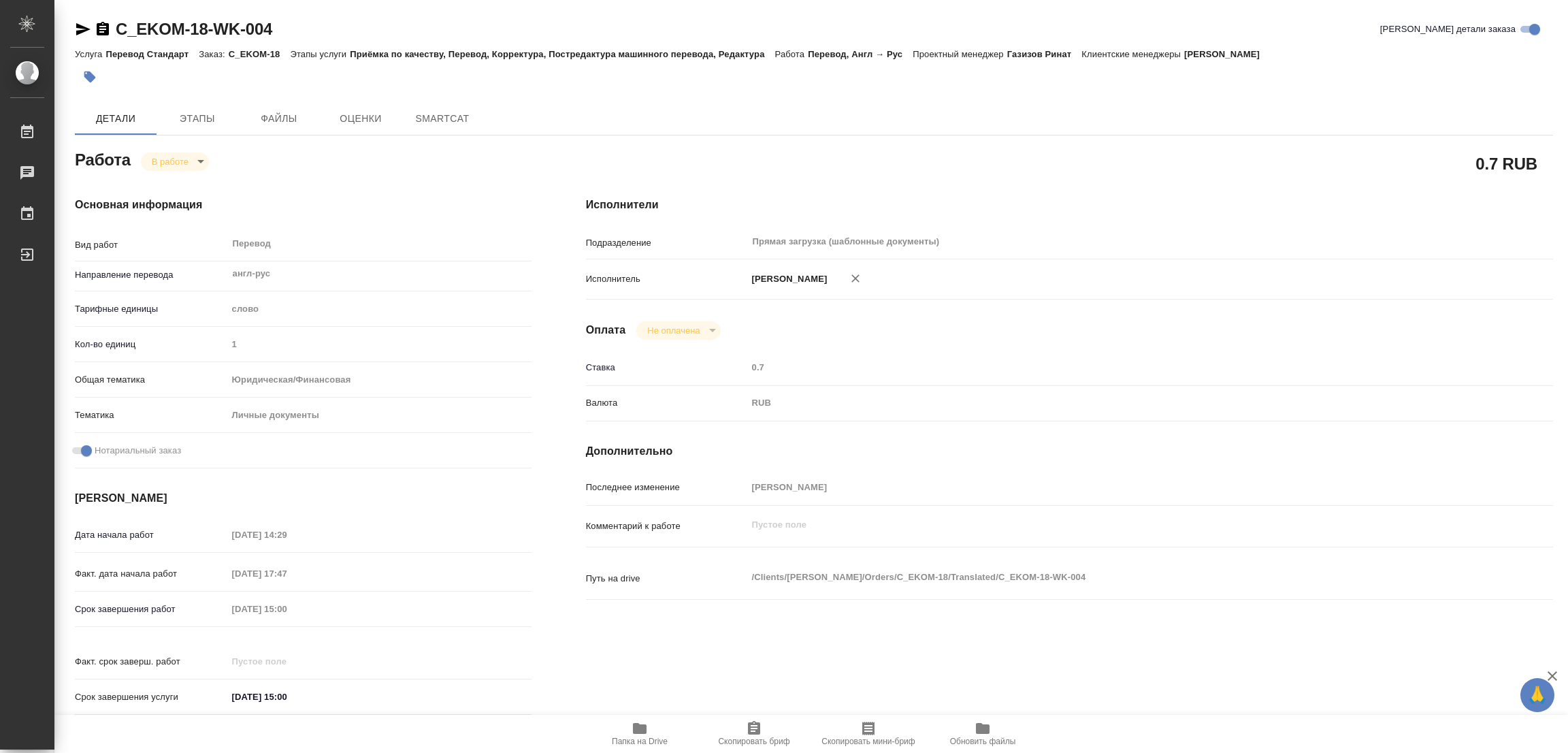
type textarea "x"
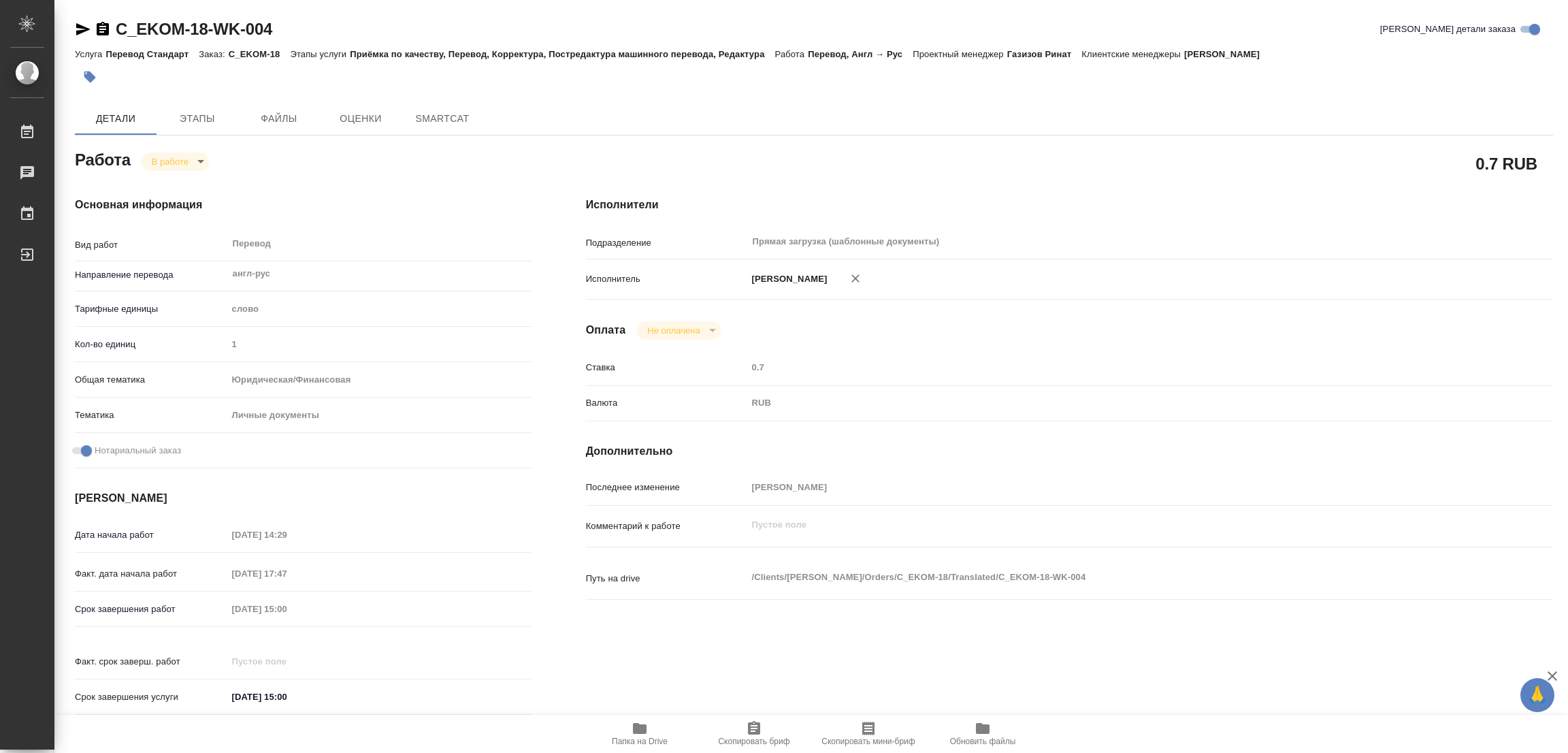
type textarea "x"
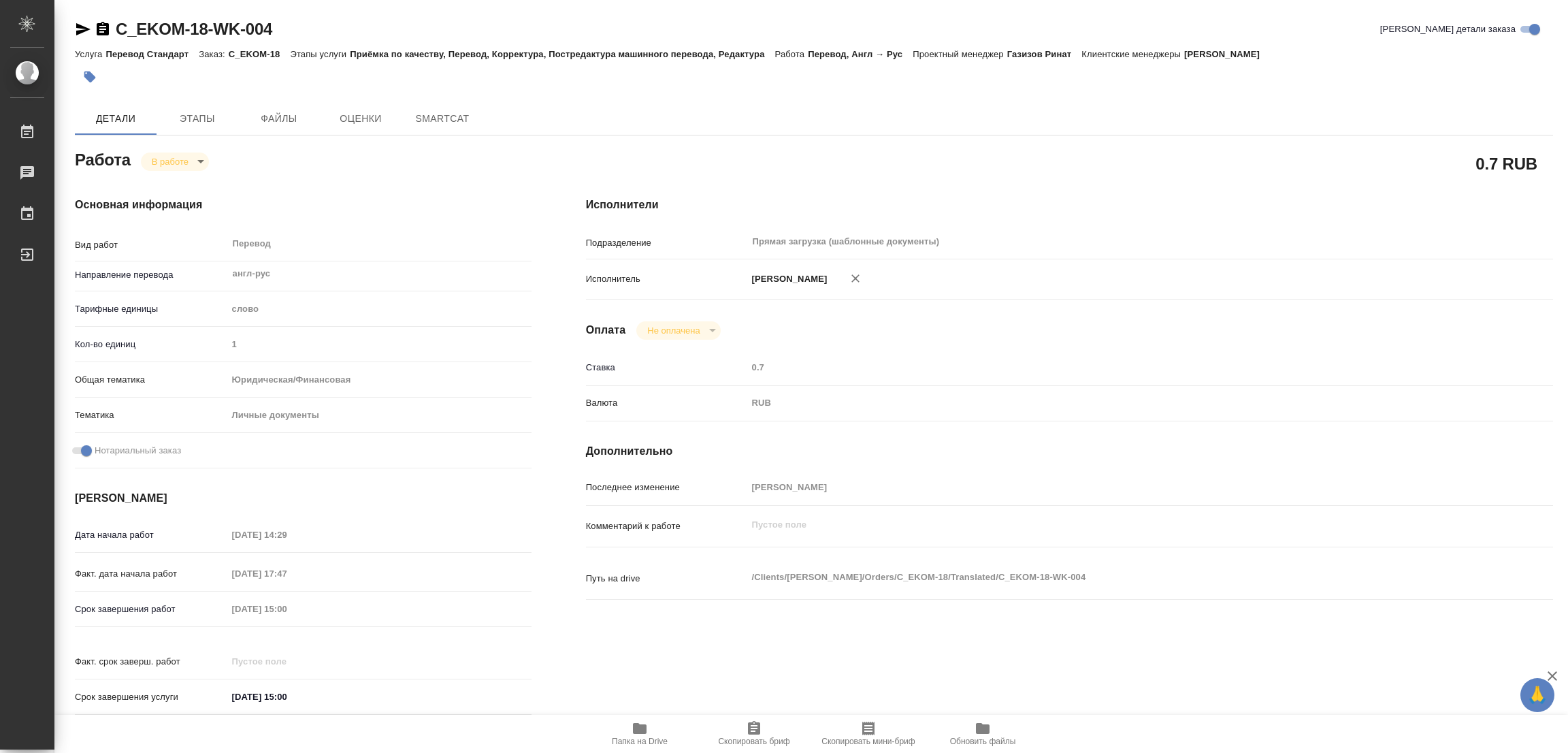
type textarea "x"
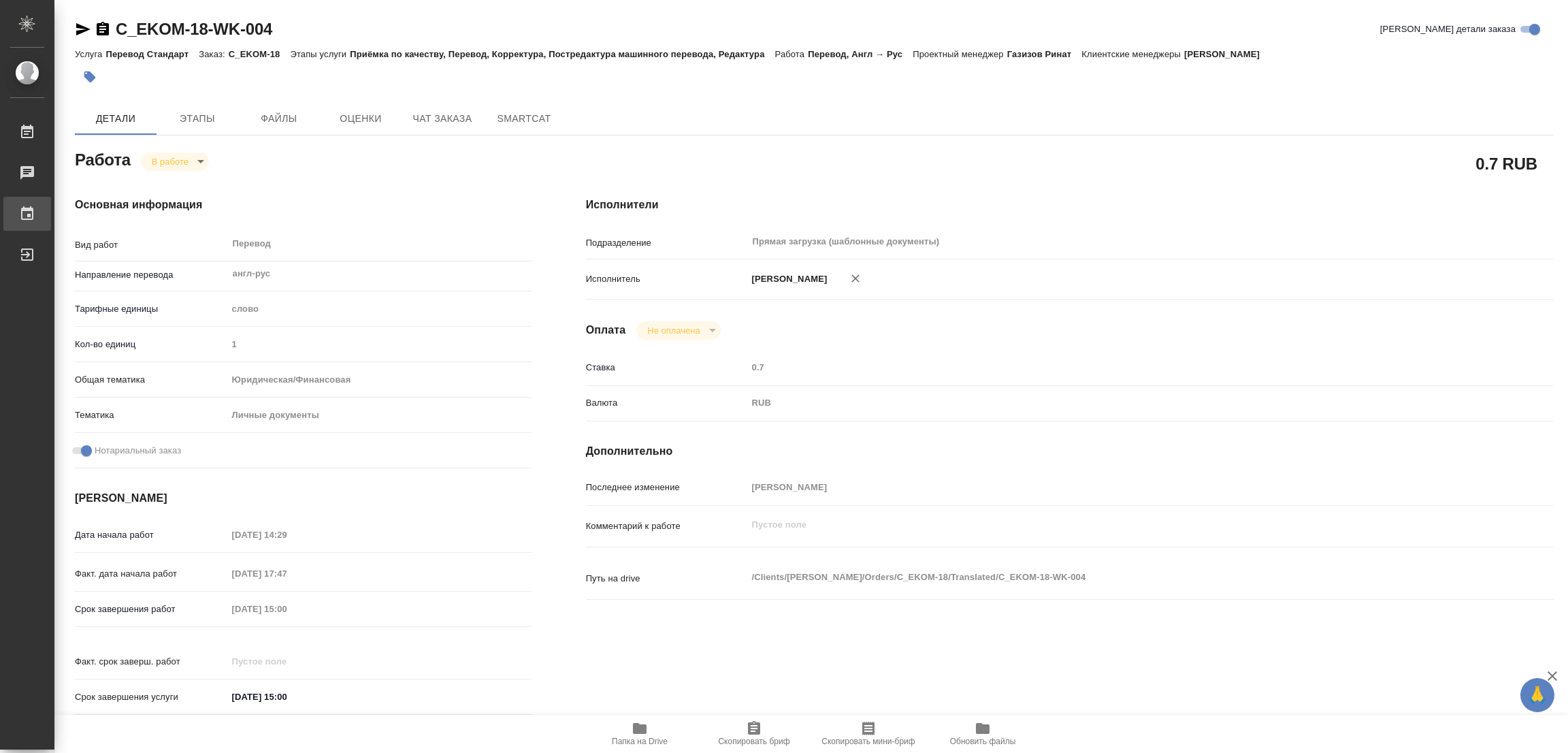
type textarea "x"
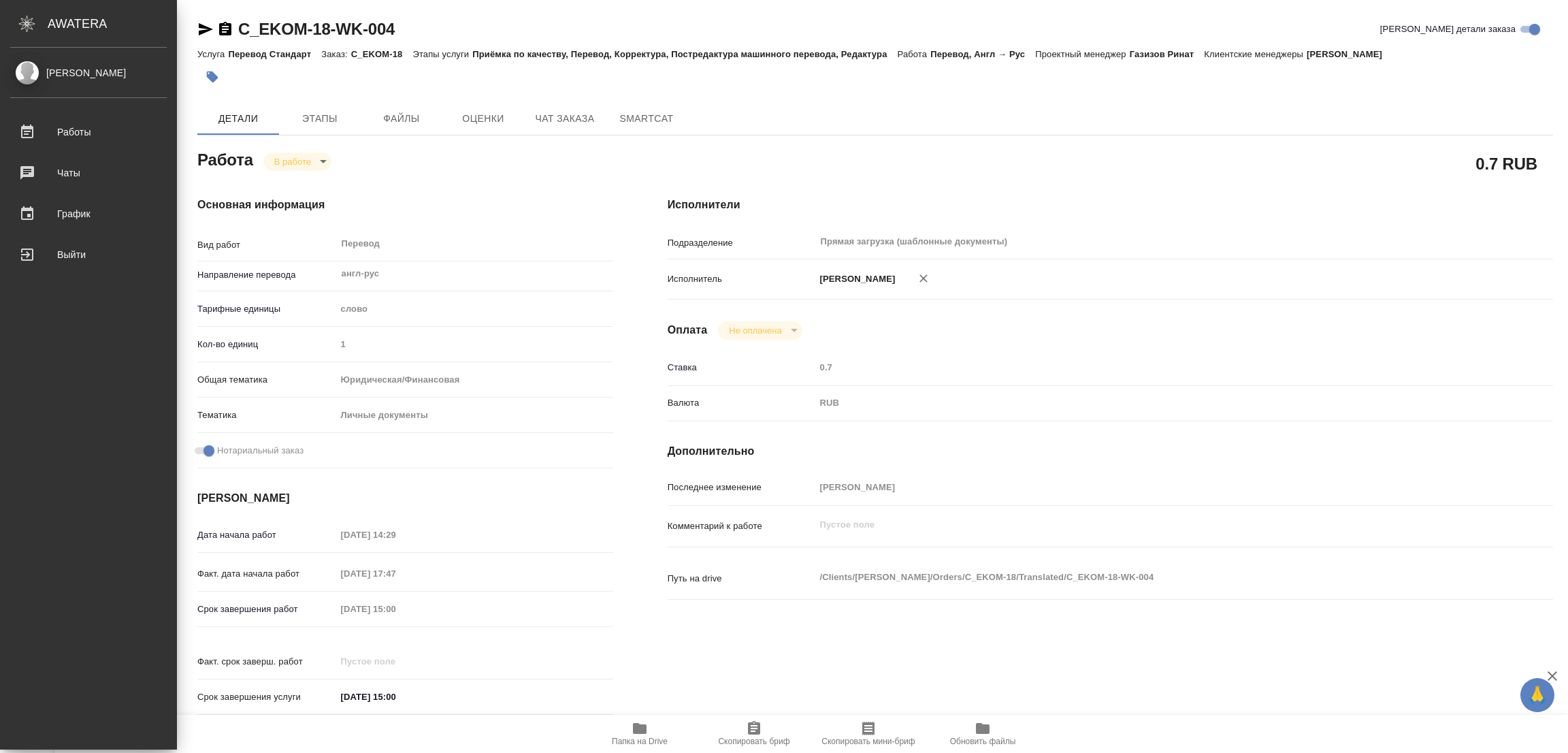
type textarea "x"
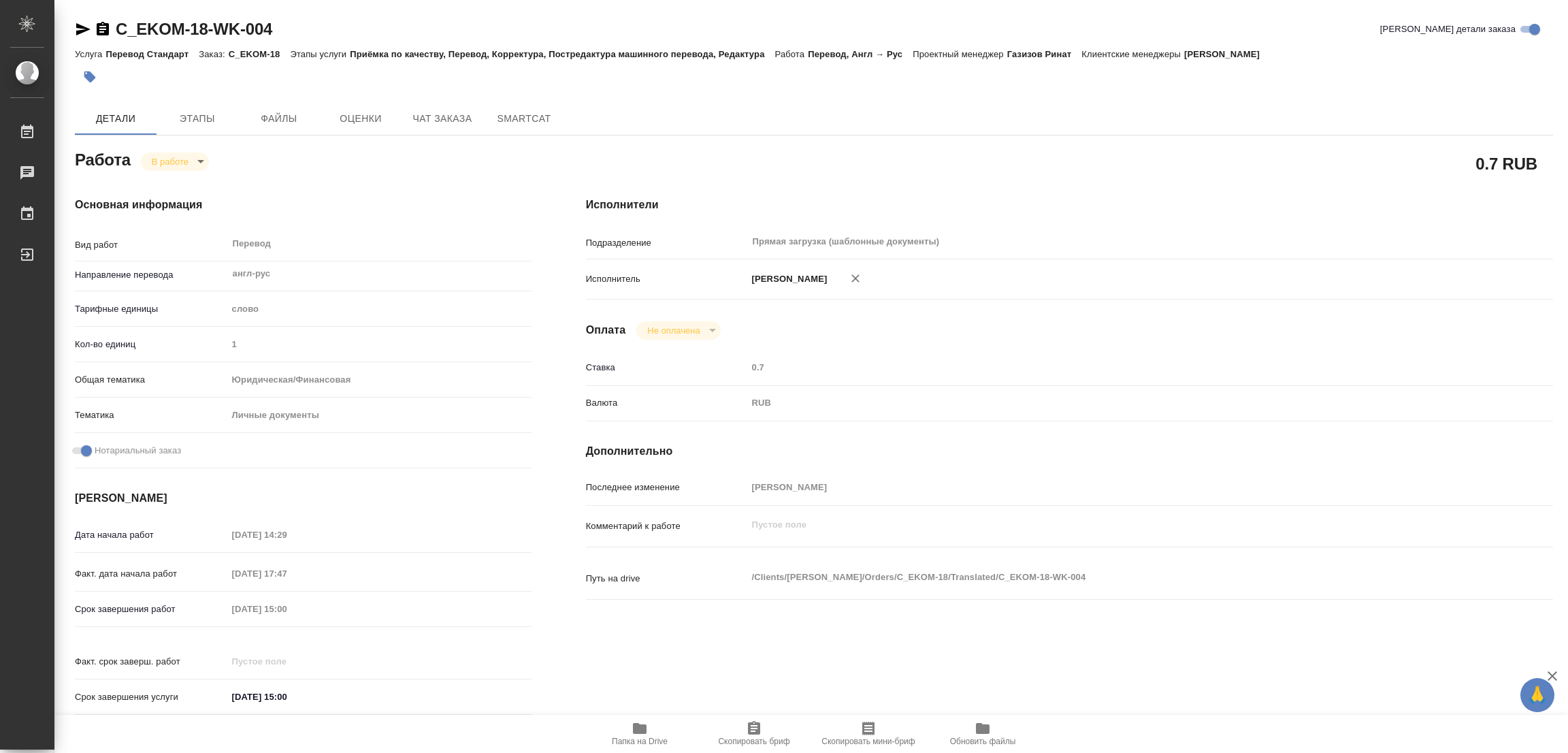
type textarea "x"
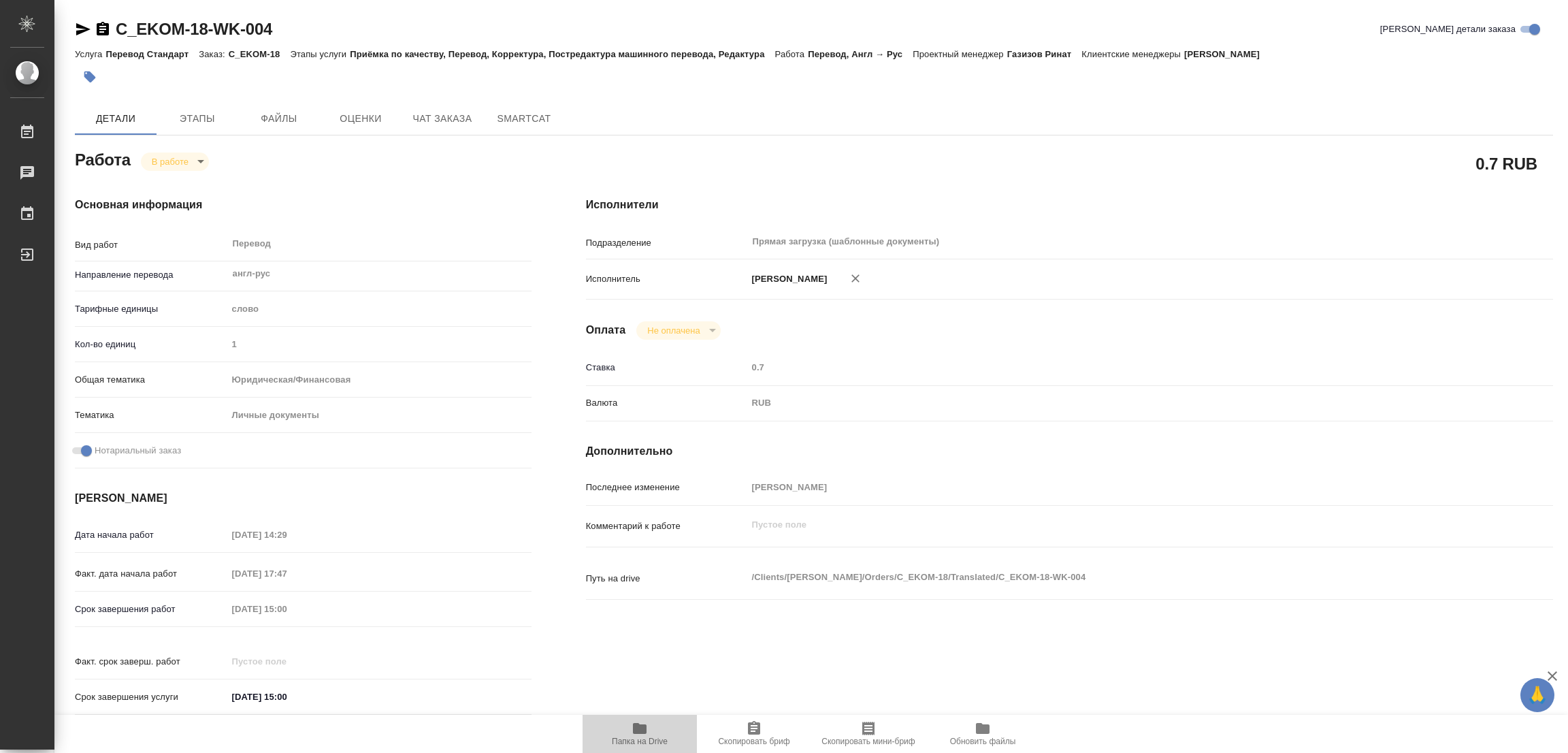
click at [636, 731] on icon "button" at bounding box center [640, 728] width 14 height 11
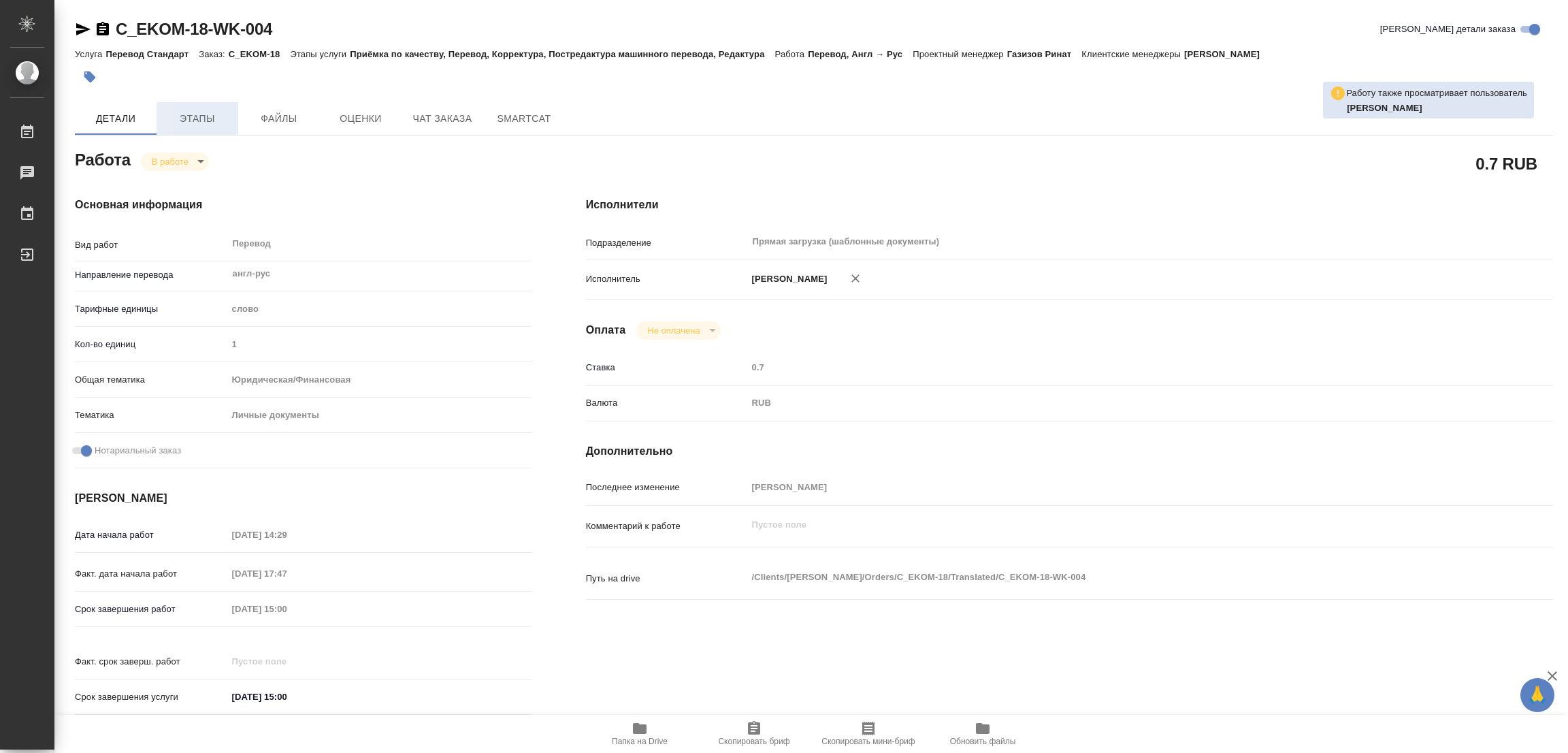
click at [197, 114] on span "Этапы" at bounding box center [197, 118] width 66 height 17
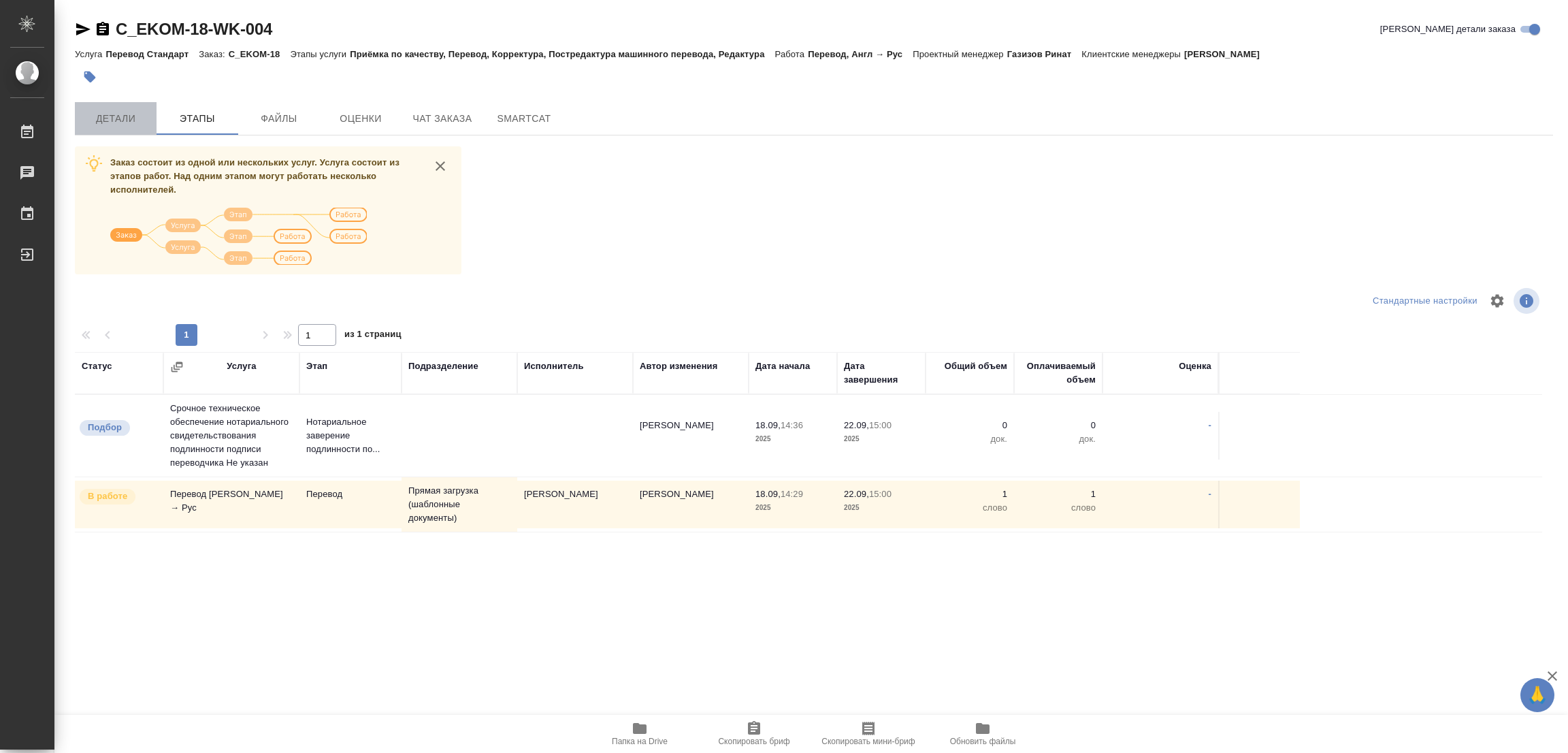
click at [108, 110] on span "Детали" at bounding box center [116, 118] width 66 height 17
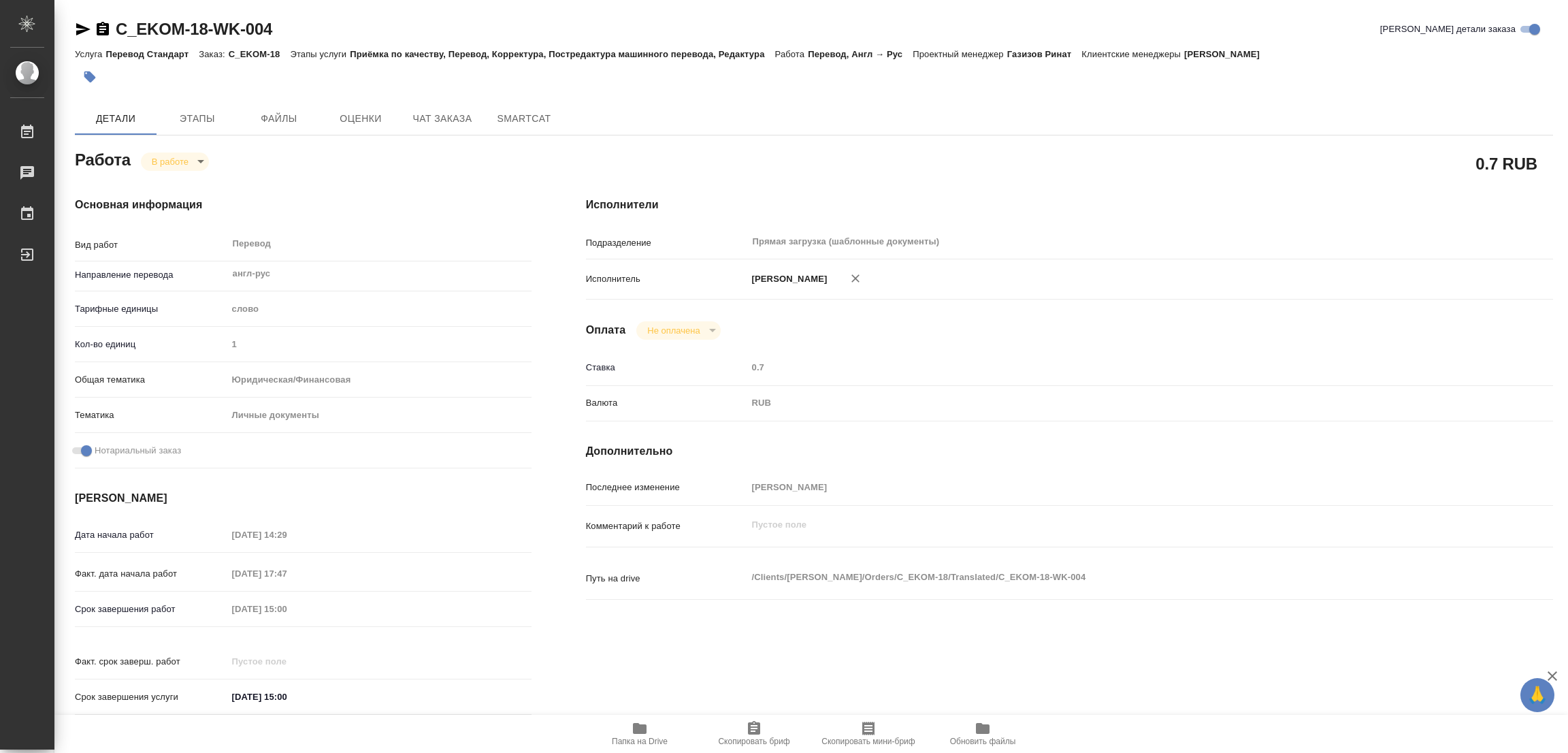
type textarea "x"
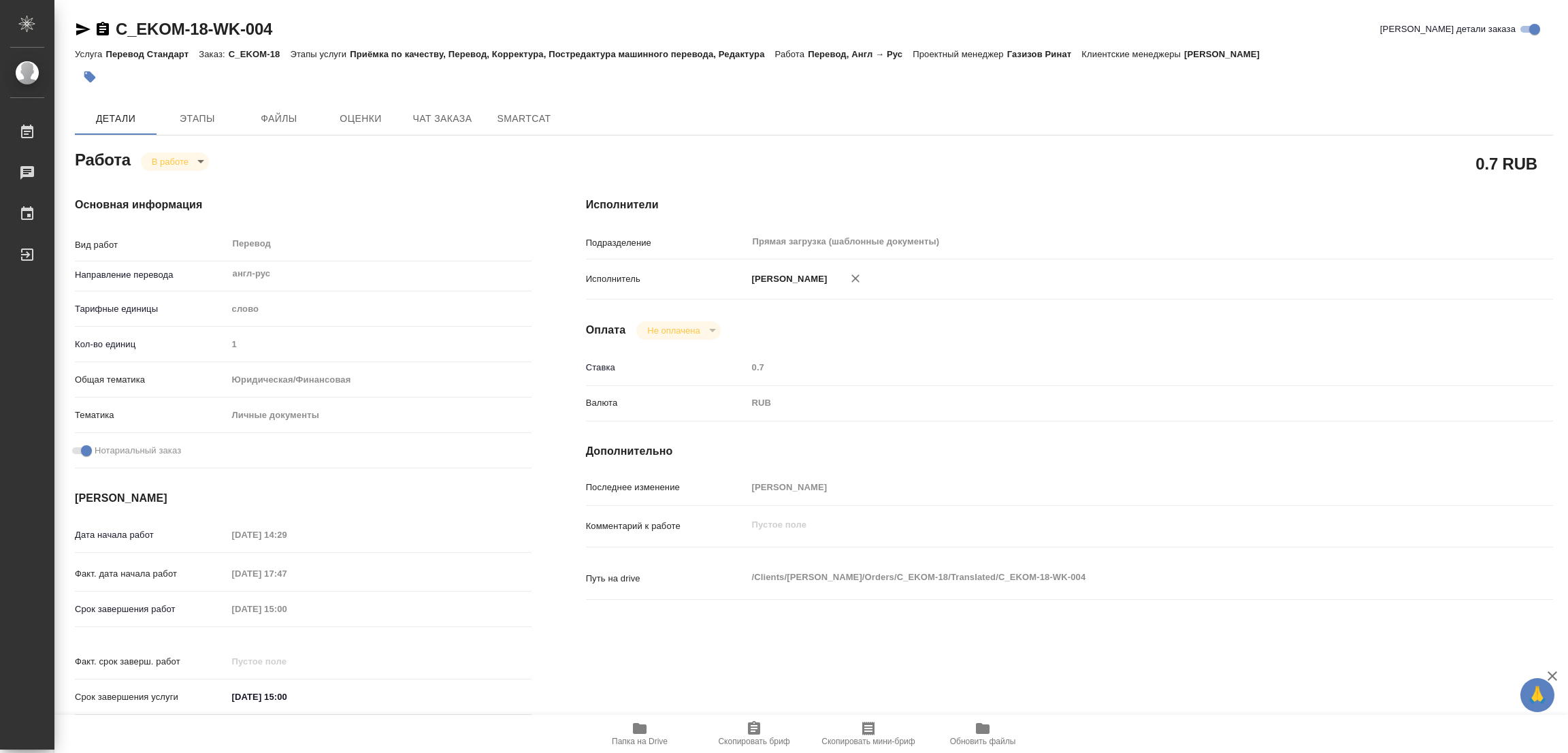
type textarea "x"
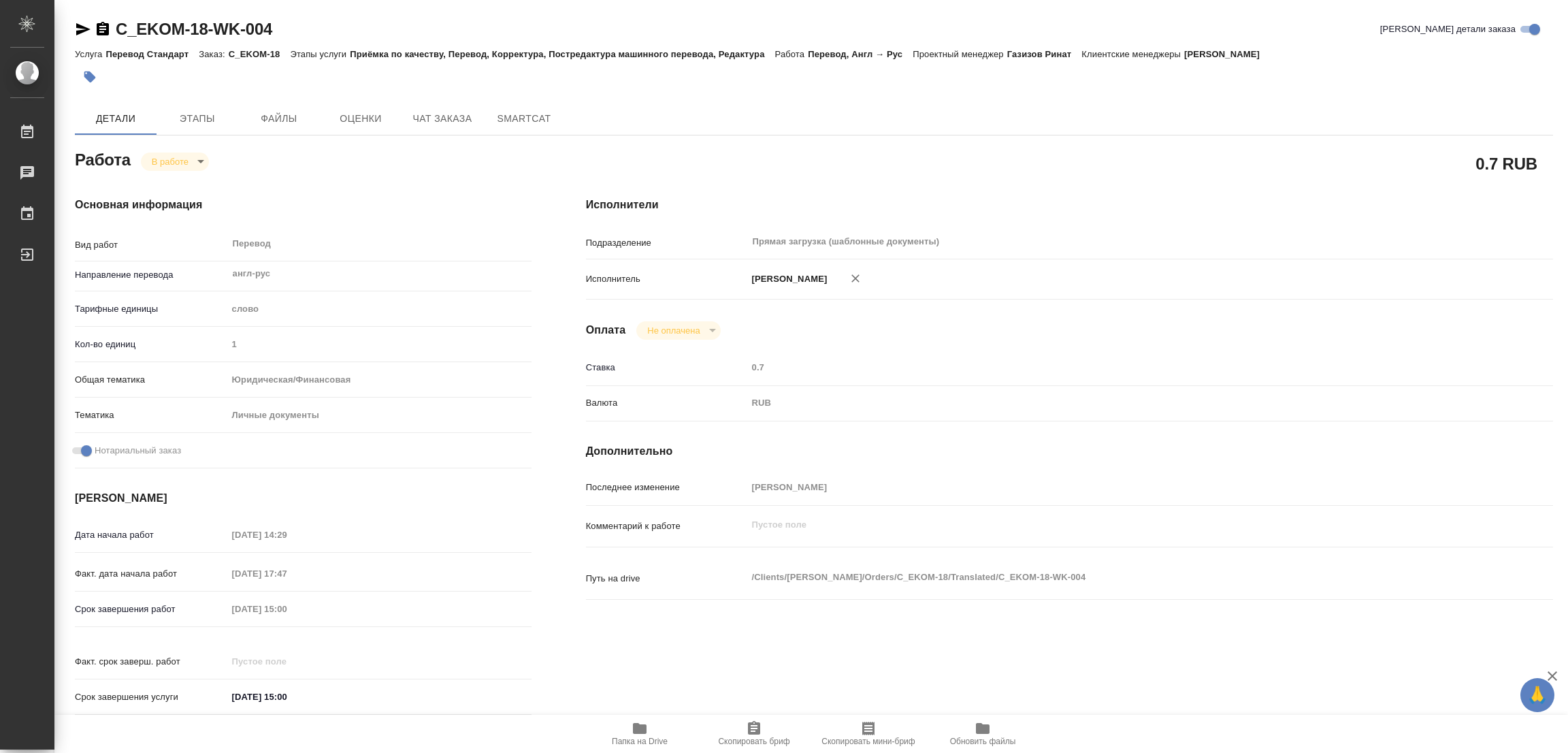
type textarea "x"
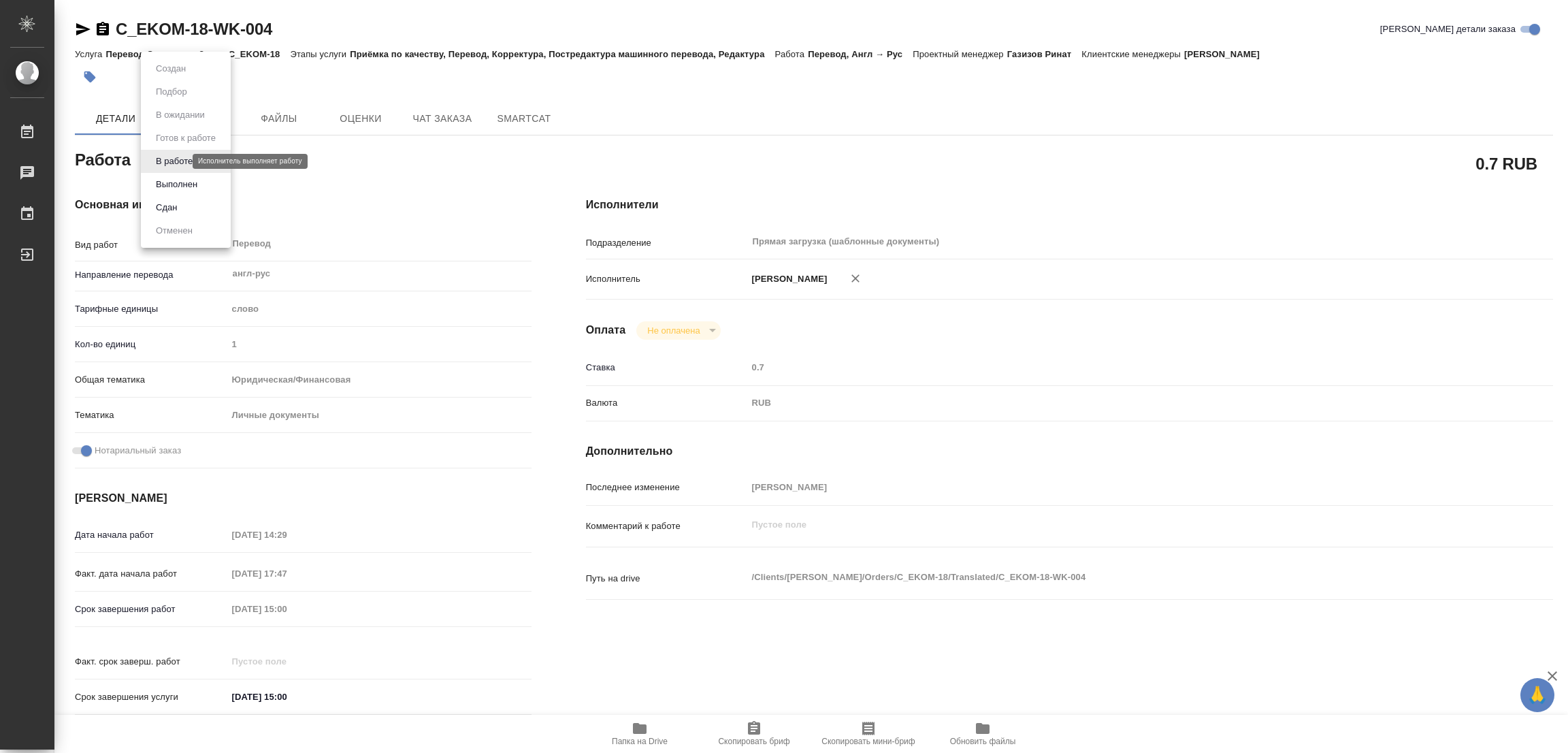
click at [178, 163] on body "🙏 .cls-1 fill:#fff; AWATERA Popova Galina Работы 0 Чаты График Выйти C_EKOM-18-…" at bounding box center [784, 376] width 1568 height 753
click at [167, 185] on button "Выполнен" at bounding box center [176, 184] width 50 height 15
type textarea "x"
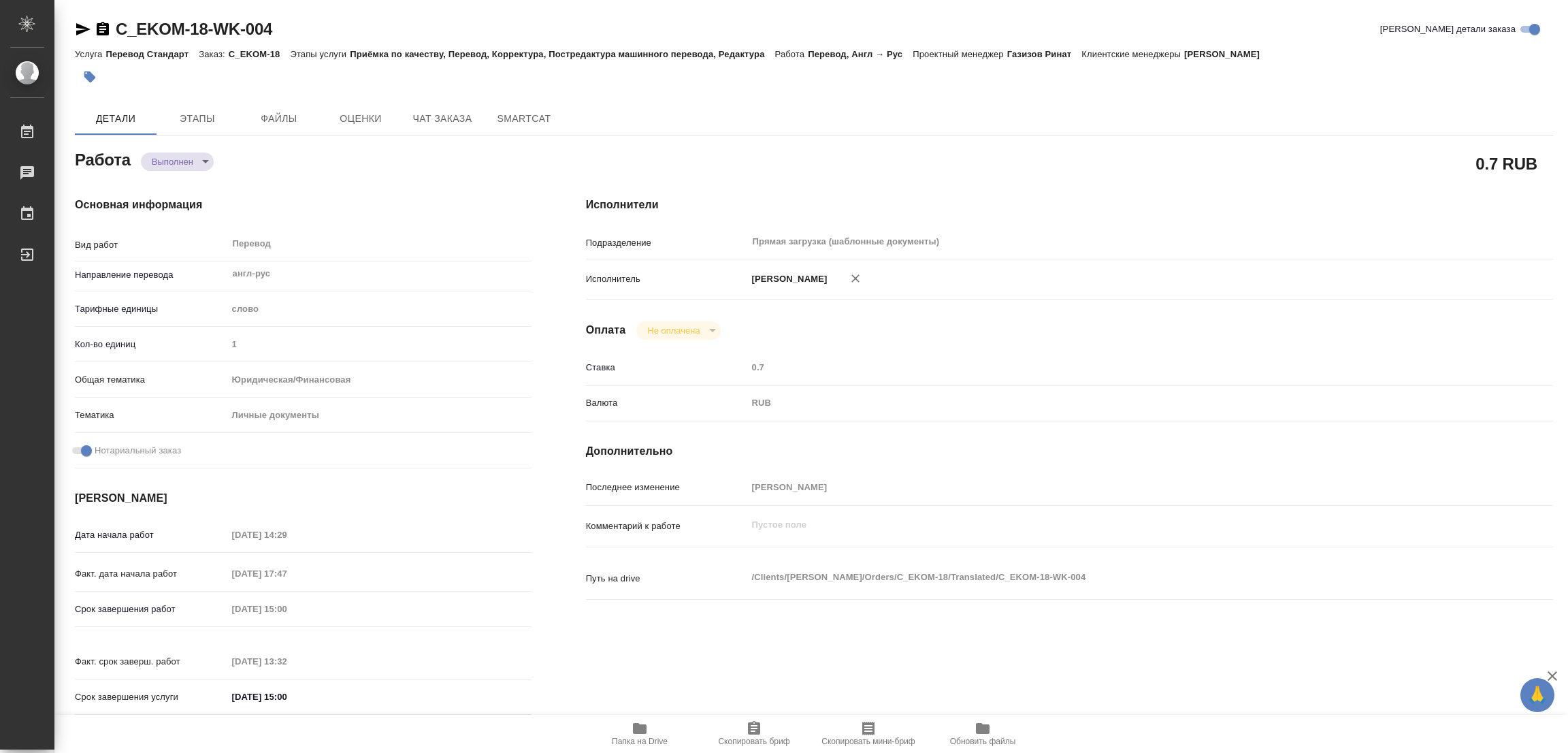
type textarea "x"
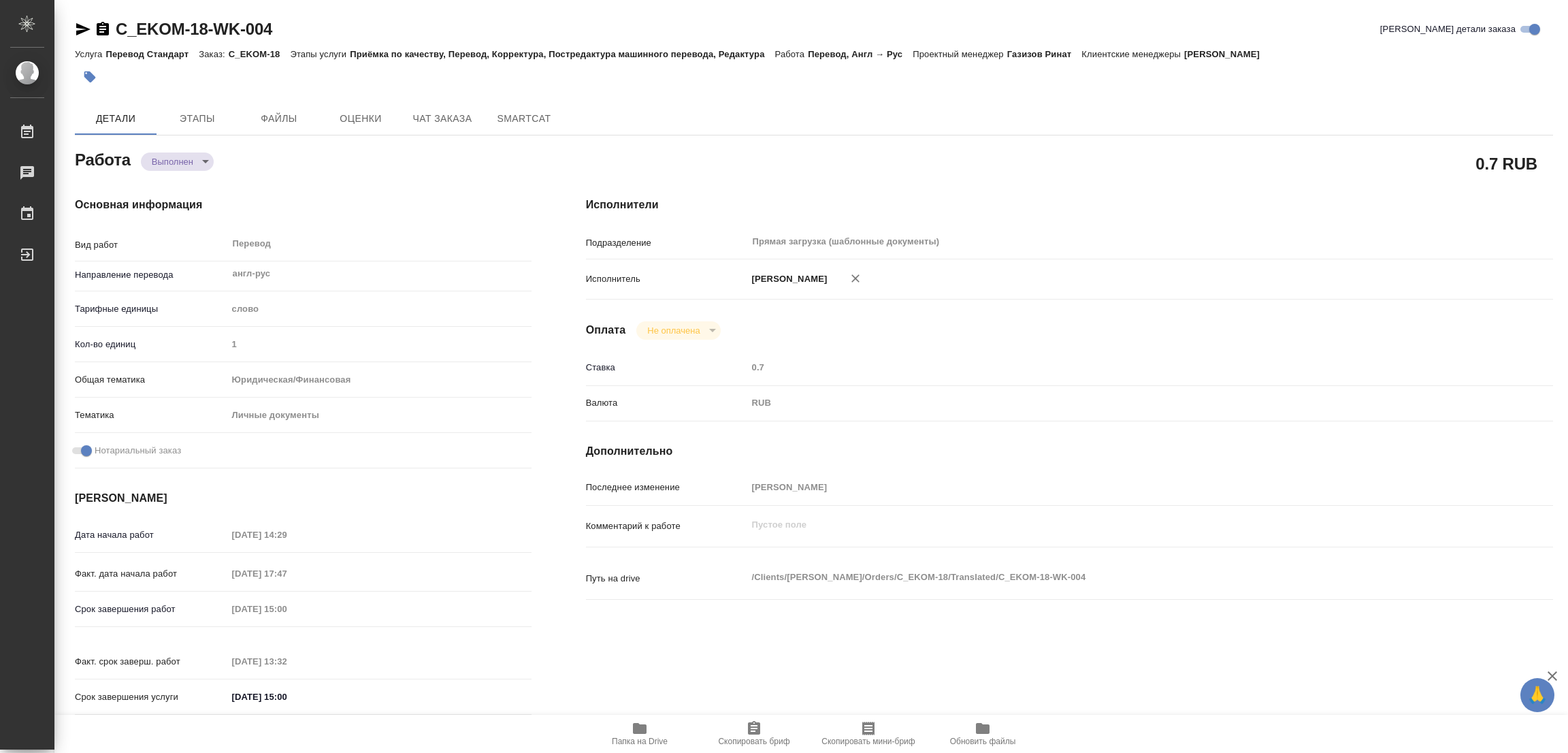
type textarea "x"
click at [90, 75] on icon "button" at bounding box center [90, 77] width 12 height 12
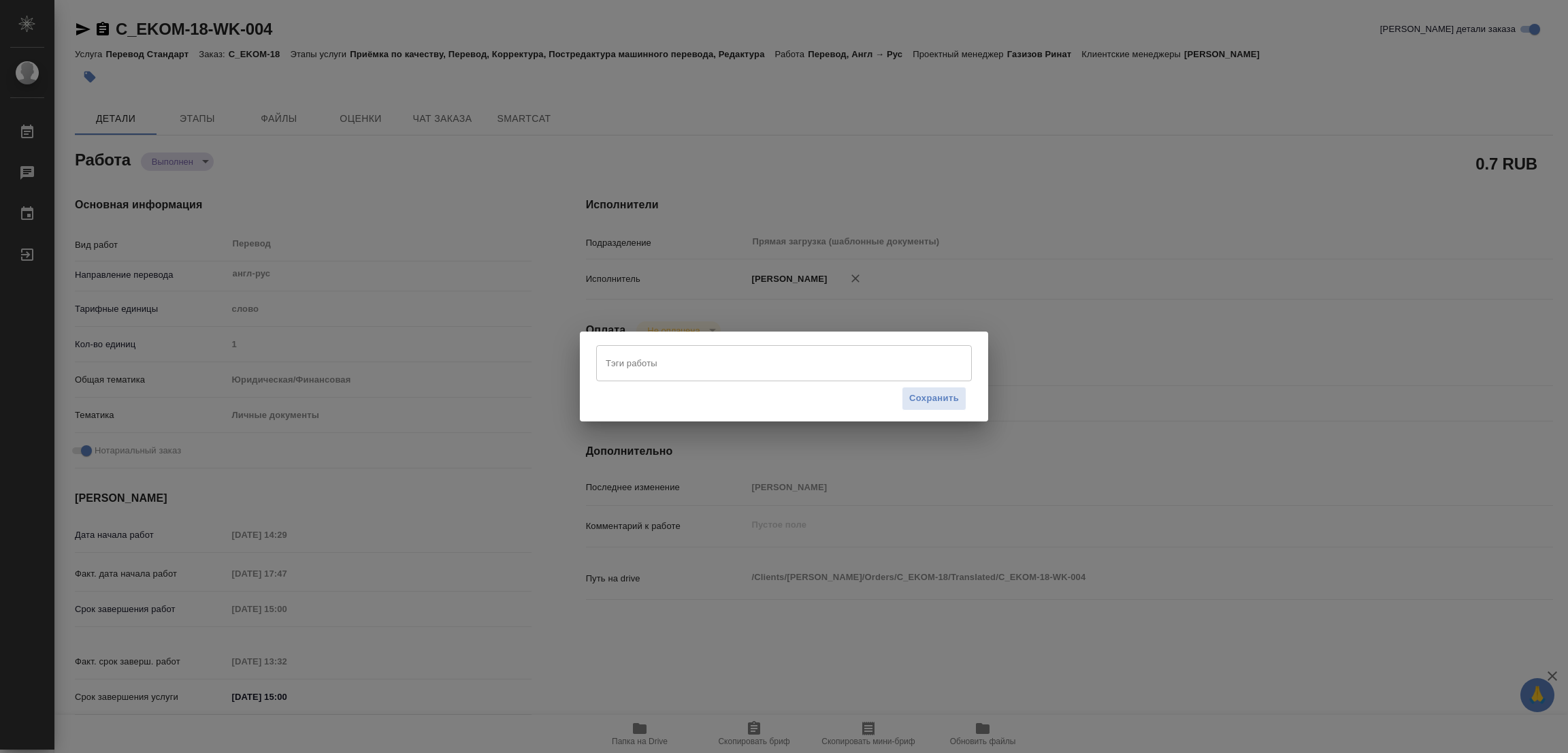
type textarea "x"
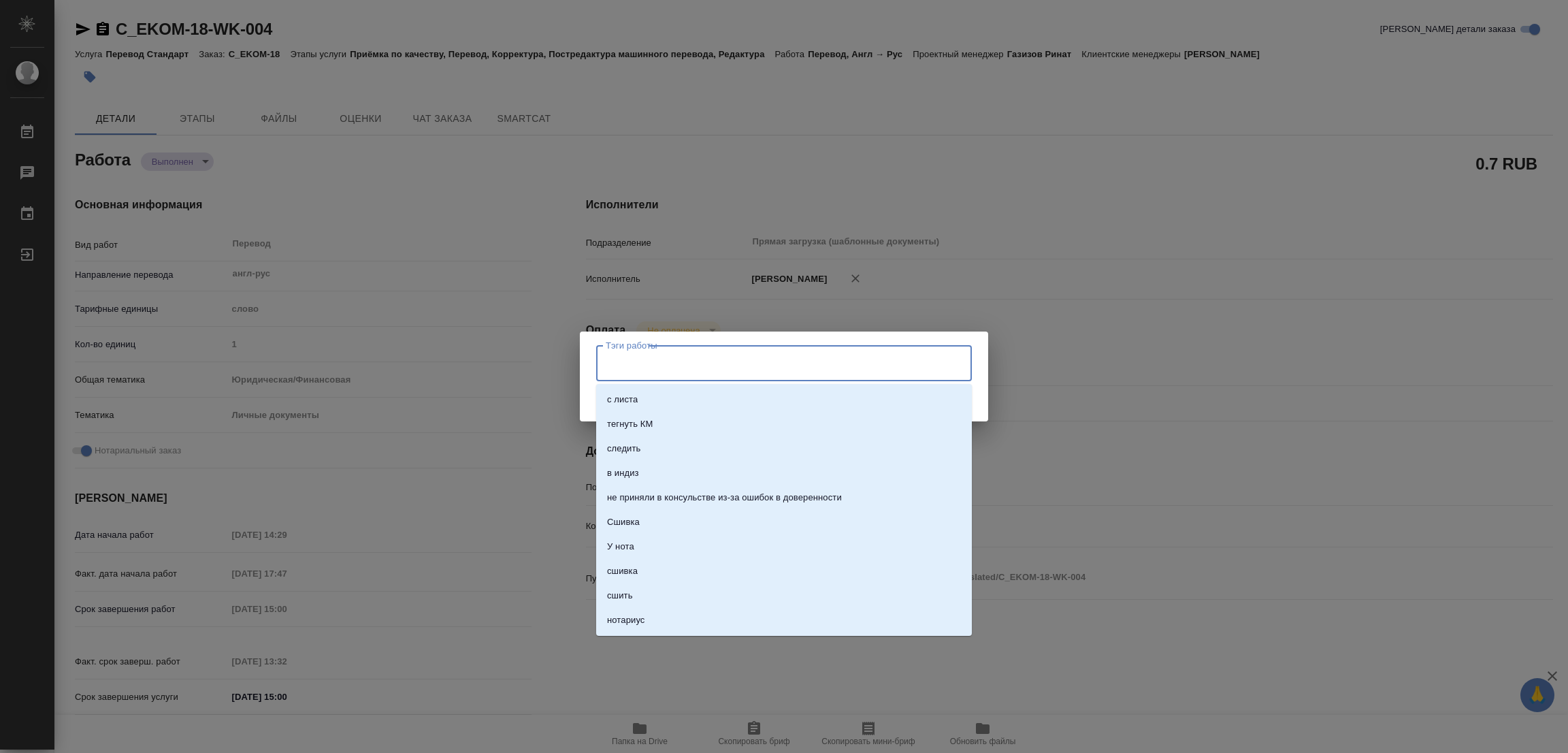
click at [606, 360] on input "Тэги работы" at bounding box center [771, 363] width 337 height 24
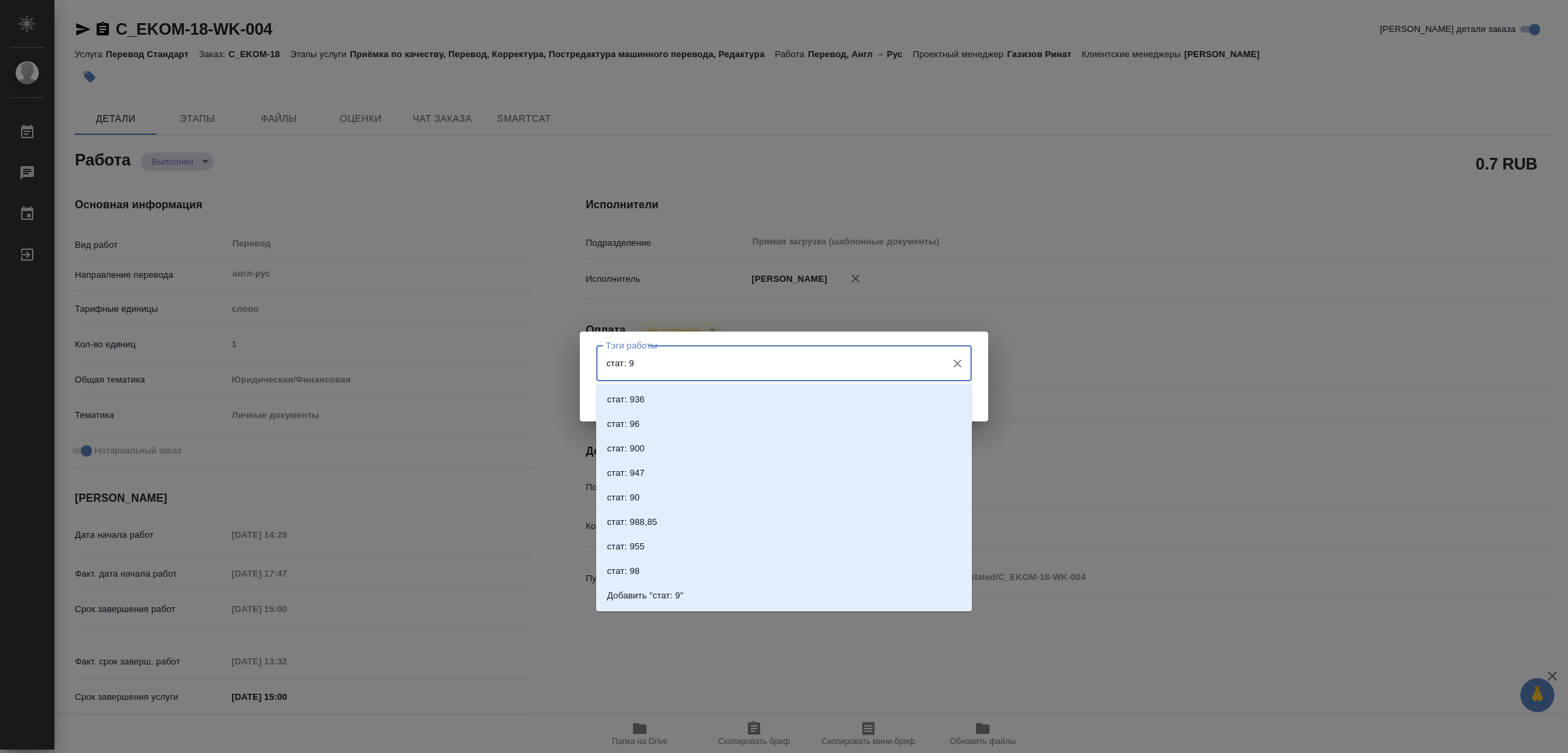
type input "стат: 92"
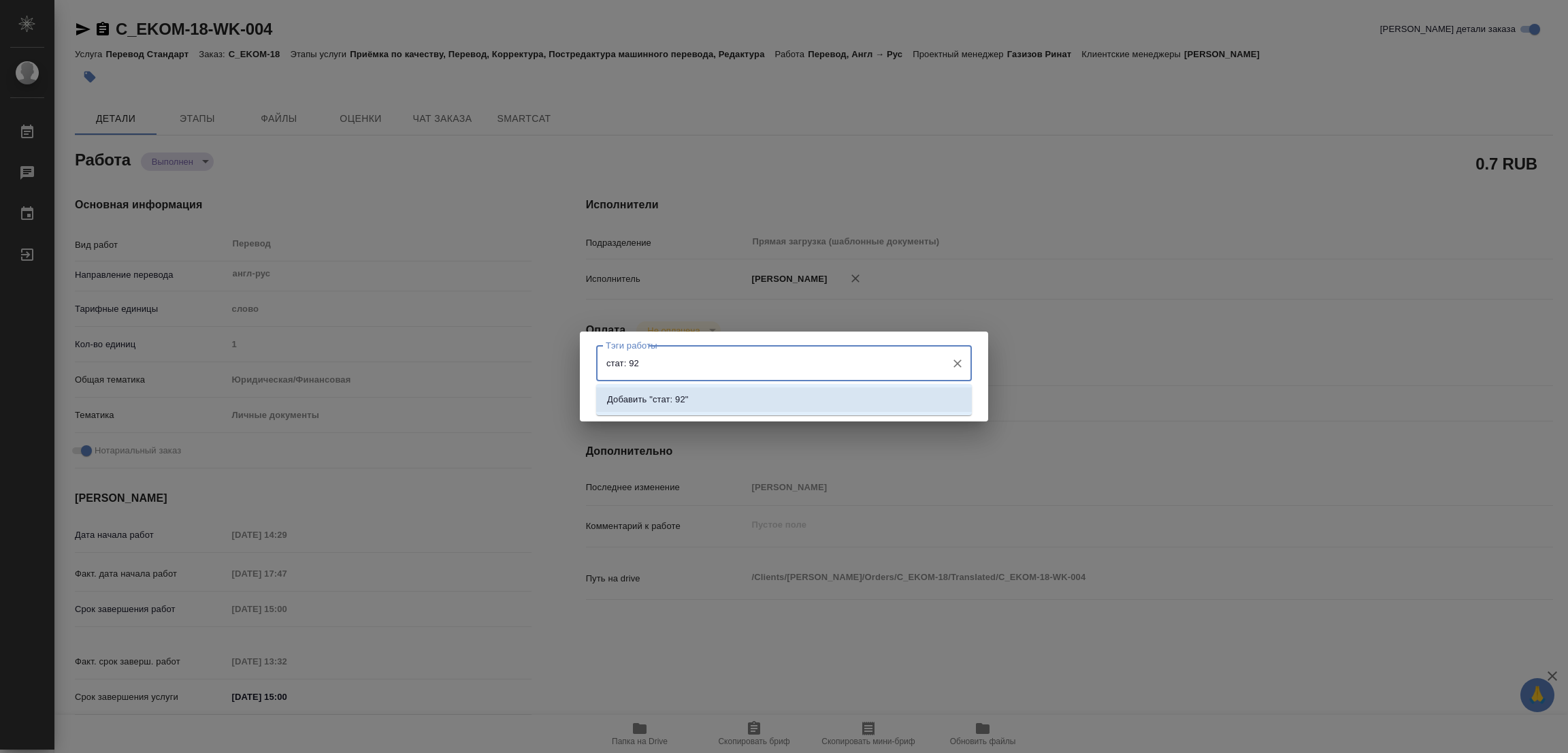
click at [669, 397] on p "Добавить "стат: 92"" at bounding box center [647, 400] width 81 height 14
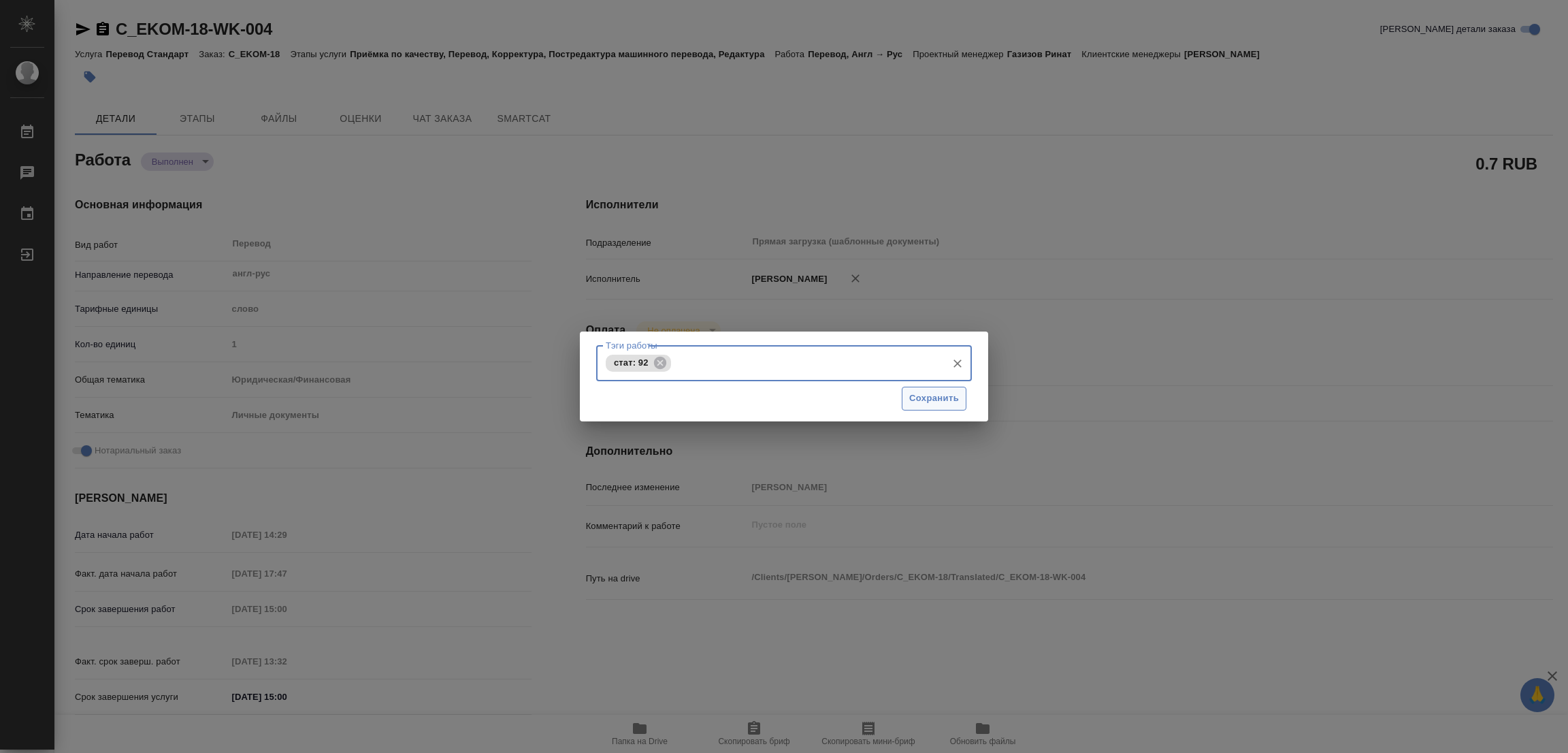
click at [934, 402] on span "Сохранить" at bounding box center [934, 399] width 50 height 16
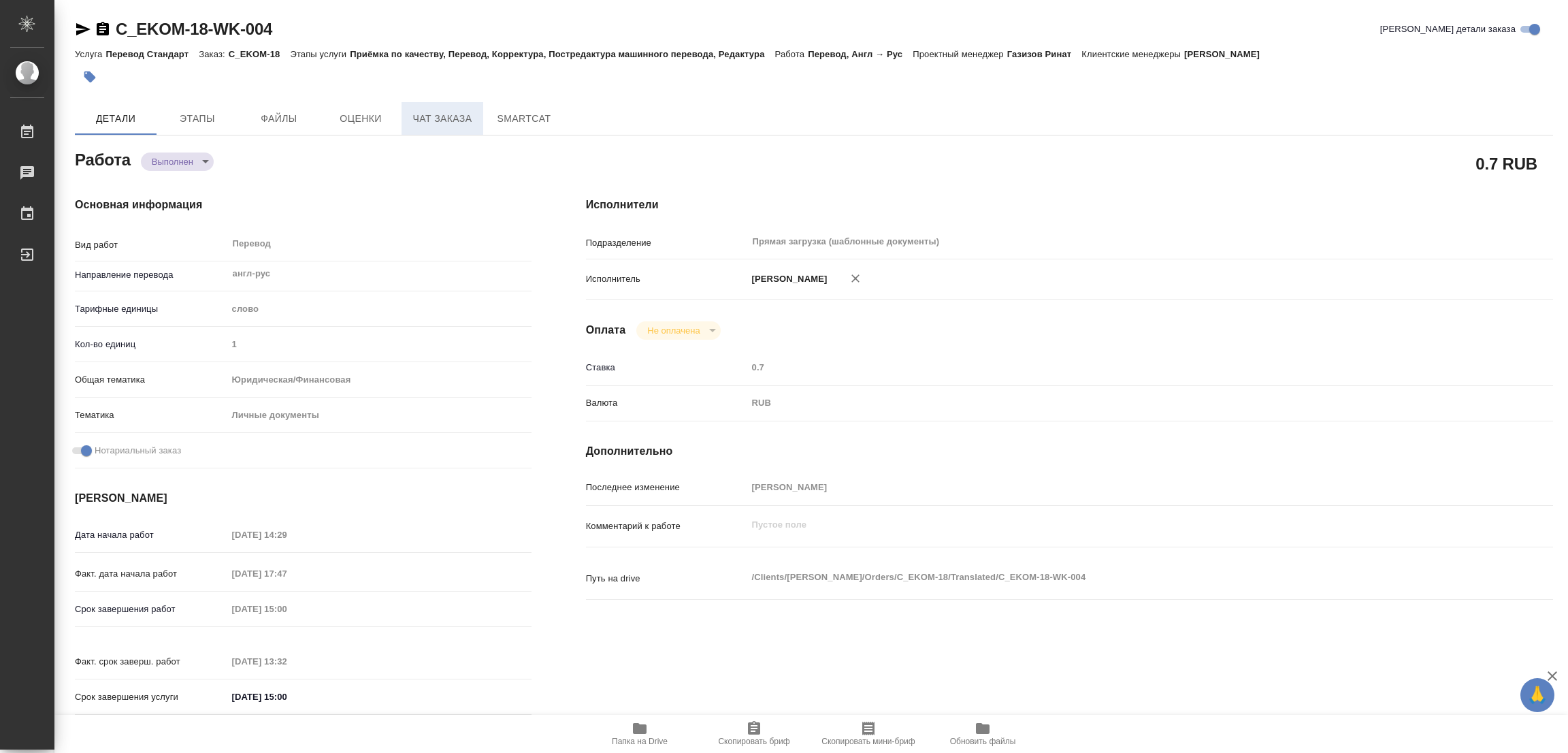
type input "completed"
type textarea "Перевод"
type textarea "x"
type input "англ-рус"
type input "5a8b1489cc6b4906c91bfd90"
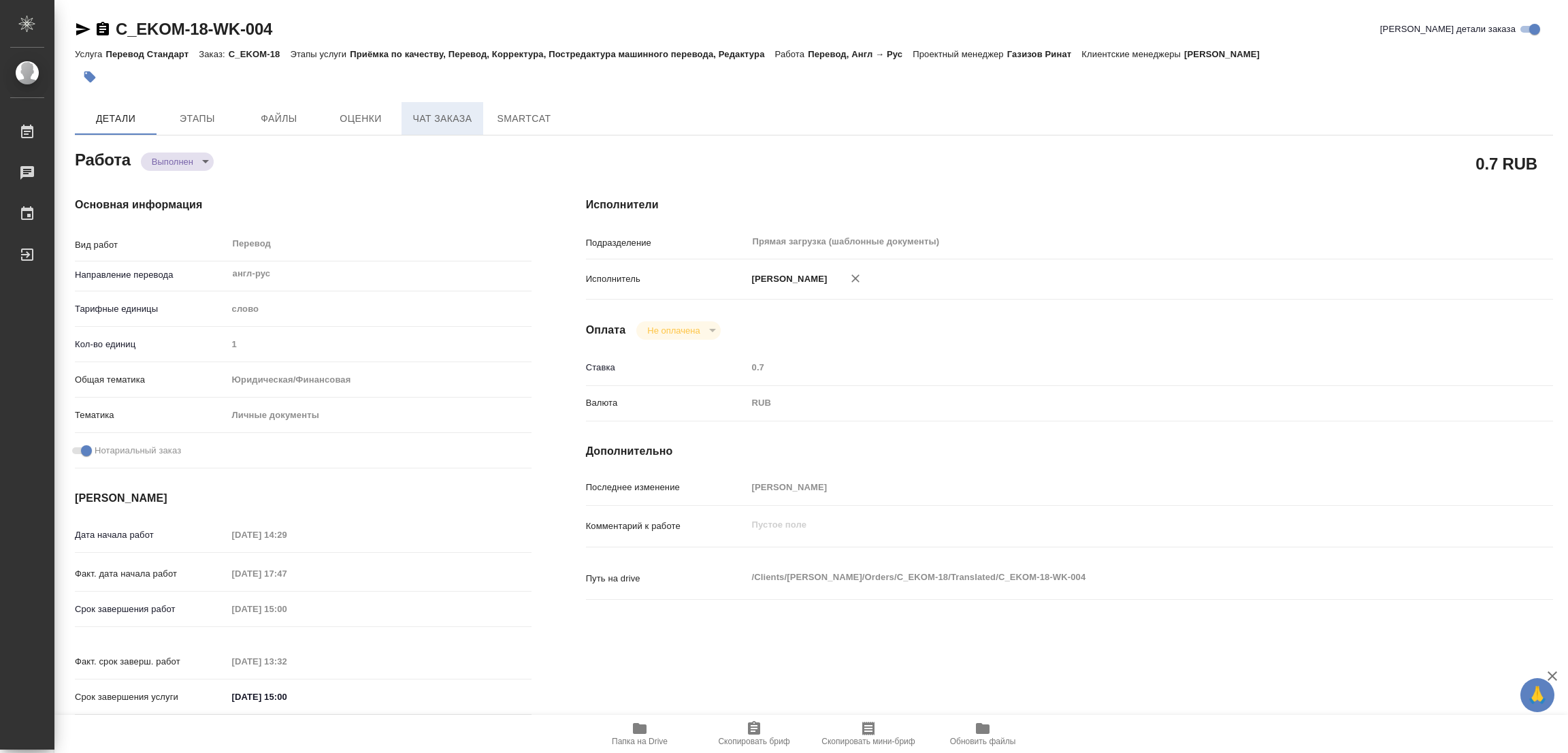
type input "1"
type input "yr-fn"
type input "5a8b8b956a9677013d343cfe"
checkbox input "true"
type input "18.09.2025 14:29"
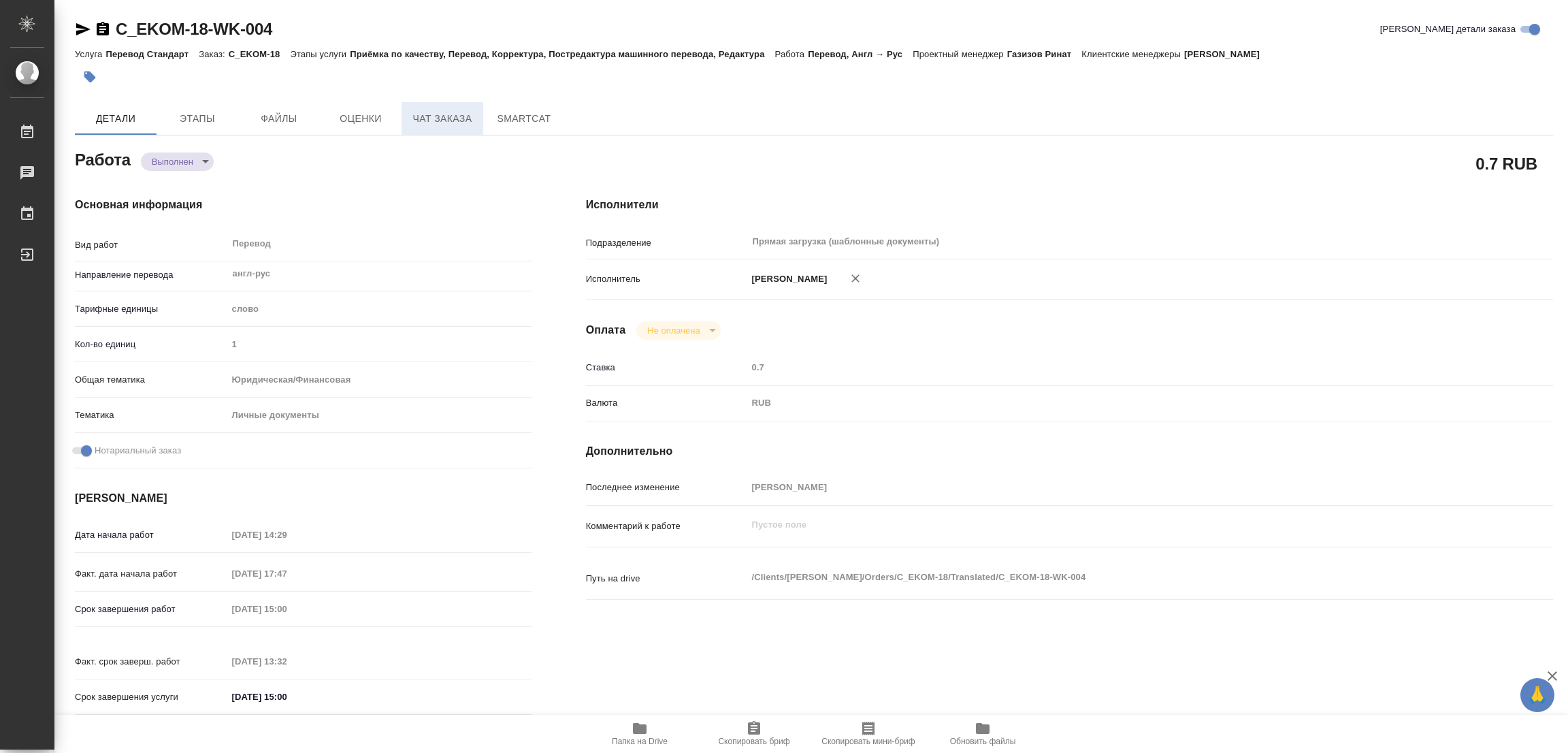
type input "19.09.2025 17:47"
type input "22.09.2025 15:00"
type input "22.09.2025 13:32"
type input "22.09.2025 15:00"
type input "Прямая загрузка (шаблонные документы)"
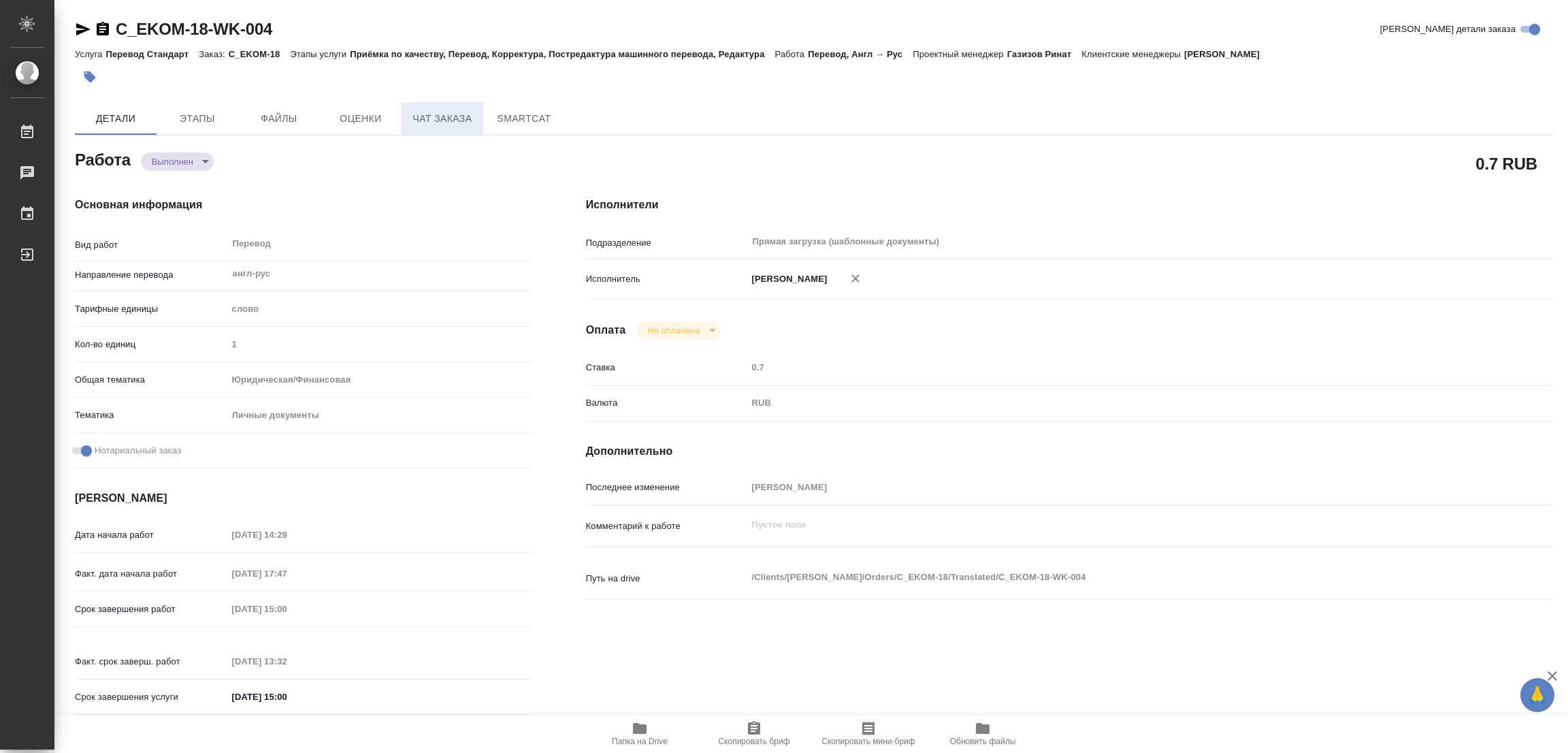
type input "notPayed"
type input "0.7"
type input "RUB"
type input "[PERSON_NAME]"
type textarea "x"
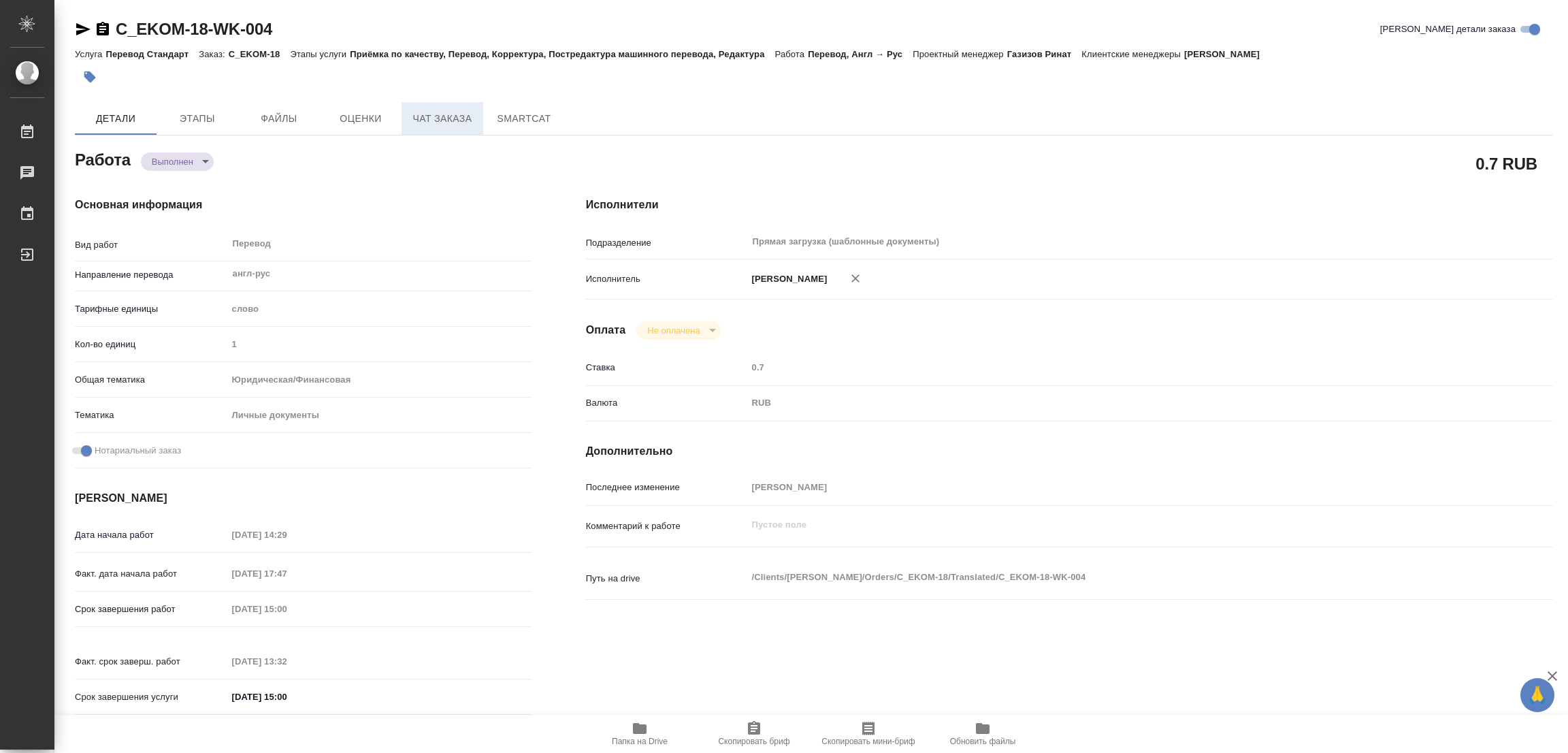
type textarea "/Clients/Еком Банк/Orders/C_EKOM-18/Translated/C_EKOM-18-WK-004"
type textarea "x"
type input "C_EKOM-18"
type input "Перевод Стандарт"
type input "Приёмка по качеству, Перевод, Корректура, Постредактура машинного перевода, Ред…"
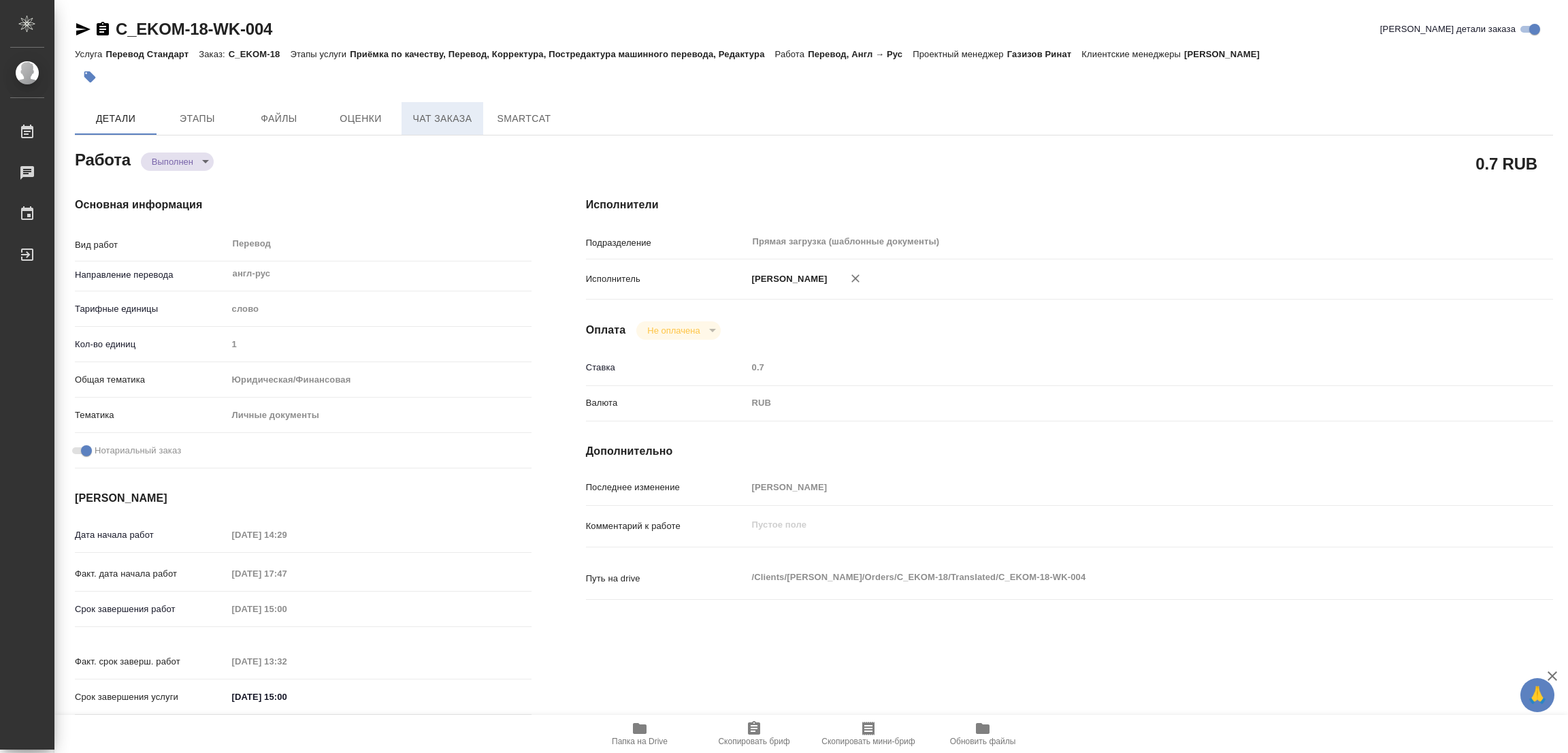
type input "Зайцева Светлана"
type input "/Clients/Еком Банк/Orders/C_EKOM-18"
type textarea "x"
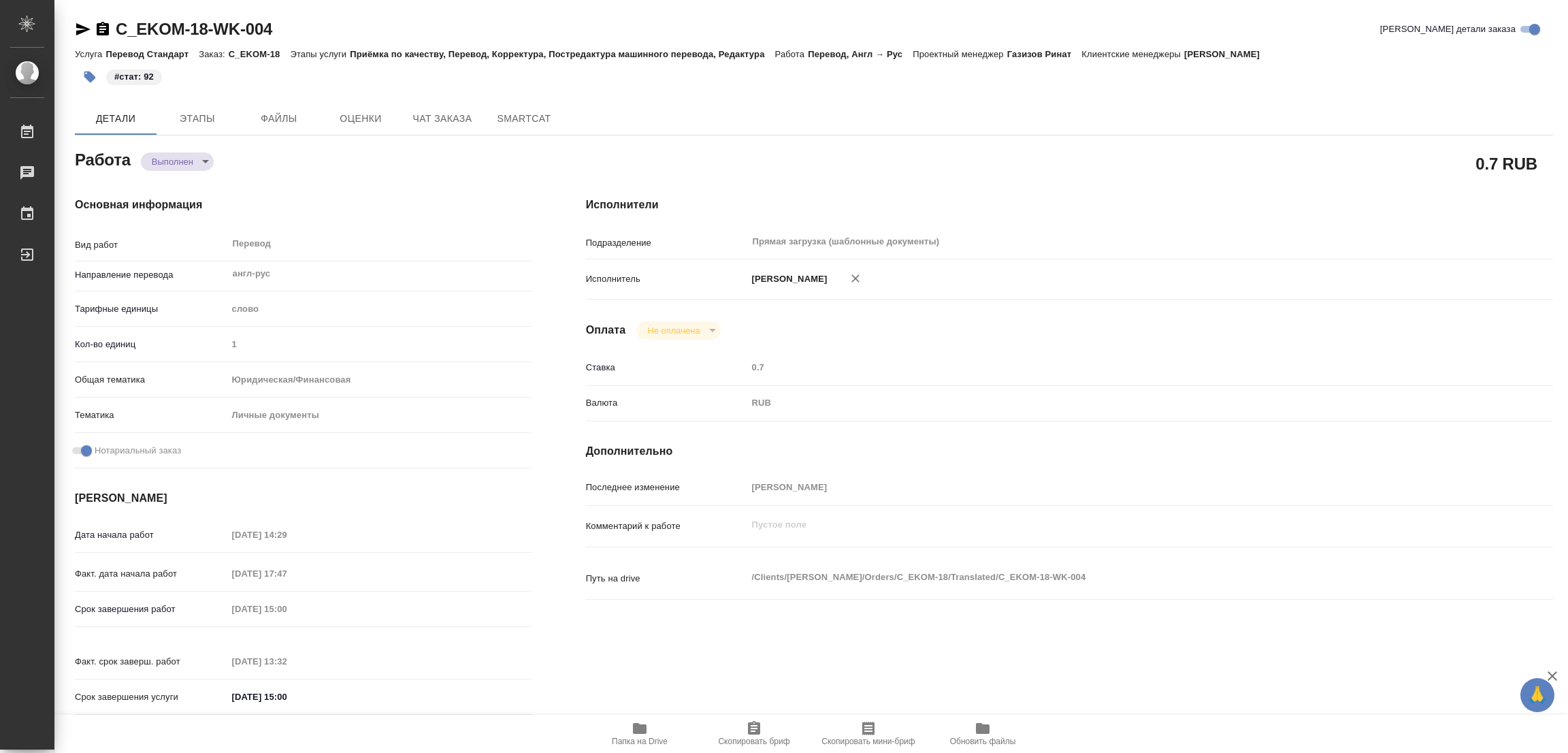
type textarea "x"
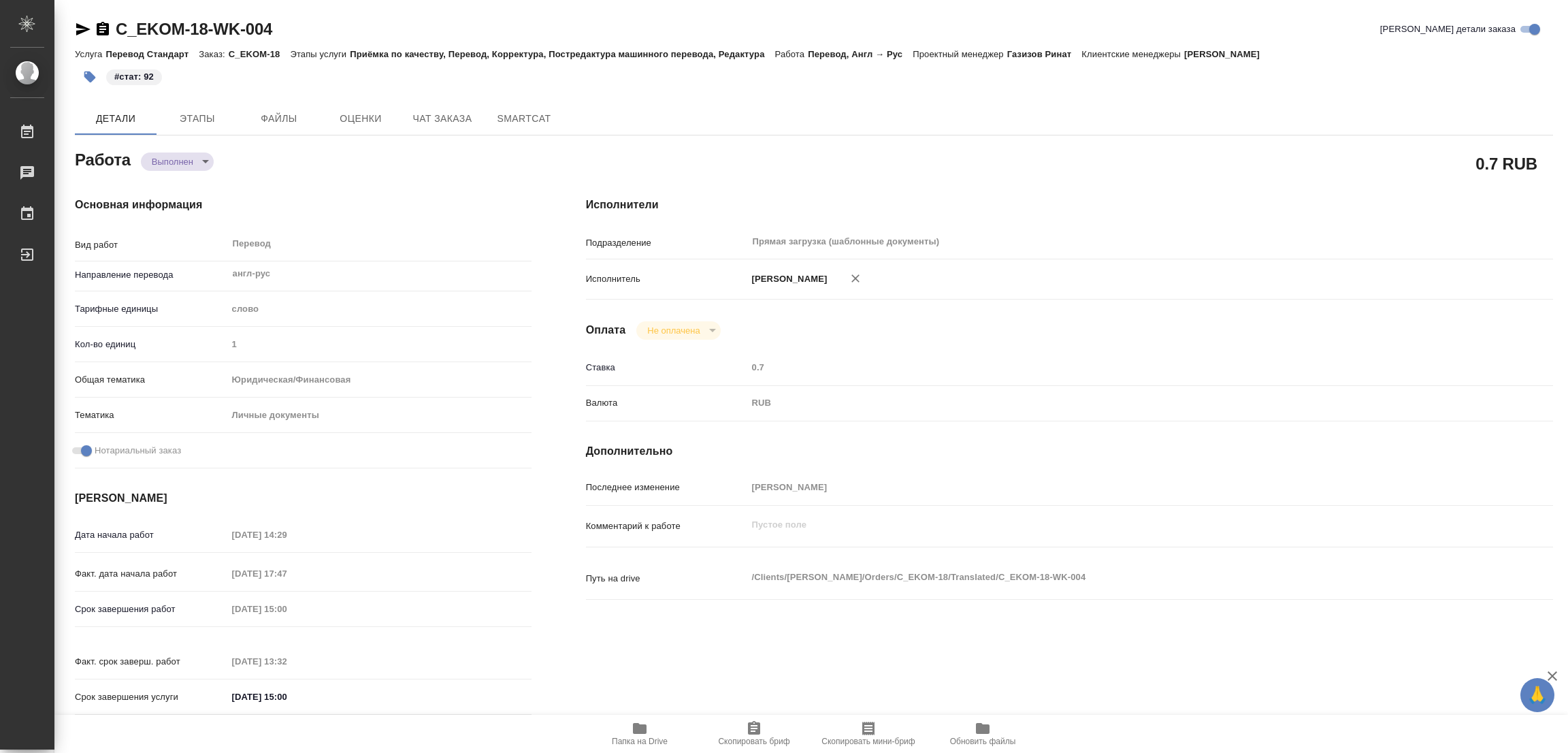
type textarea "x"
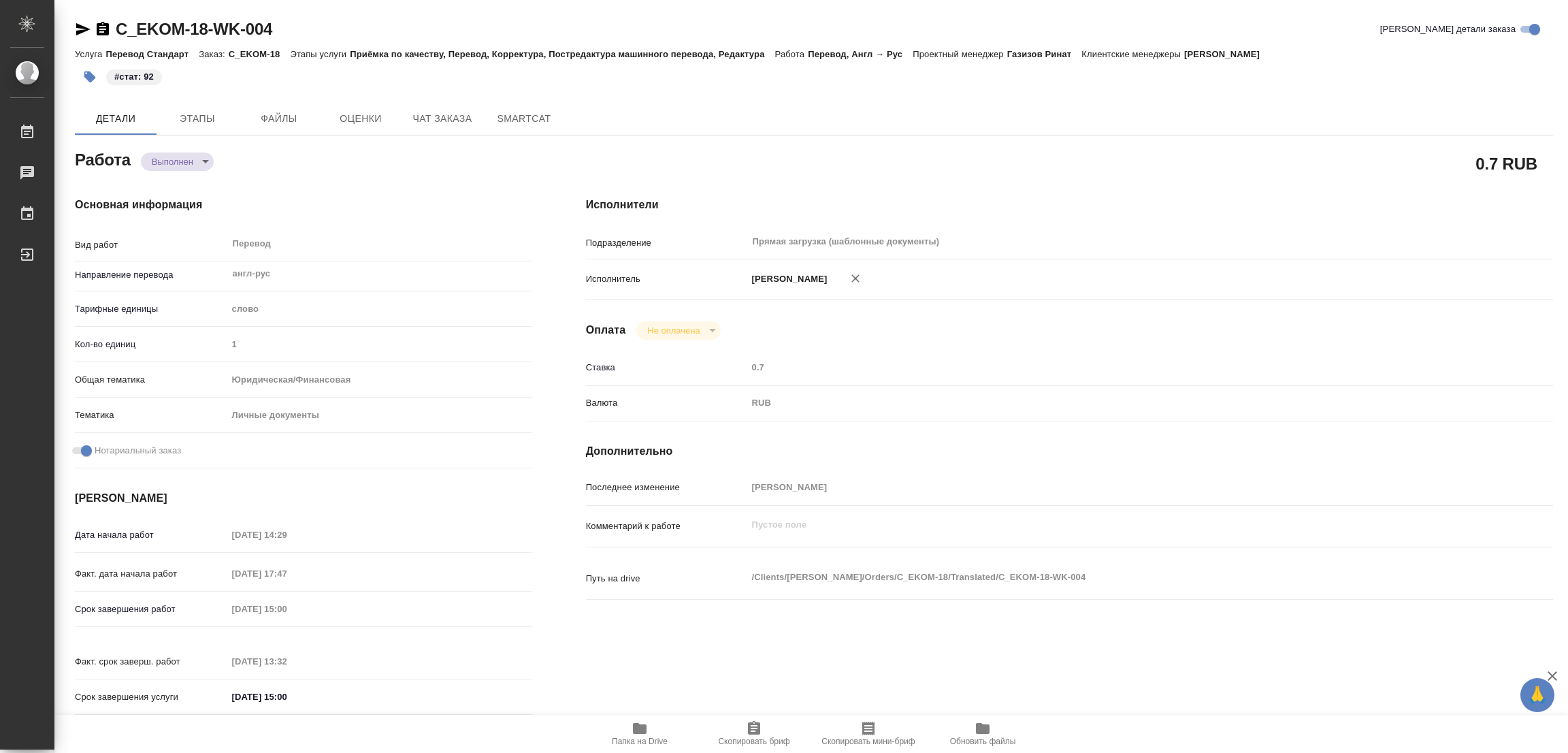
type textarea "x"
click at [362, 202] on h4 "Основная информация" at bounding box center [303, 205] width 457 height 17
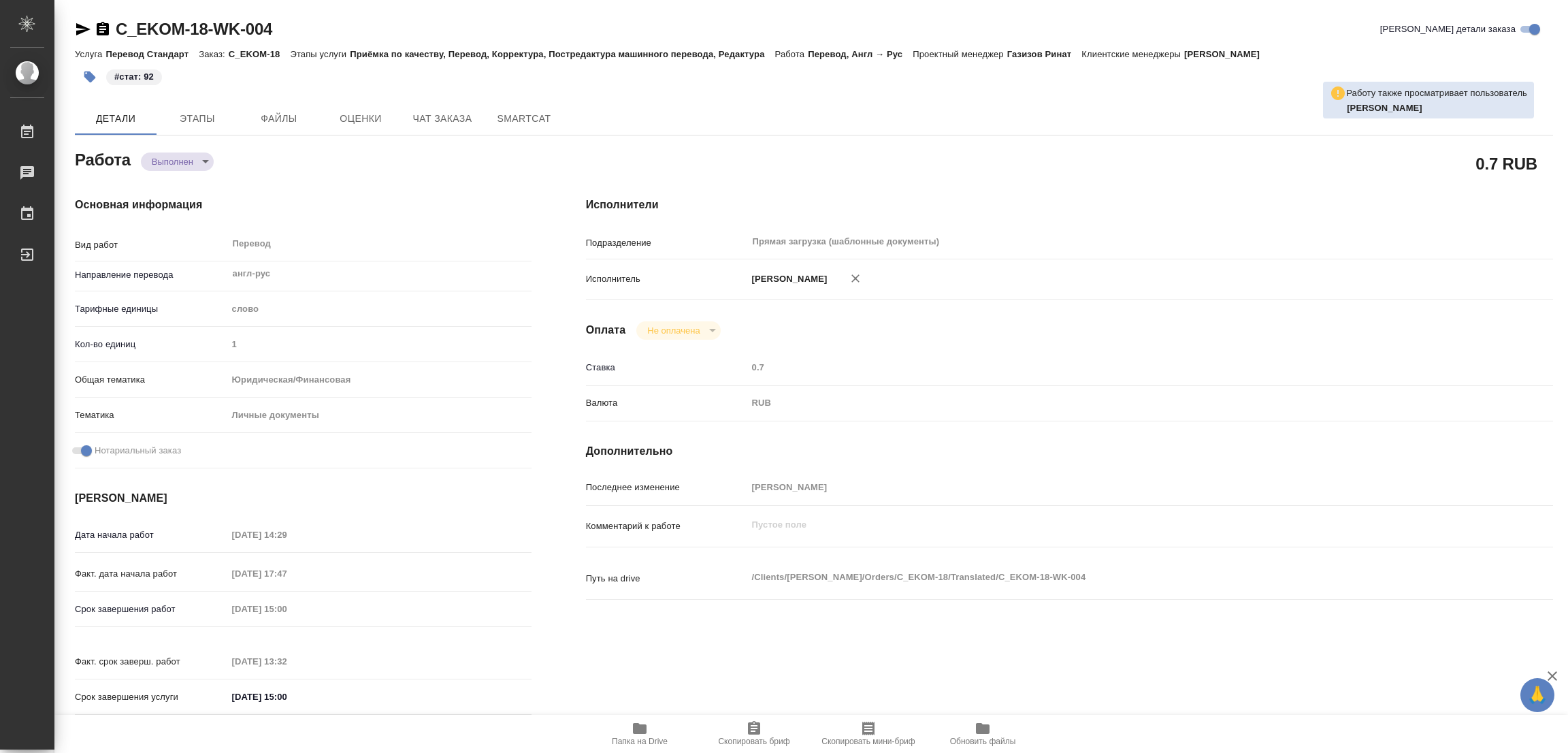
drag, startPoint x: 377, startPoint y: 229, endPoint x: 116, endPoint y: 52, distance: 315.4
click at [378, 232] on div "Перевод x ​" at bounding box center [373, 245] width 293 height 31
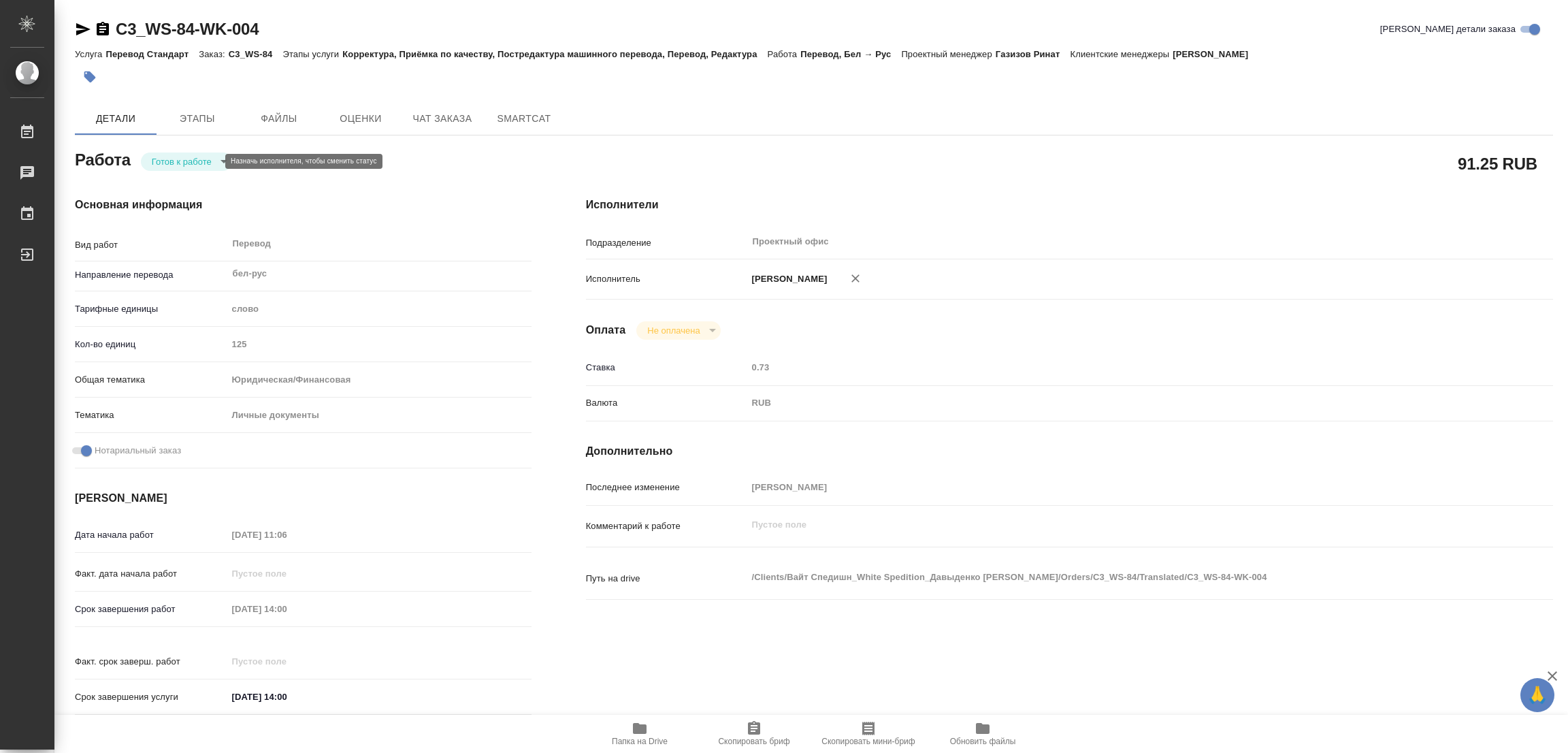
click at [164, 163] on body "🙏 .cls-1 fill:#fff; AWATERA [PERSON_NAME] Работы 0 Чаты График Выйти C3_WS-84-W…" at bounding box center [784, 376] width 1568 height 753
click at [164, 163] on button "В работе" at bounding box center [174, 161] width 45 height 15
type textarea "x"
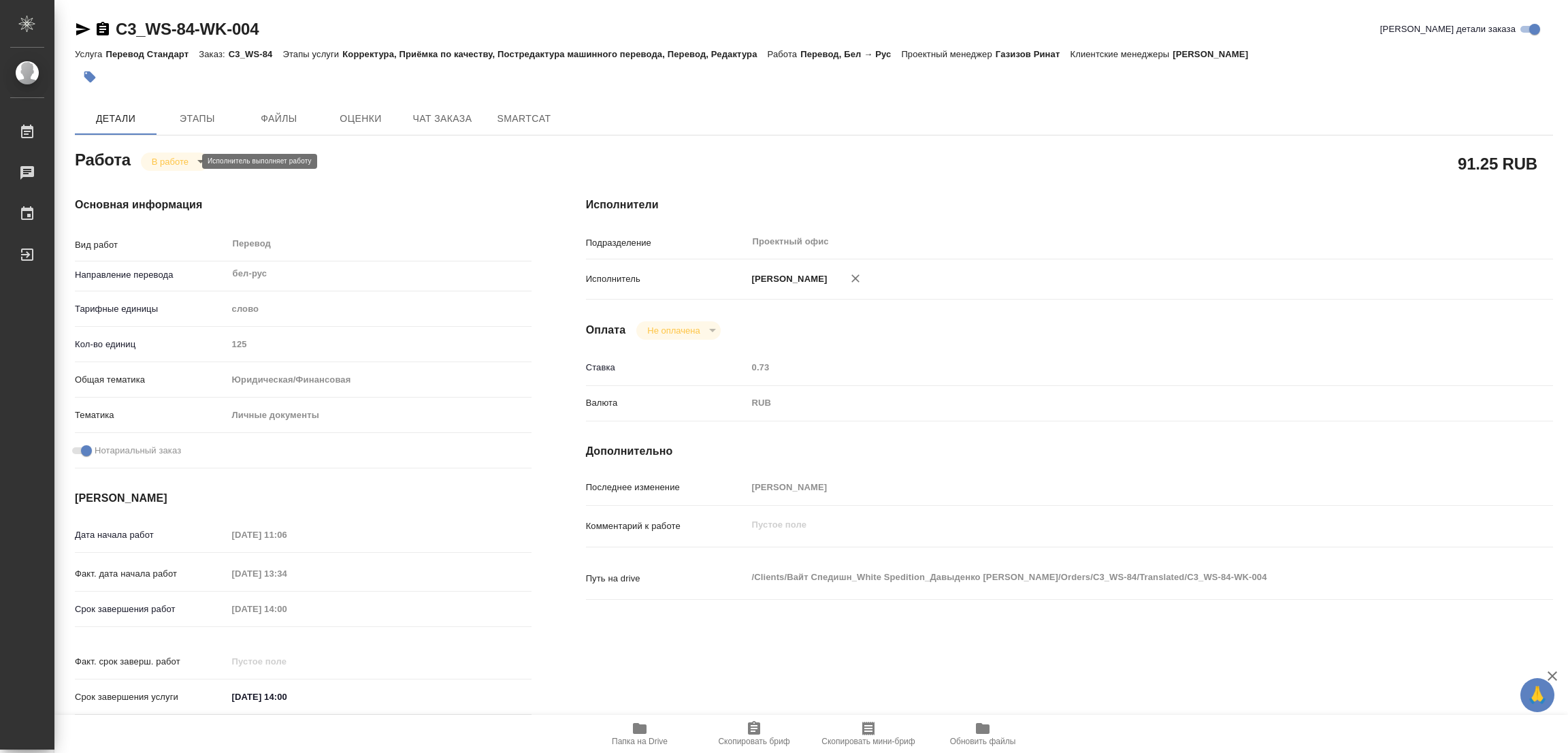
type textarea "x"
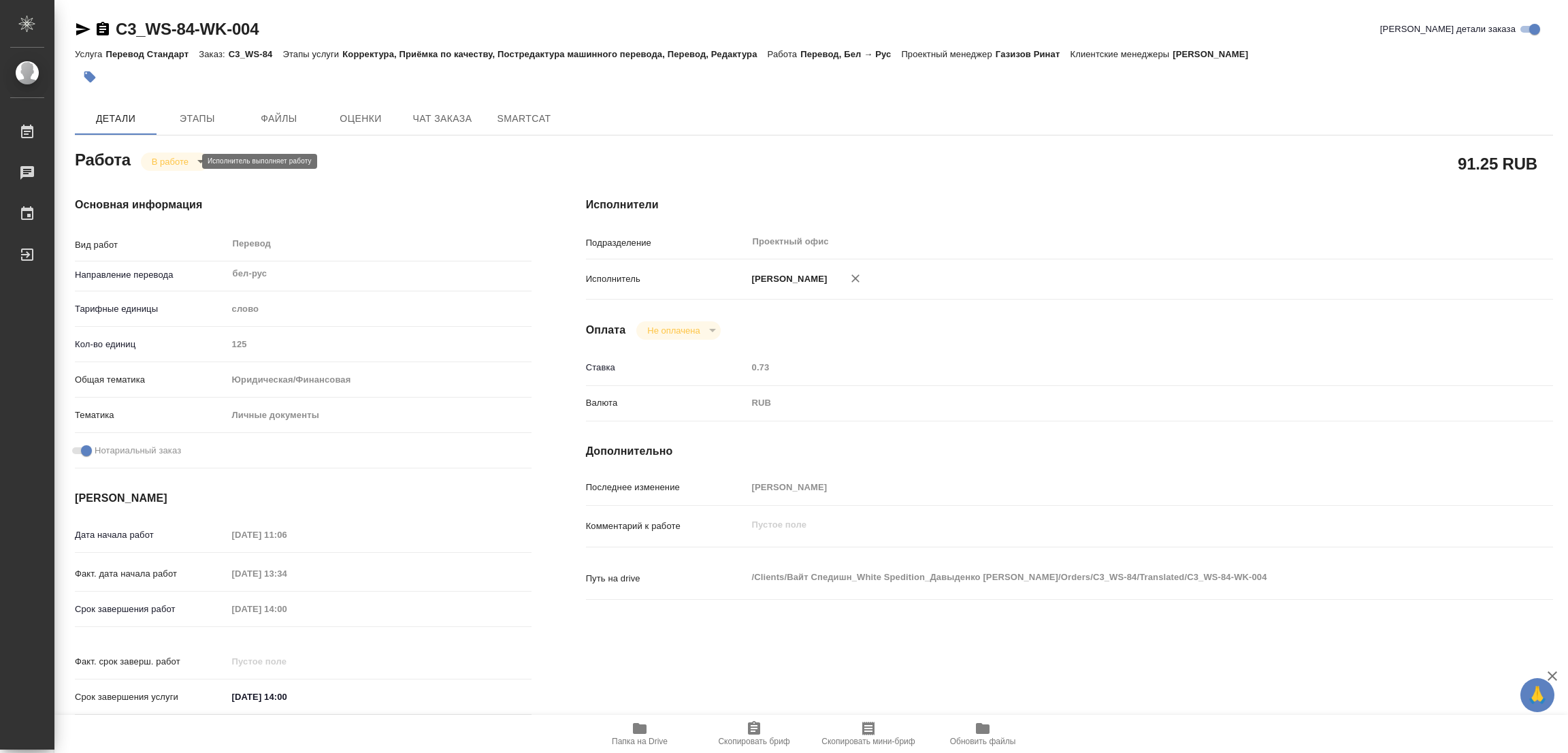
type textarea "x"
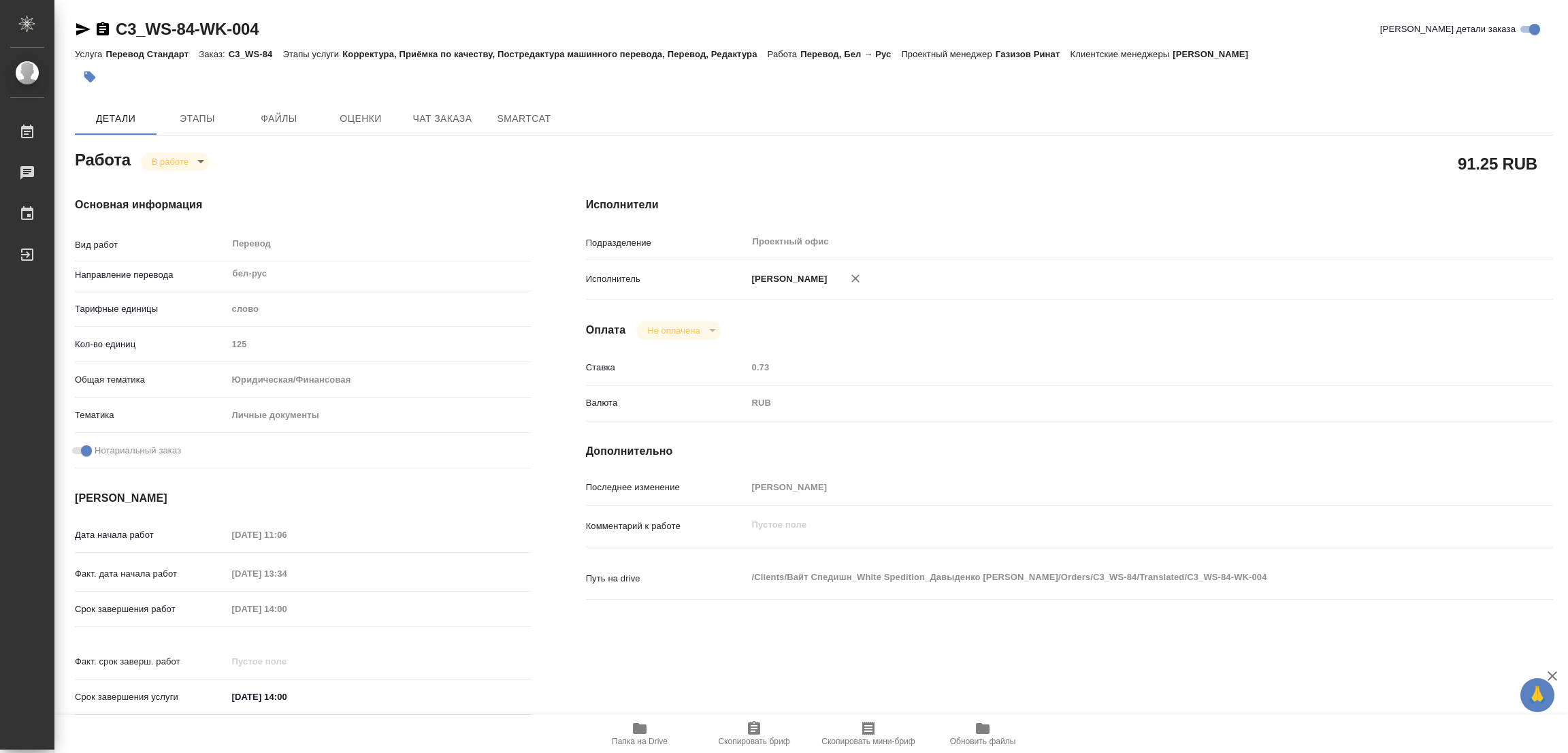
type textarea "x"
click at [634, 734] on icon "button" at bounding box center [639, 728] width 17 height 17
type textarea "x"
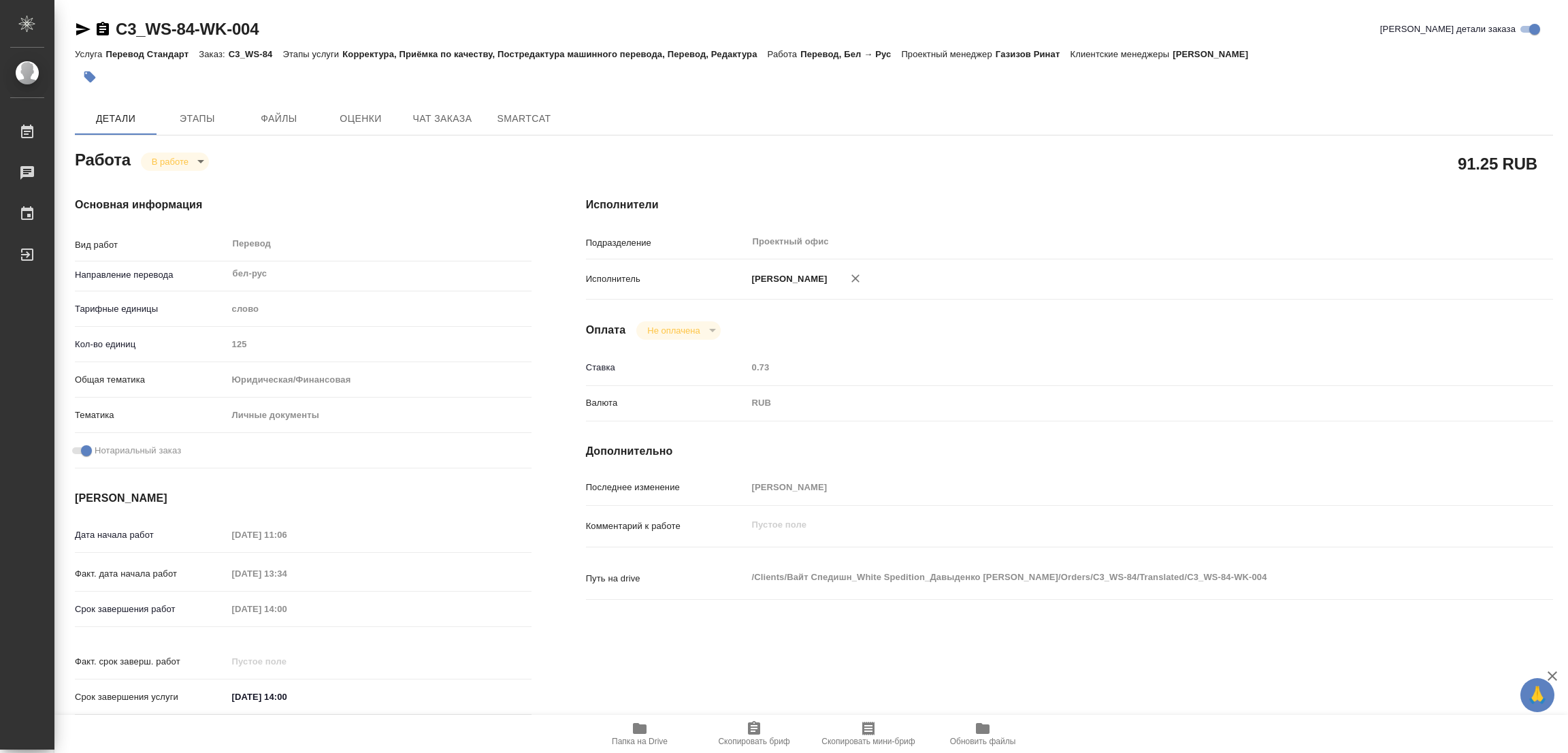
type textarea "x"
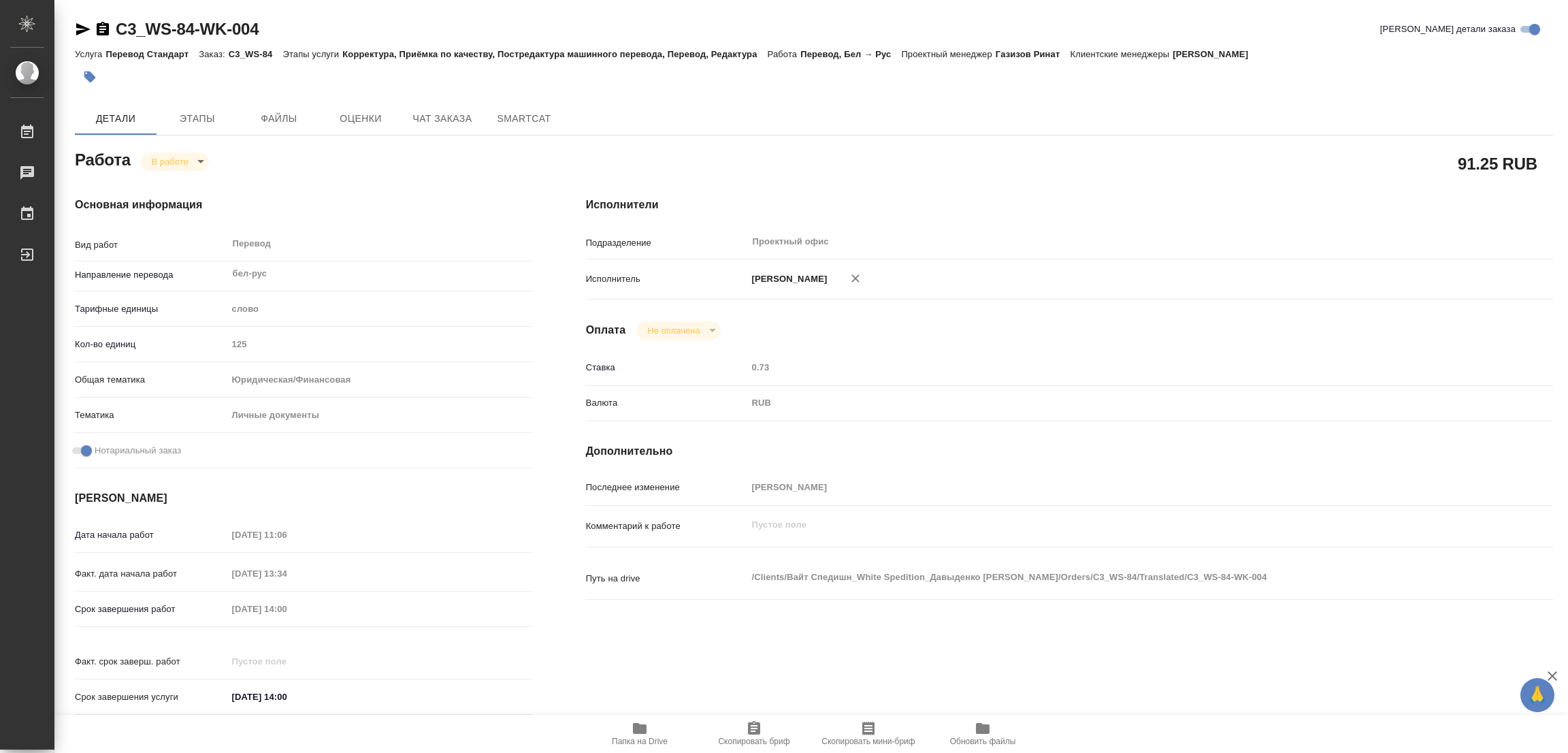
type textarea "x"
drag, startPoint x: 113, startPoint y: 15, endPoint x: 193, endPoint y: 26, distance: 80.8
click at [193, 26] on div "C3_WS-84-WK-004 Кратко детали заказа Услуга Перевод Стандарт Заказ: C3_WS-84 Эт…" at bounding box center [814, 579] width 1494 height 1159
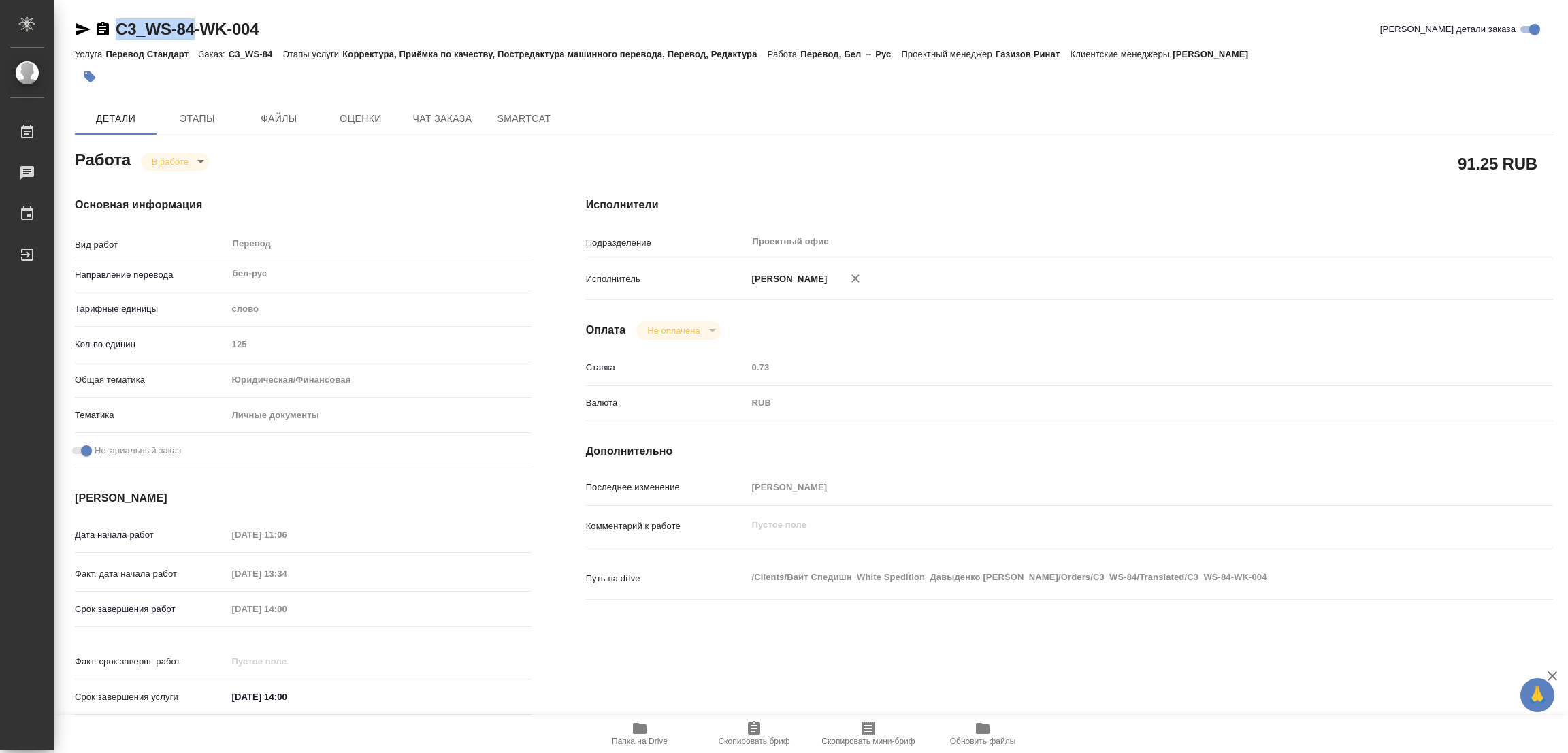
copy link "C3_WS-84"
type textarea "x"
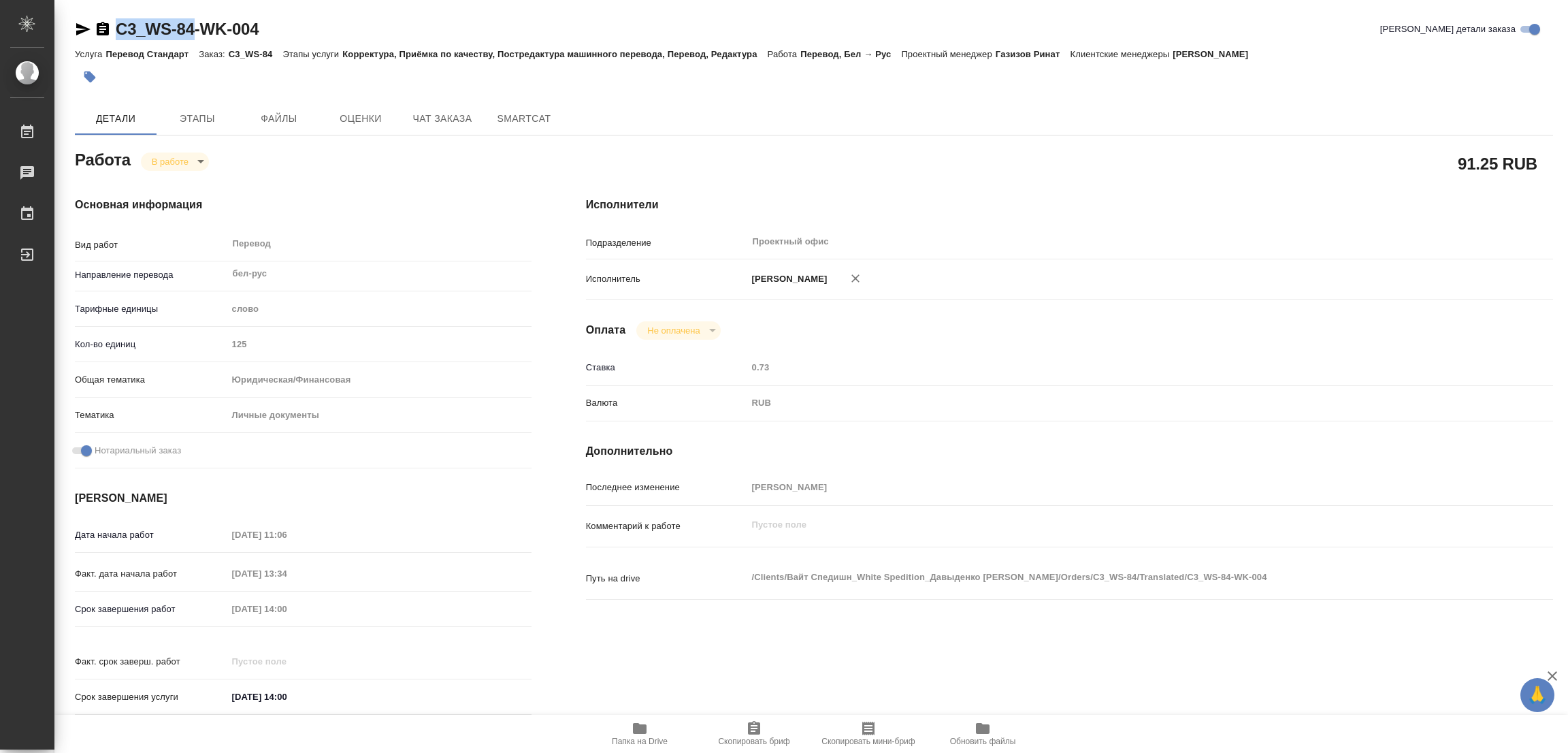
type textarea "x"
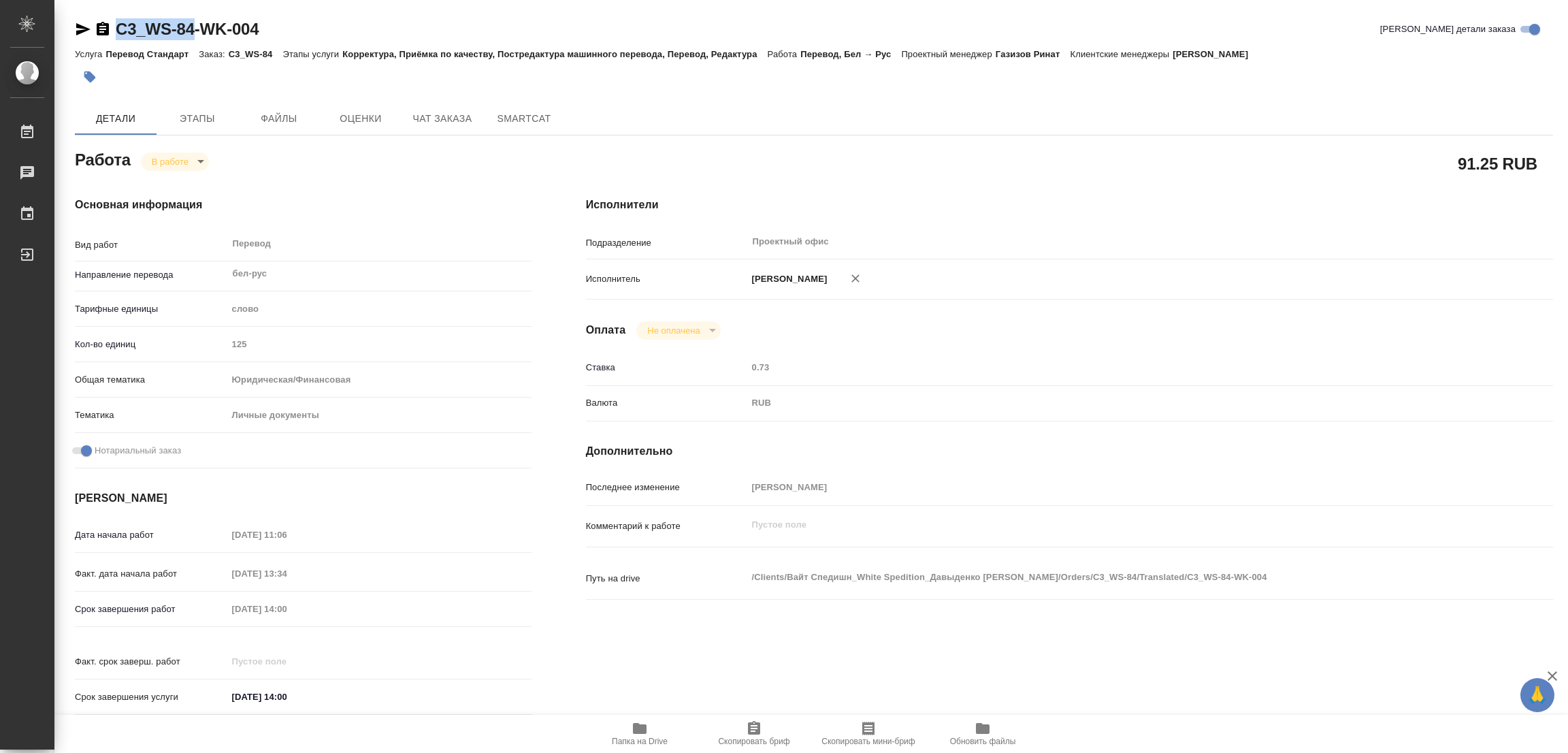
type textarea "x"
drag, startPoint x: 755, startPoint y: 735, endPoint x: 736, endPoint y: 743, distance: 20.6
click at [755, 735] on icon "button" at bounding box center [754, 728] width 17 height 17
copy link "C3_WS-84"
click at [190, 606] on div "Срок завершения работ 22.09.2025 14:00" at bounding box center [303, 609] width 457 height 24
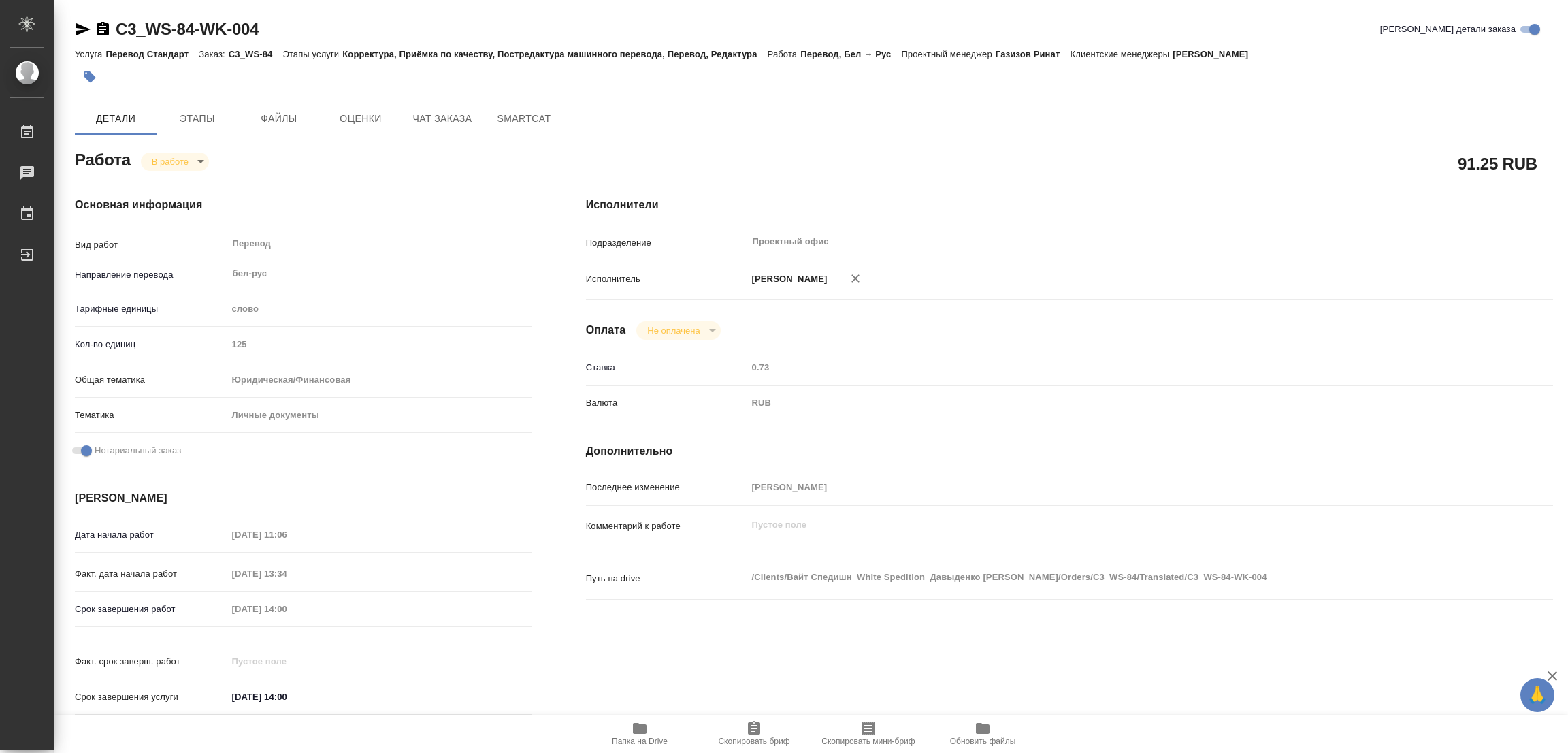
type textarea "x"
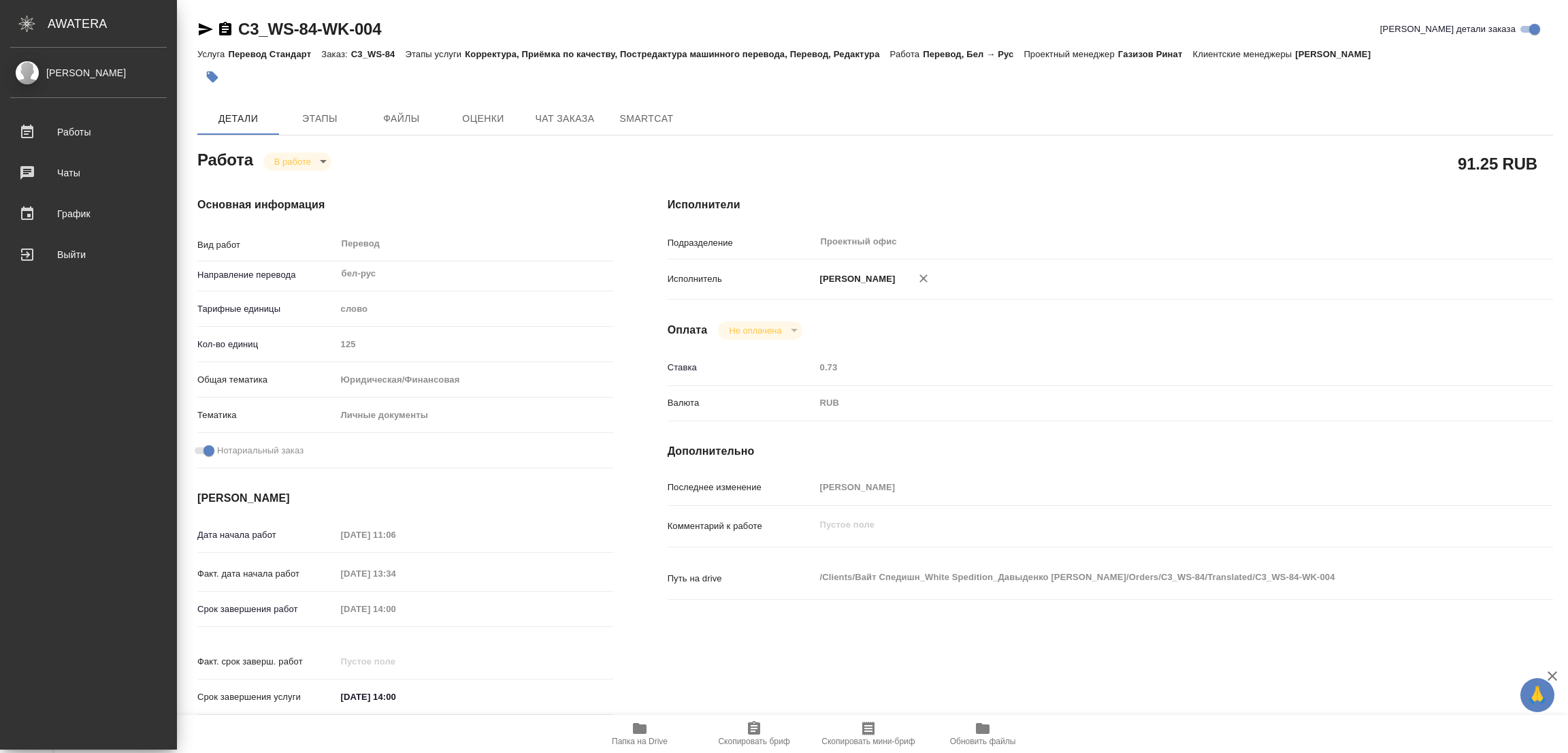
type textarea "x"
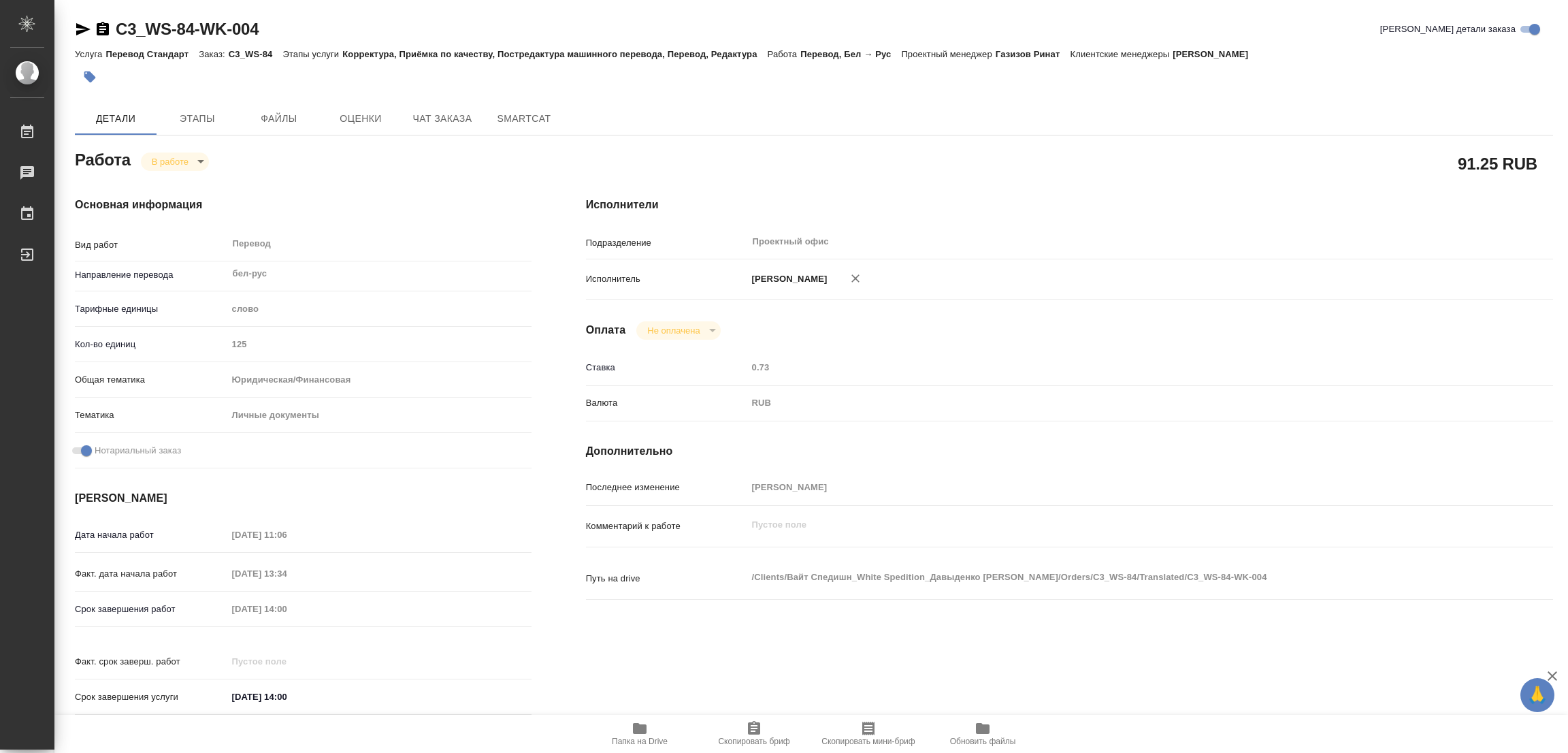
type textarea "x"
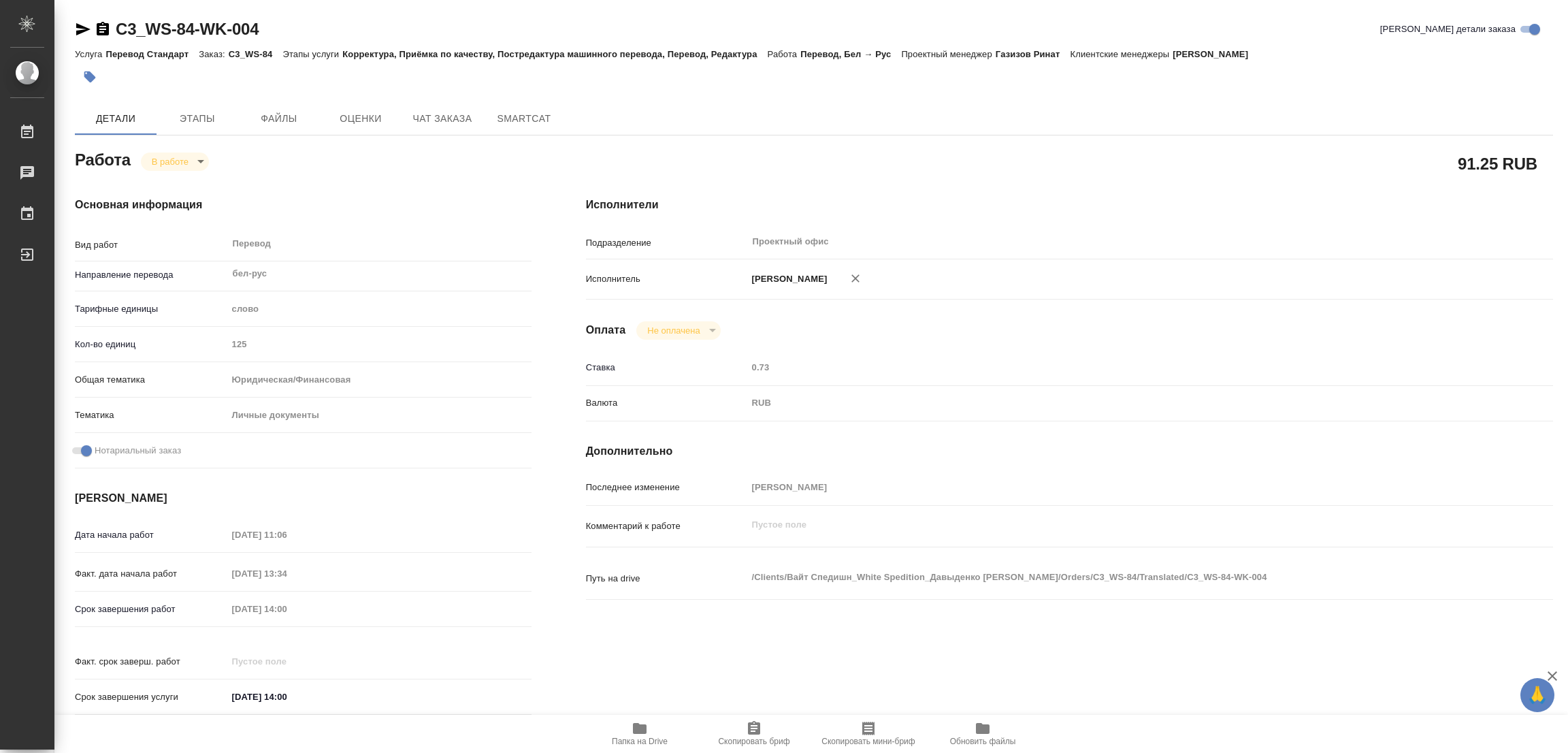
drag, startPoint x: 1364, startPoint y: 45, endPoint x: 1335, endPoint y: 5, distance: 49.4
click at [1364, 46] on div "Услуга Перевод Стандарт Заказ: C3_WS-84 Этапы услуги Корректура, Приёмка по кач…" at bounding box center [813, 54] width 1478 height 17
click at [638, 728] on icon "button" at bounding box center [640, 728] width 14 height 11
type textarea "x"
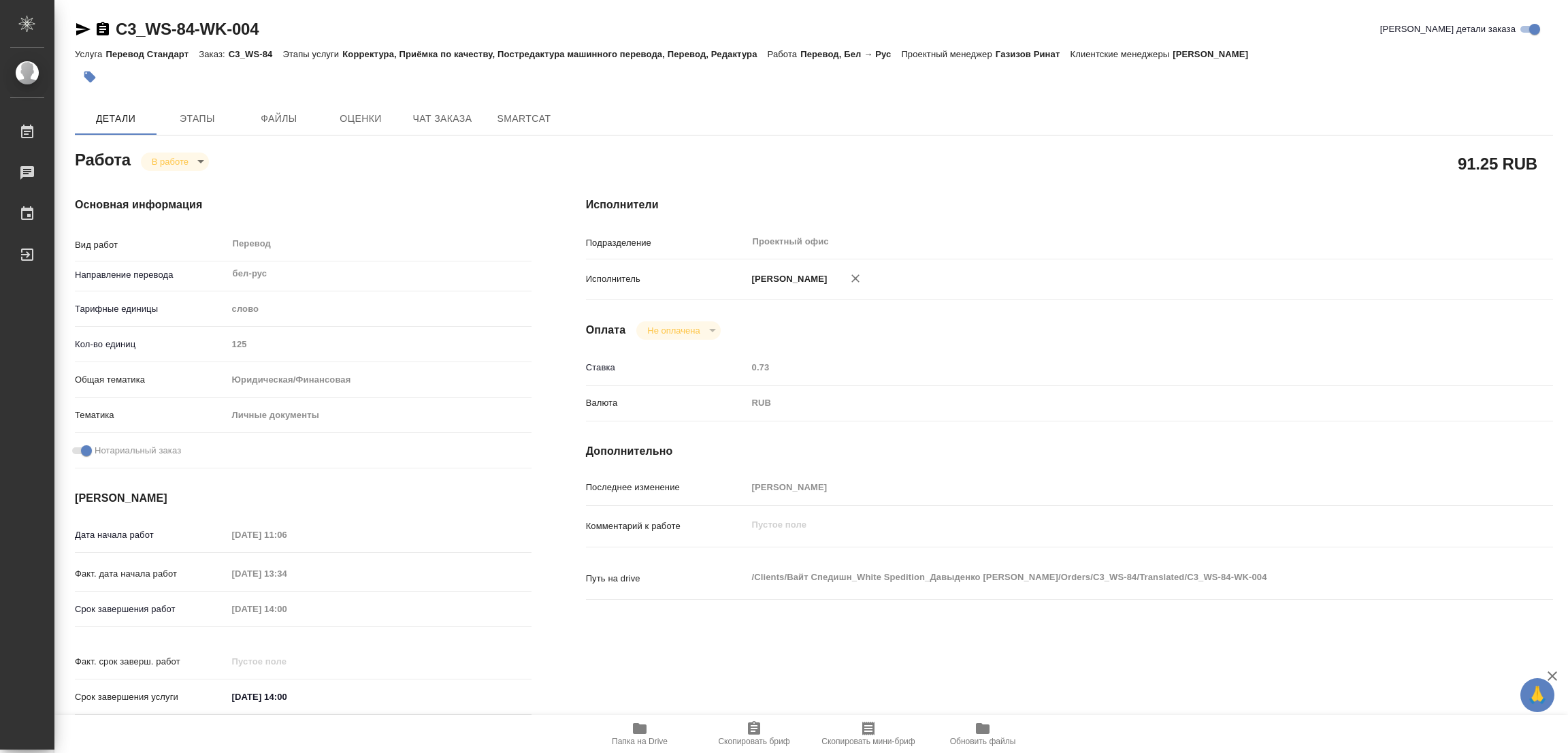
type textarea "x"
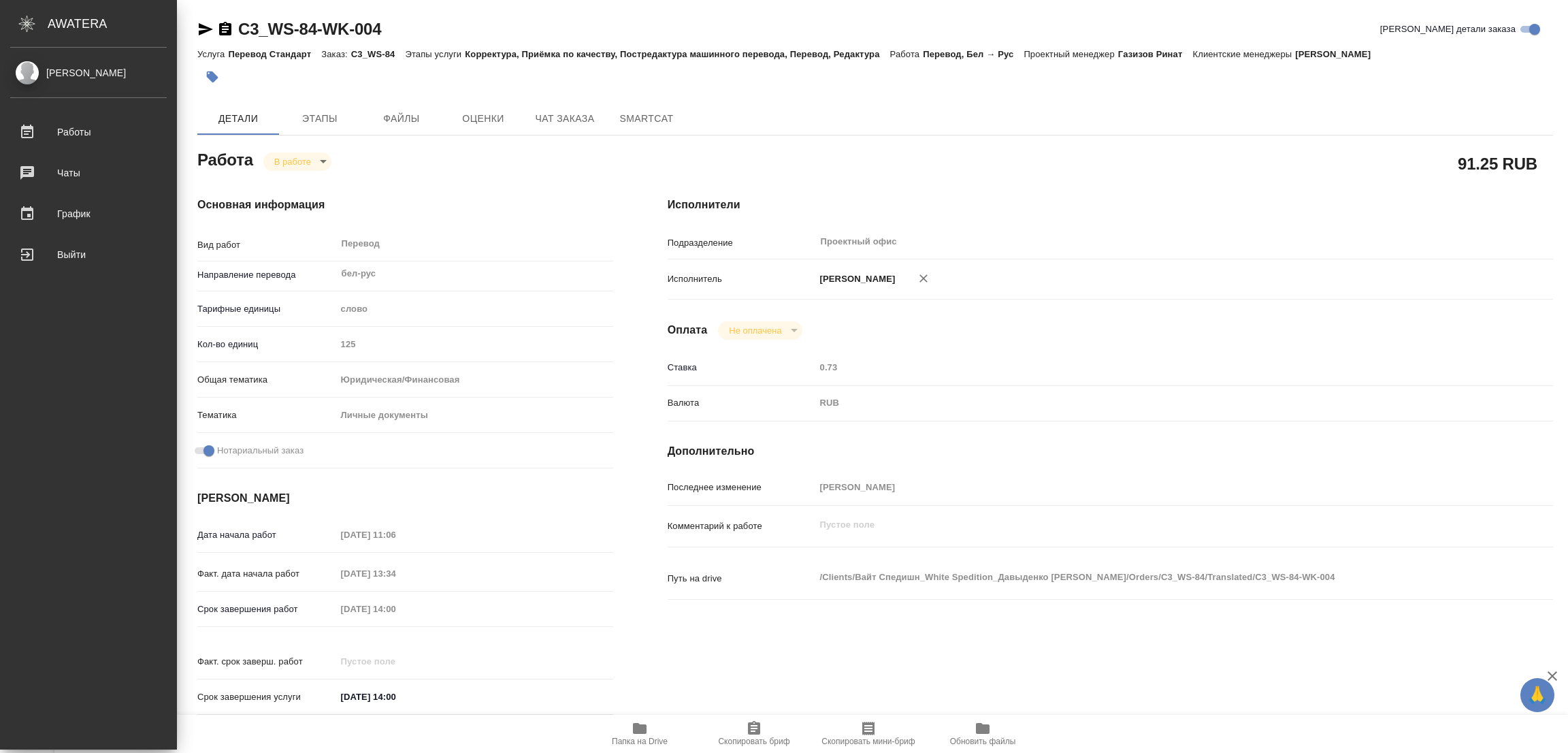
type textarea "x"
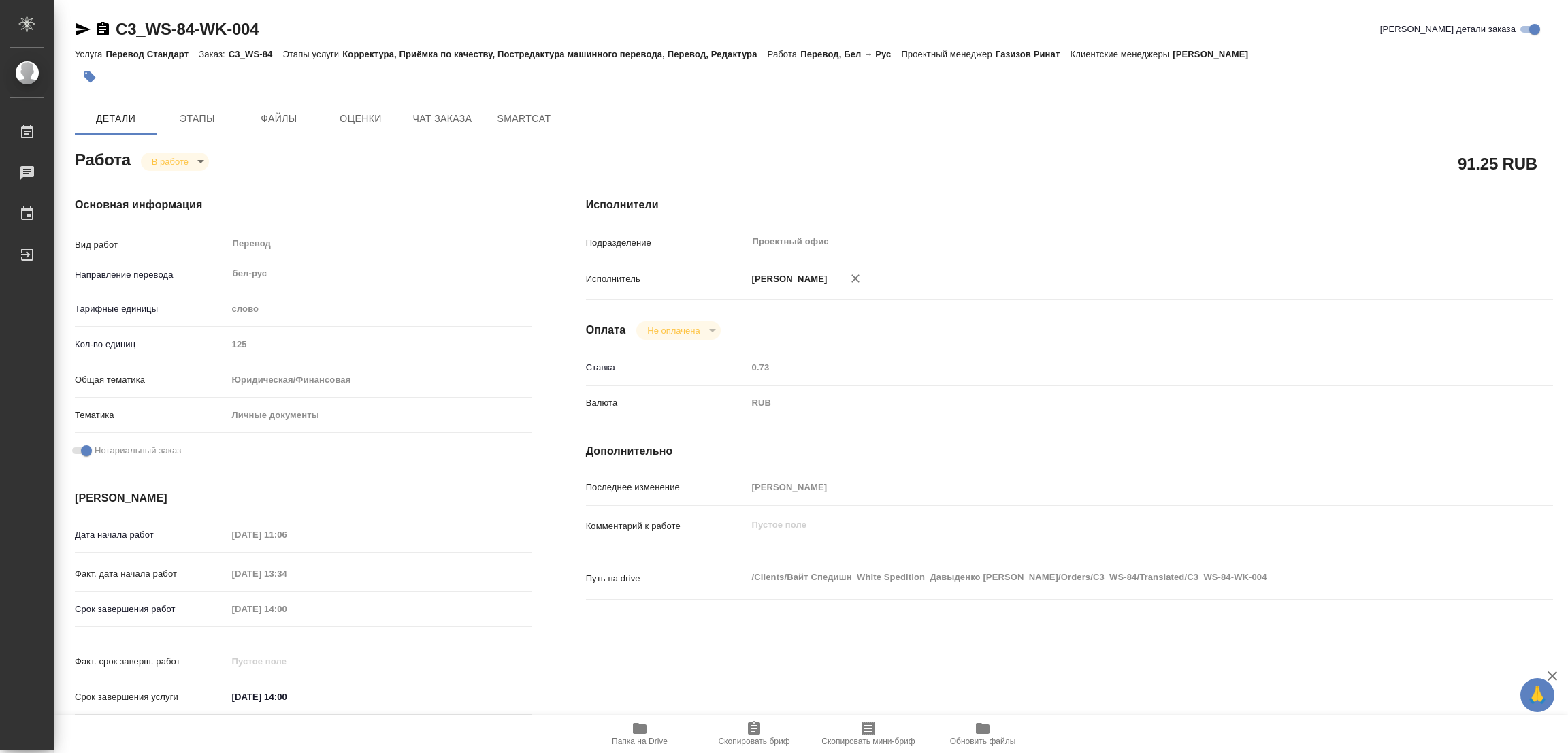
type textarea "x"
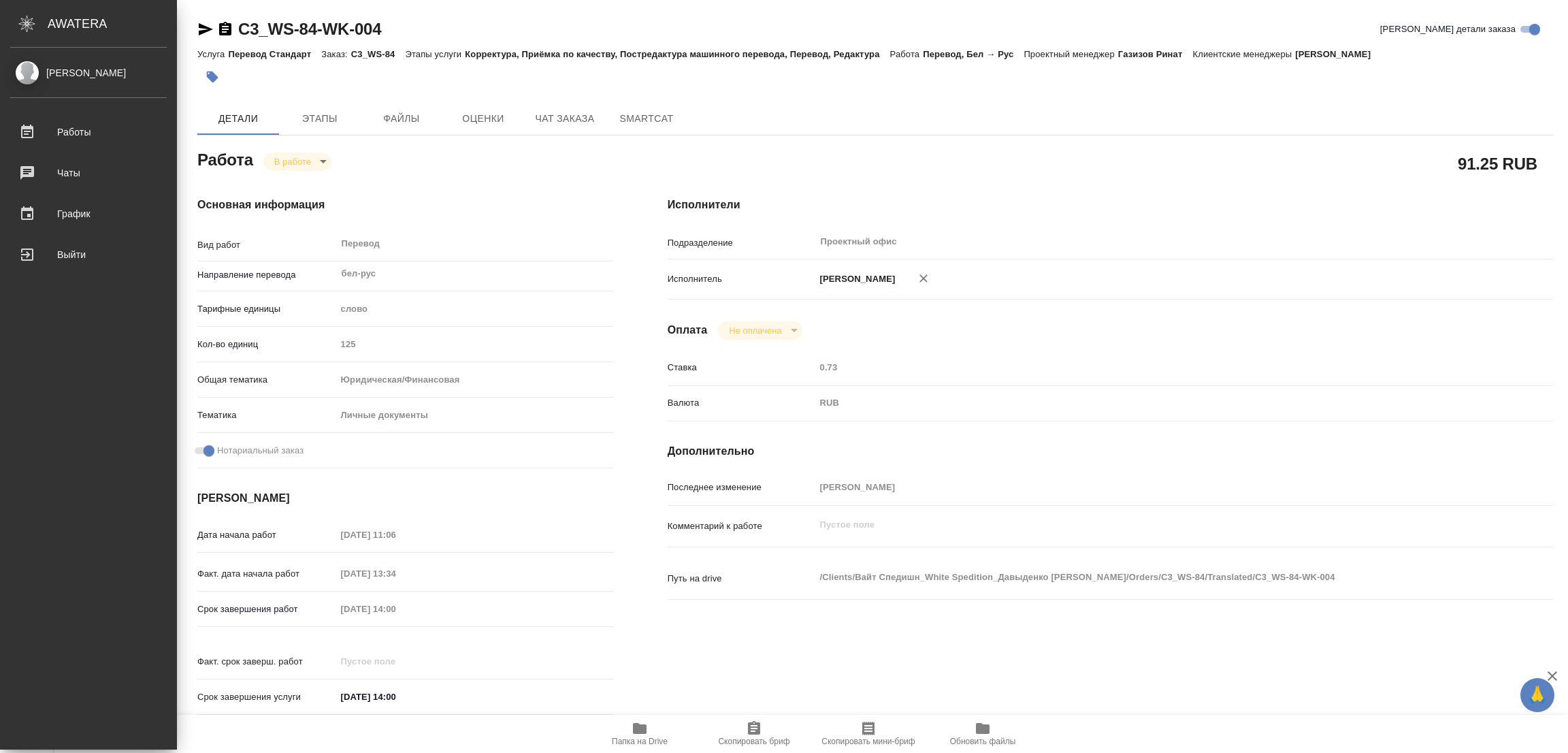
type textarea "x"
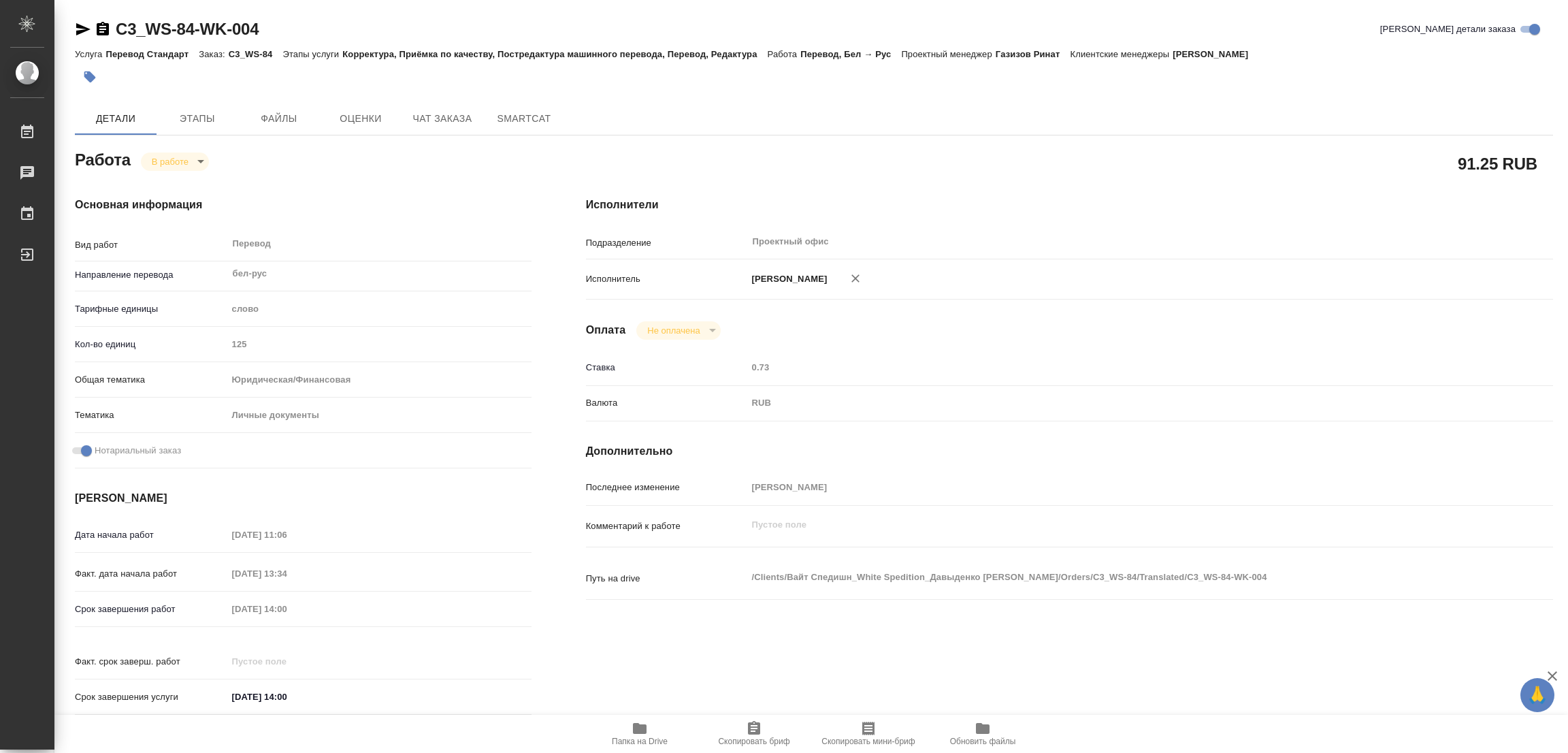
type textarea "x"
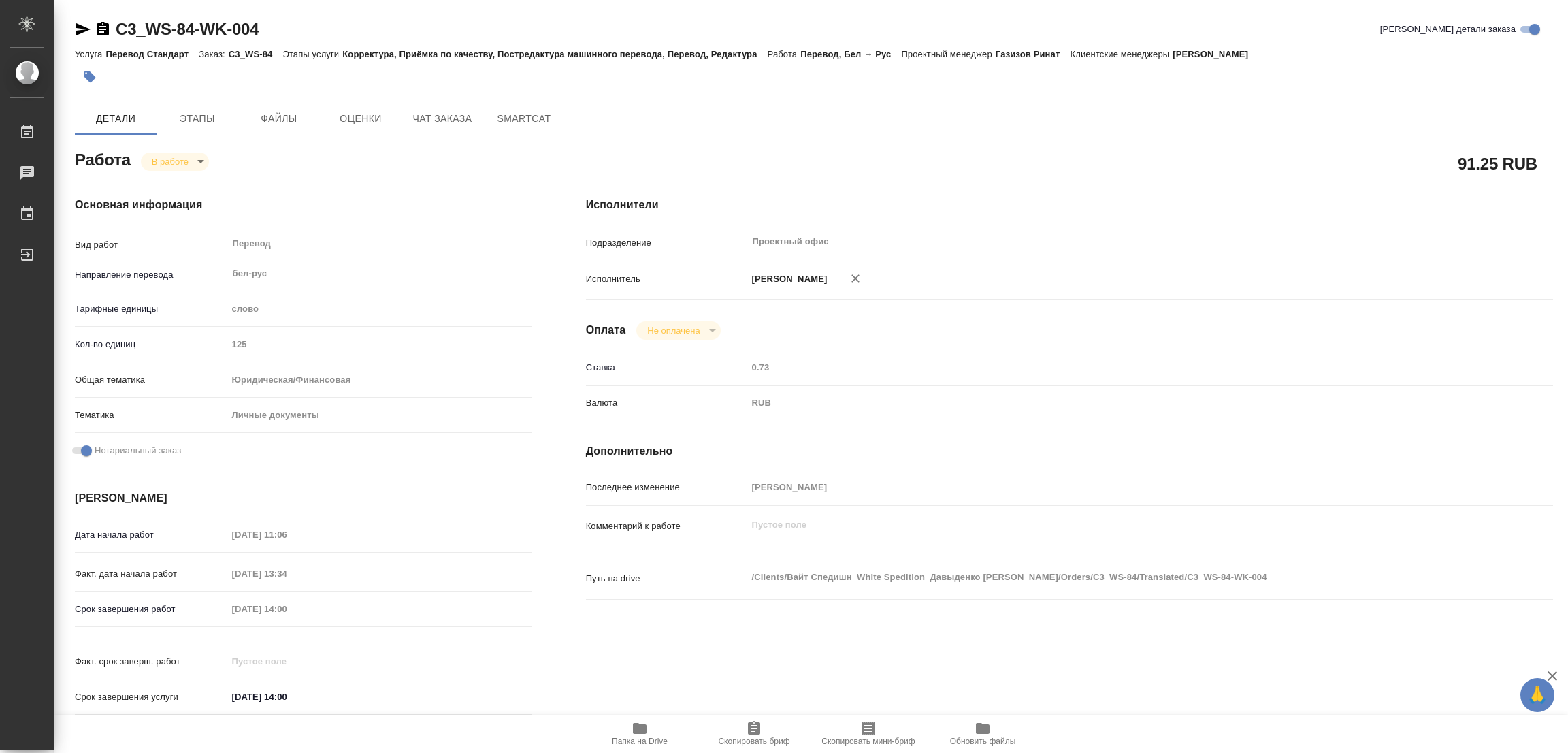
type textarea "x"
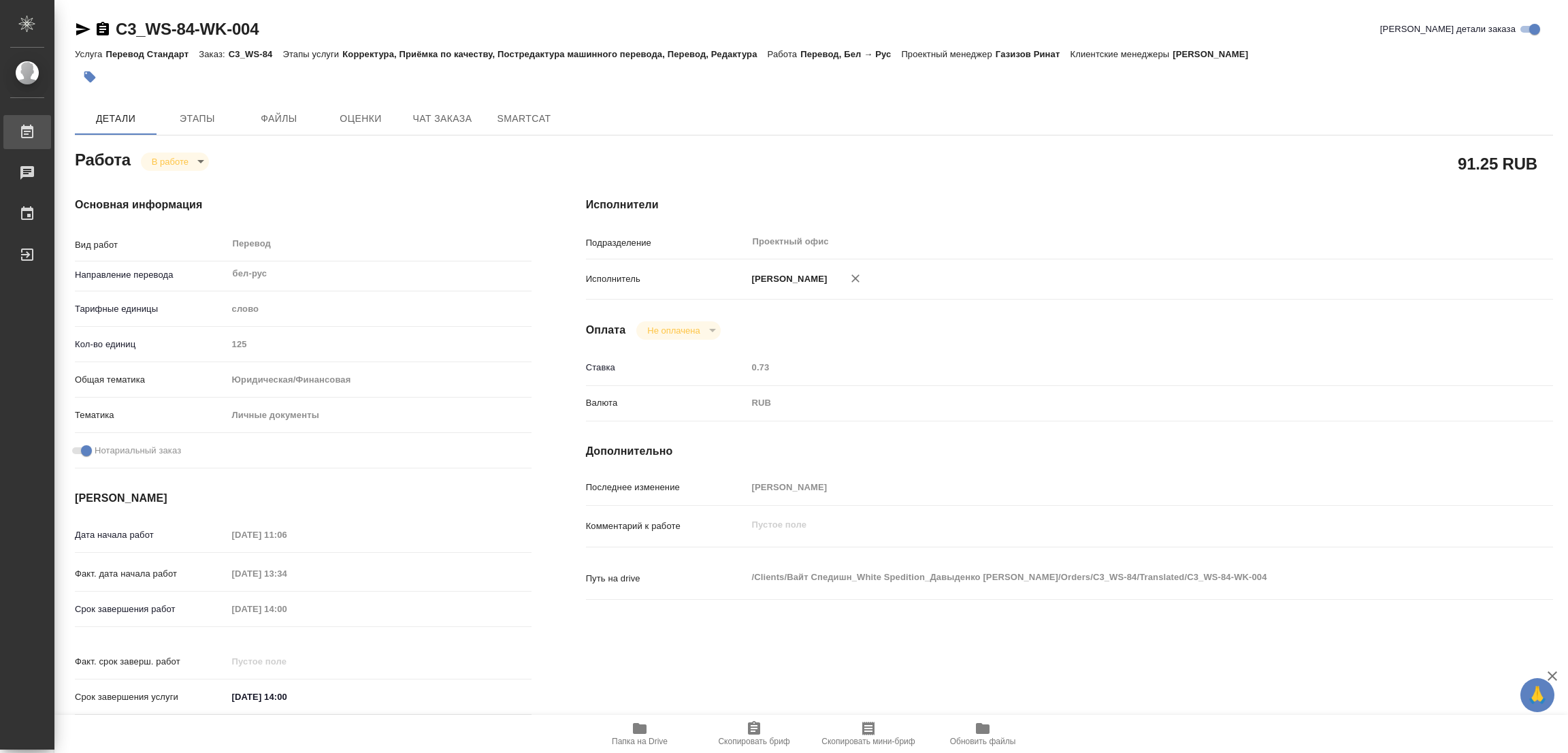
type textarea "x"
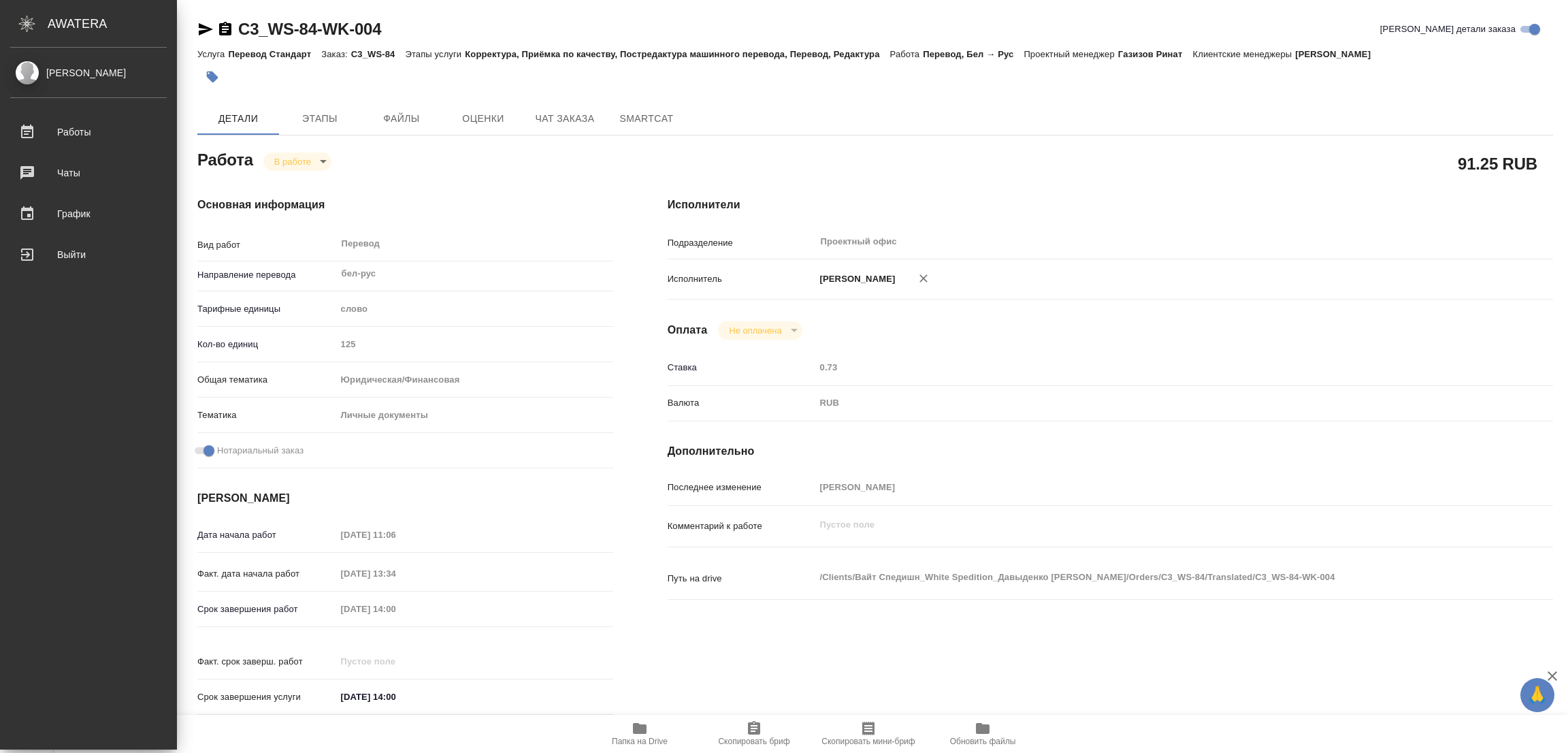
type textarea "x"
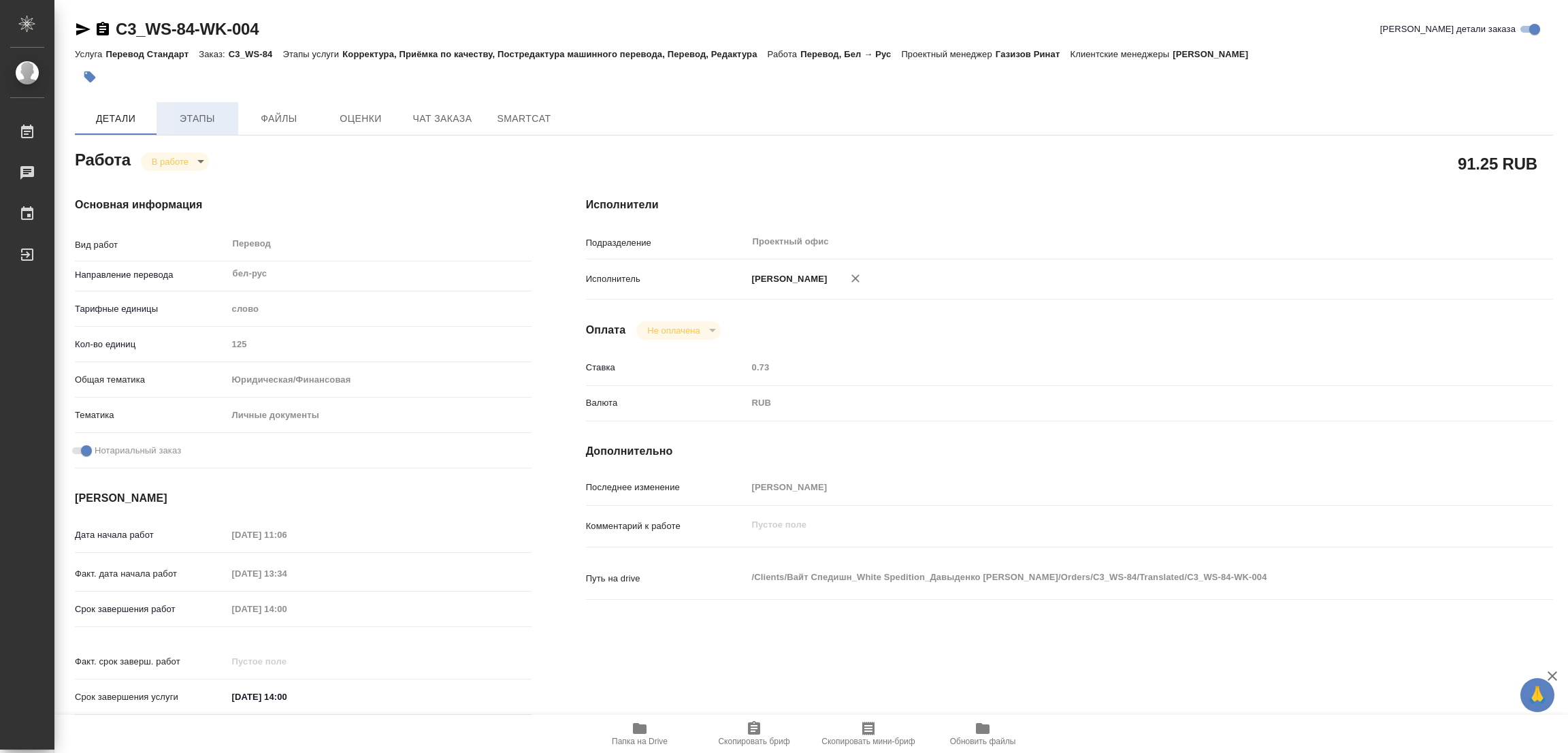
click at [197, 117] on span "Этапы" at bounding box center [197, 118] width 66 height 17
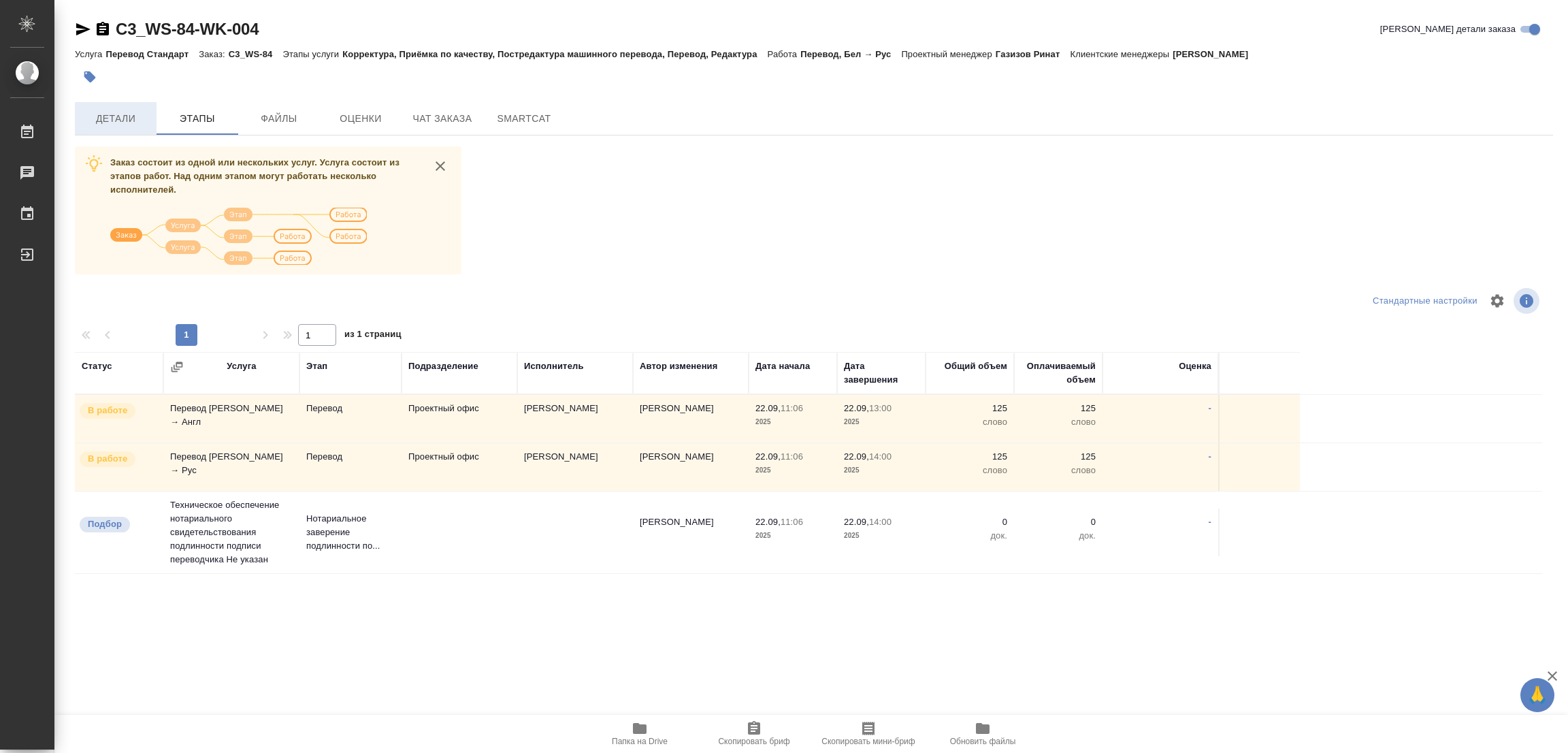
click at [101, 115] on span "Детали" at bounding box center [116, 118] width 66 height 17
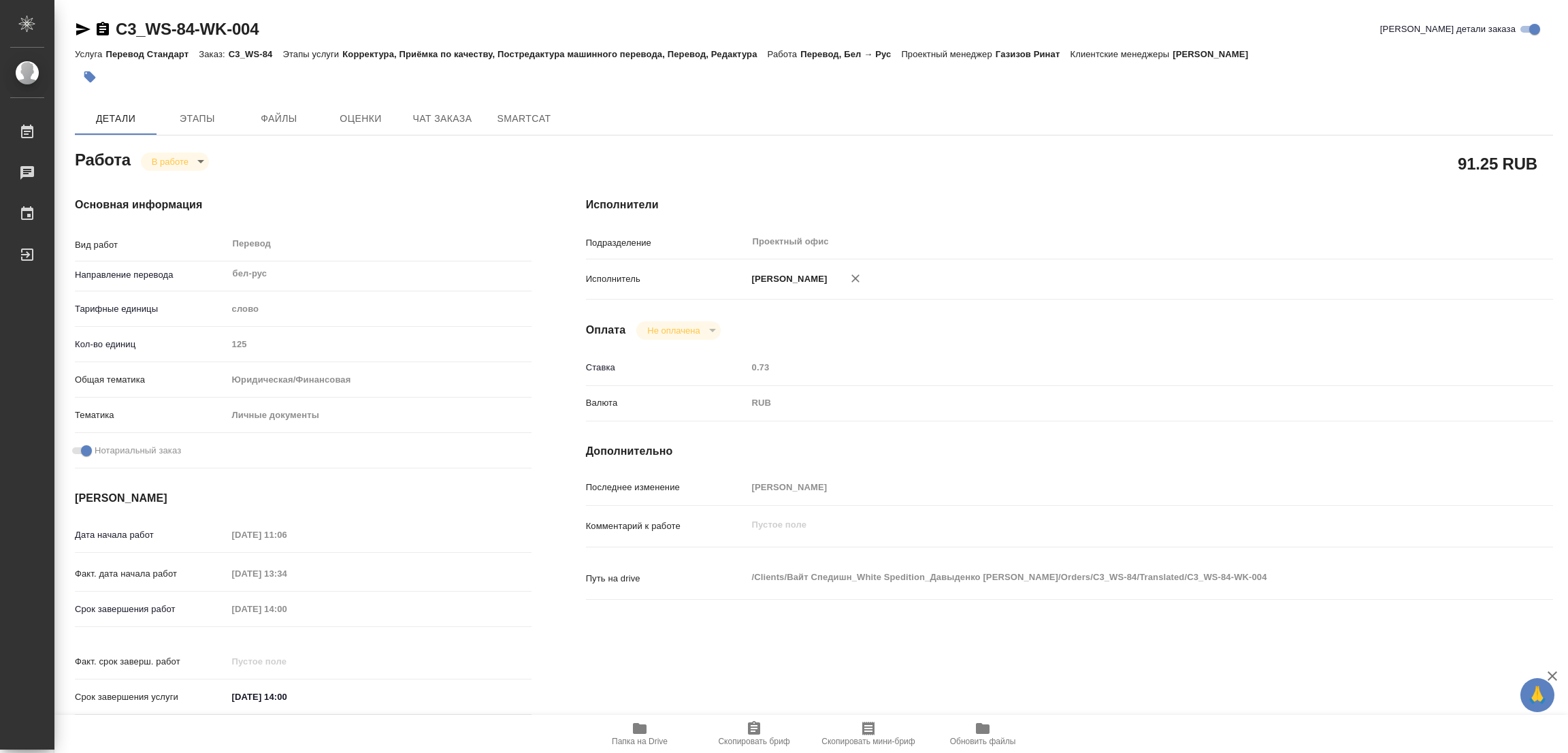
type textarea "x"
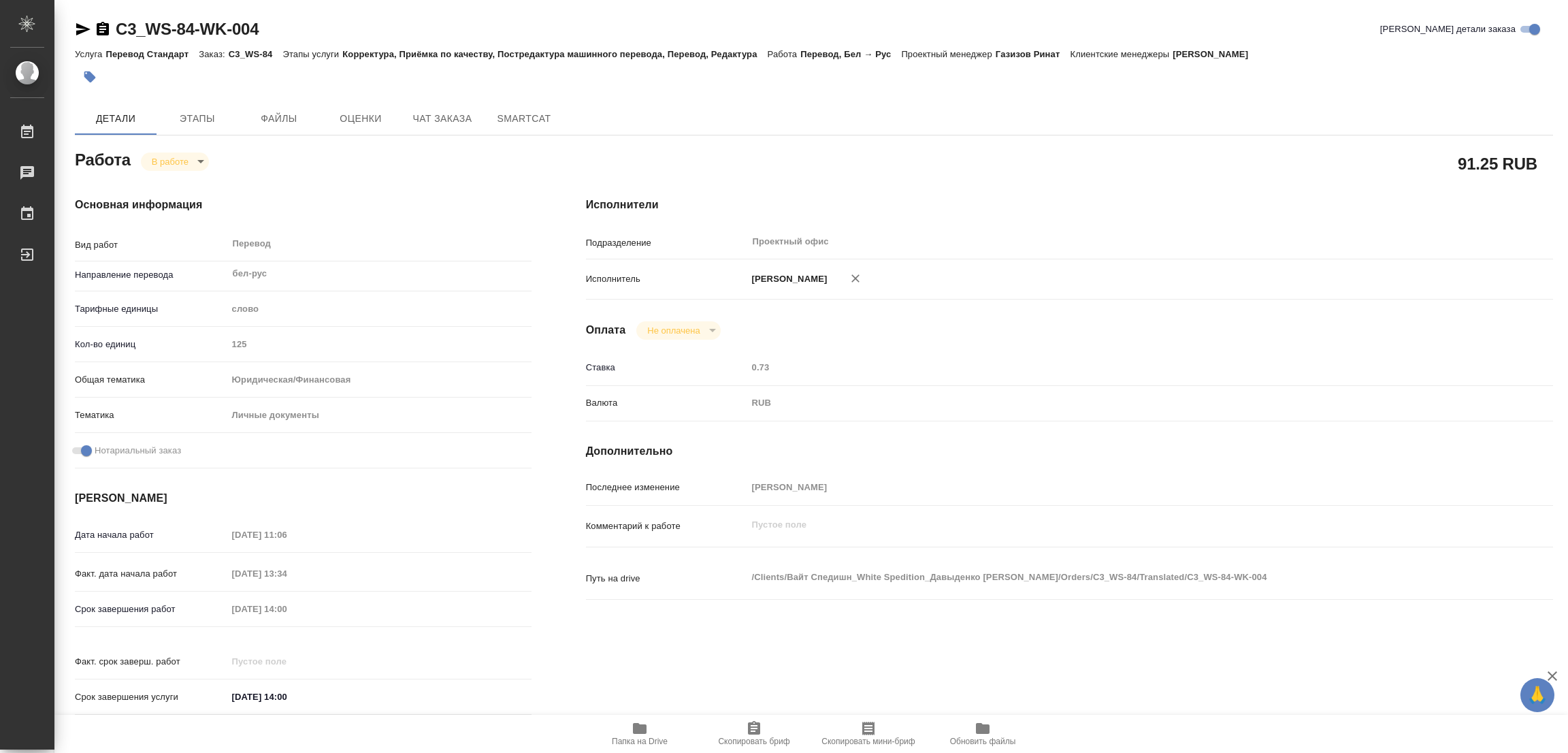
type textarea "x"
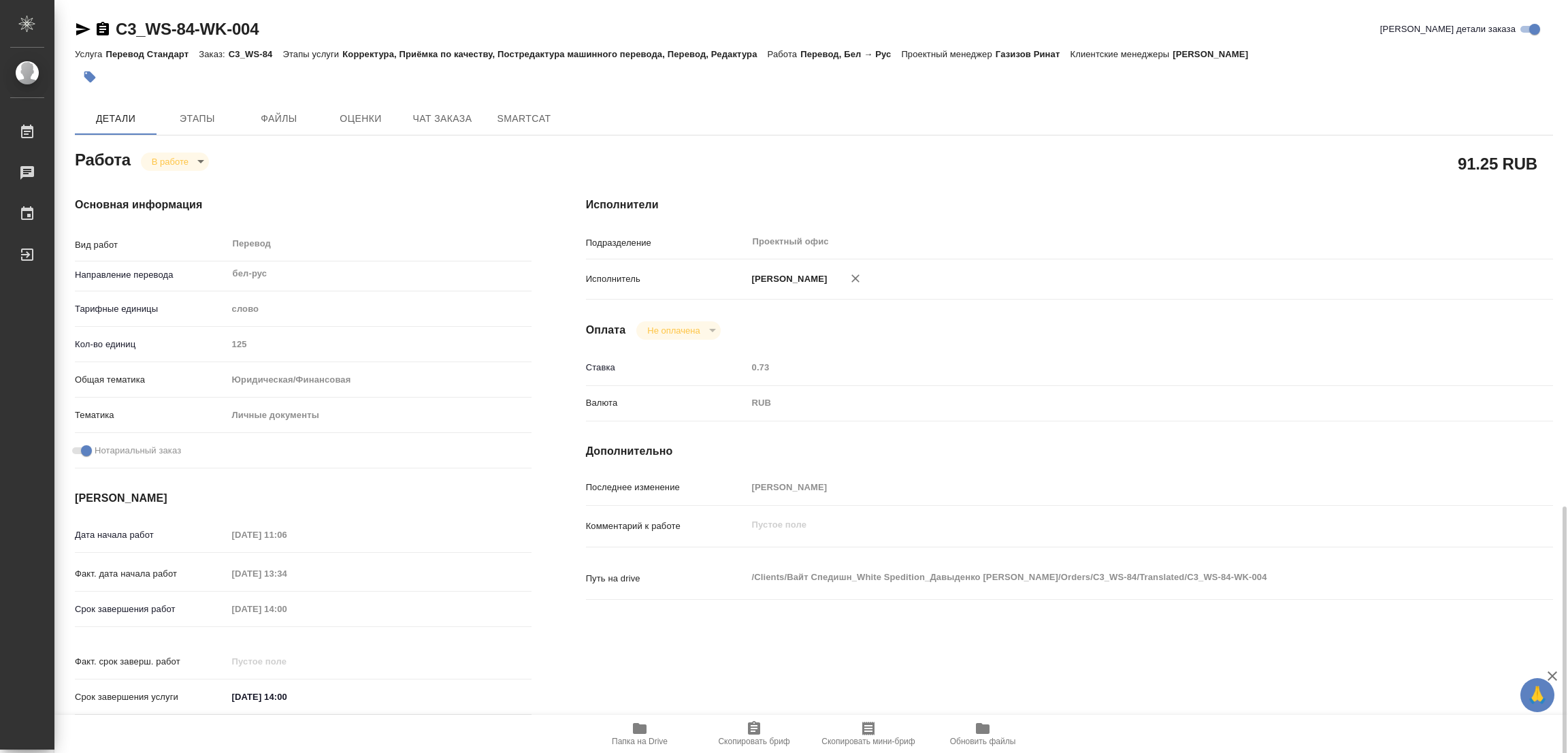
type textarea "x"
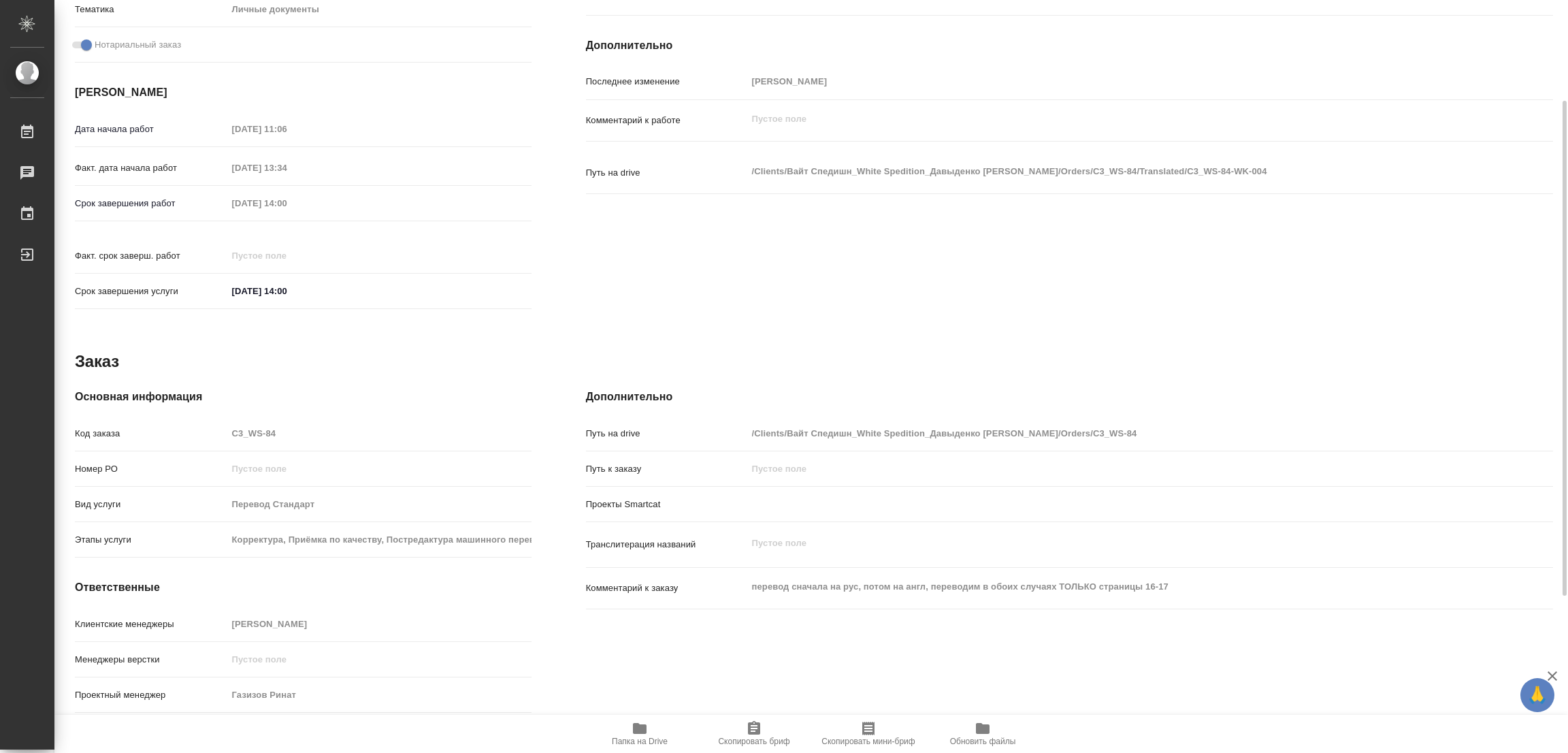
scroll to position [422, 0]
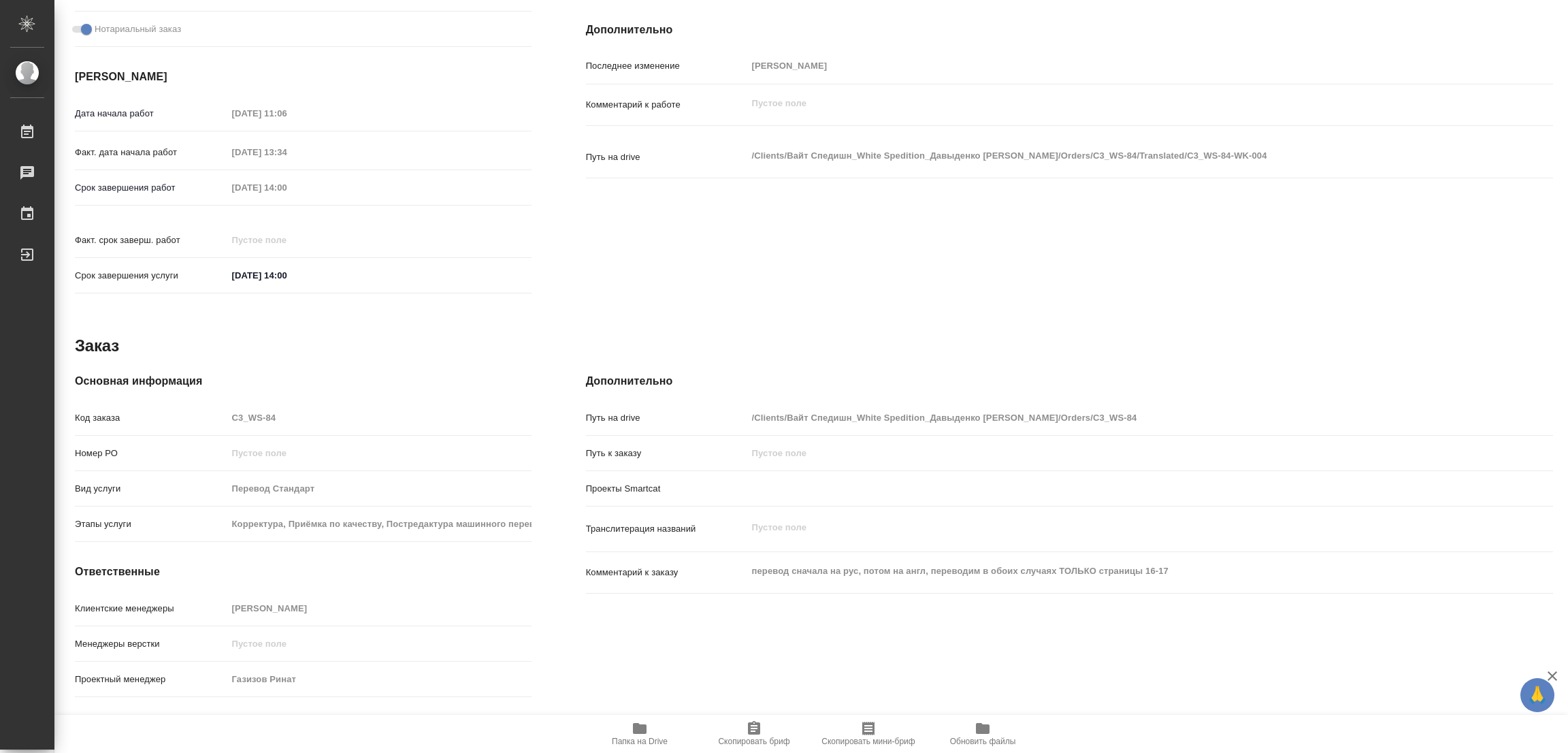
click at [883, 260] on div "Исполнители Подразделение Проектный офис ​ Исполнитель Попова Галина Оплата Не …" at bounding box center [1069, 38] width 1021 height 581
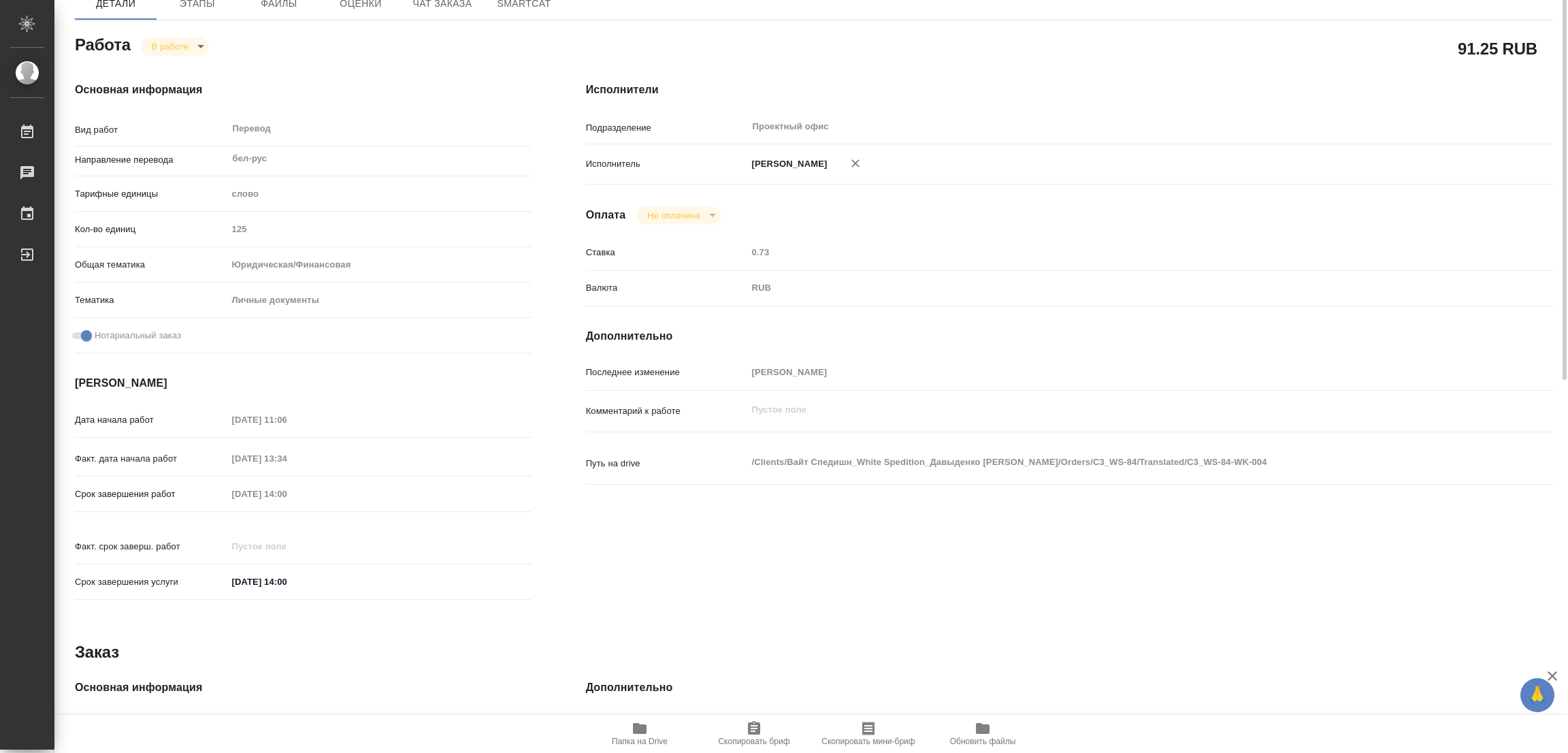
scroll to position [0, 0]
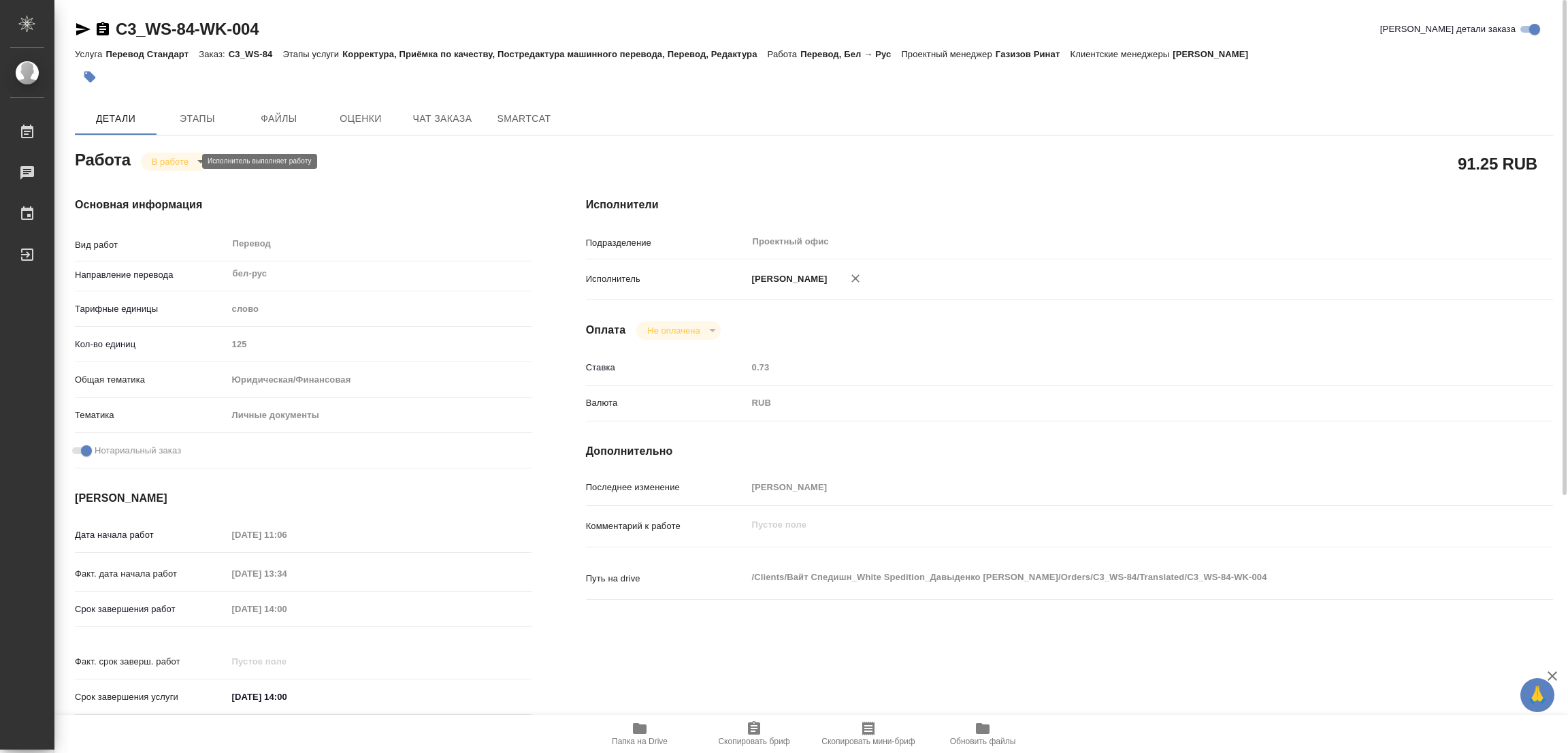
click at [164, 162] on body "🙏 .cls-1 fill:#fff; AWATERA Popova Galina Работы 0 Чаты График Выйти C3_WS-84-W…" at bounding box center [784, 376] width 1568 height 753
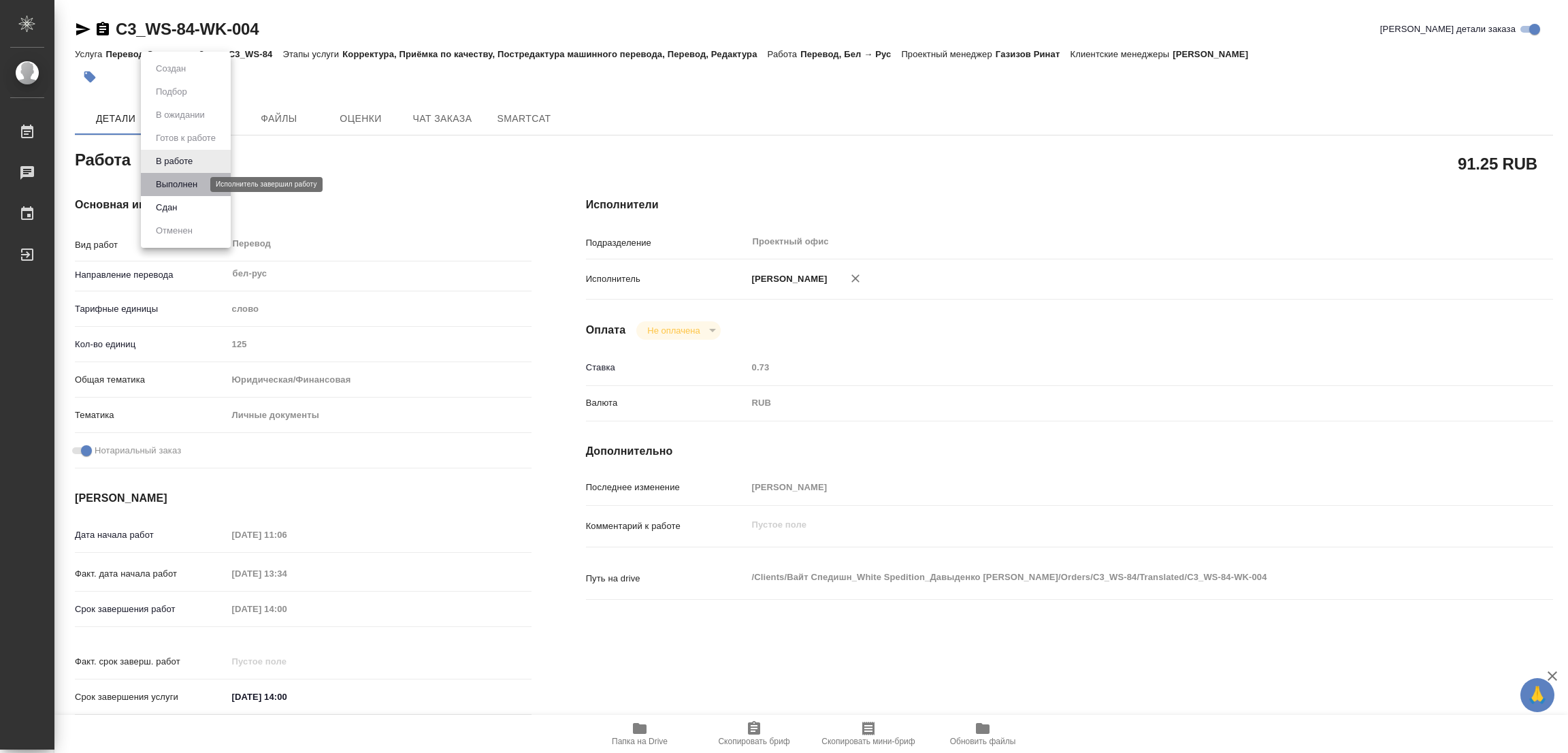
click at [181, 177] on button "Выполнен" at bounding box center [176, 184] width 50 height 15
click at [87, 75] on icon "button" at bounding box center [90, 77] width 12 height 12
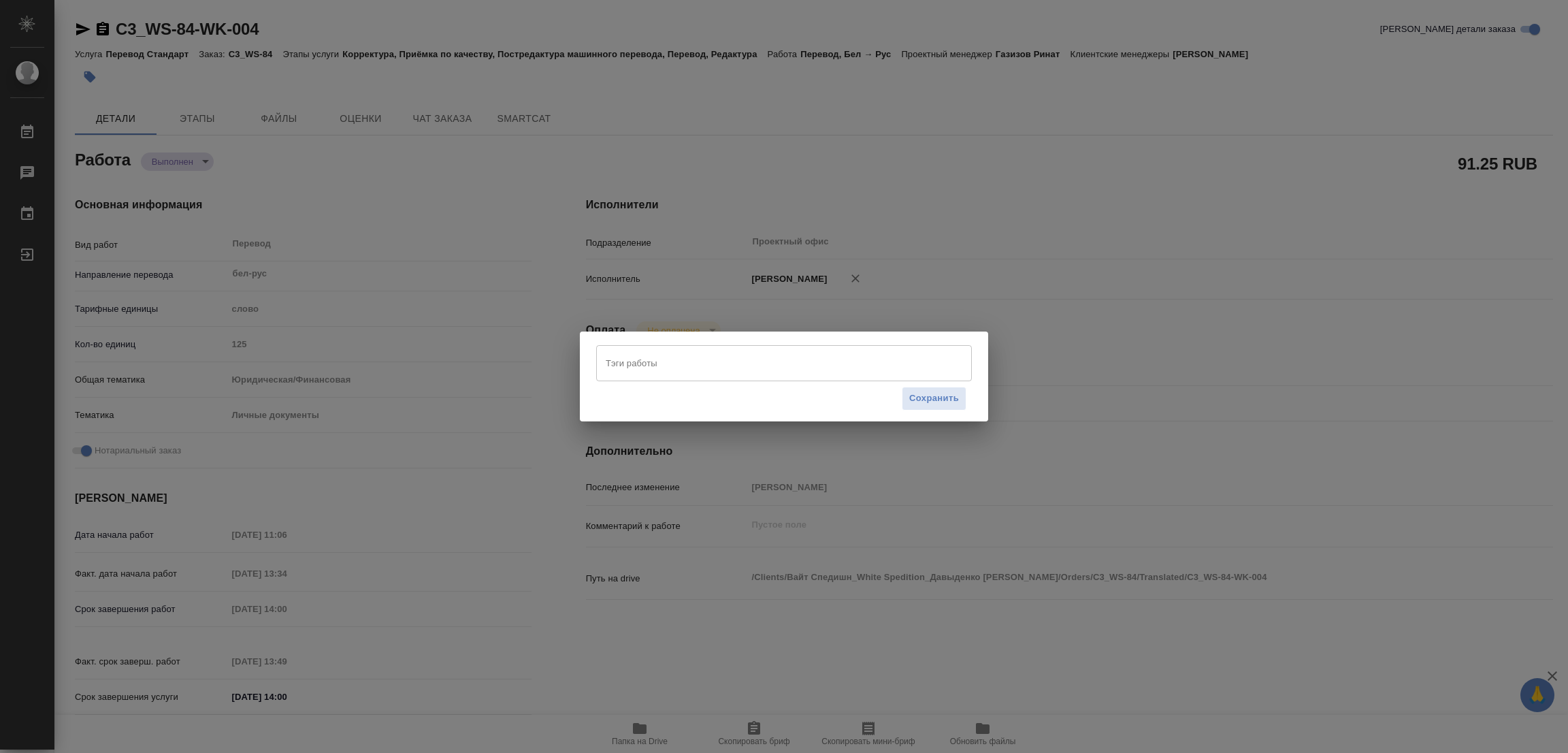
type textarea "x"
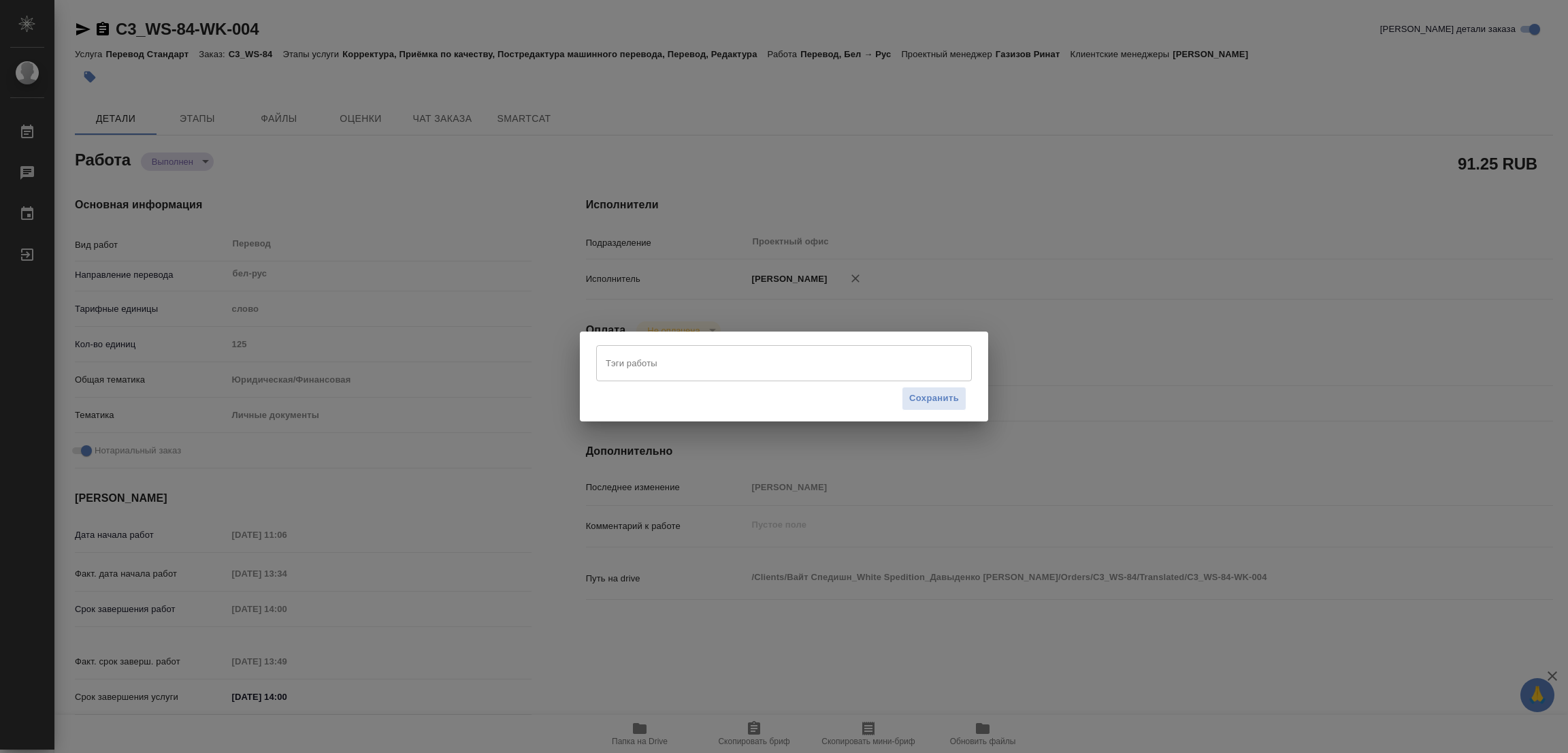
type textarea "x"
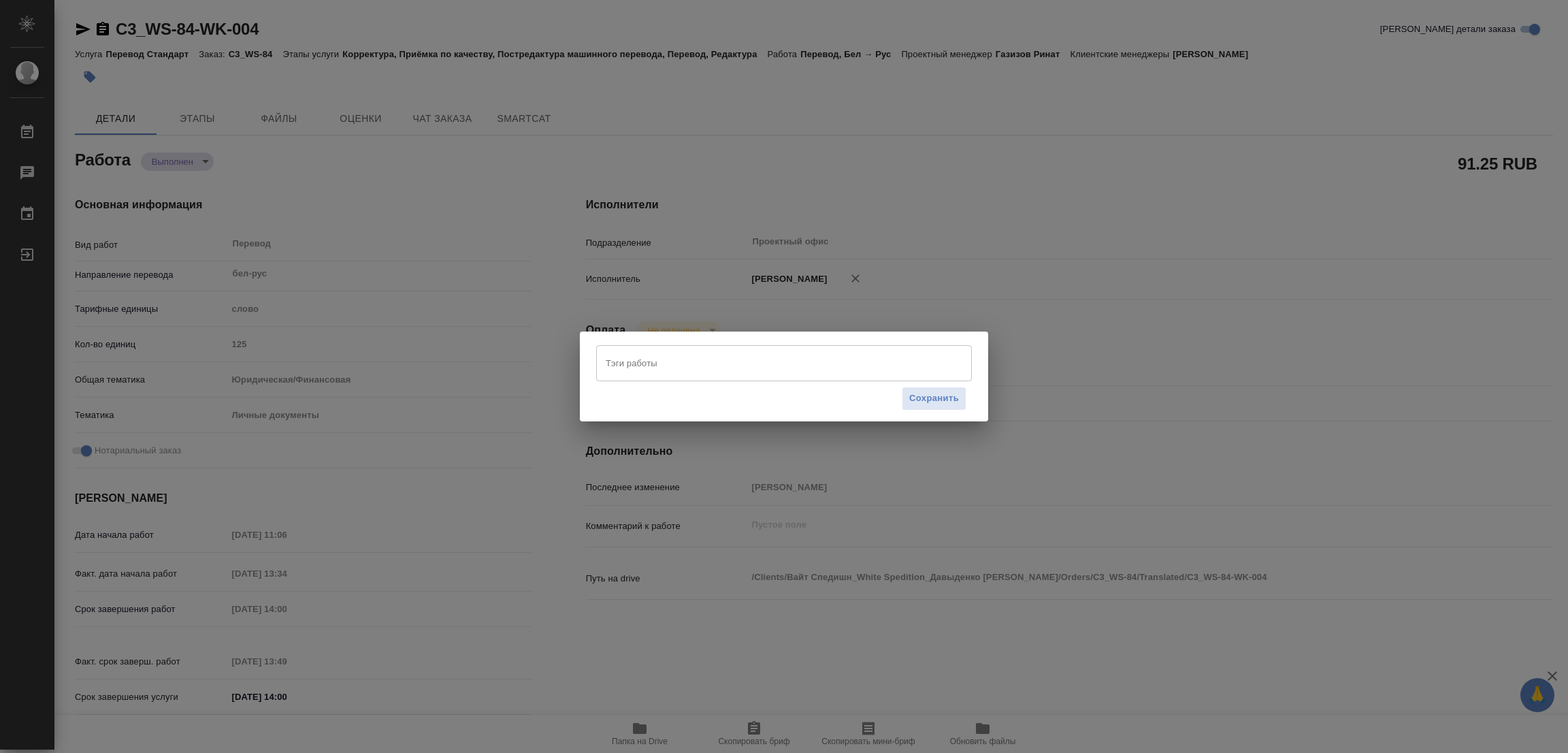
click at [614, 361] on input "Тэги работы" at bounding box center [771, 363] width 337 height 24
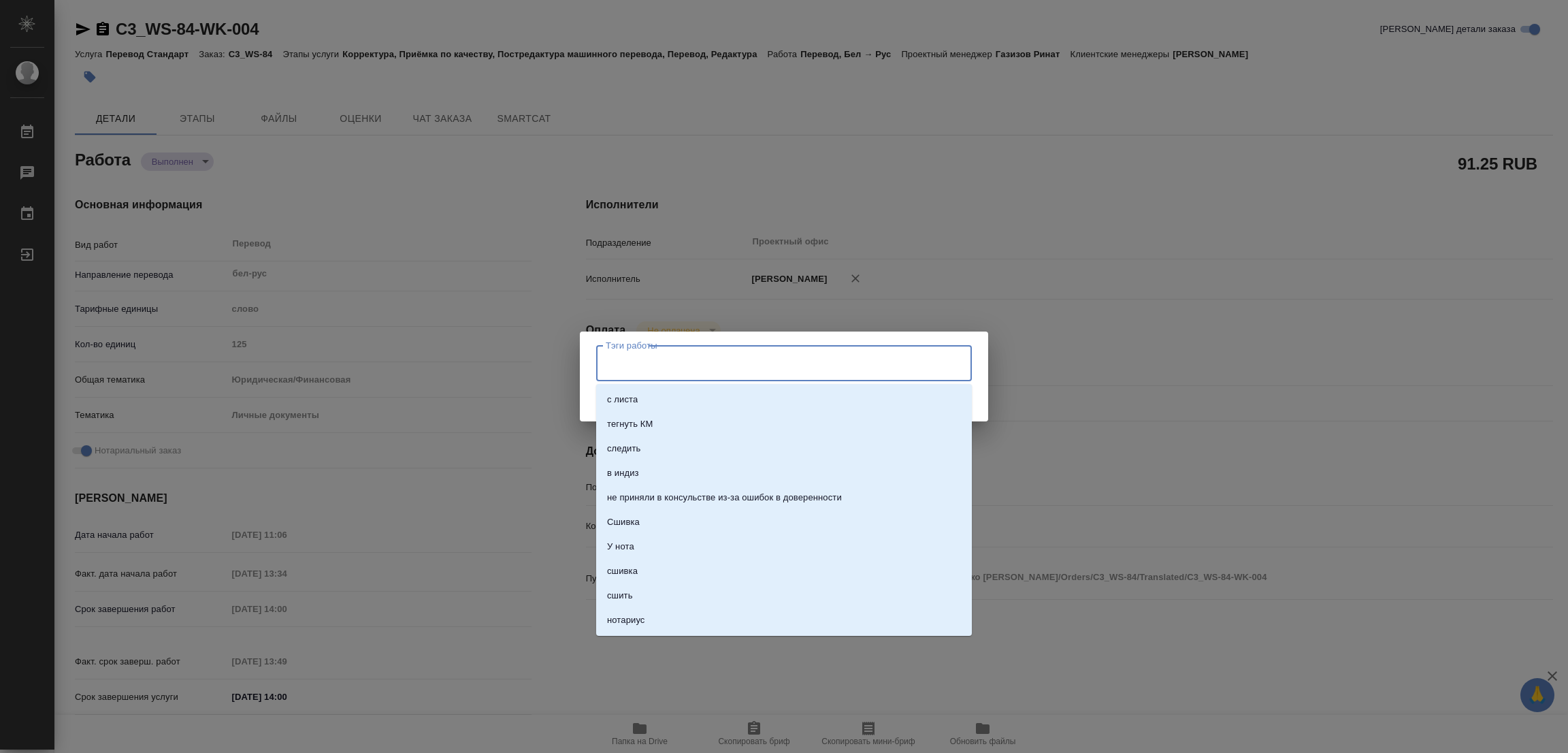
type textarea "x"
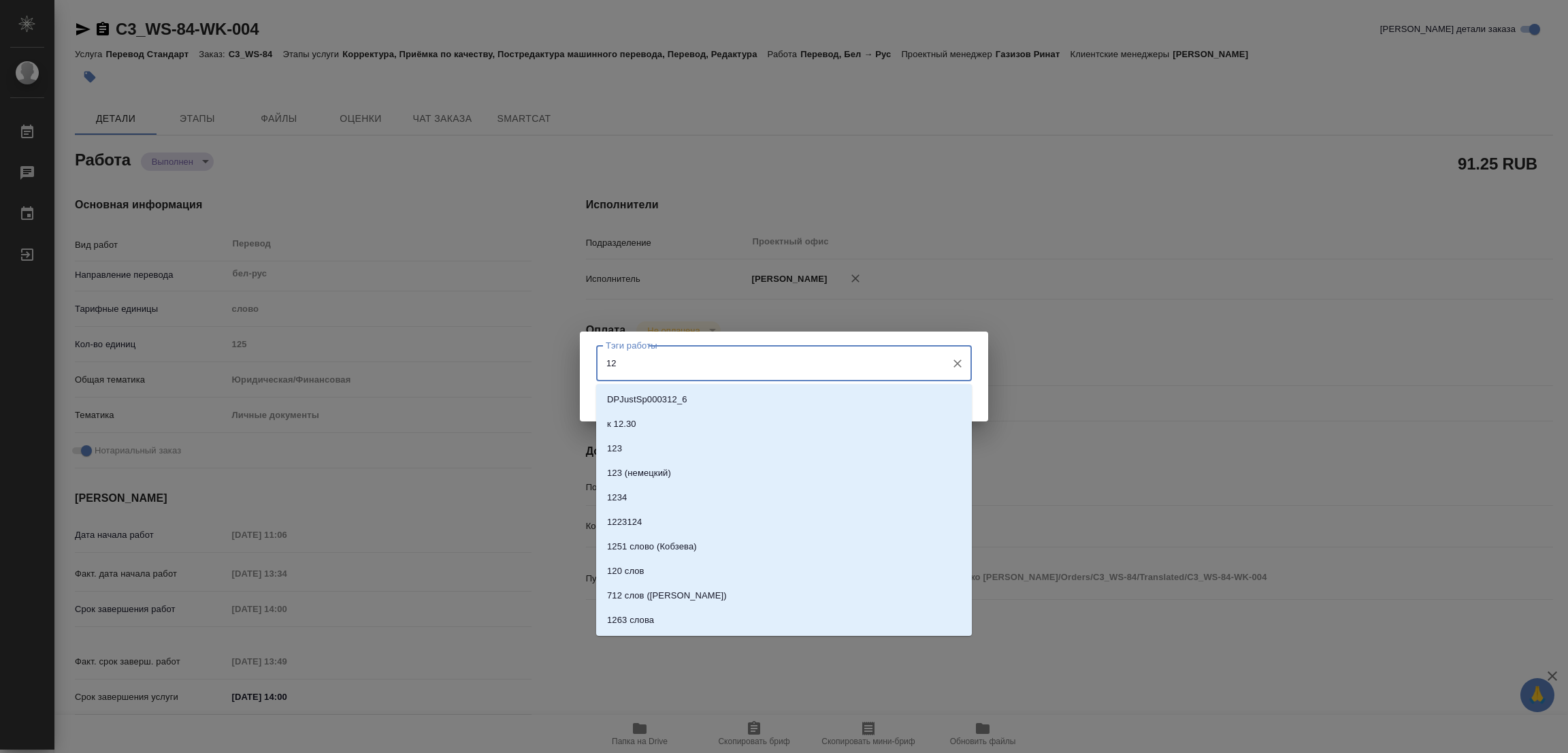
type input "1"
type input "стат: 125"
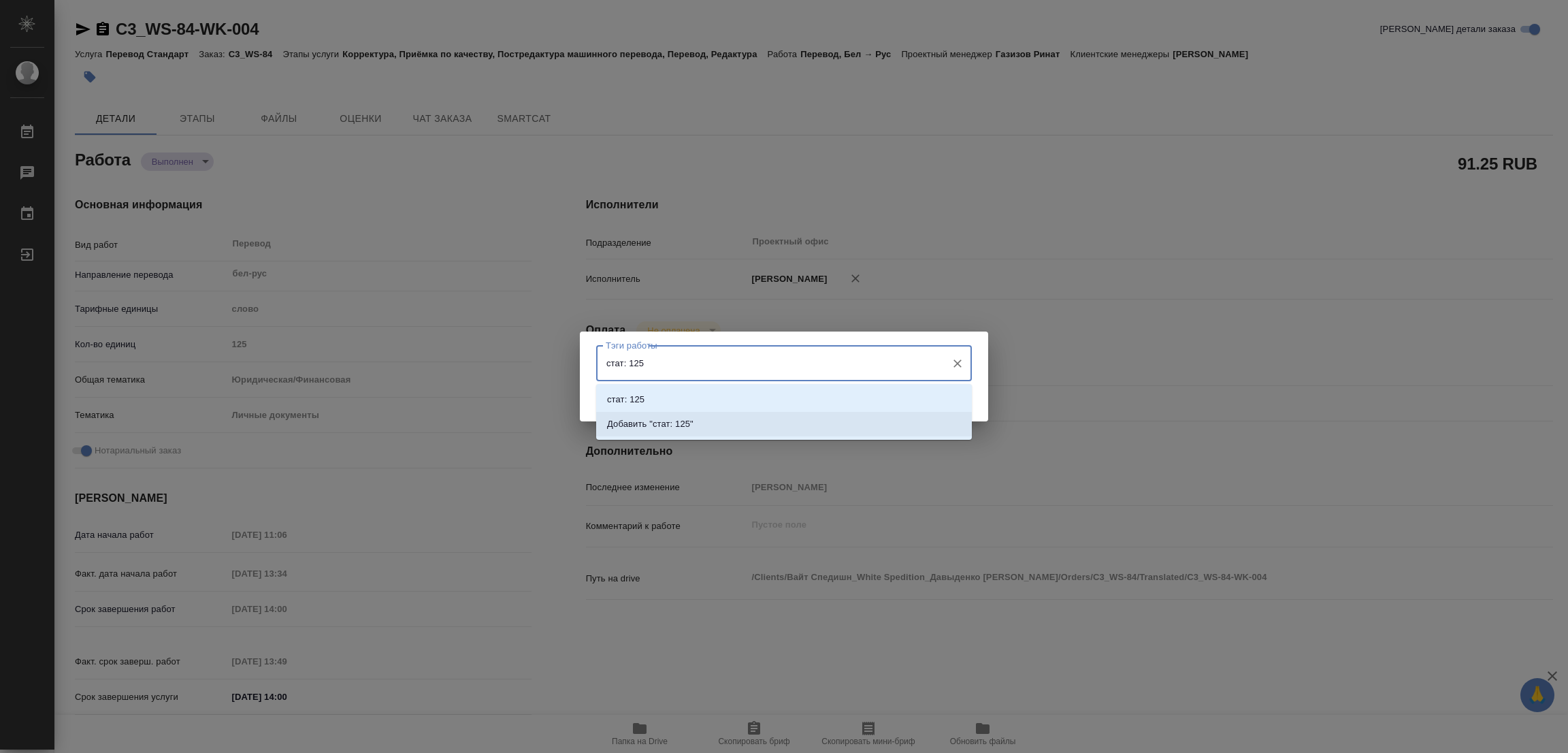
click at [664, 419] on p "Добавить "стат: 125"" at bounding box center [650, 425] width 86 height 14
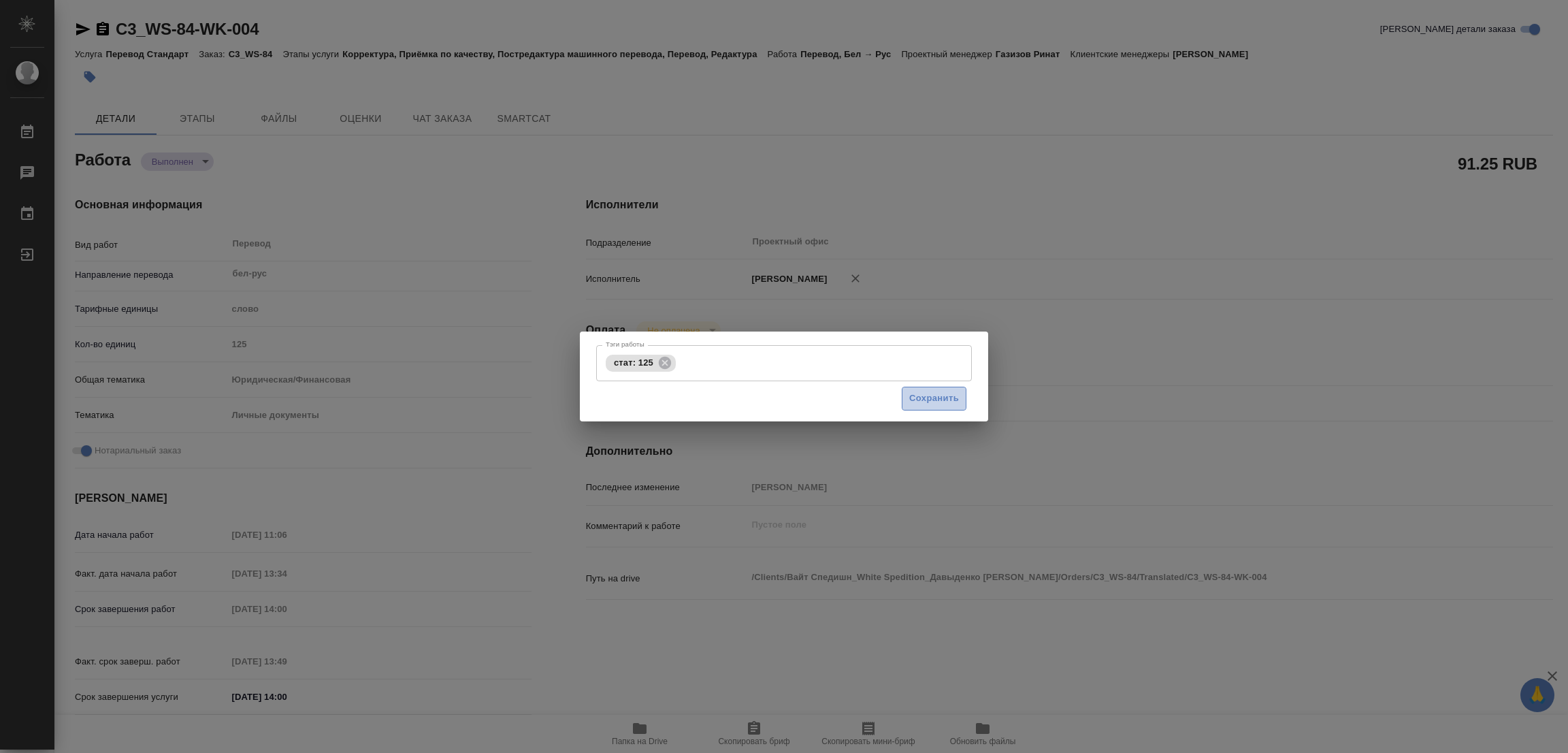
click at [926, 400] on span "Сохранить" at bounding box center [934, 399] width 50 height 16
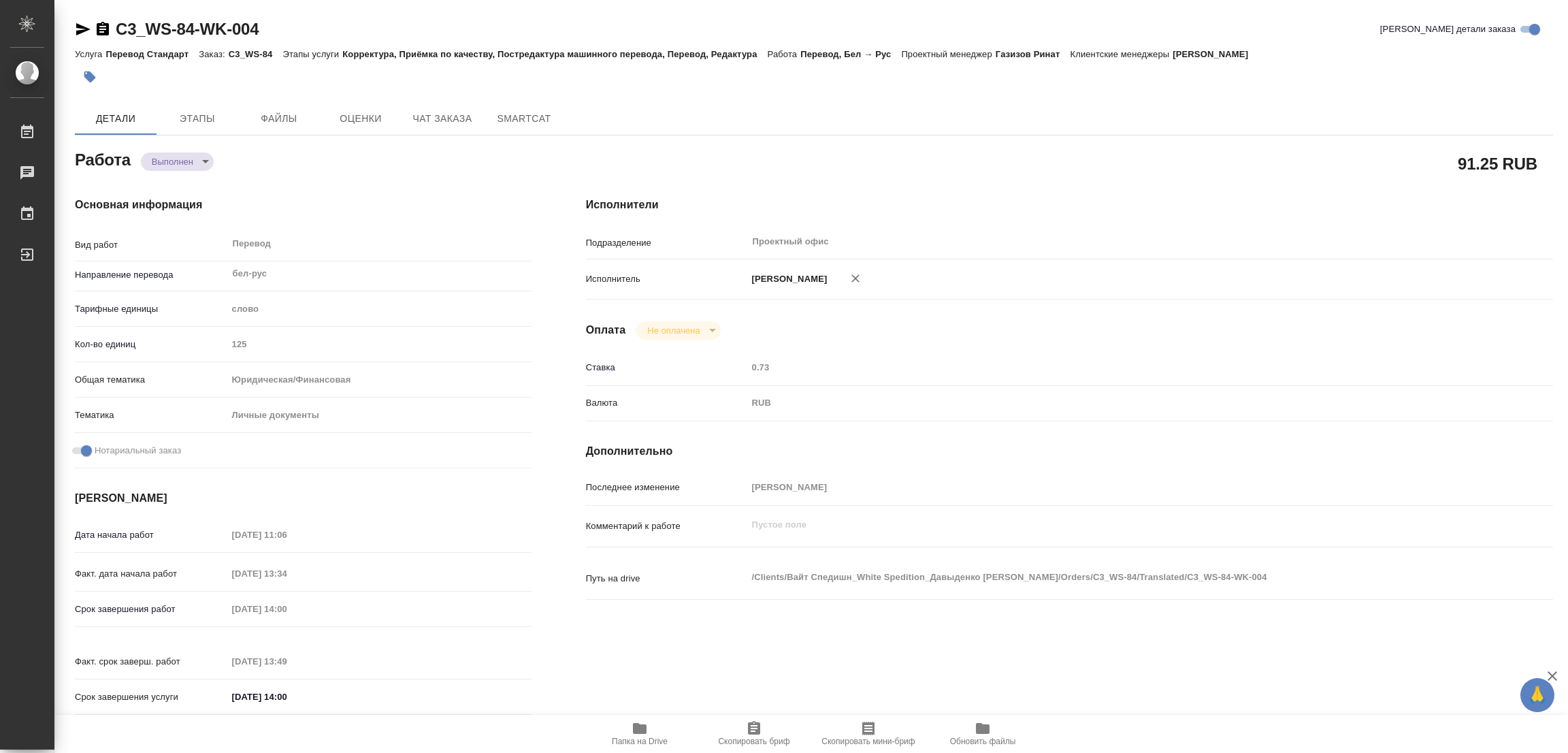
type input "completed"
type textarea "Перевод"
type textarea "x"
type input "бел-рус"
type input "5a8b1489cc6b4906c91bfd90"
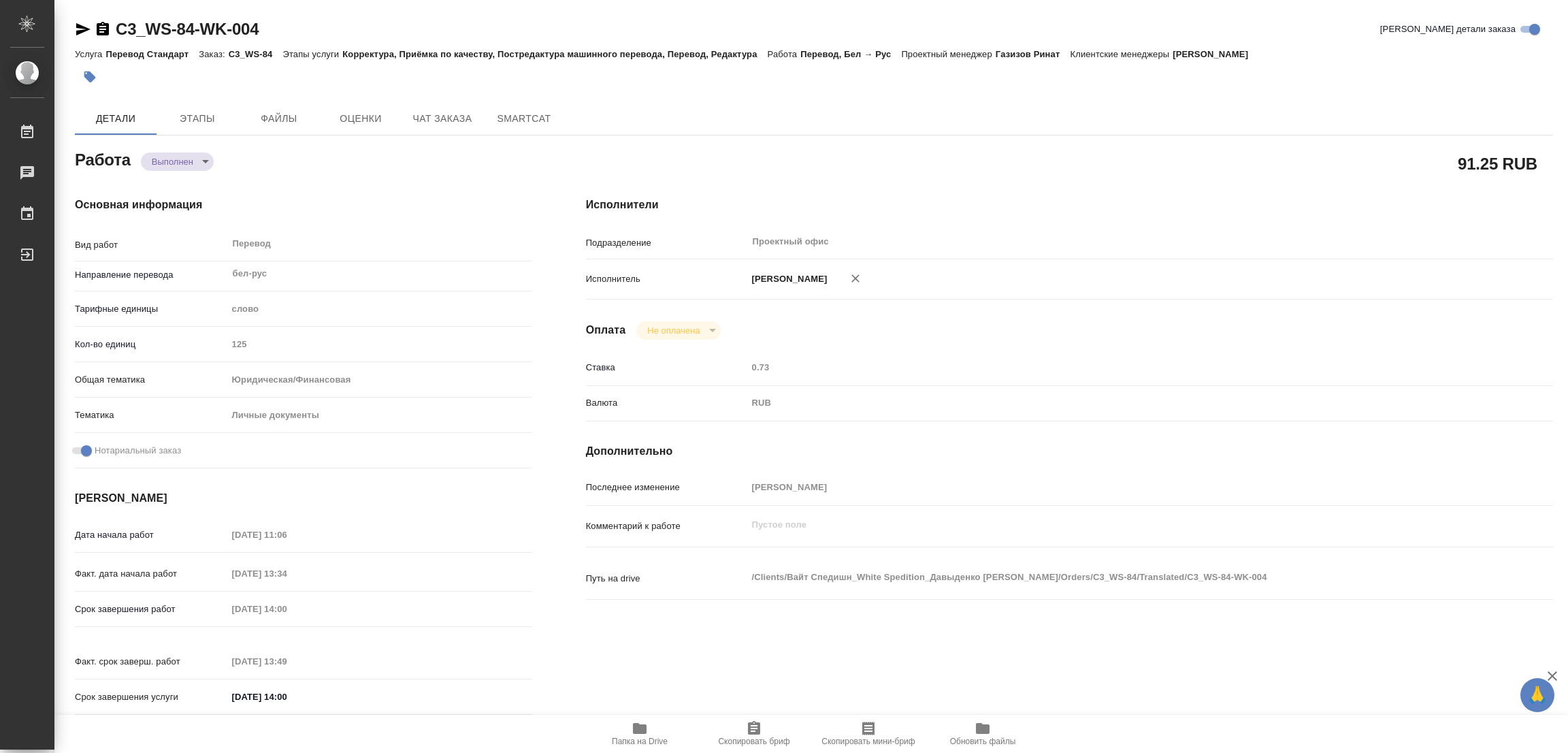
type input "125"
type input "yr-fn"
type input "5a8b8b956a9677013d343cfe"
checkbox input "true"
type input "[DATE] 11:06"
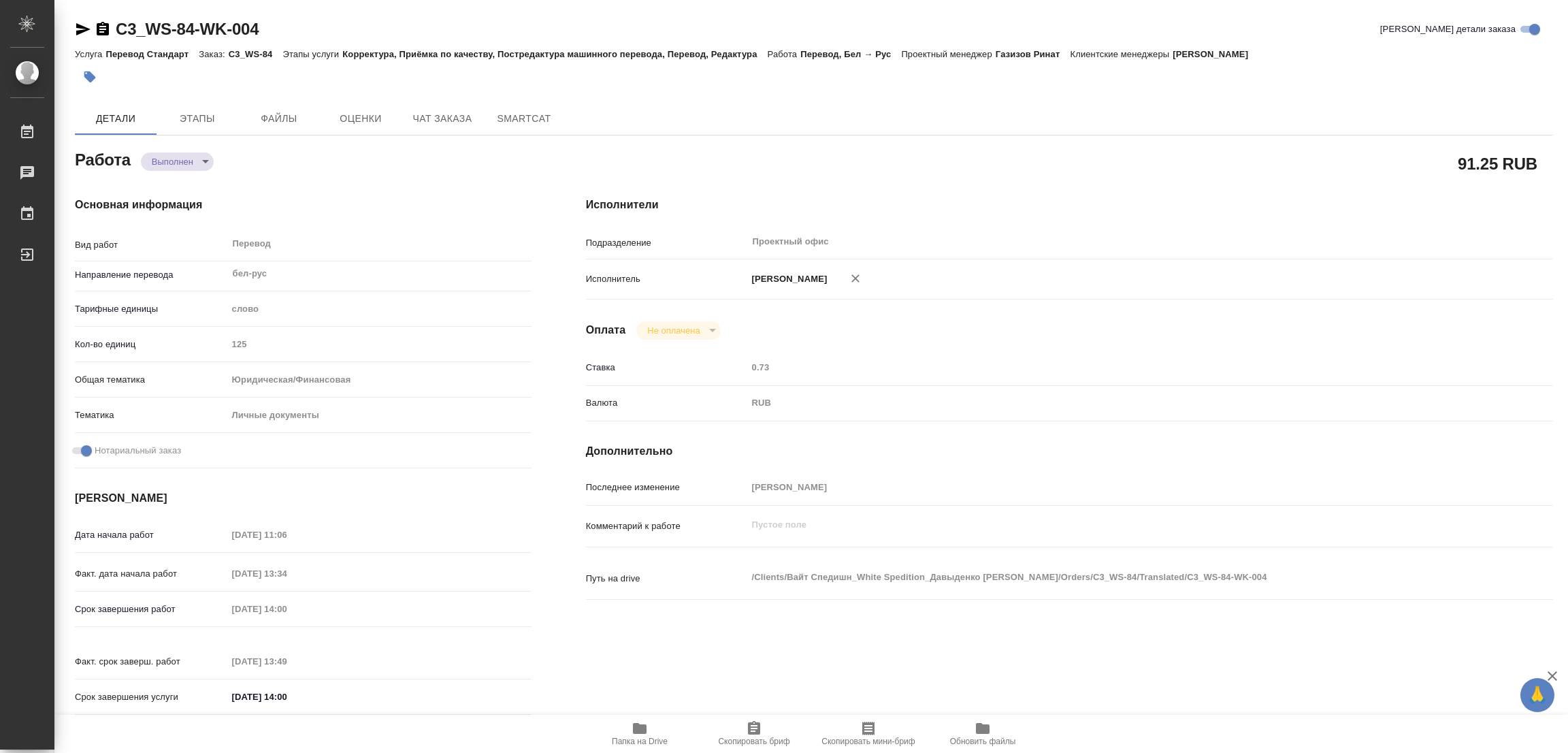
type input "22.09.2025 13:34"
type input "[DATE] 14:00"
type input "22.09.2025 13:49"
type input "[DATE] 14:00"
type input "Проектный офис"
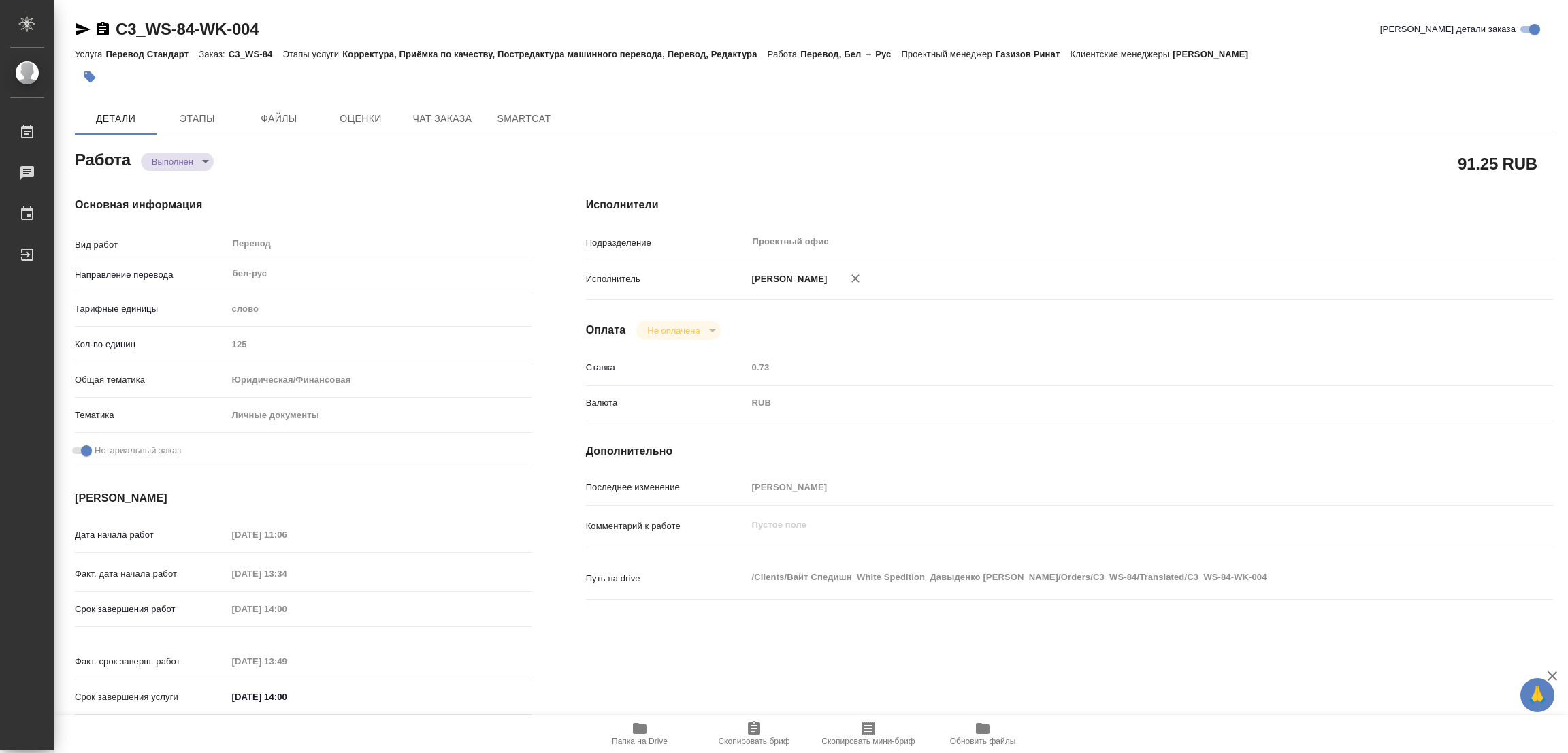
type input "notPayed"
type input "0.73"
type input "RUB"
type input "[PERSON_NAME]"
type textarea "x"
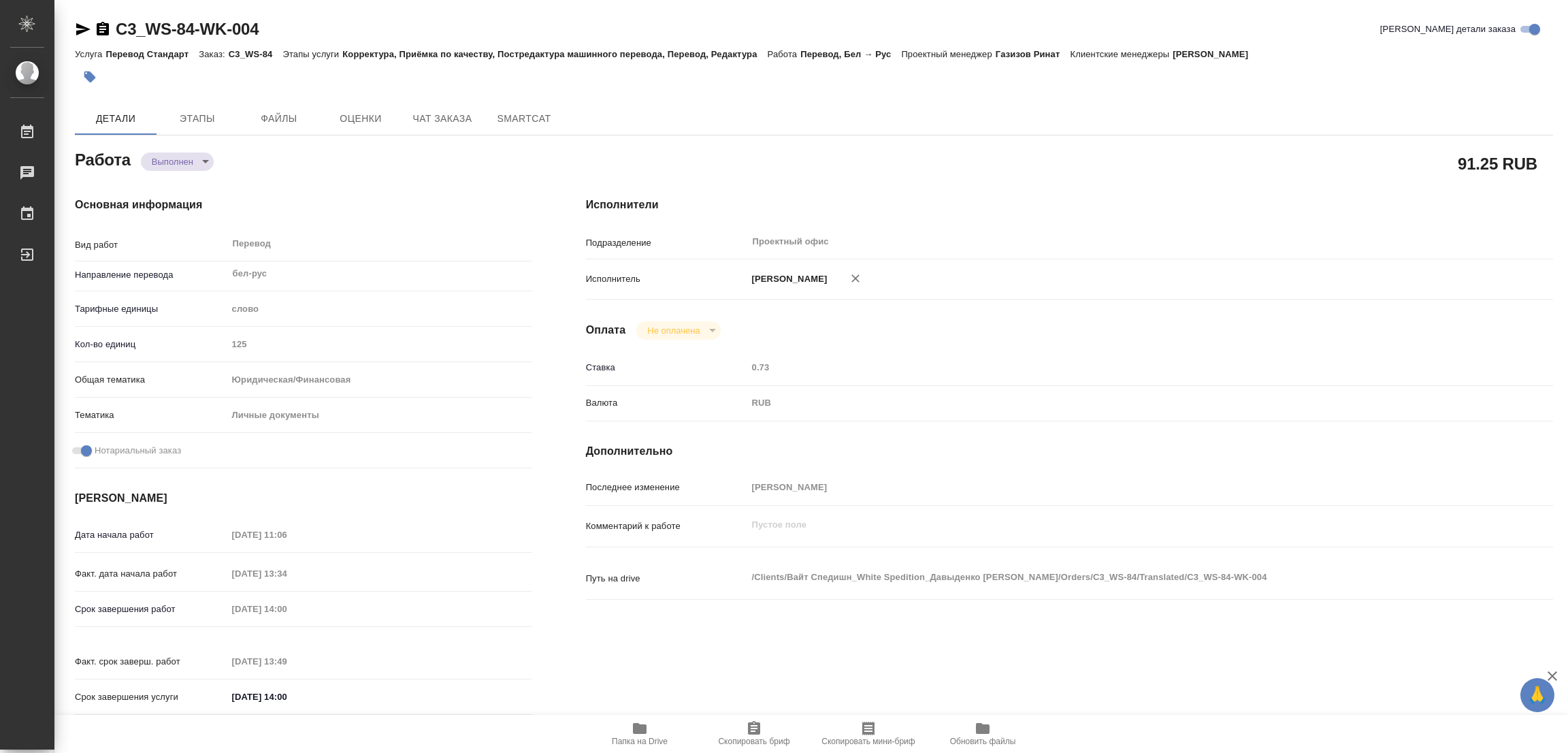
type textarea "/Clients/Вайт Спедишн_White Spedition_Давыденко Оксана/Orders/C3_WS-84/Translat…"
type textarea "x"
type input "C3_WS-84"
type input "Перевод Стандарт"
type input "Корректура, Приёмка по качеству, Постредактура машинного перевода, Перевод, Ред…"
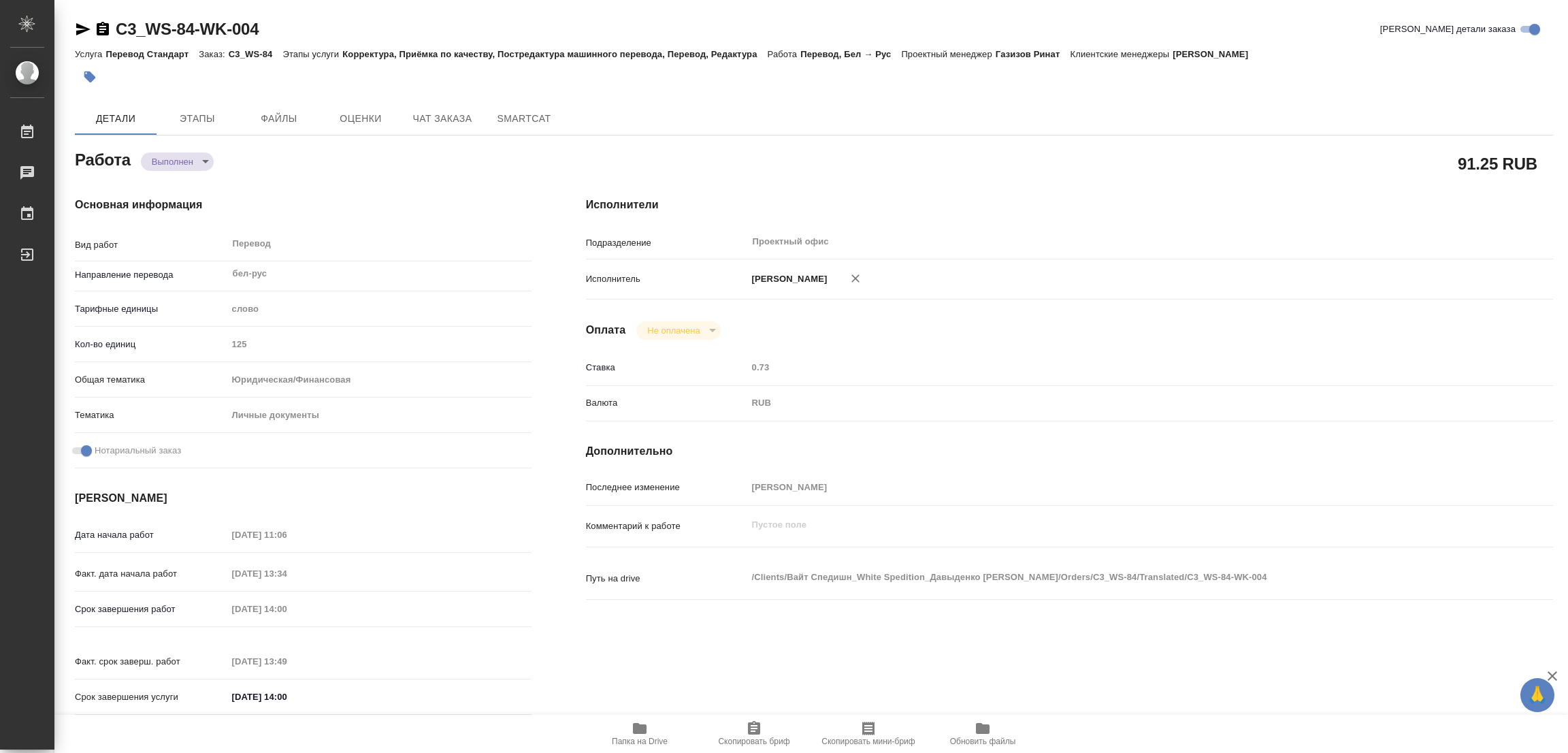
type input "[PERSON_NAME]"
type input "/Clients/Вайт Спедишн_White Spedition_Давыденко [PERSON_NAME]/Orders/C3_WS-84"
type textarea "x"
type textarea "перевод сначала на рус, потом на англ, переводим в обоих случаях ТОЛЬКО страниц…"
type textarea "x"
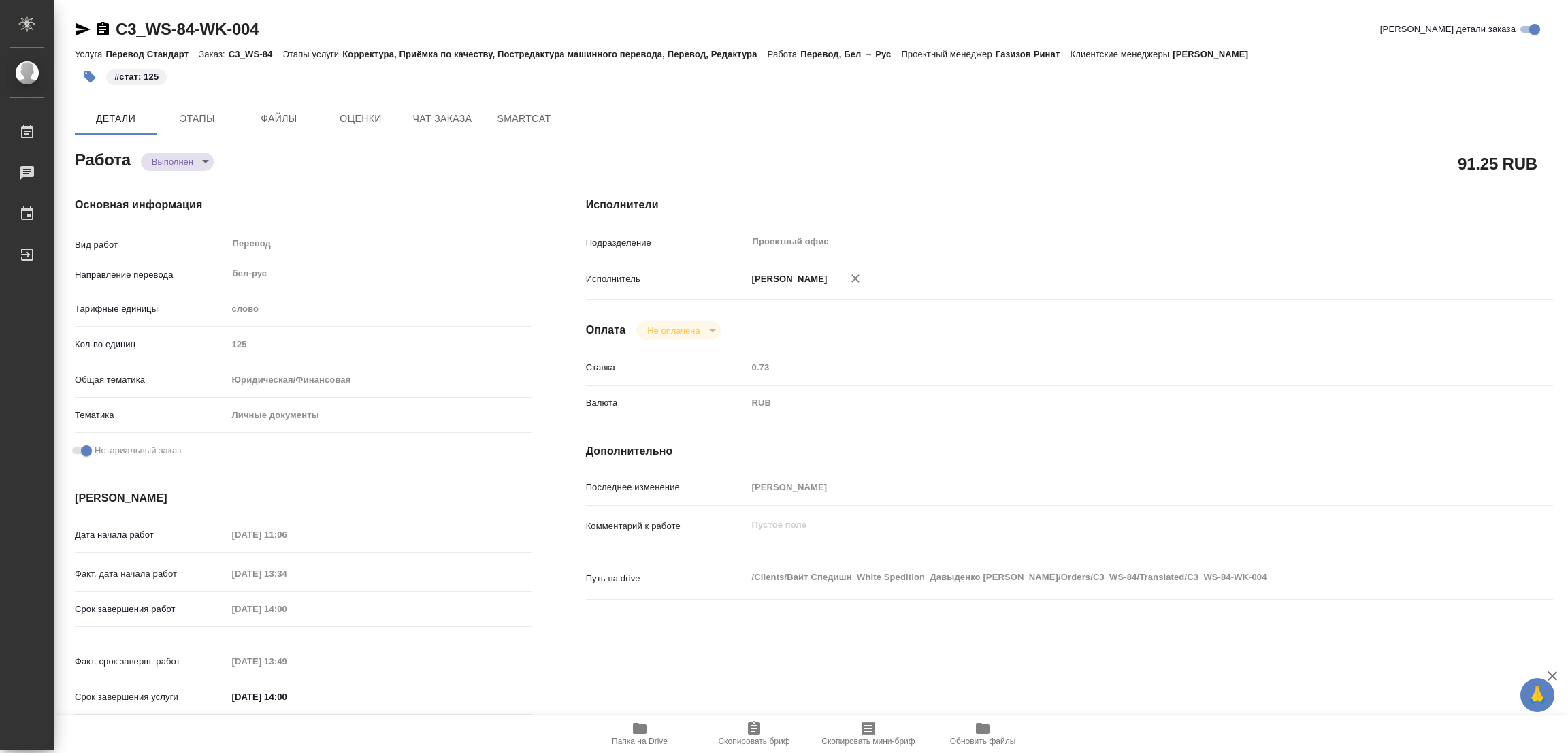
type textarea "x"
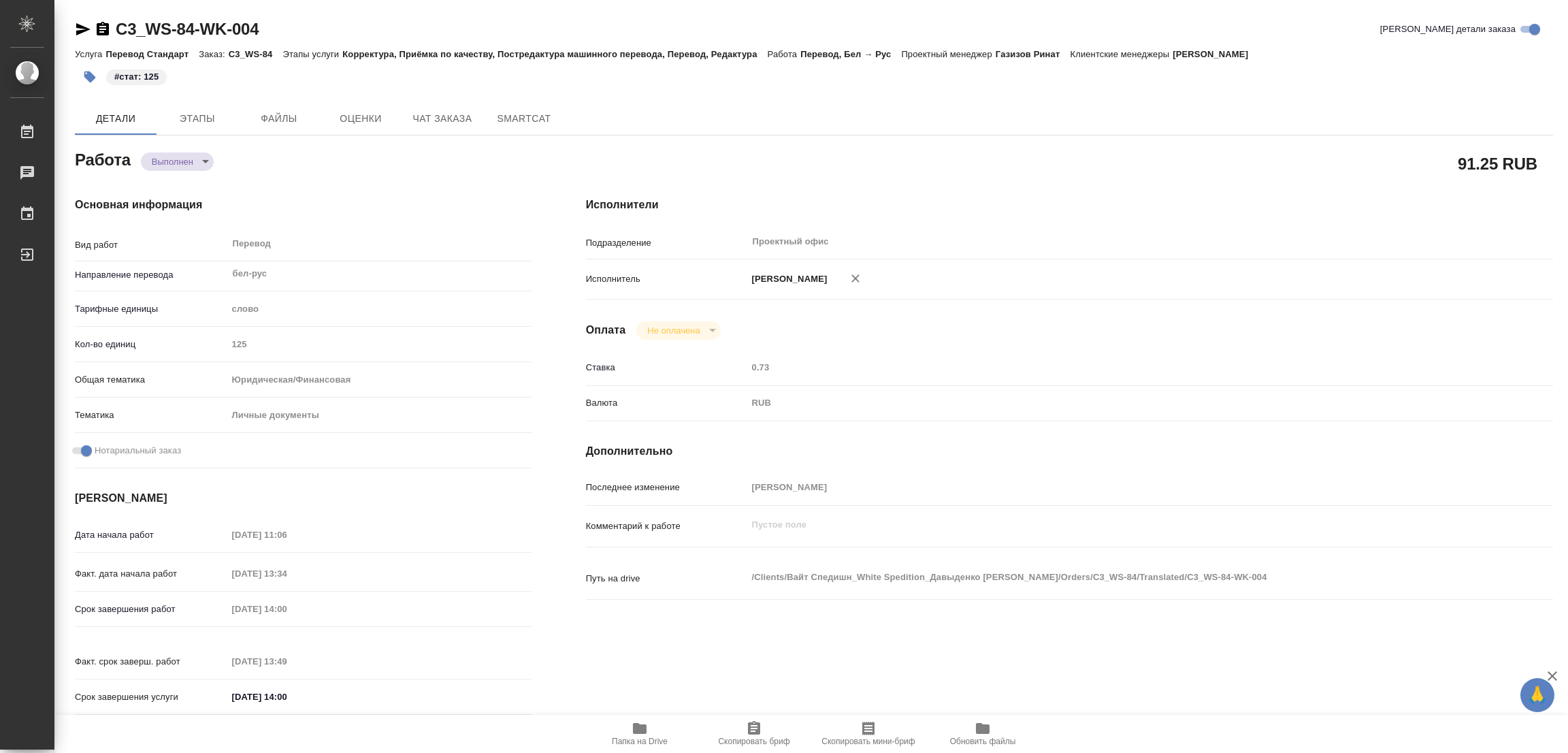
type textarea "x"
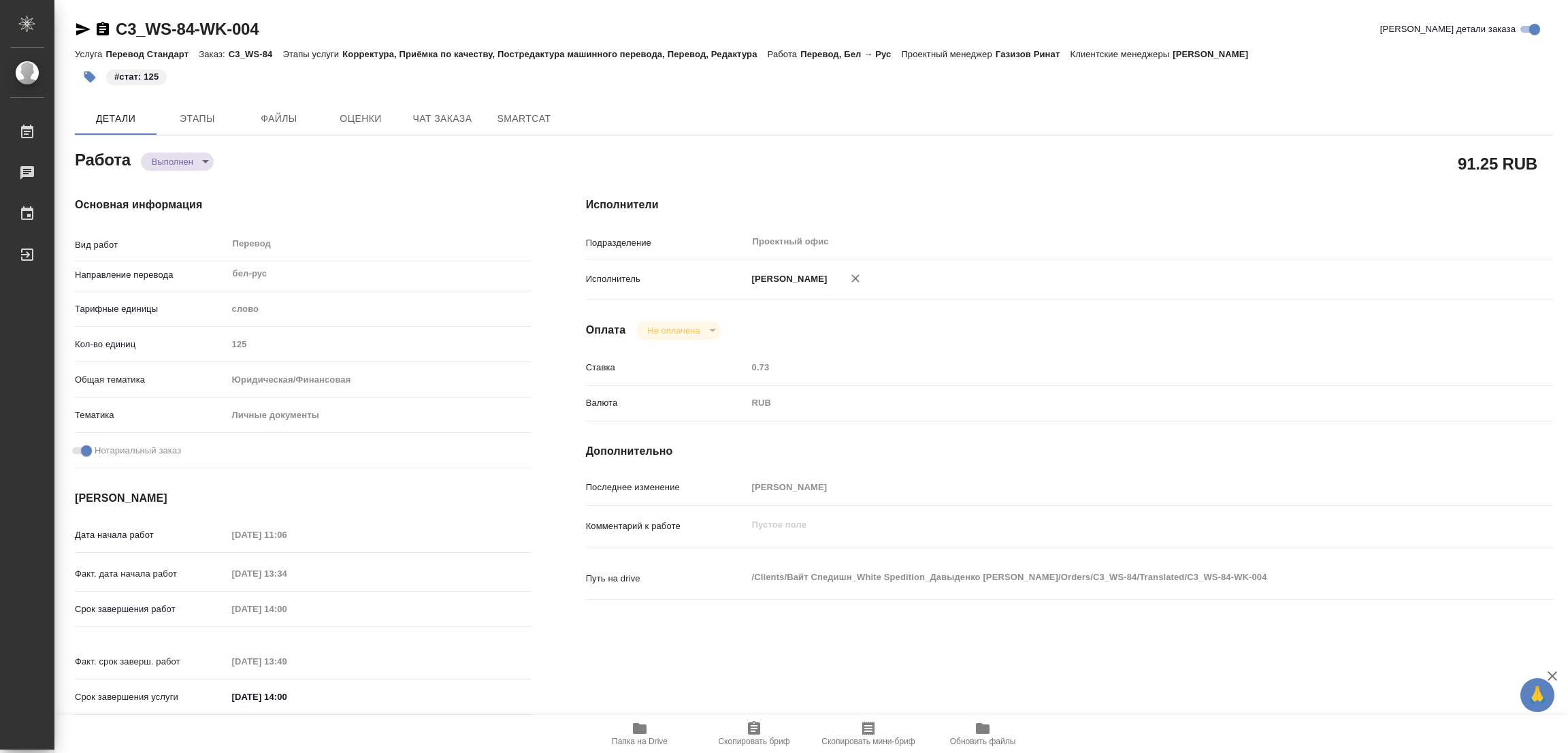
type textarea "x"
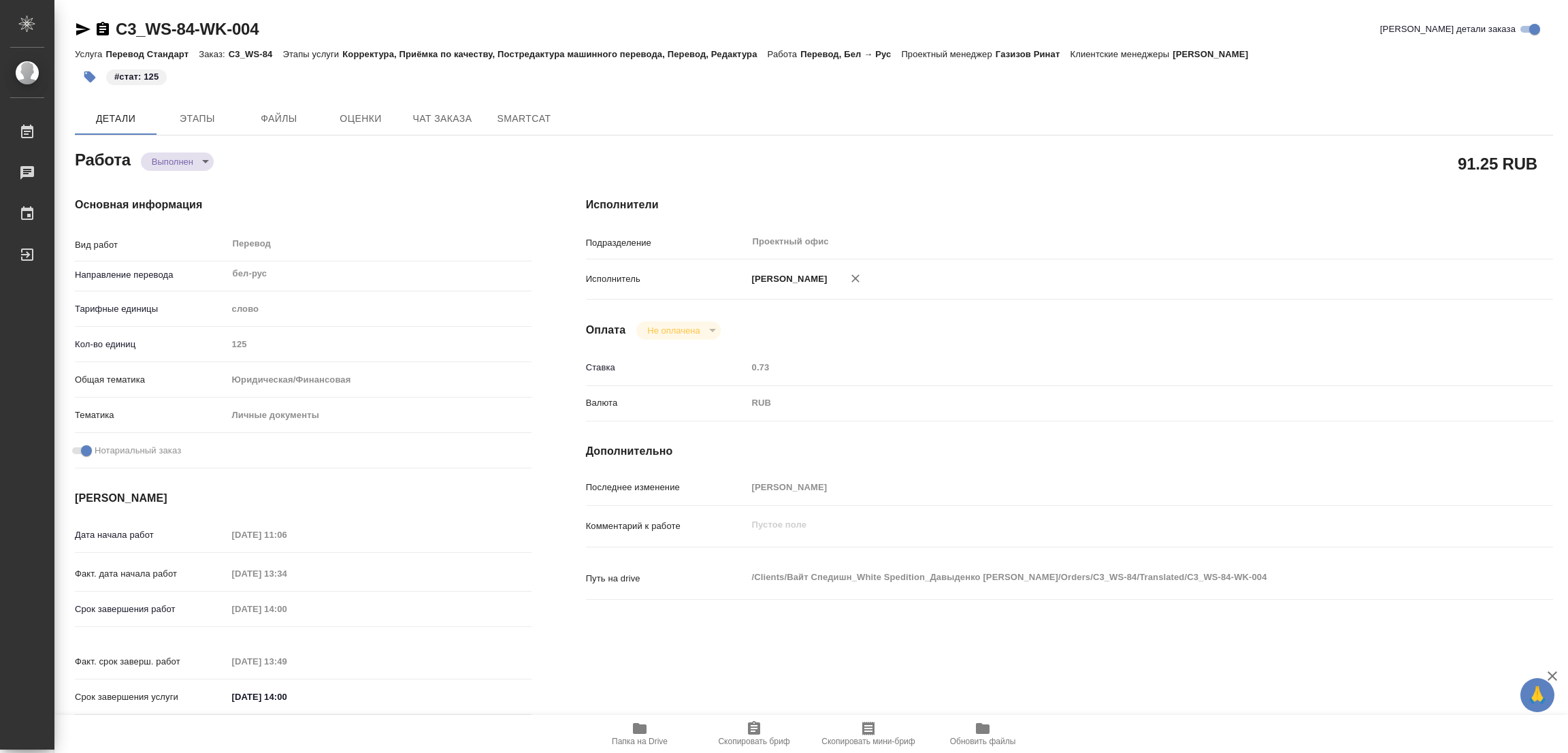
click at [1079, 160] on div "91.25 RUB" at bounding box center [1069, 163] width 967 height 34
type textarea "x"
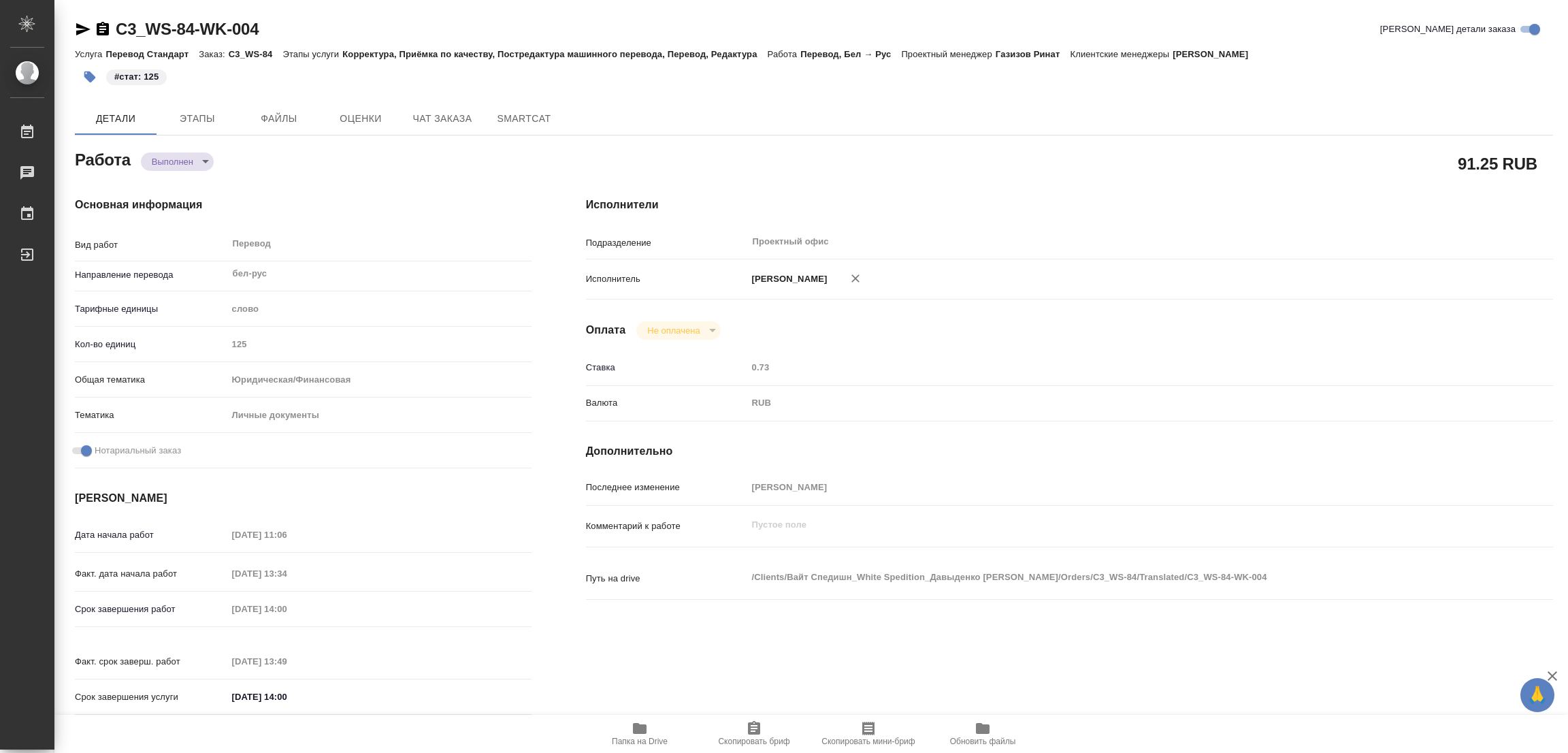
type textarea "x"
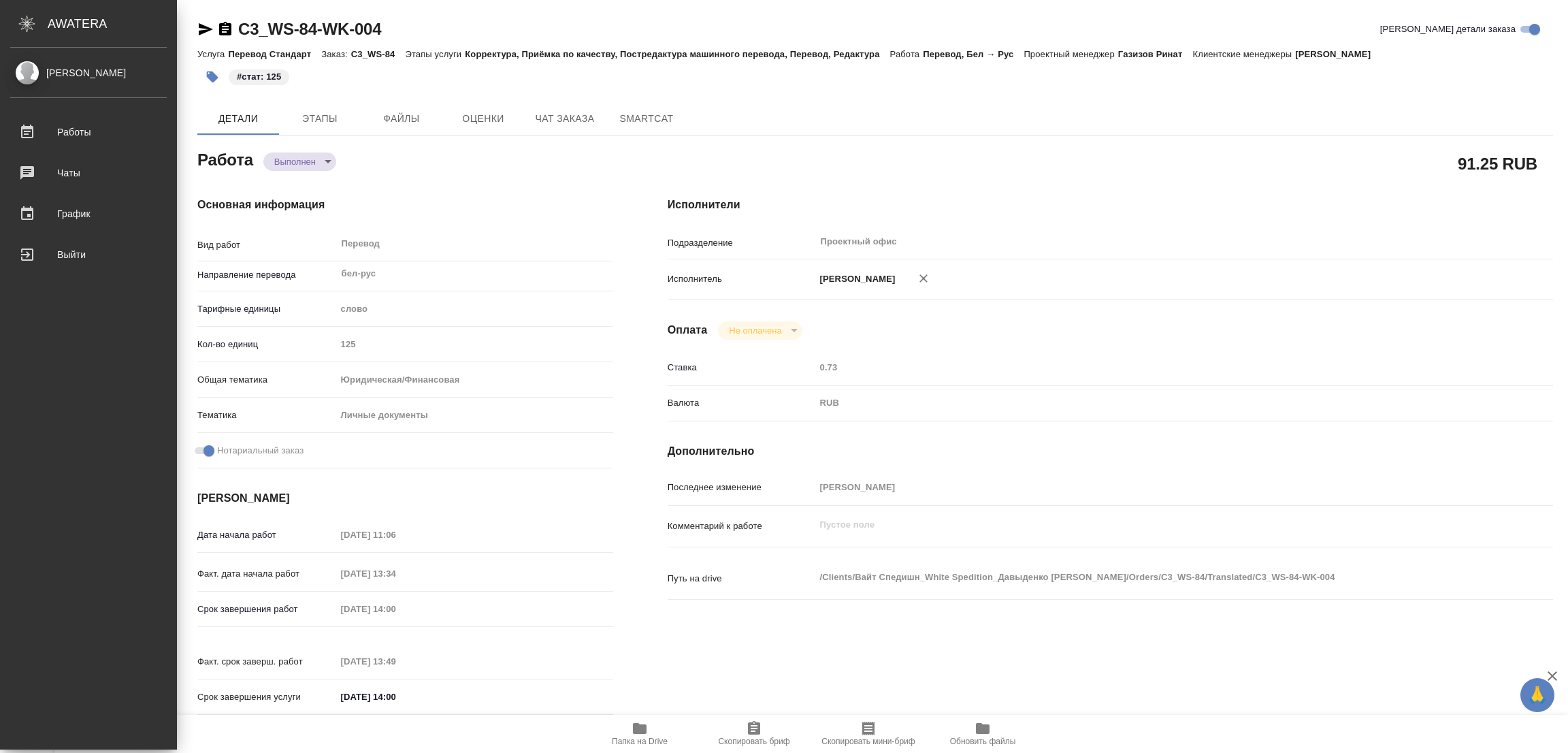
type textarea "x"
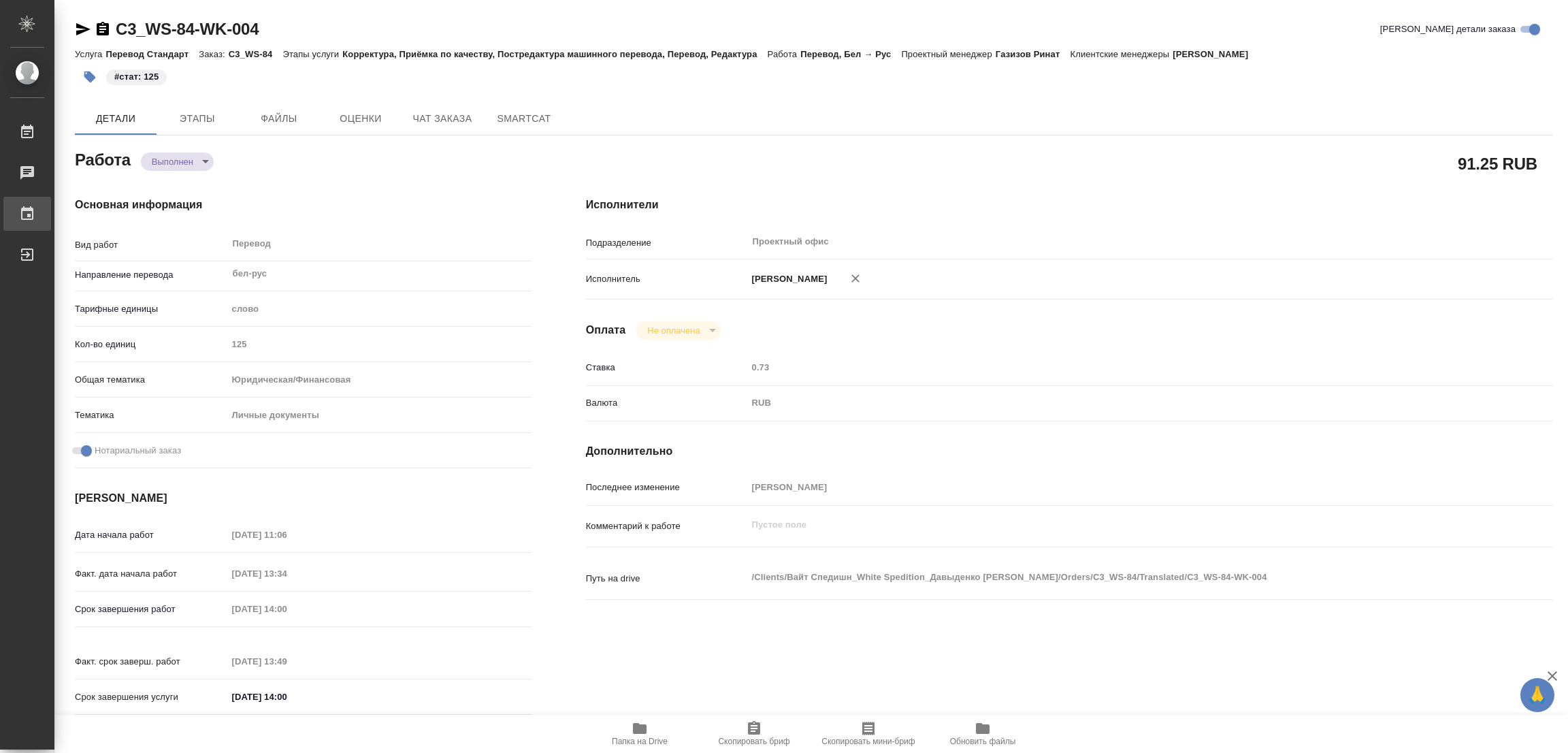
type textarea "x"
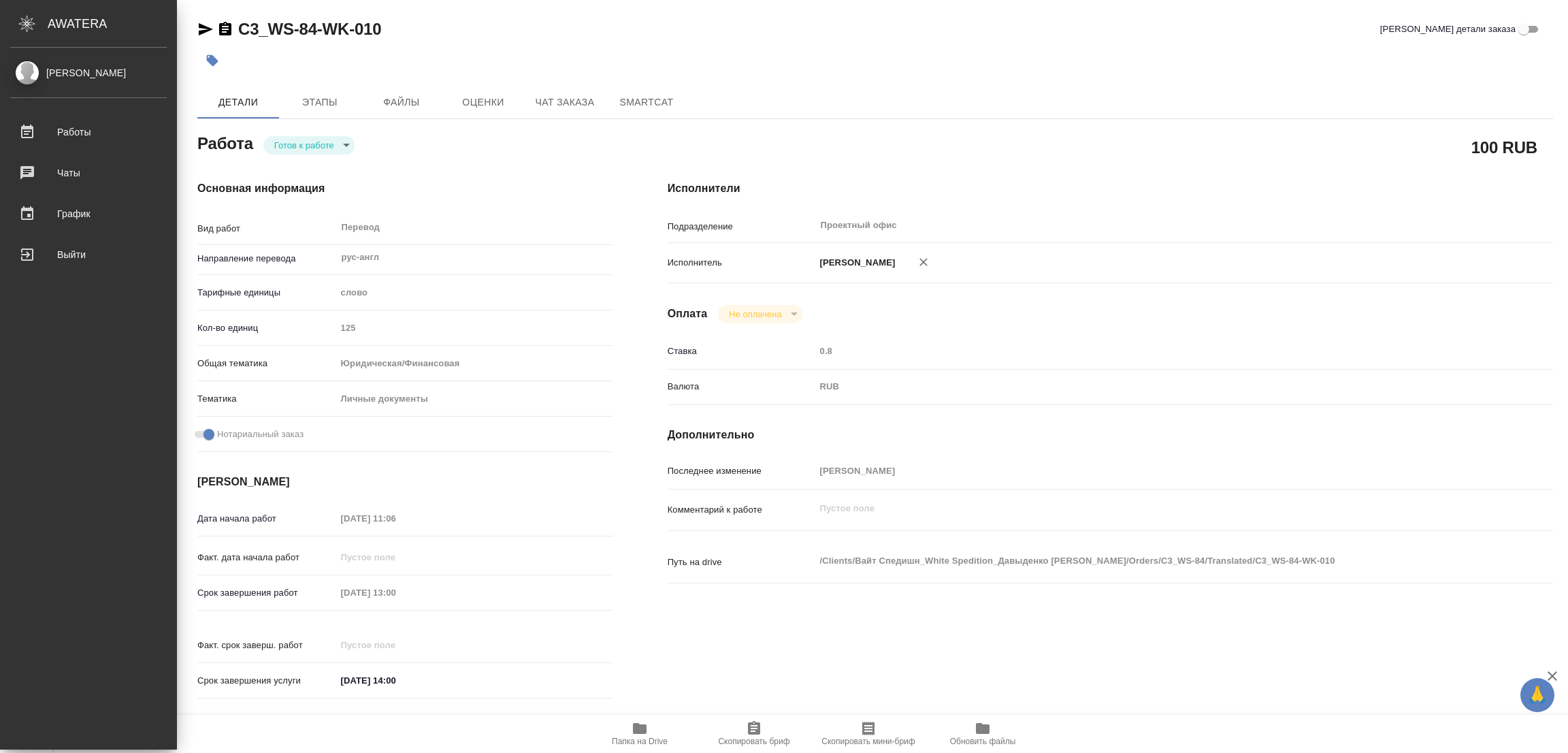
type textarea "x"
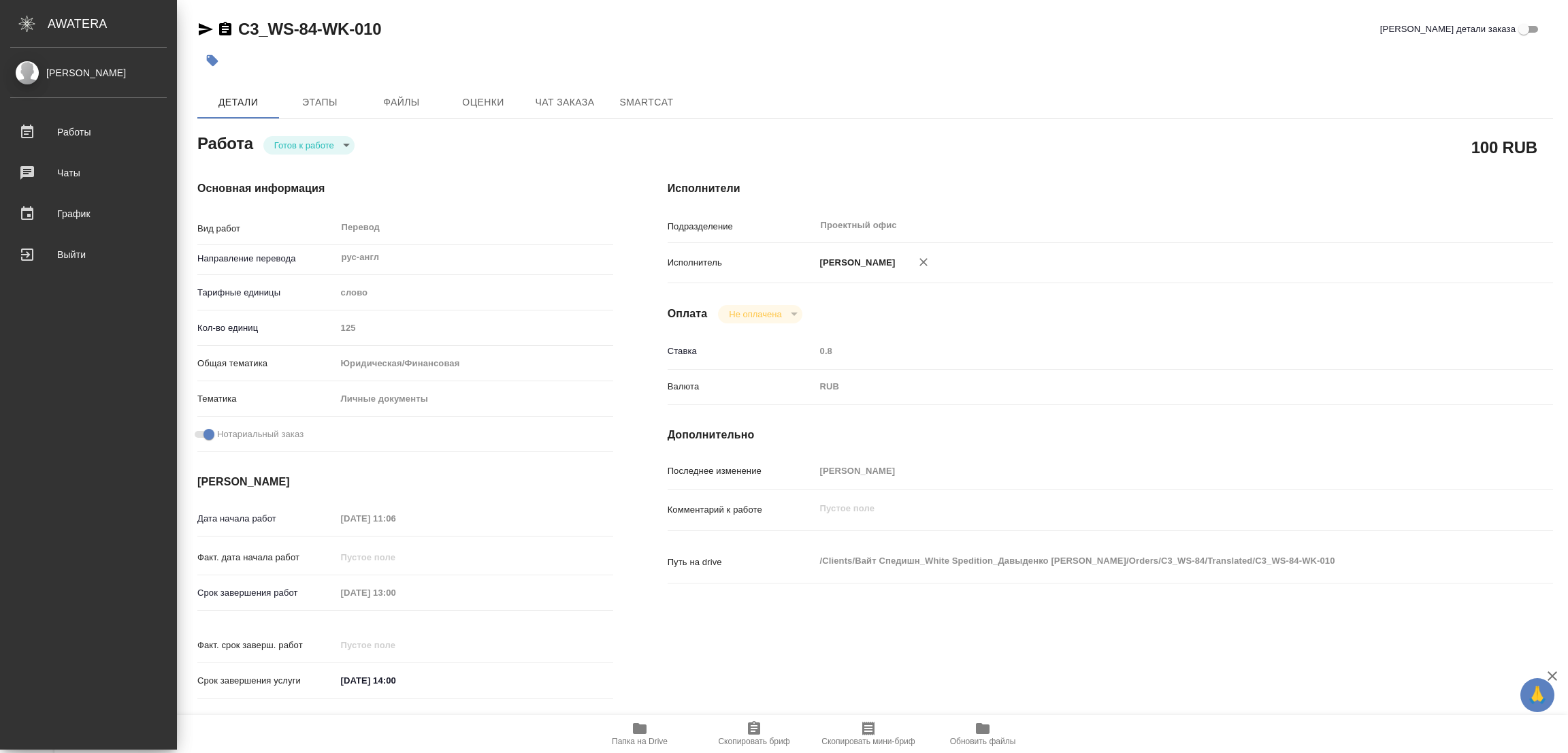
type textarea "x"
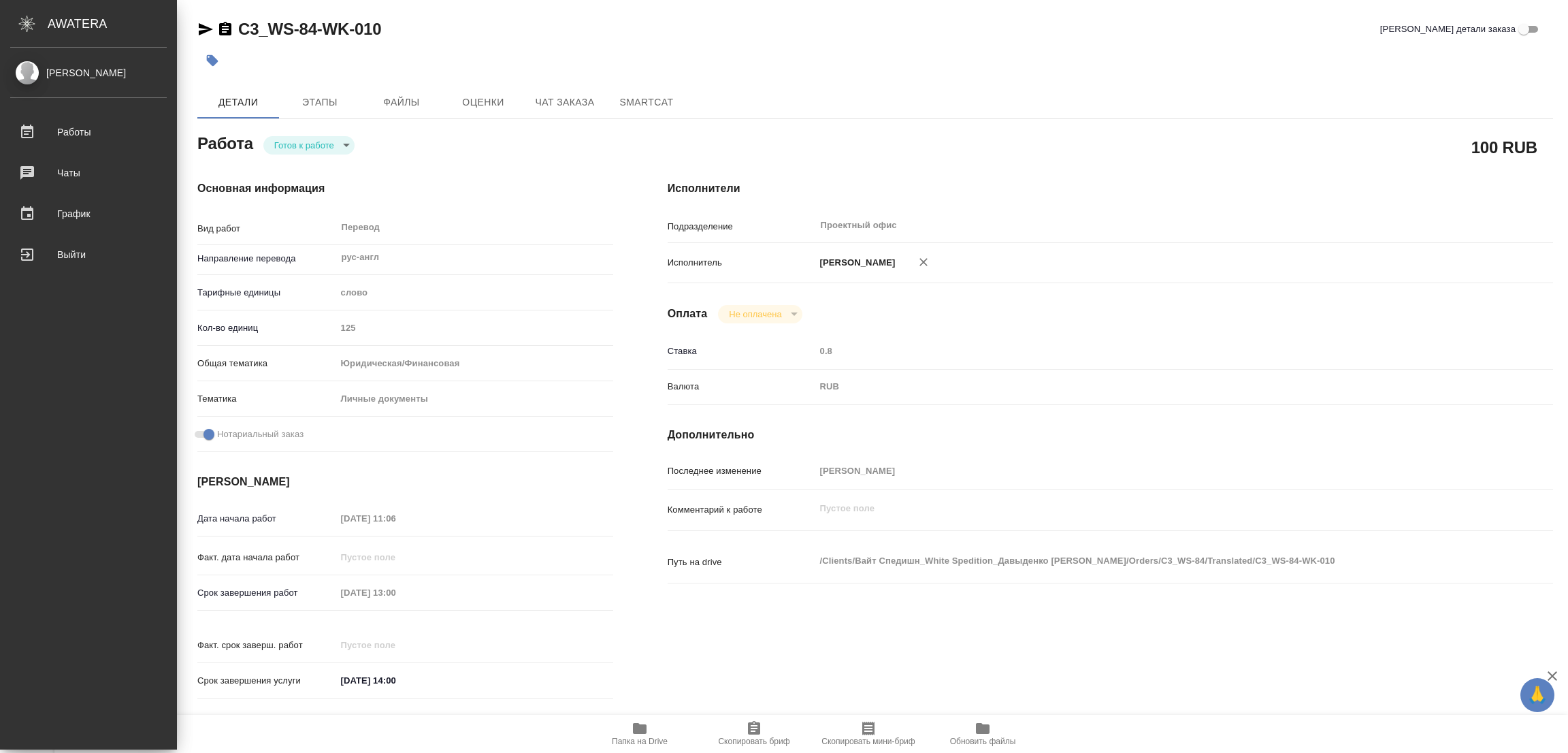
type textarea "x"
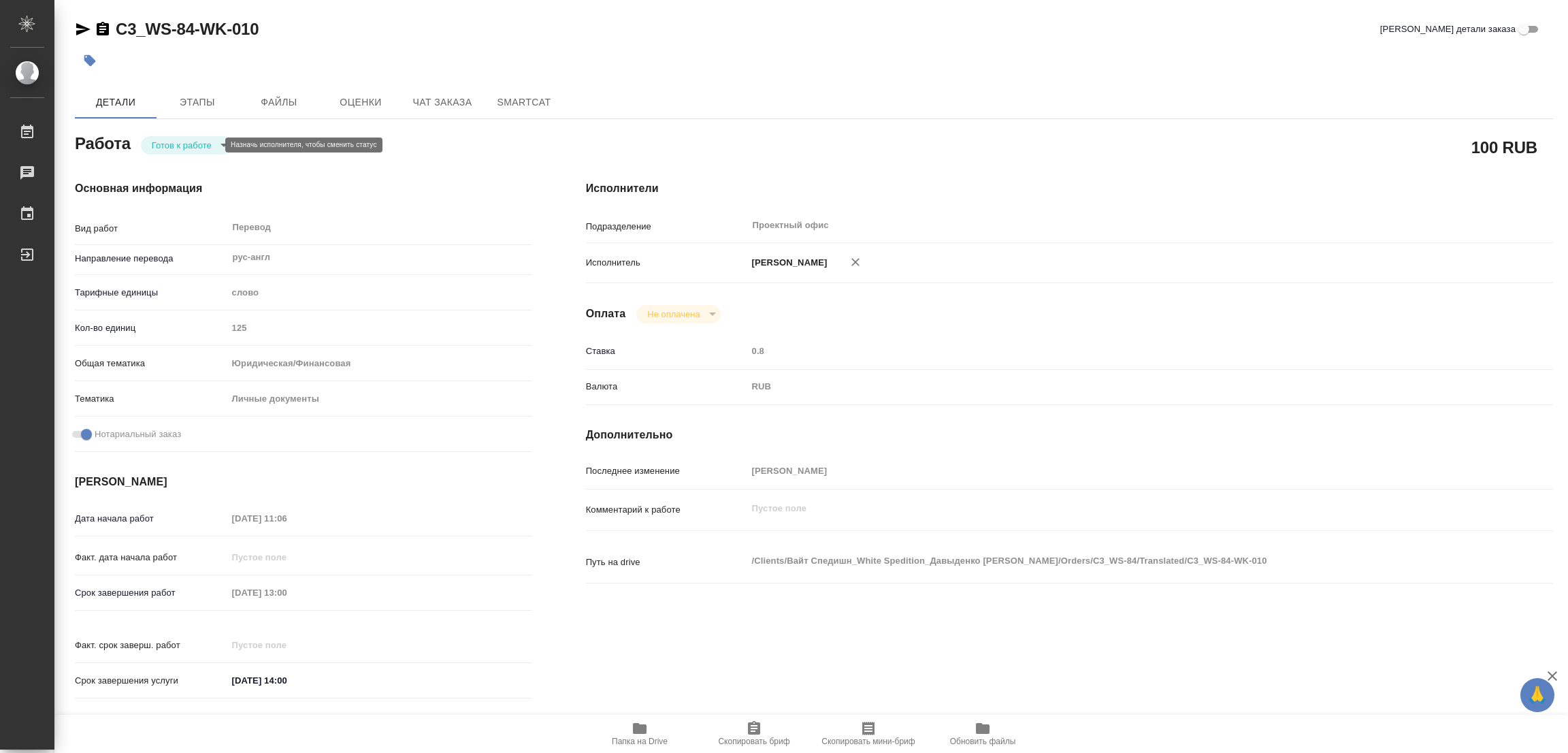
click at [162, 143] on body "🙏 .cls-1 fill:#fff; AWATERA [PERSON_NAME] Работы Чаты График Выйти C3_WS-84-WK-…" at bounding box center [784, 376] width 1568 height 753
click at [162, 143] on button "В работе" at bounding box center [174, 144] width 45 height 15
type textarea "x"
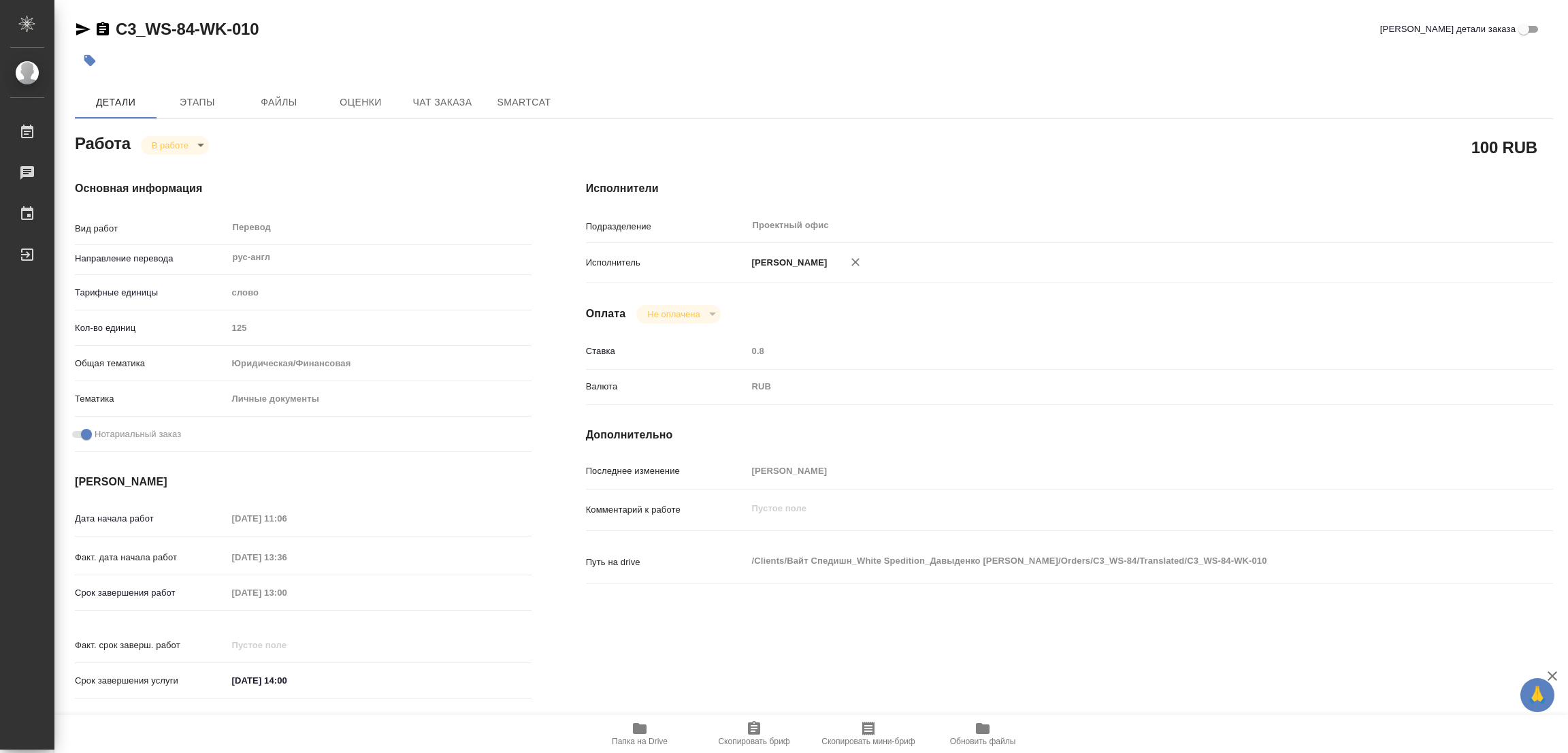
type textarea "x"
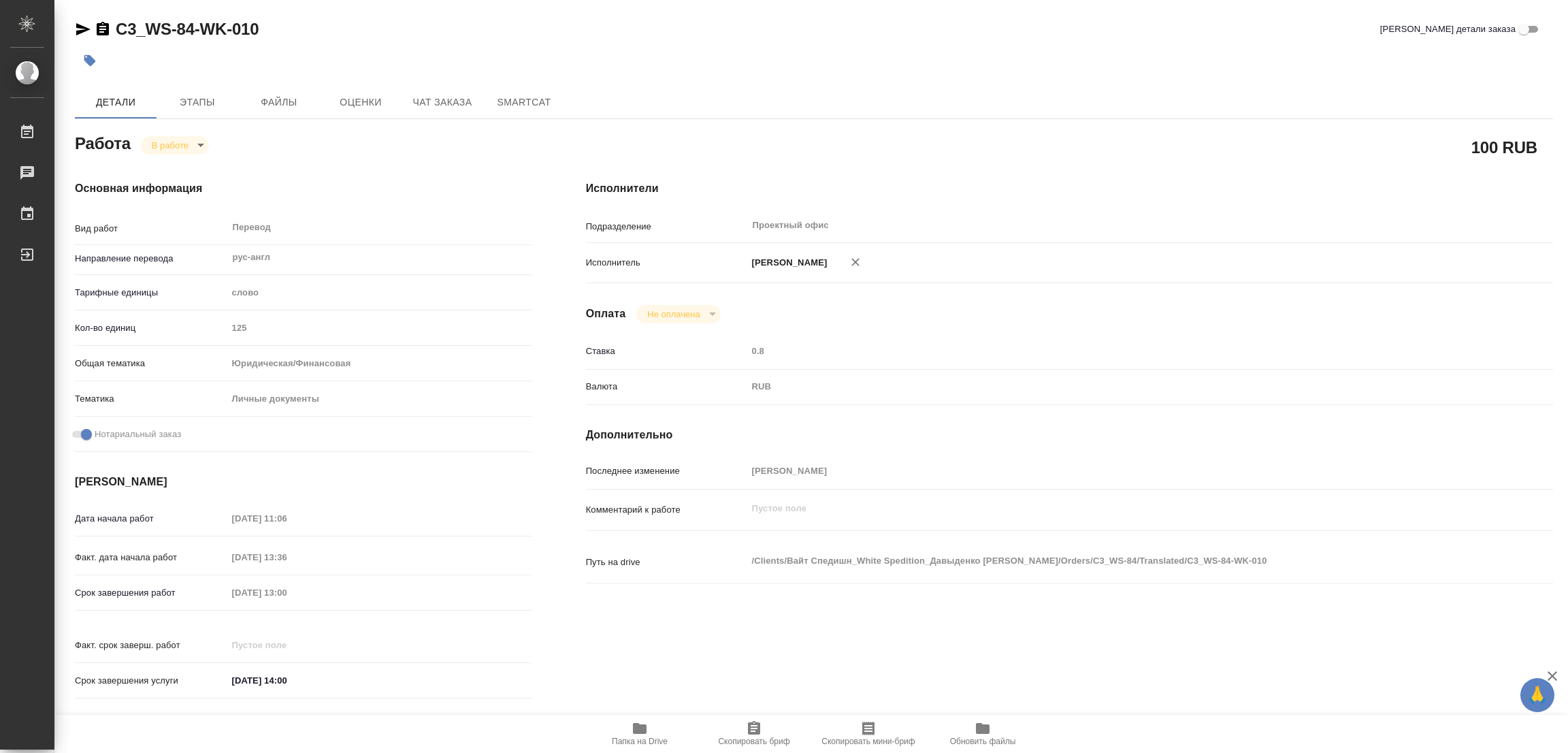
type textarea "x"
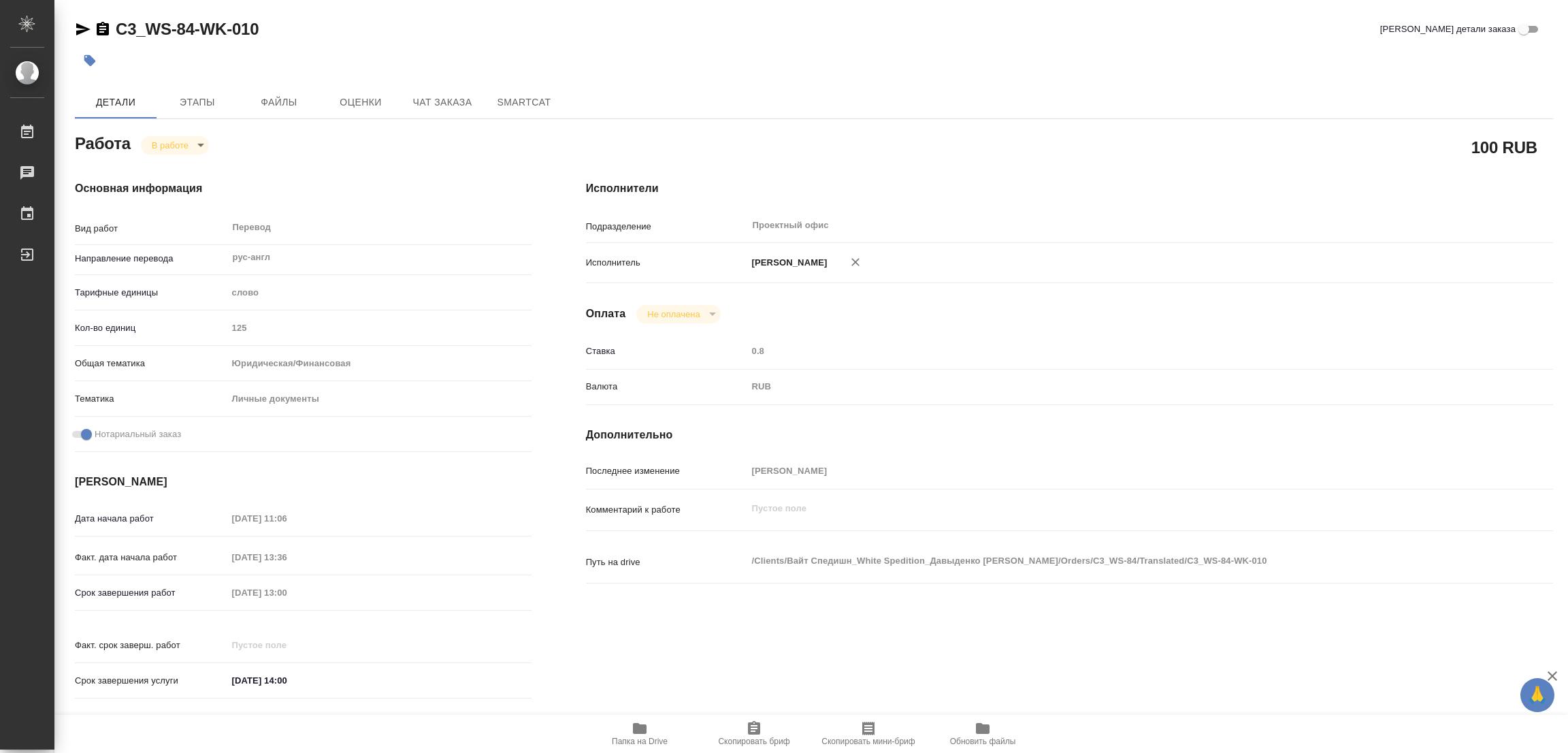
type textarea "x"
click at [753, 728] on icon "button" at bounding box center [754, 728] width 12 height 14
type textarea "x"
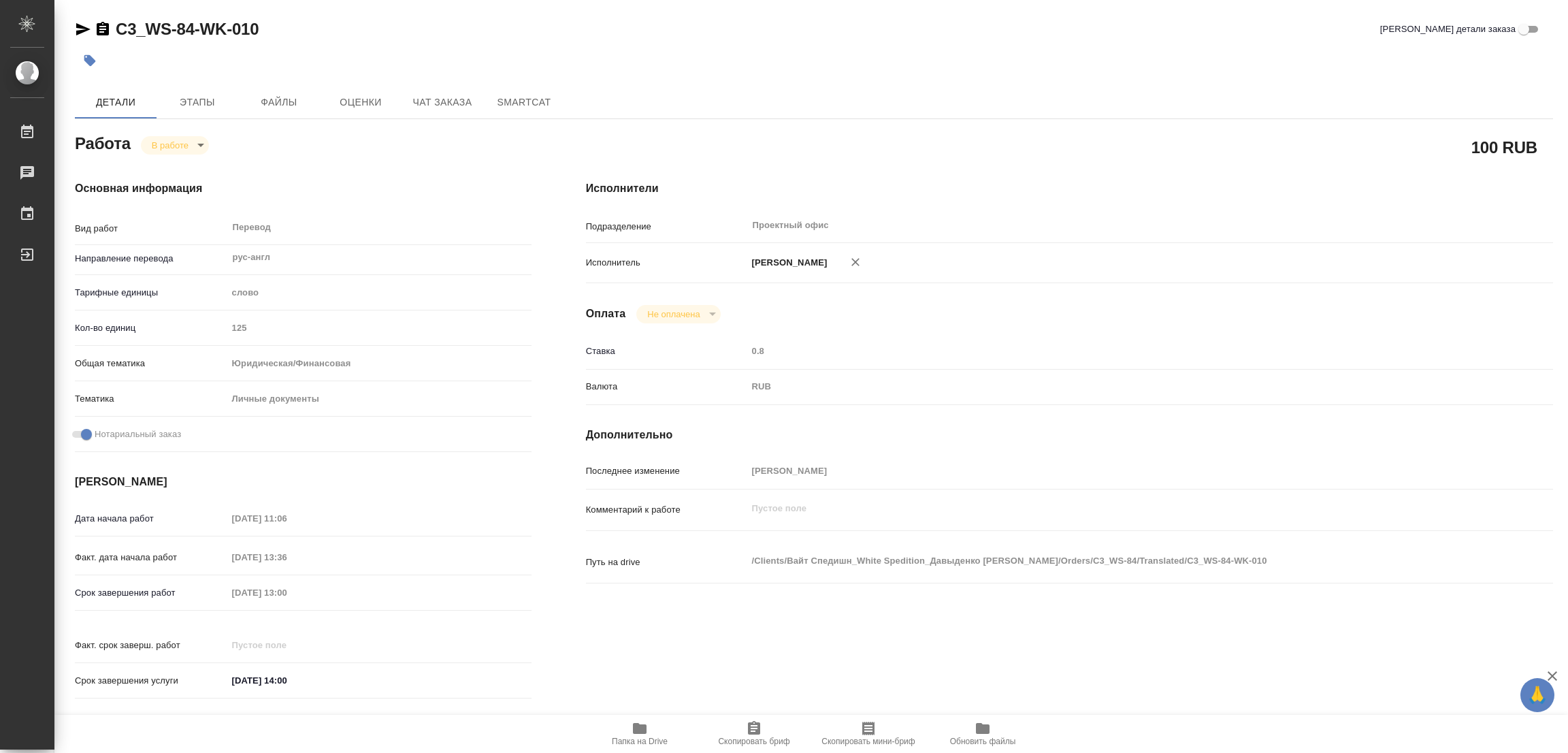
type textarea "x"
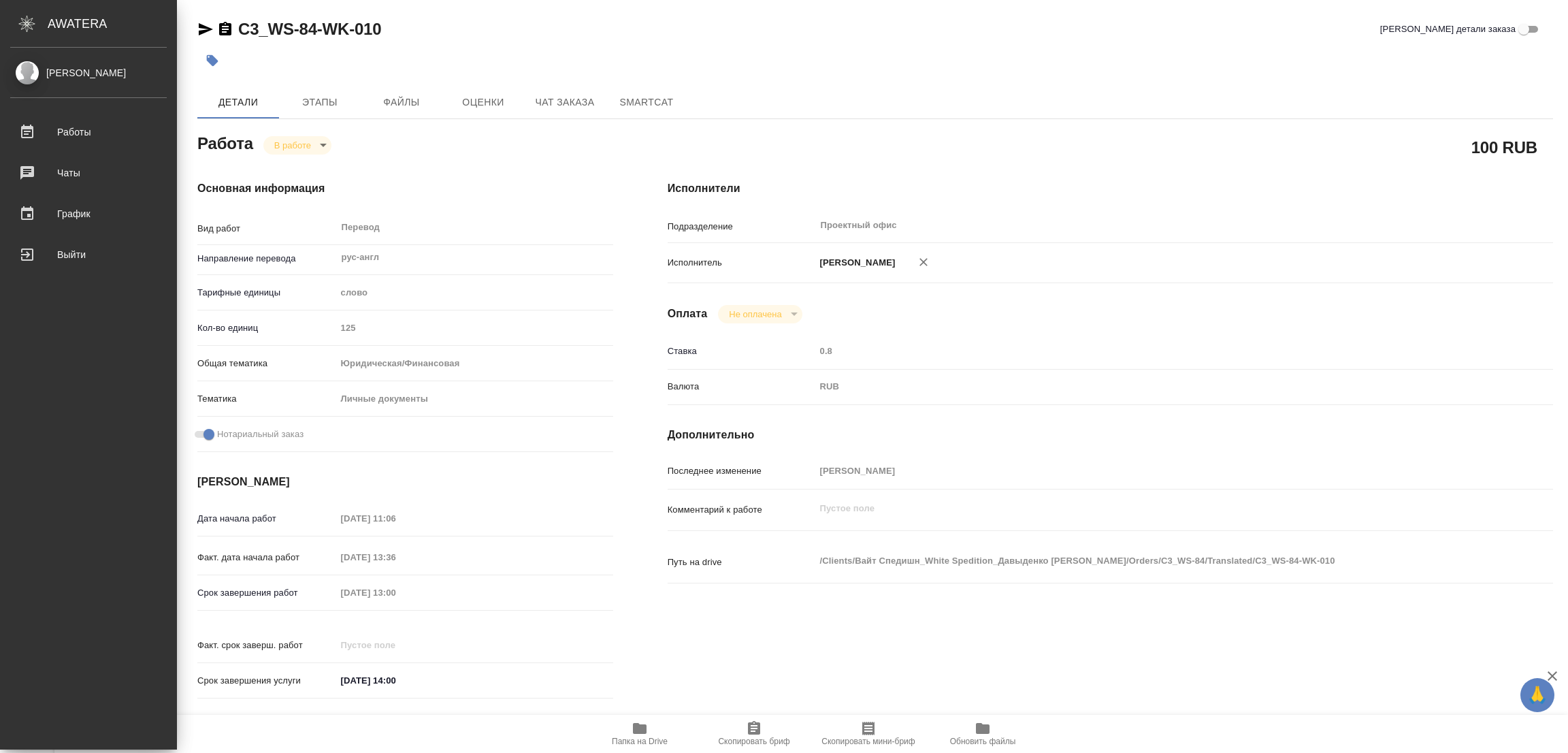
type textarea "x"
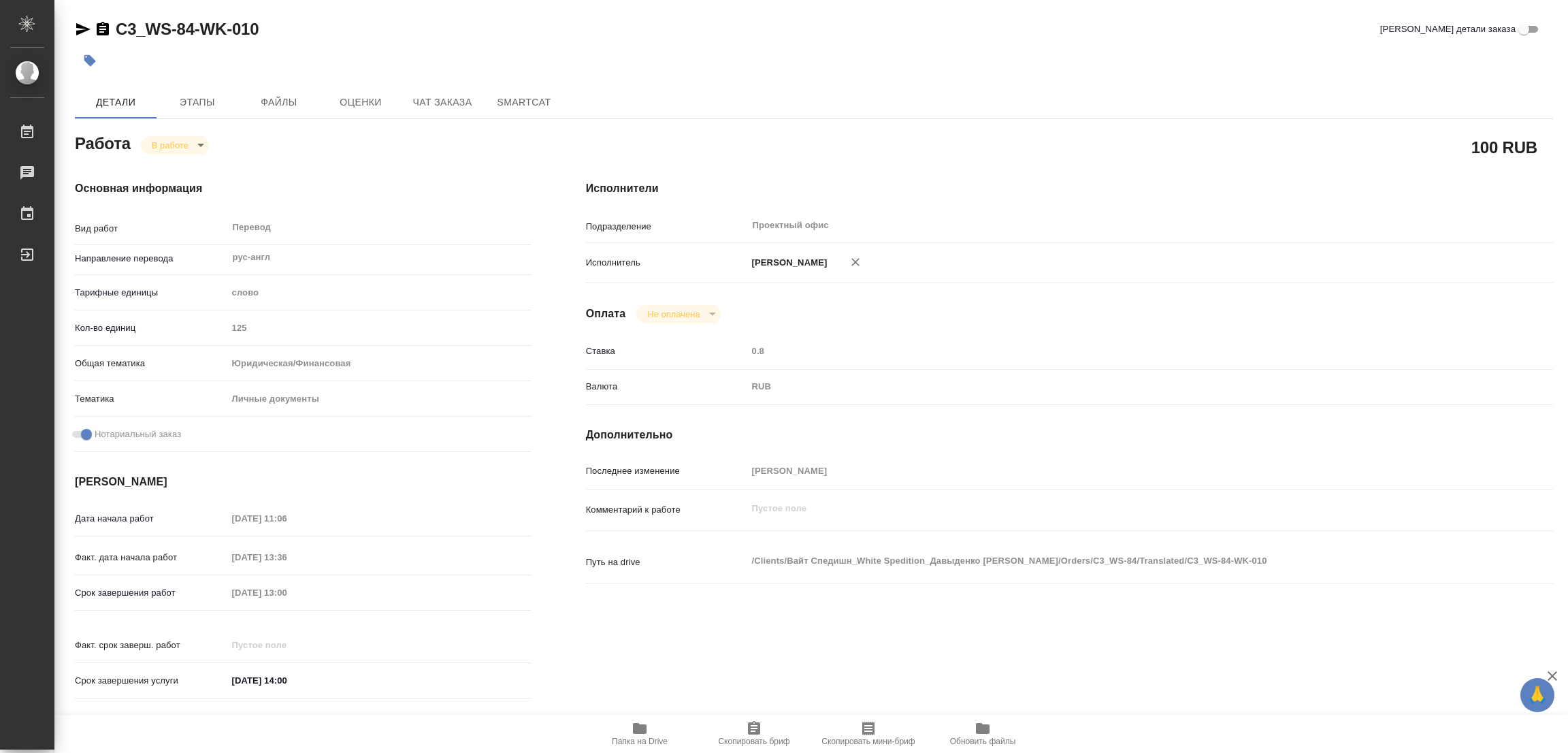
type textarea "x"
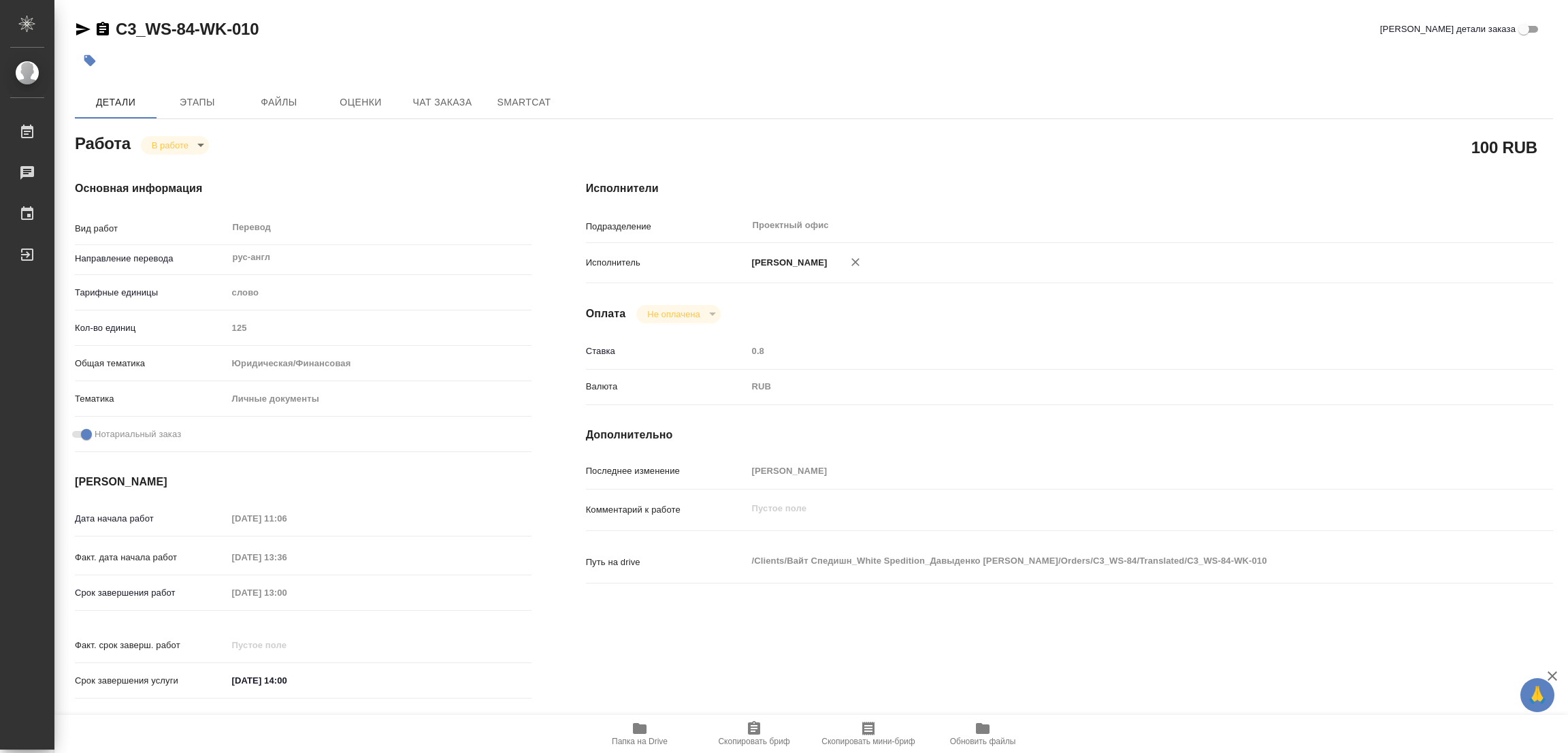
type textarea "x"
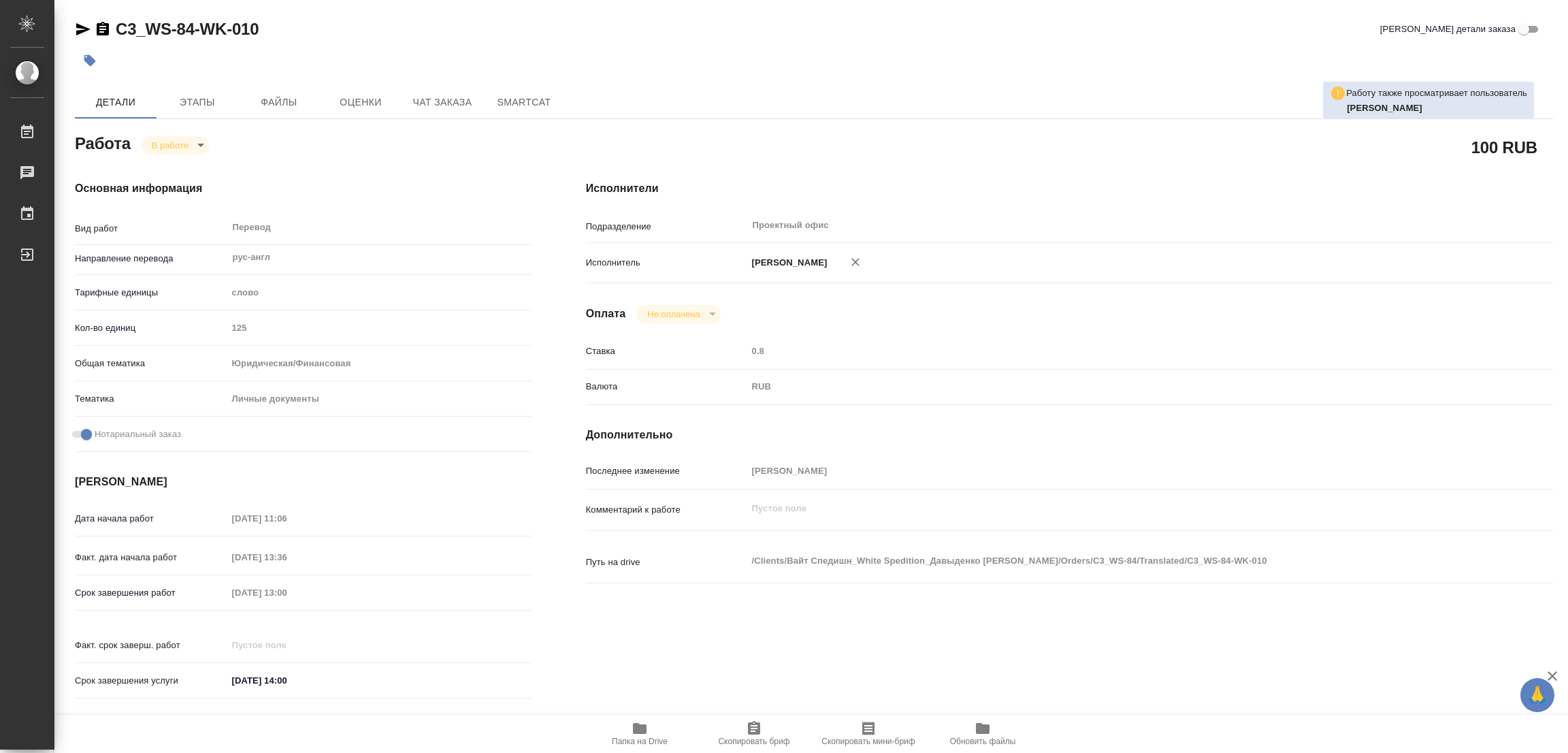
type textarea "x"
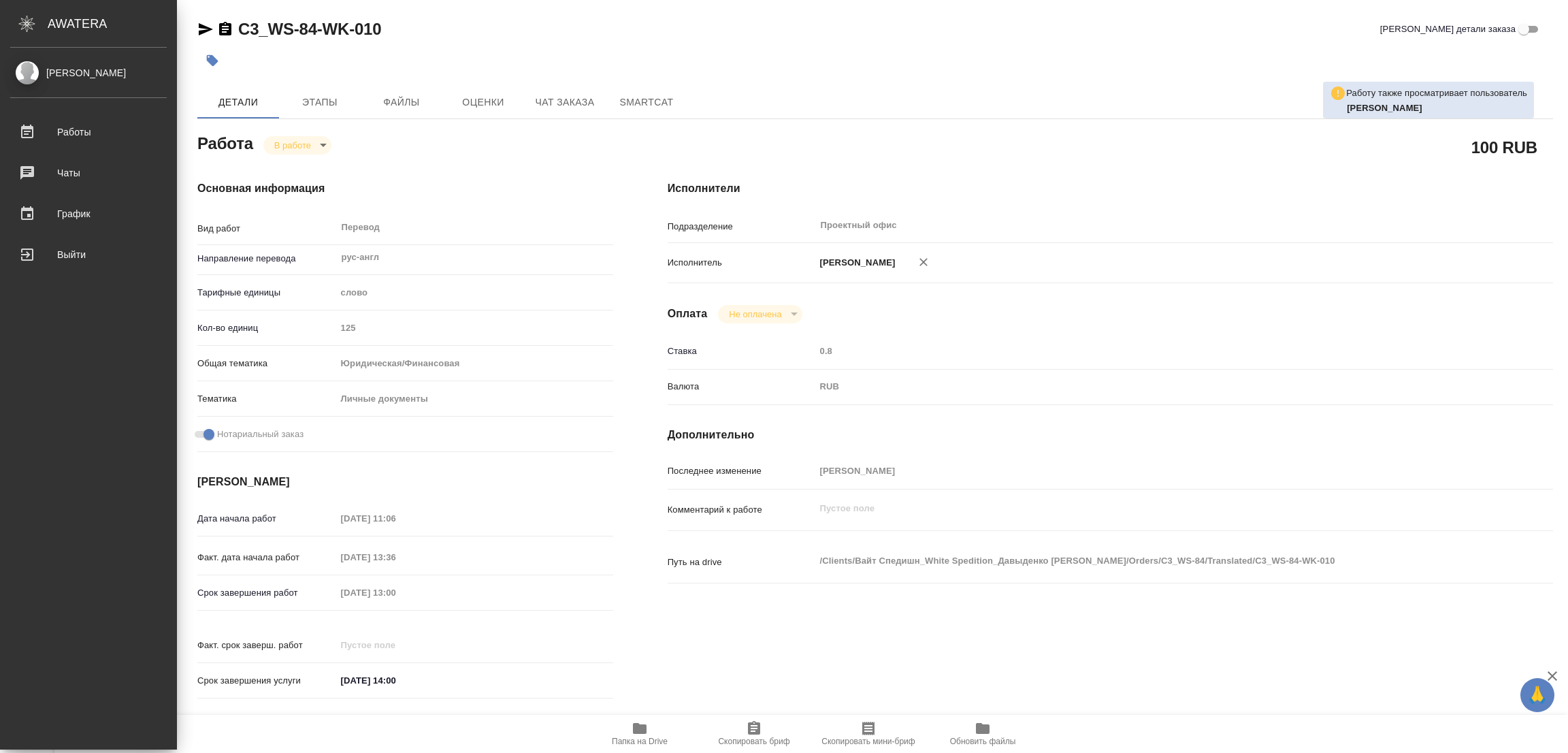
type textarea "x"
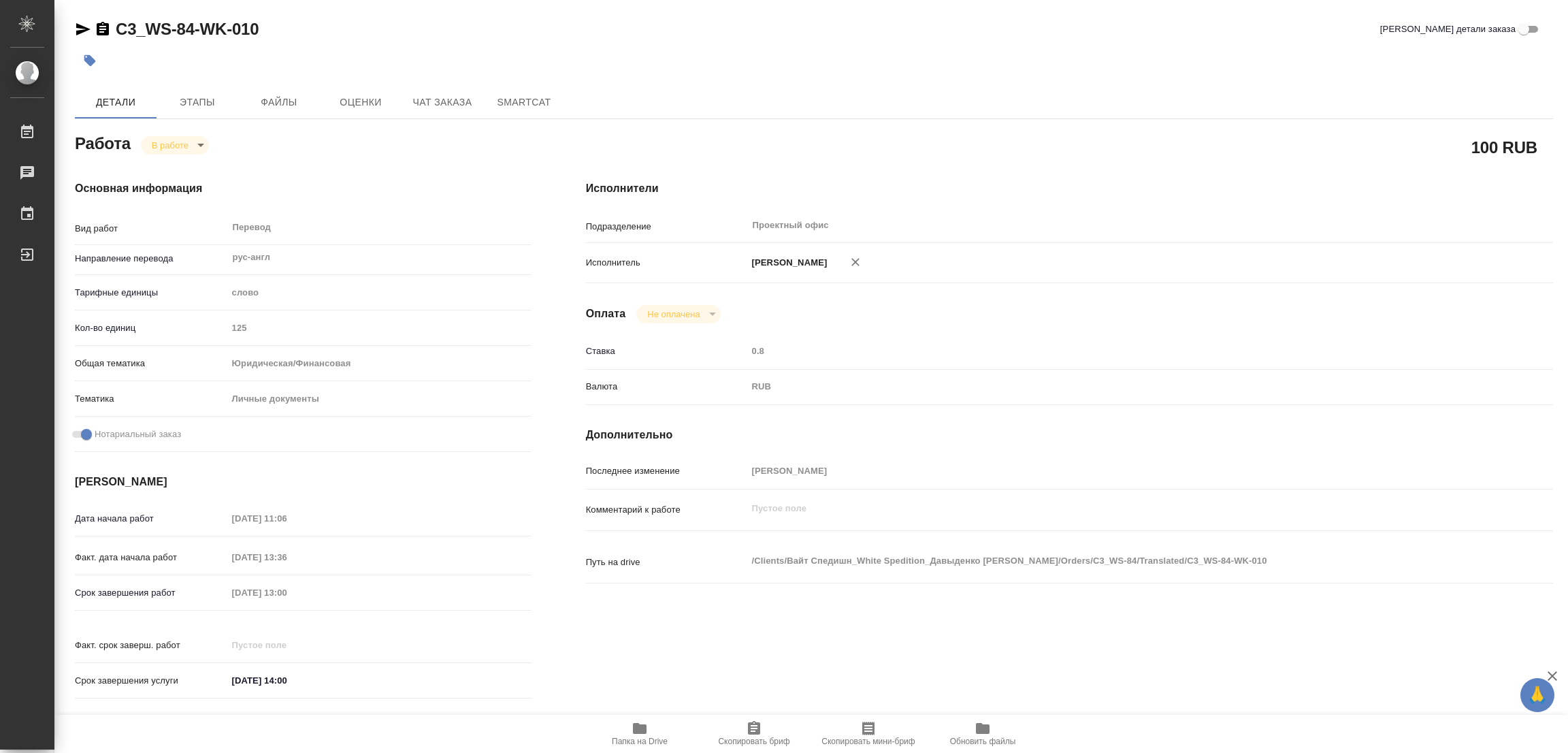
type textarea "x"
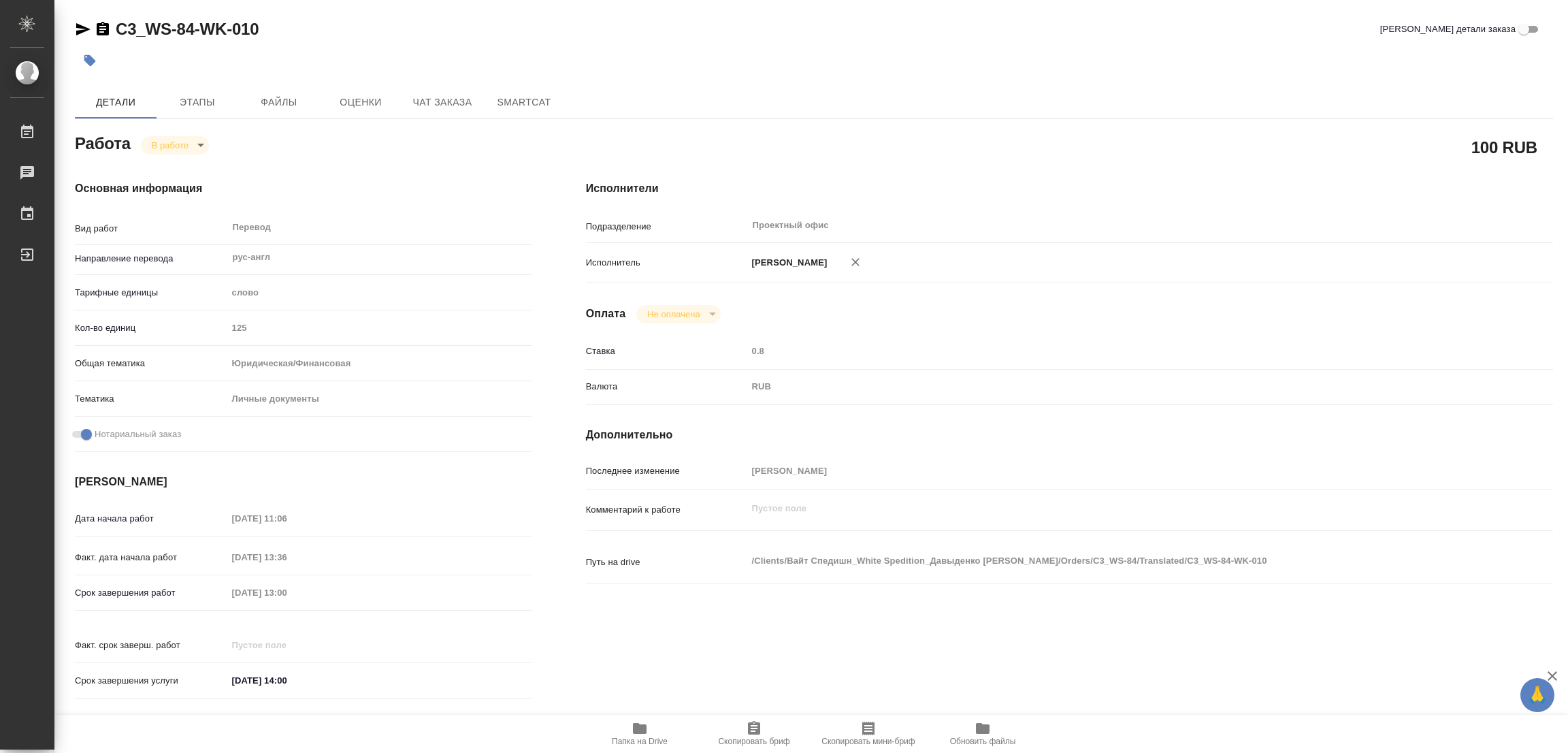
type textarea "x"
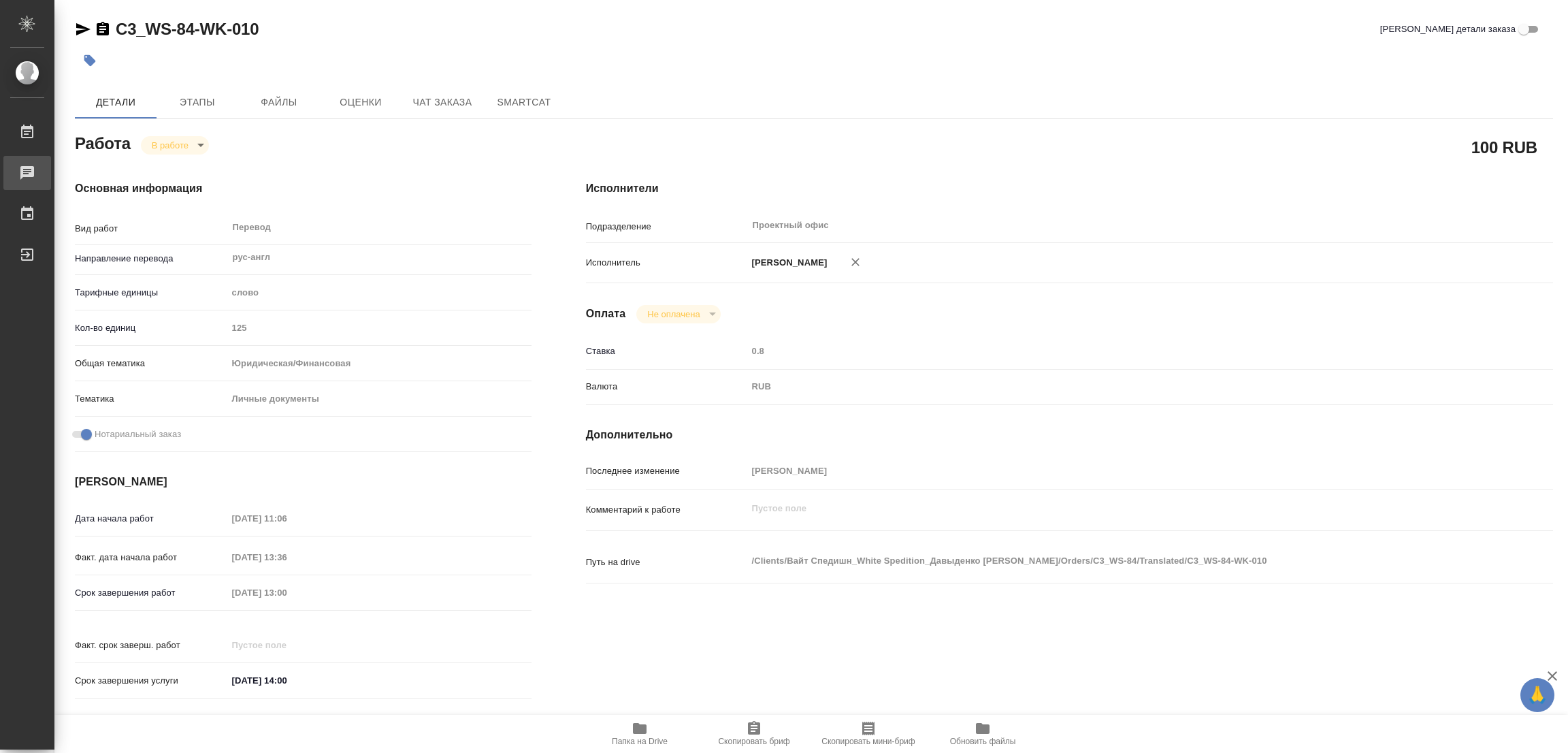
type textarea "x"
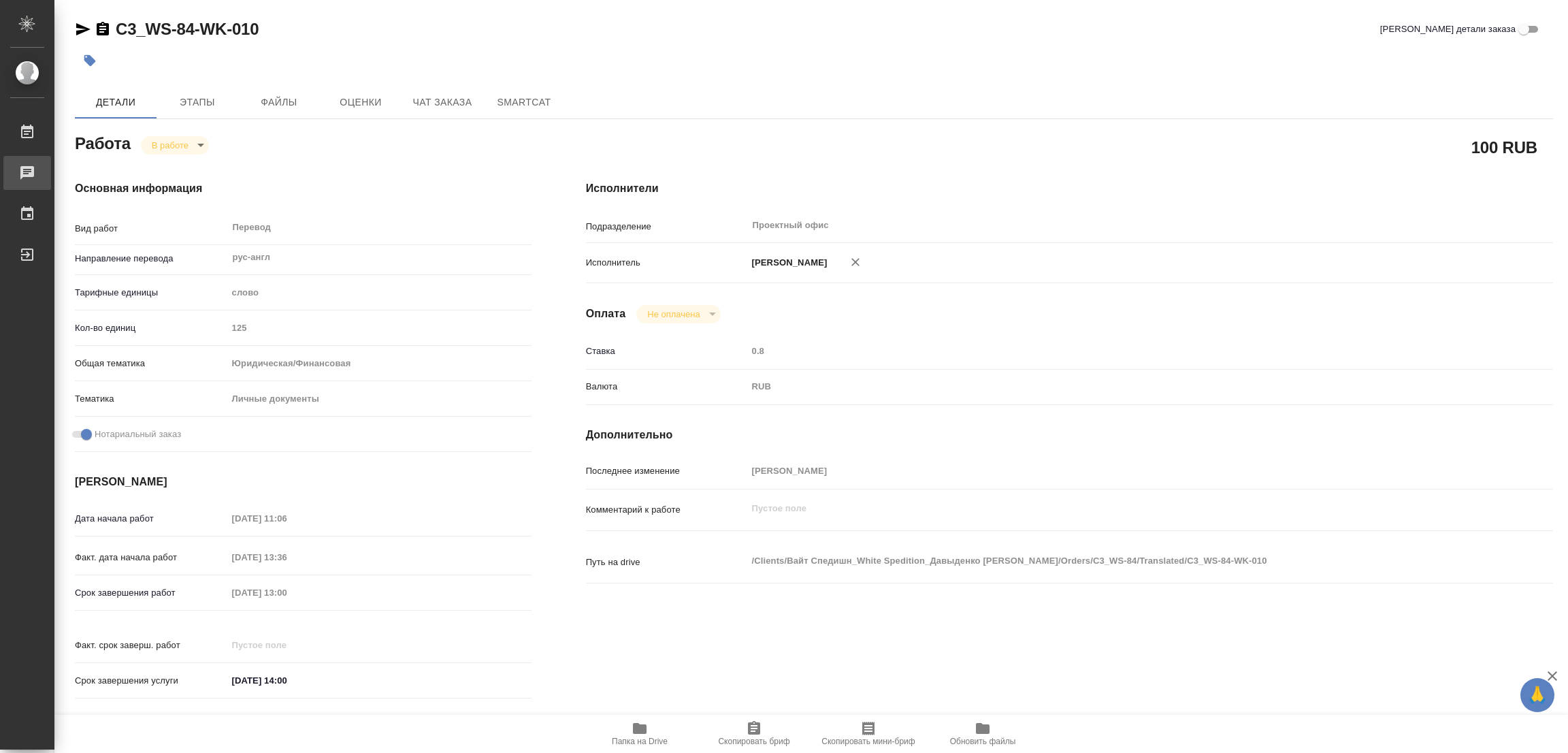
type textarea "x"
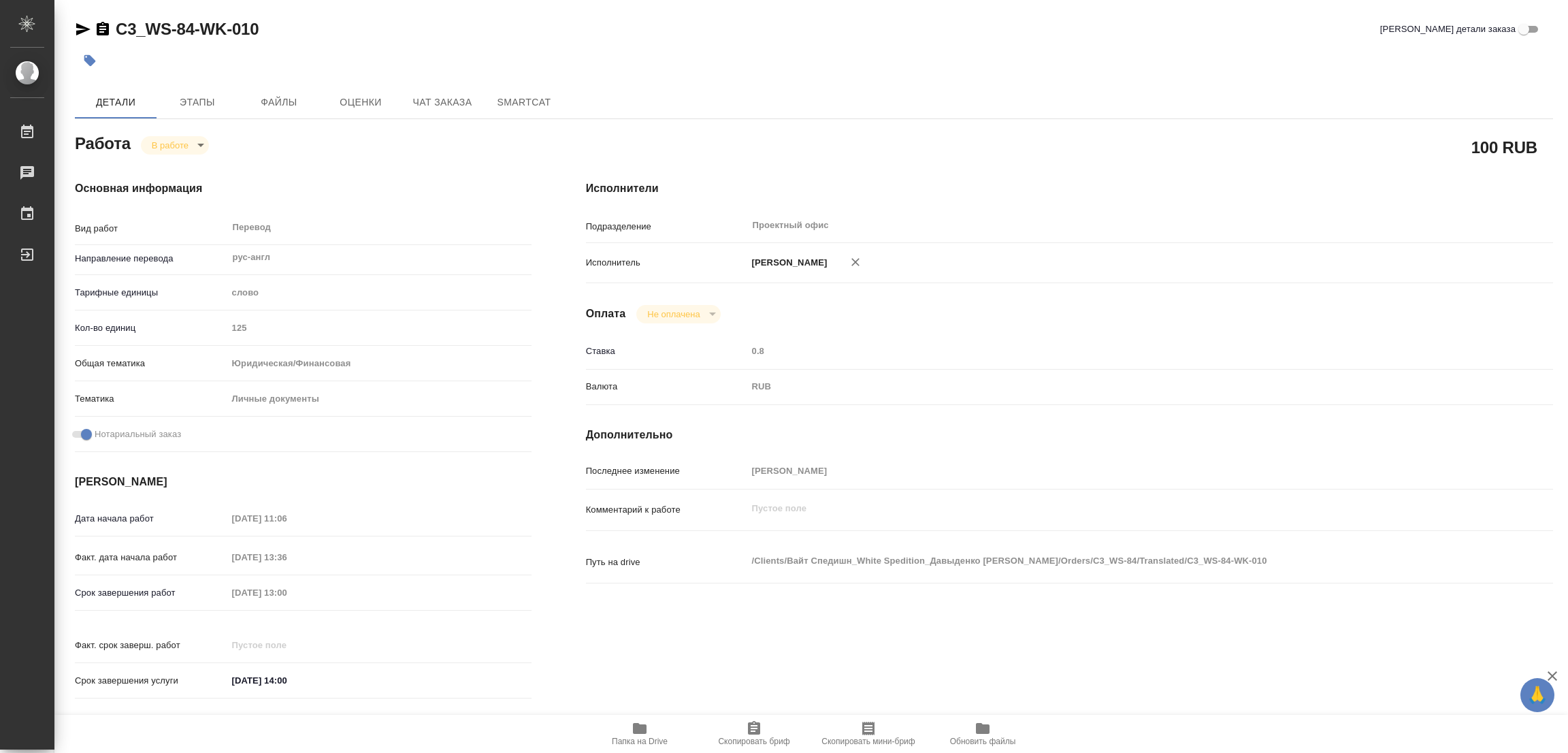
type textarea "x"
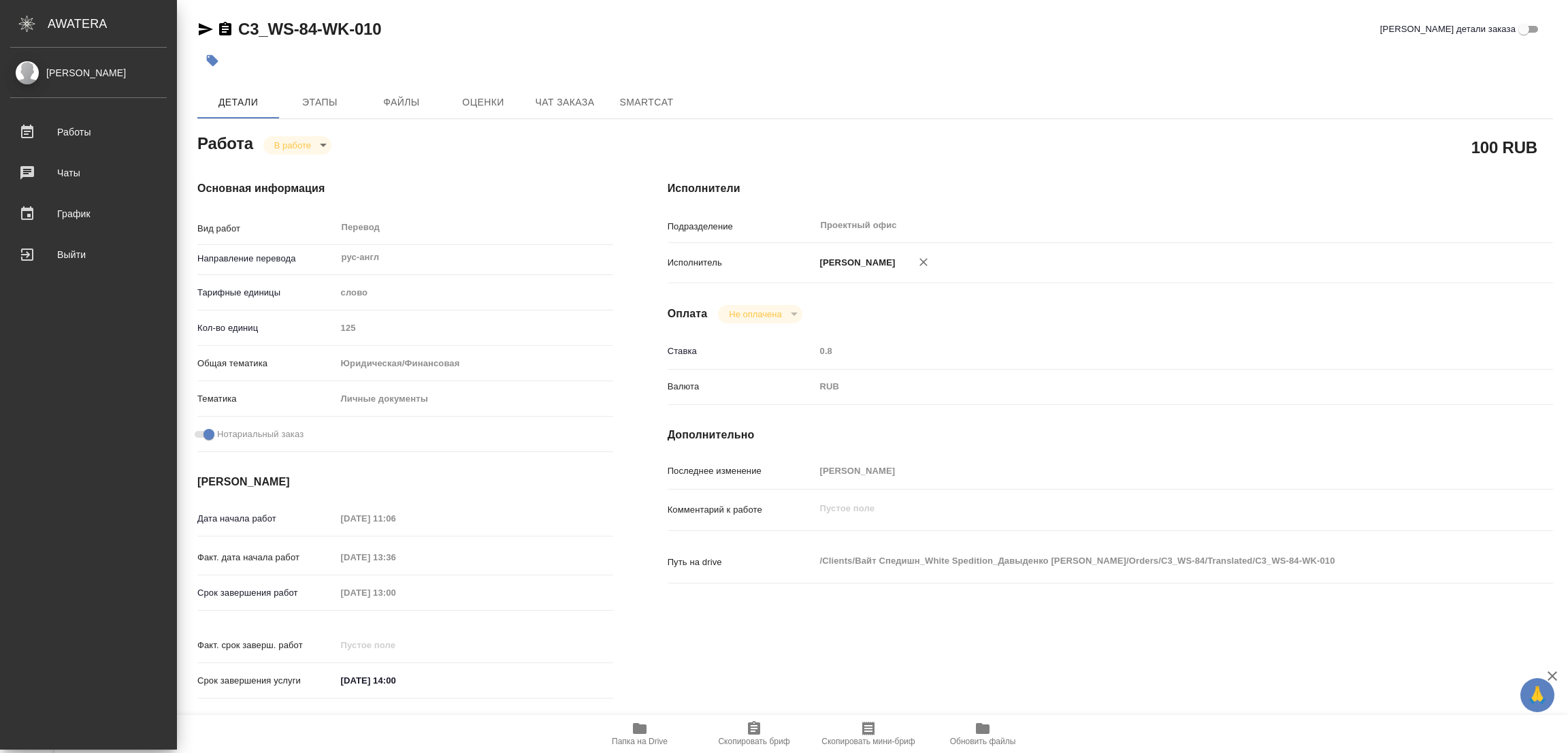
type textarea "x"
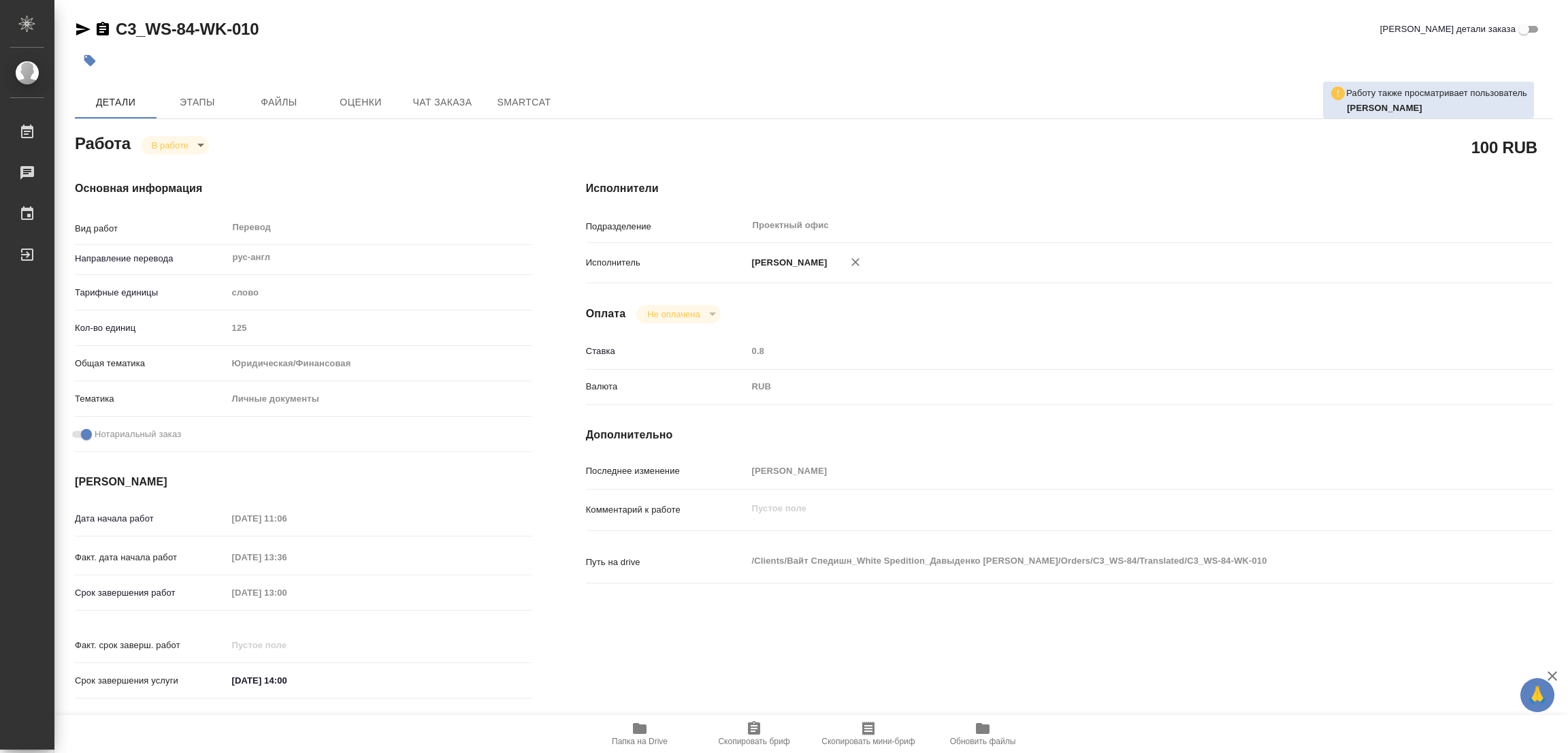
type textarea "x"
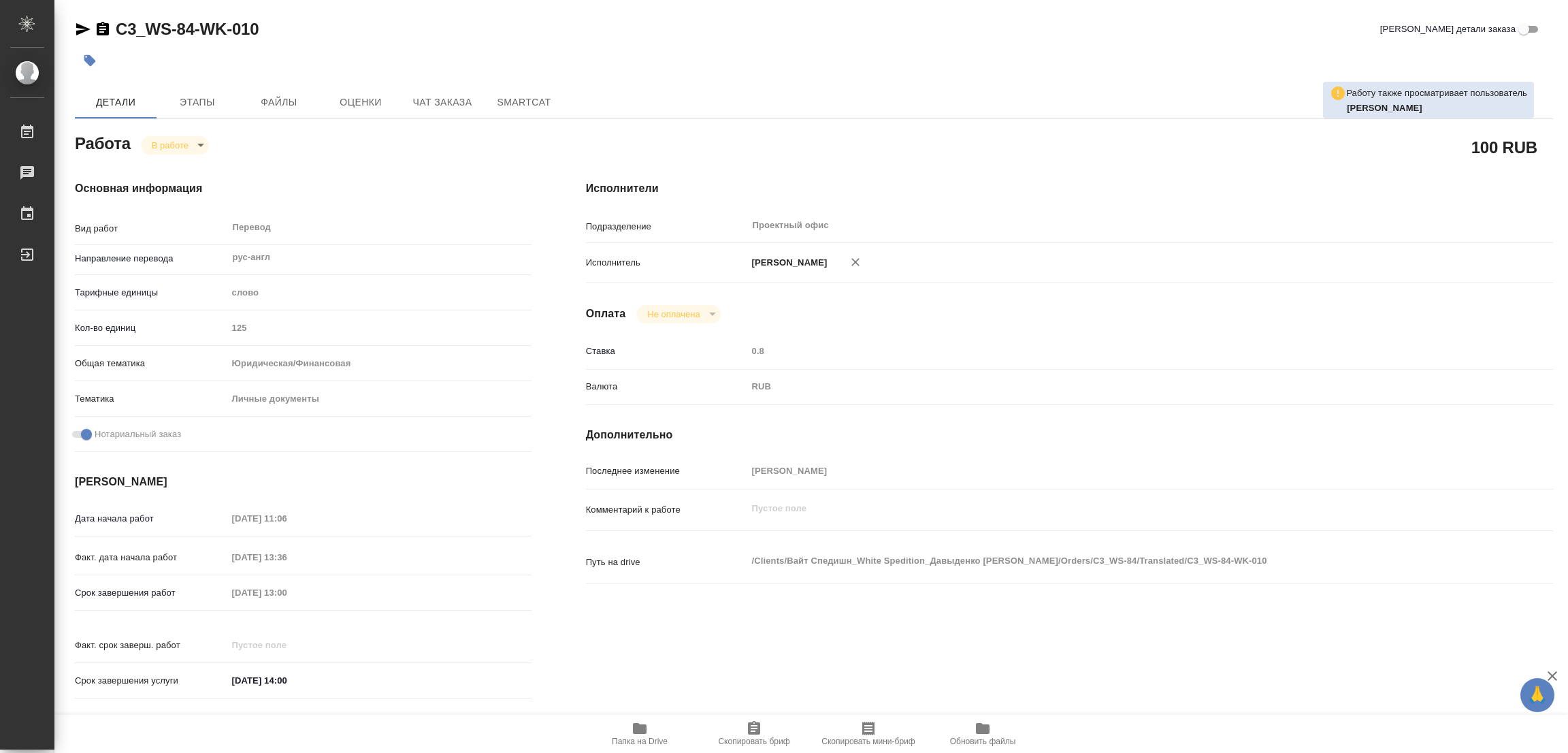
type textarea "x"
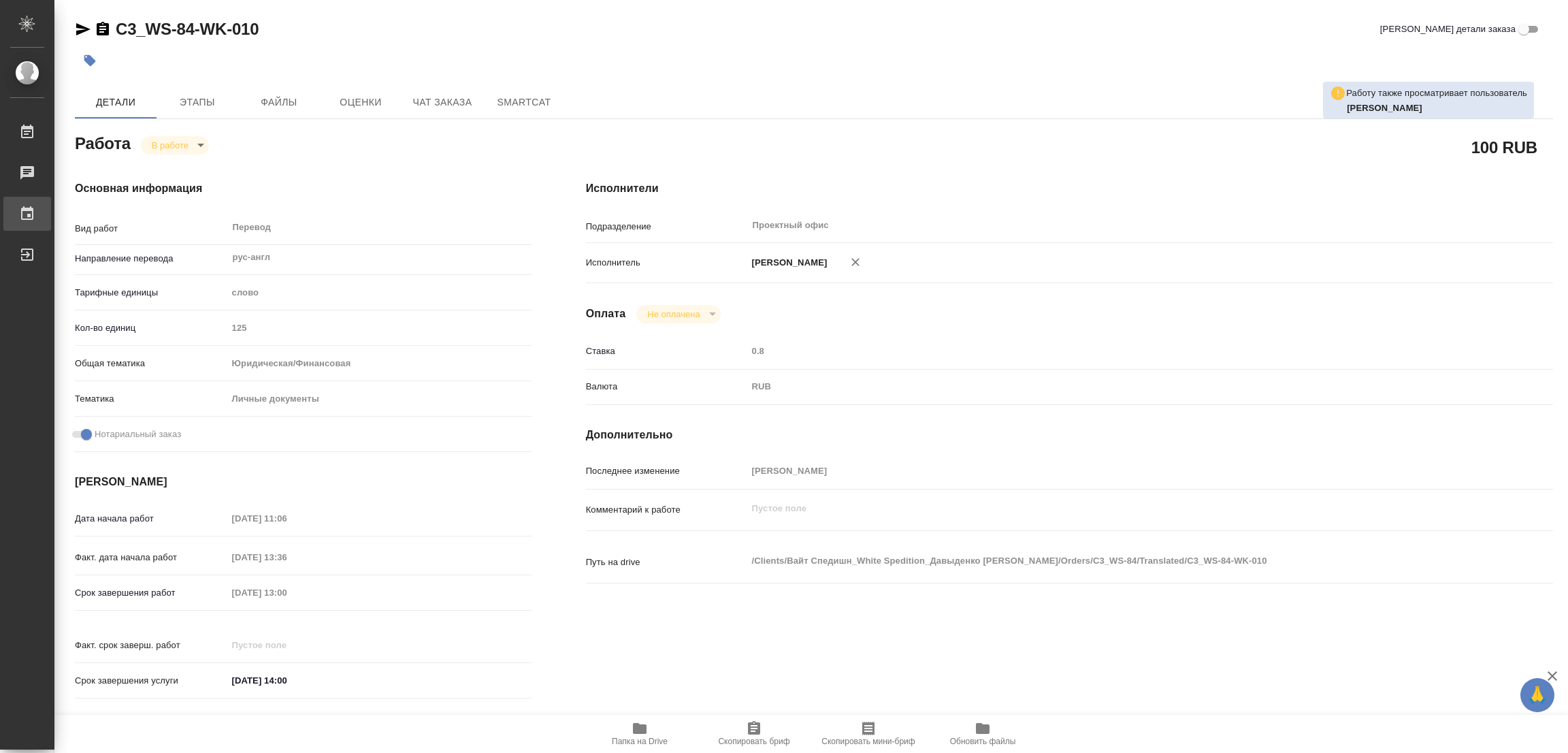
type textarea "x"
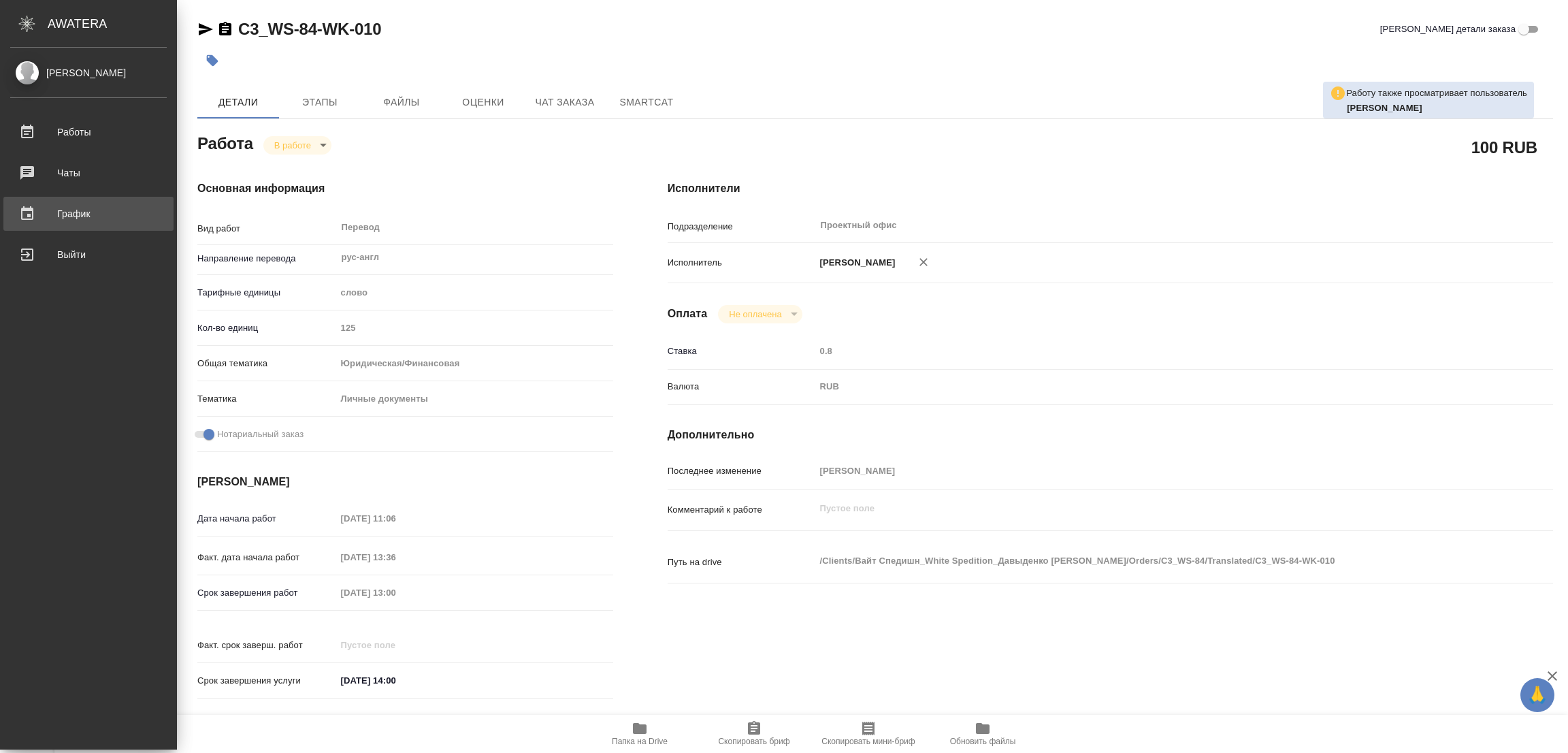
type textarea "x"
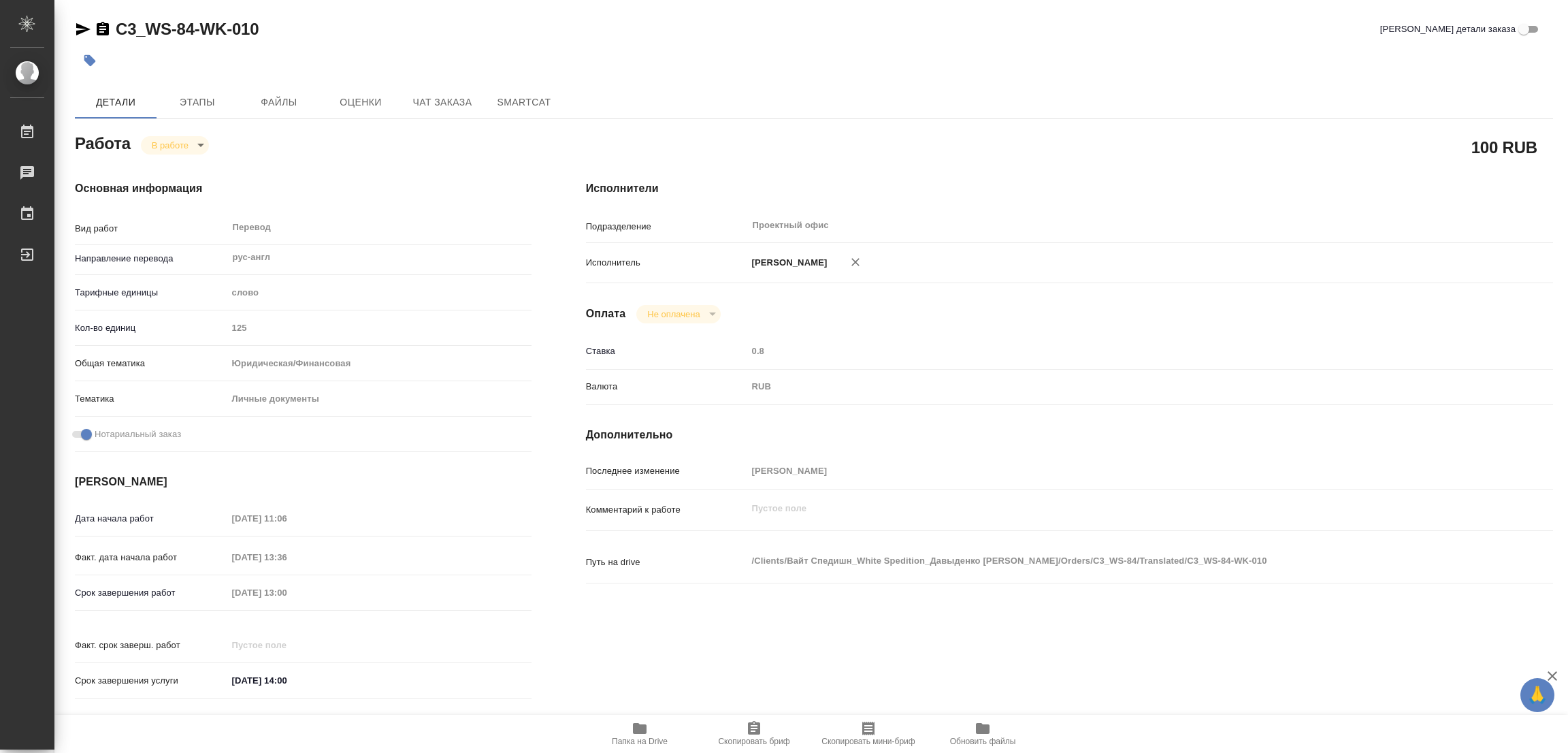
click at [357, 28] on div "C3_WS-84-WK-010 Кратко детали заказа" at bounding box center [813, 29] width 1478 height 22
